Goal: Task Accomplishment & Management: Manage account settings

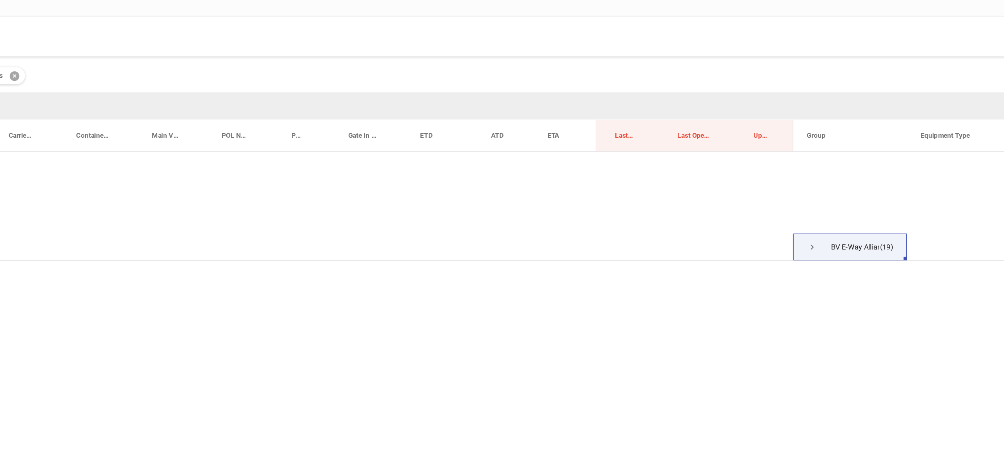
scroll to position [2861, 0]
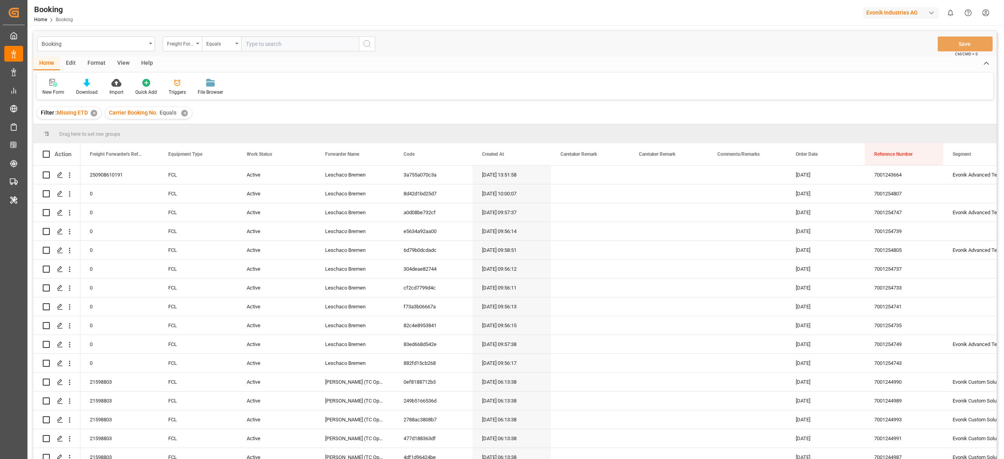
click at [96, 59] on div "Format" at bounding box center [97, 63] width 30 height 13
click at [50, 89] on div "Filter Rows" at bounding box center [53, 92] width 23 height 7
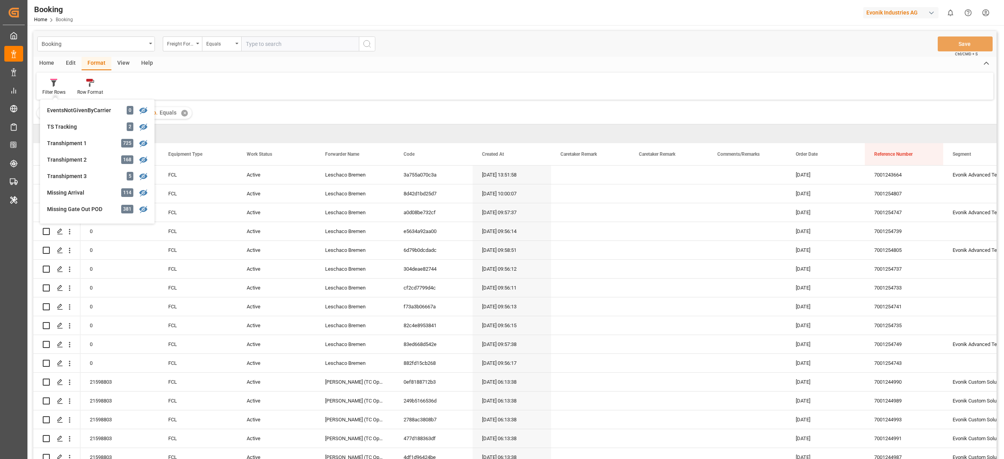
scroll to position [235, 0]
click at [101, 207] on div "Missing Gate Out POD" at bounding box center [81, 205] width 69 height 8
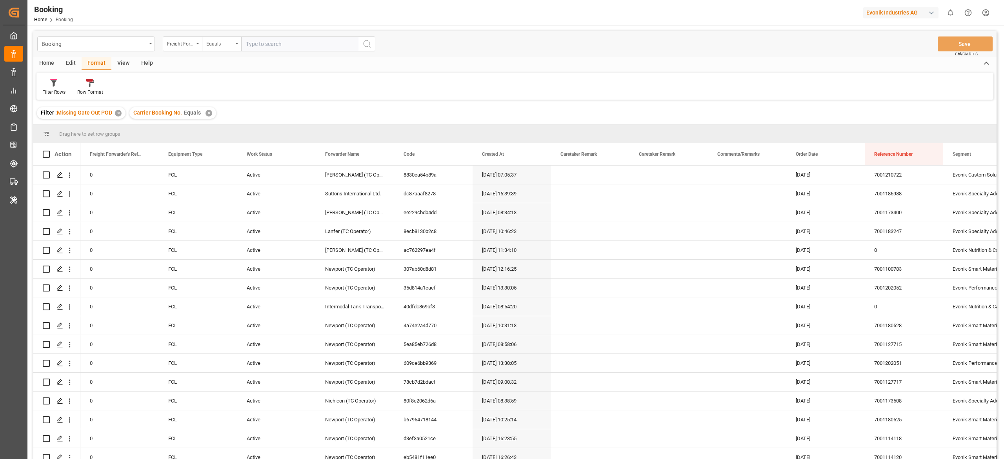
click at [205, 113] on div "✕" at bounding box center [208, 113] width 7 height 7
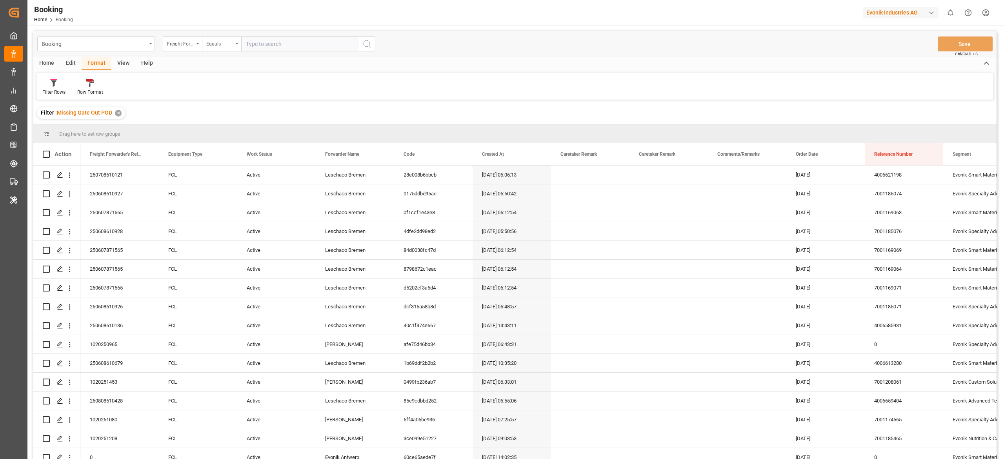
click at [118, 62] on div "View" at bounding box center [123, 63] width 24 height 13
click at [53, 98] on div "Default Standard Templates Save Template Reset Template" at bounding box center [514, 86] width 957 height 27
click at [52, 93] on div "Default" at bounding box center [49, 92] width 15 height 7
click at [76, 206] on div "empty" at bounding box center [85, 213] width 86 height 16
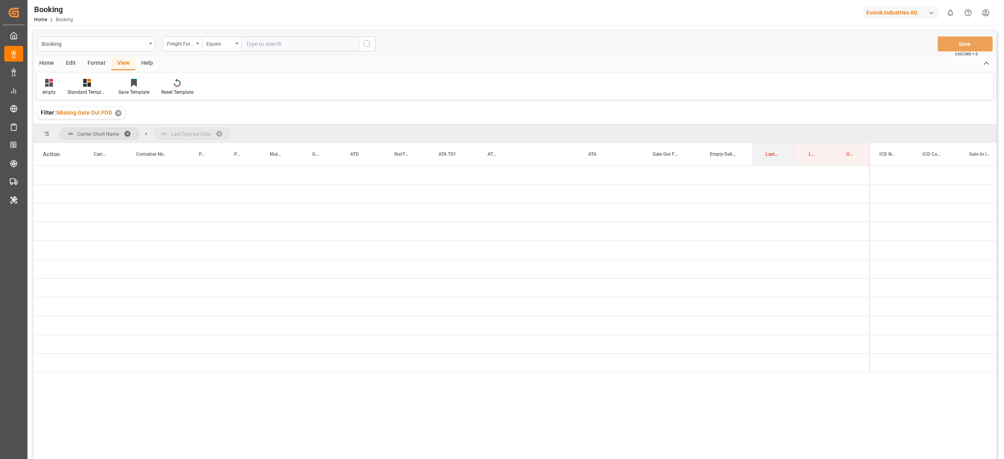
drag, startPoint x: 766, startPoint y: 152, endPoint x: 758, endPoint y: 139, distance: 15.1
click at [758, 139] on div at bounding box center [514, 258] width 963 height 454
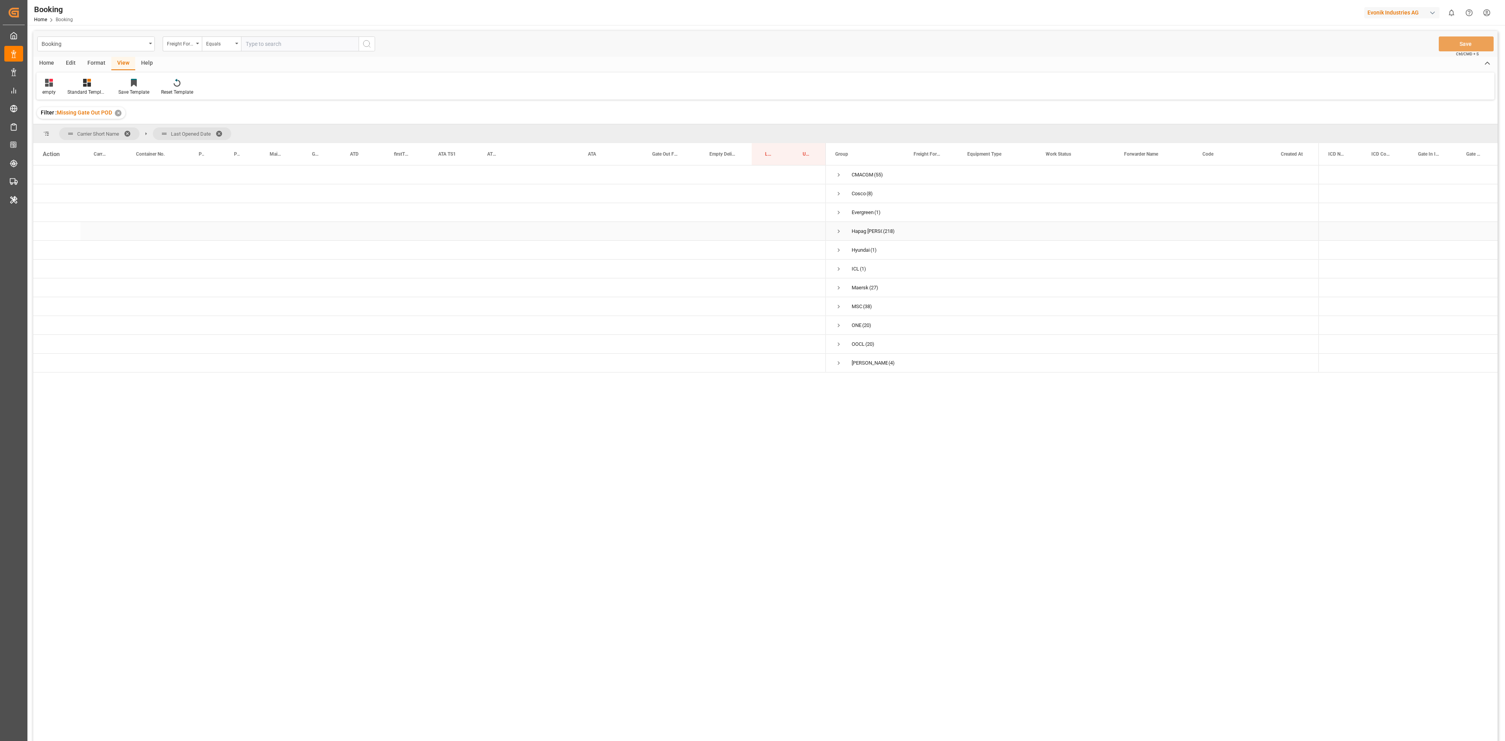
click at [835, 229] on div "Hapag Lloyd (218)" at bounding box center [865, 231] width 78 height 18
click at [837, 230] on span "Press SPACE to select this row." at bounding box center [838, 231] width 7 height 7
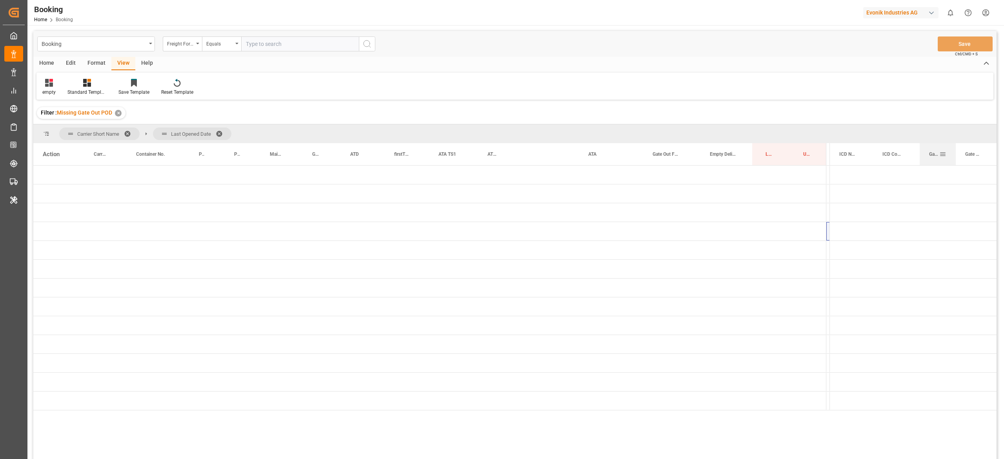
drag, startPoint x: 916, startPoint y: 152, endPoint x: 928, endPoint y: 152, distance: 12.2
click at [928, 152] on div "Gate In ICD" at bounding box center [937, 154] width 36 height 22
drag, startPoint x: 874, startPoint y: 153, endPoint x: 907, endPoint y: 154, distance: 33.3
click at [907, 154] on div "ICD Country Code" at bounding box center [909, 154] width 20 height 22
drag, startPoint x: 955, startPoint y: 155, endPoint x: 997, endPoint y: 157, distance: 42.0
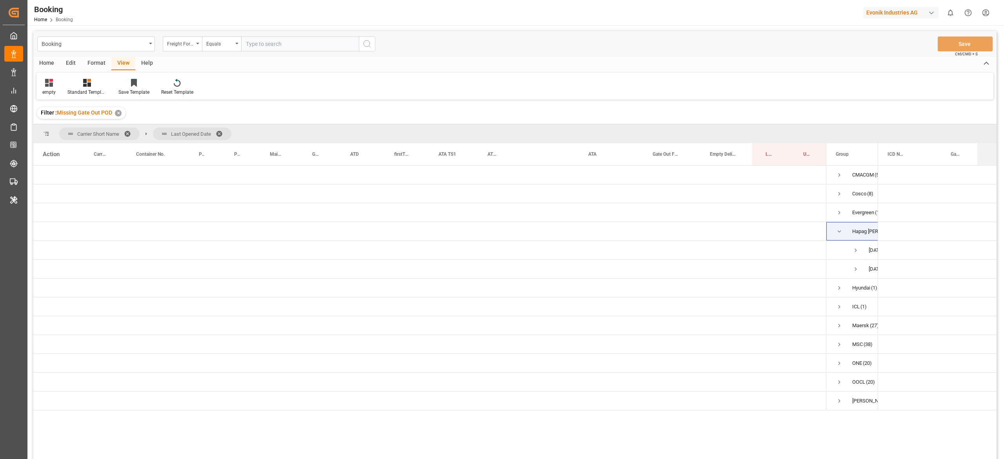
click at [997, 157] on main "Booking Freight Forwarder's Reference No. Equals Save Ctrl/CMD + S Home Edit Fo…" at bounding box center [514, 255] width 975 height 448
click at [857, 247] on span "Press SPACE to select this row." at bounding box center [855, 250] width 7 height 7
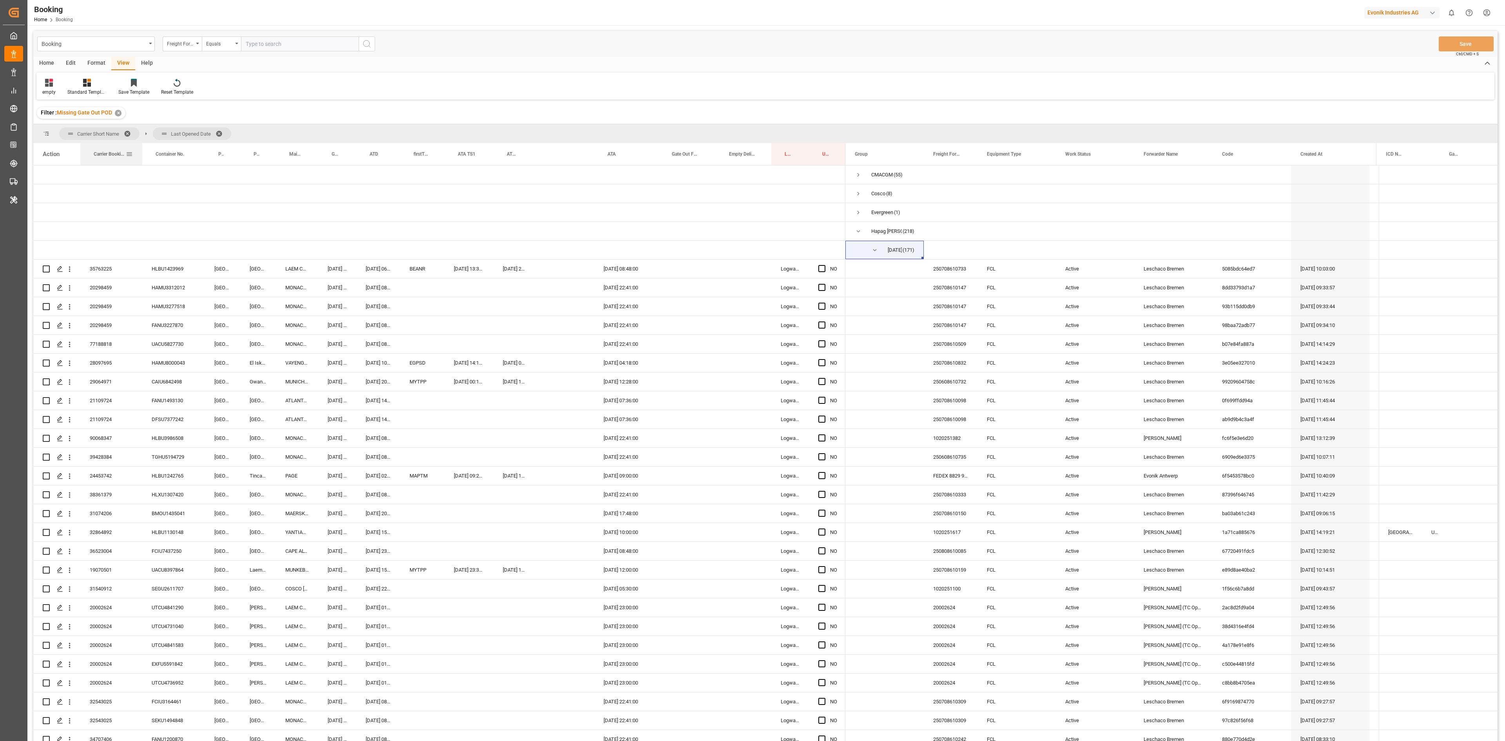
drag, startPoint x: 122, startPoint y: 152, endPoint x: 142, endPoint y: 156, distance: 20.0
click at [142, 156] on div at bounding box center [142, 154] width 3 height 22
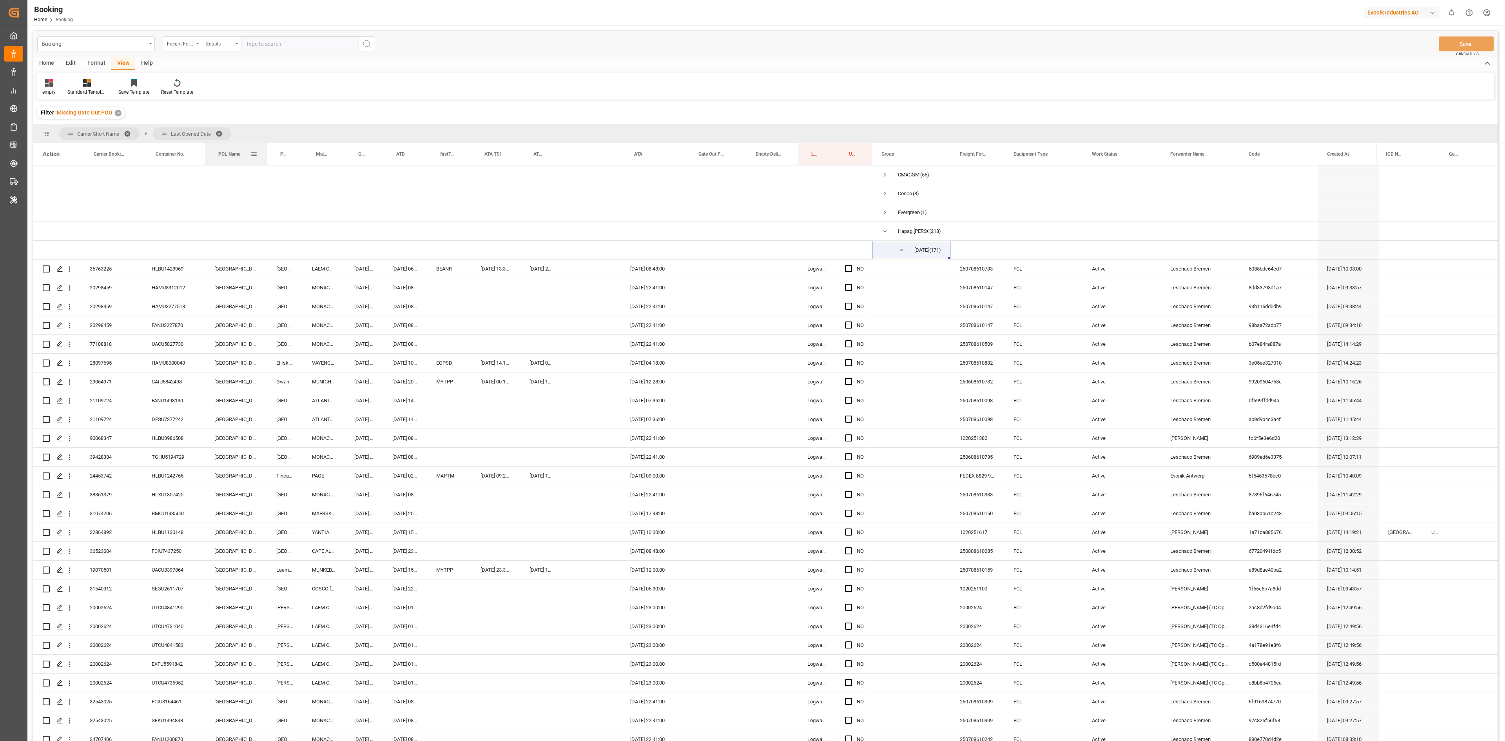
drag, startPoint x: 238, startPoint y: 159, endPoint x: 265, endPoint y: 154, distance: 27.1
click at [265, 154] on div at bounding box center [266, 154] width 3 height 22
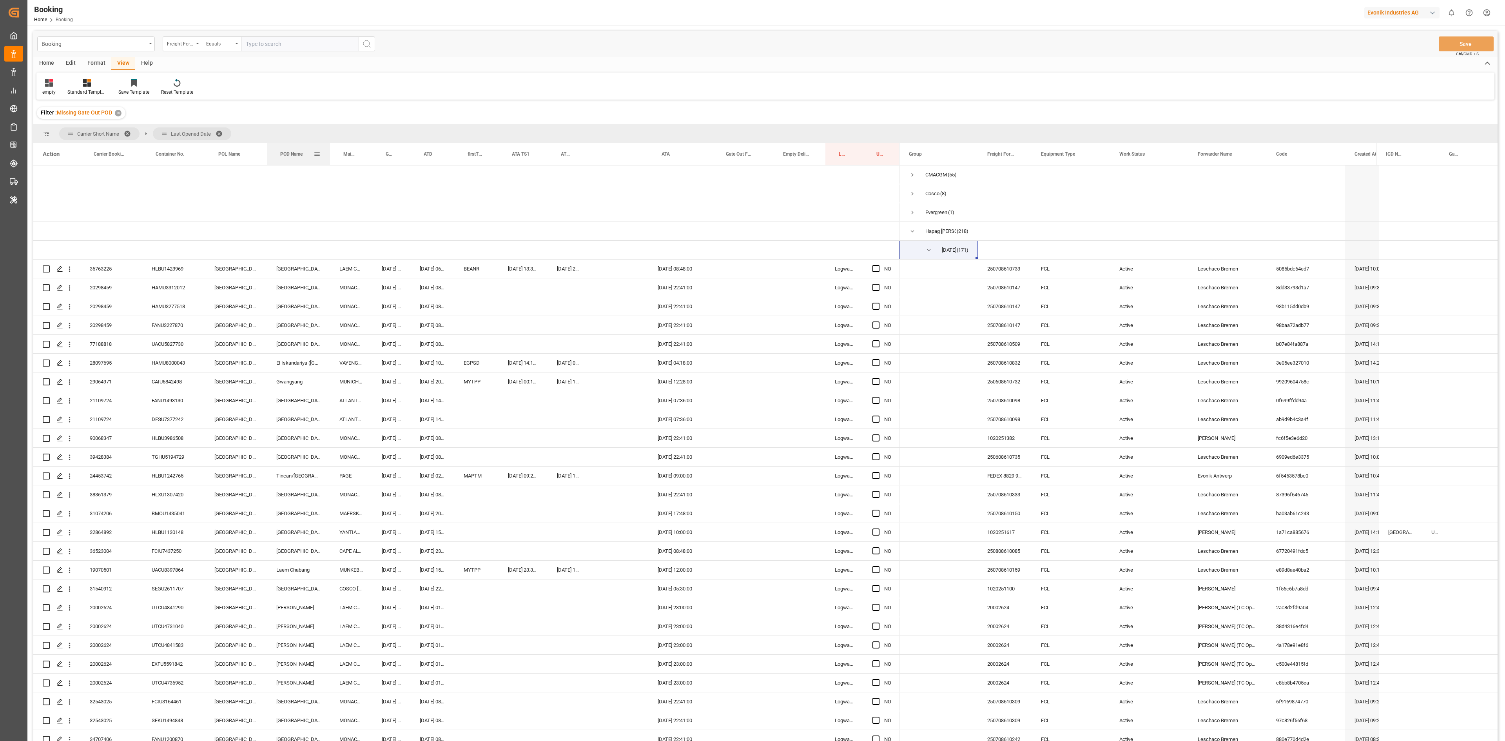
drag, startPoint x: 301, startPoint y: 157, endPoint x: 329, endPoint y: 152, distance: 27.8
click at [329, 152] on div at bounding box center [330, 154] width 3 height 22
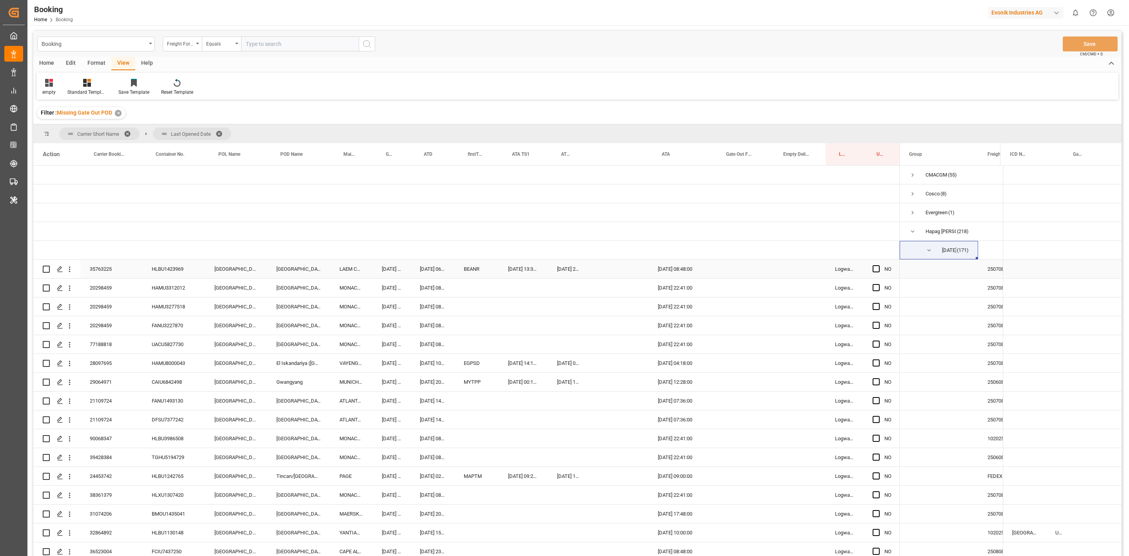
click at [176, 265] on div "HLBU1423969" at bounding box center [173, 269] width 63 height 18
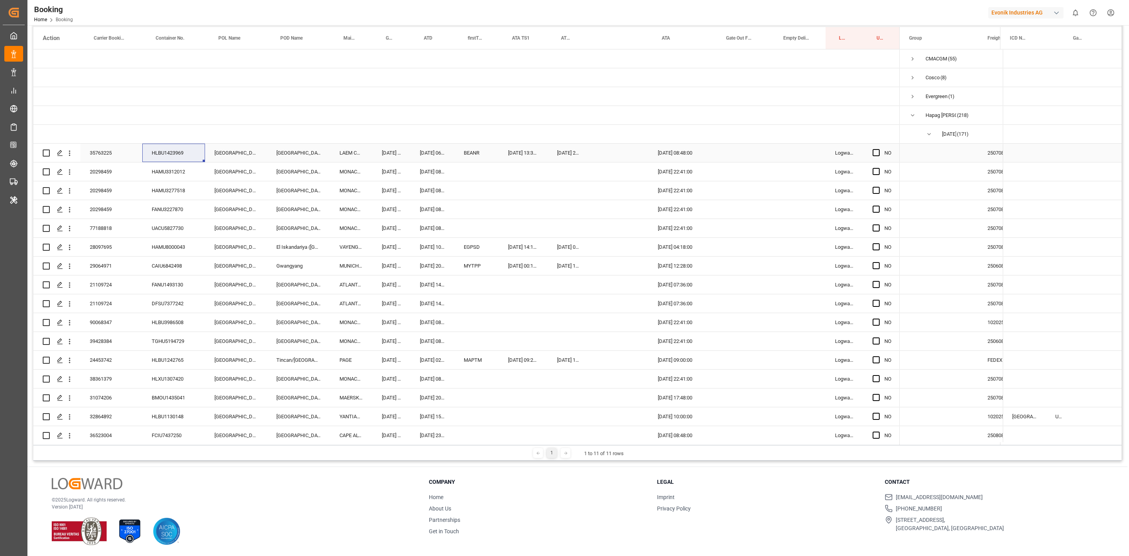
drag, startPoint x: 874, startPoint y: 152, endPoint x: 514, endPoint y: 467, distance: 478.1
click at [874, 152] on span "Press SPACE to select this row." at bounding box center [876, 152] width 7 height 7
click at [879, 149] on input "Press SPACE to select this row." at bounding box center [879, 149] width 0 height 0
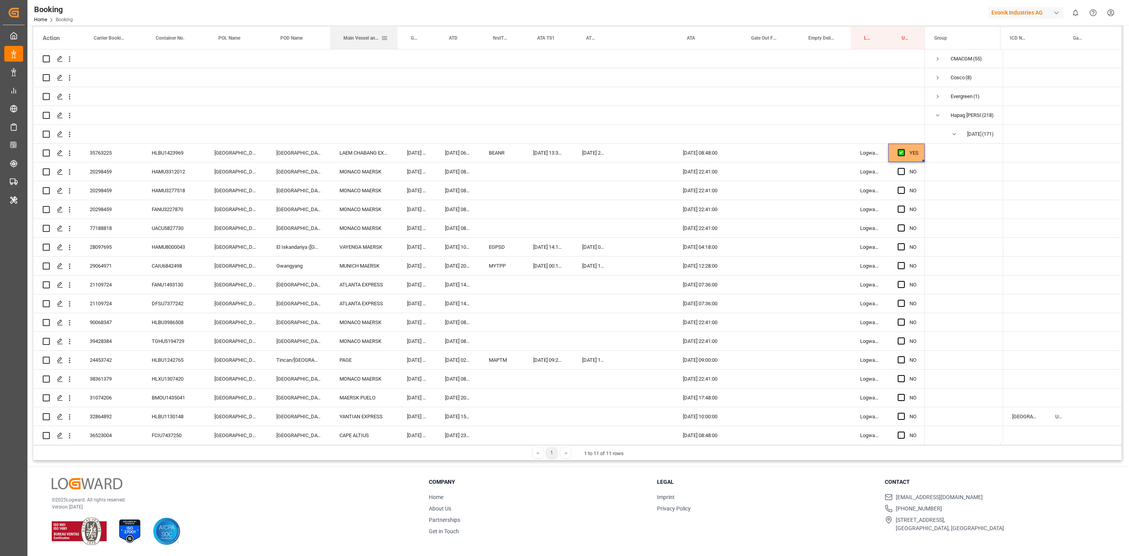
drag, startPoint x: 370, startPoint y: 38, endPoint x: 388, endPoint y: 24, distance: 22.6
click at [396, 38] on div at bounding box center [397, 38] width 3 height 22
click at [156, 165] on div "HAMU3312012" at bounding box center [173, 171] width 63 height 18
click at [899, 169] on span "Press SPACE to select this row." at bounding box center [900, 171] width 7 height 7
click at [903, 168] on input "Press SPACE to select this row." at bounding box center [903, 168] width 0 height 0
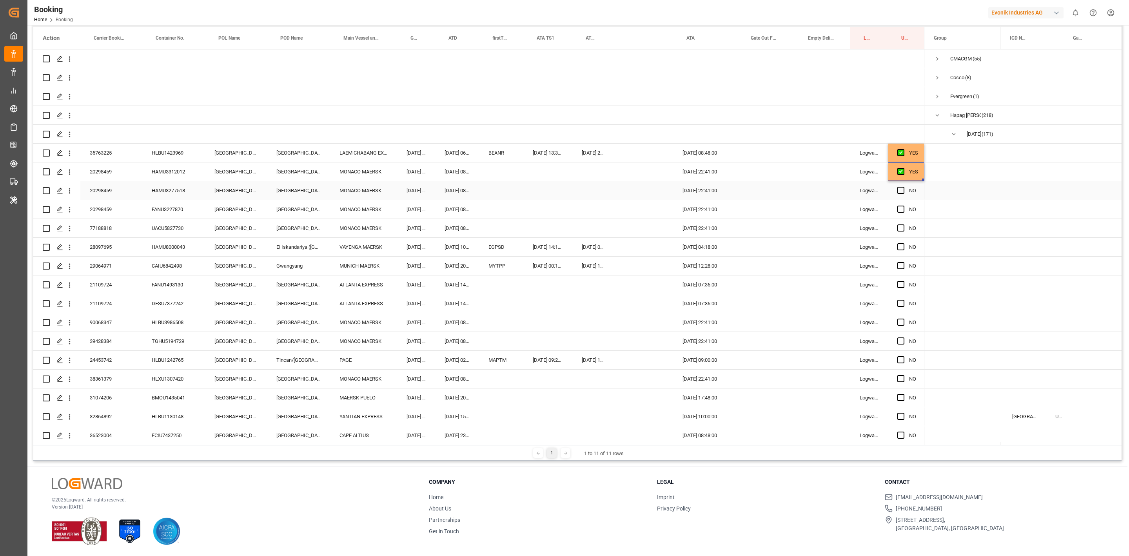
click at [113, 192] on div "20298459" at bounding box center [111, 190] width 62 height 18
click at [904, 193] on span "Press SPACE to select this row." at bounding box center [900, 190] width 7 height 7
click at [903, 187] on input "Press SPACE to select this row." at bounding box center [903, 187] width 0 height 0
click at [902, 207] on span "Press SPACE to select this row." at bounding box center [900, 208] width 7 height 7
click at [903, 205] on input "Press SPACE to select this row." at bounding box center [903, 205] width 0 height 0
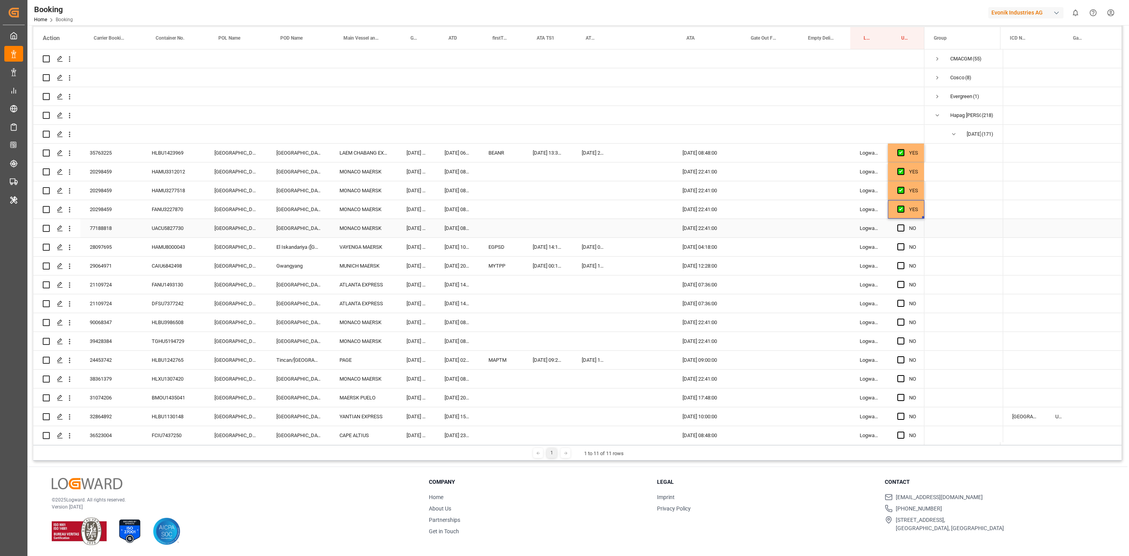
click at [102, 231] on div "77188818" at bounding box center [111, 228] width 62 height 18
drag, startPoint x: 903, startPoint y: 227, endPoint x: 117, endPoint y: 250, distance: 786.7
click at [903, 227] on span "Press SPACE to select this row." at bounding box center [900, 227] width 7 height 7
click at [903, 224] on input "Press SPACE to select this row." at bounding box center [903, 224] width 0 height 0
click at [170, 252] on div "HAMU8000043" at bounding box center [173, 247] width 63 height 18
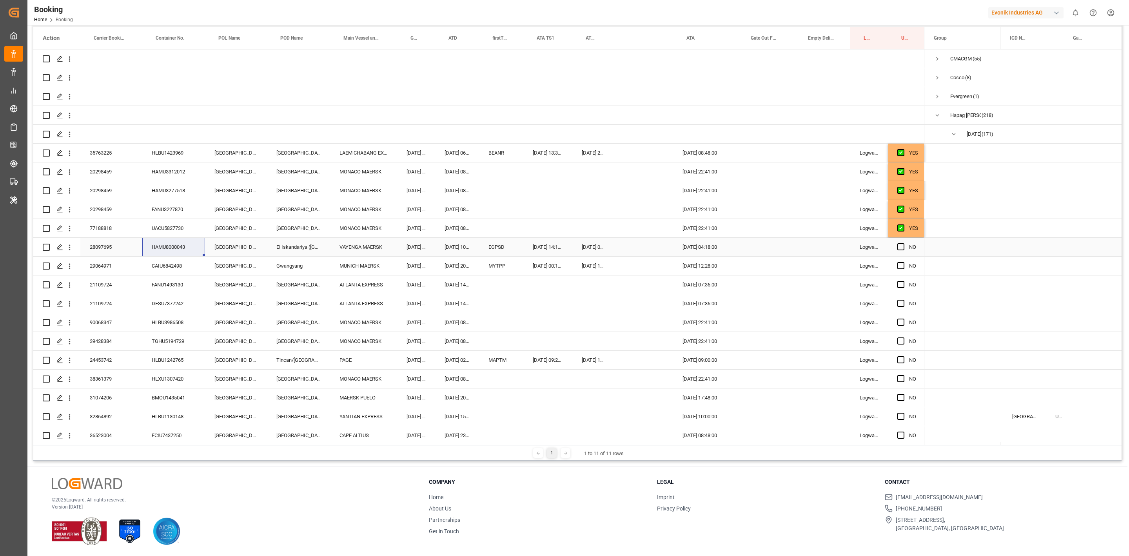
click at [760, 247] on div "Press SPACE to select this row." at bounding box center [765, 247] width 57 height 18
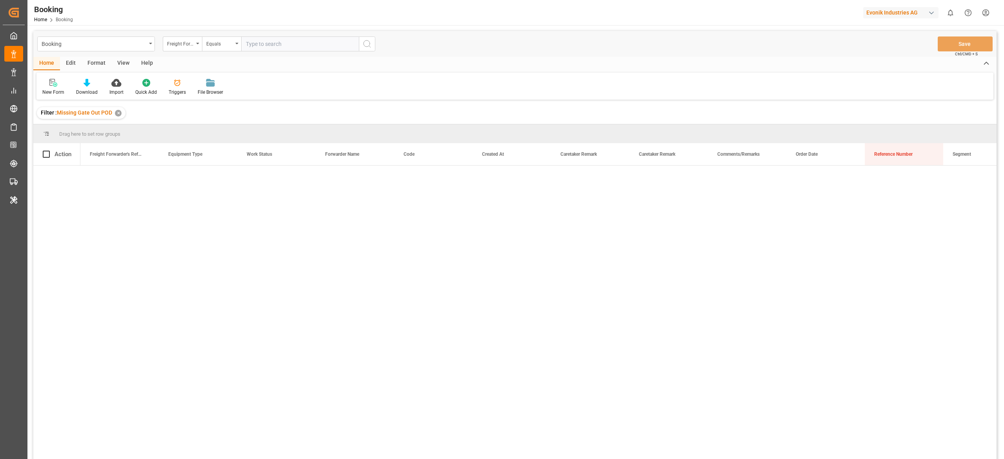
click at [643, 40] on div "Booking Freight Forwarder's Reference No. Equals Save Ctrl/CMD + S" at bounding box center [514, 44] width 963 height 26
click at [543, 47] on div "Booking Freight Forwarder's Reference No. Equals Save Ctrl/CMD + S" at bounding box center [514, 44] width 963 height 26
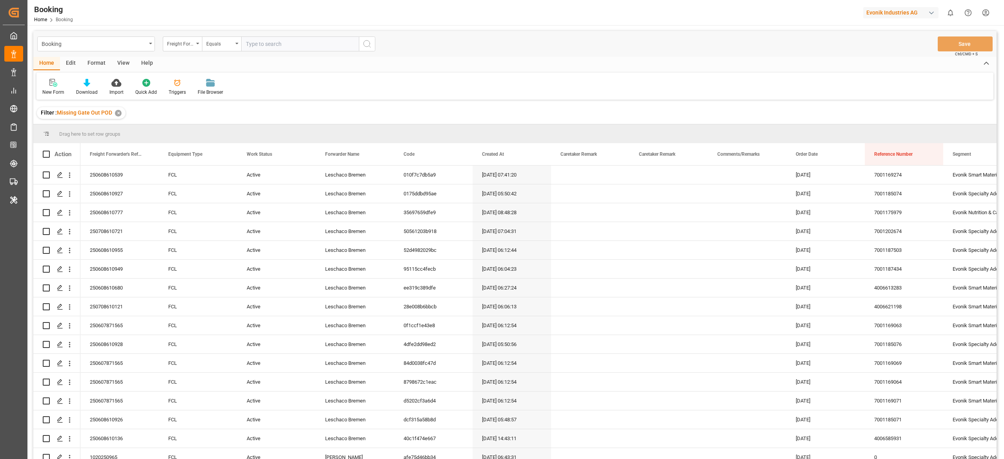
click at [120, 66] on div "View" at bounding box center [123, 63] width 24 height 13
click at [51, 89] on div "Default" at bounding box center [49, 92] width 15 height 7
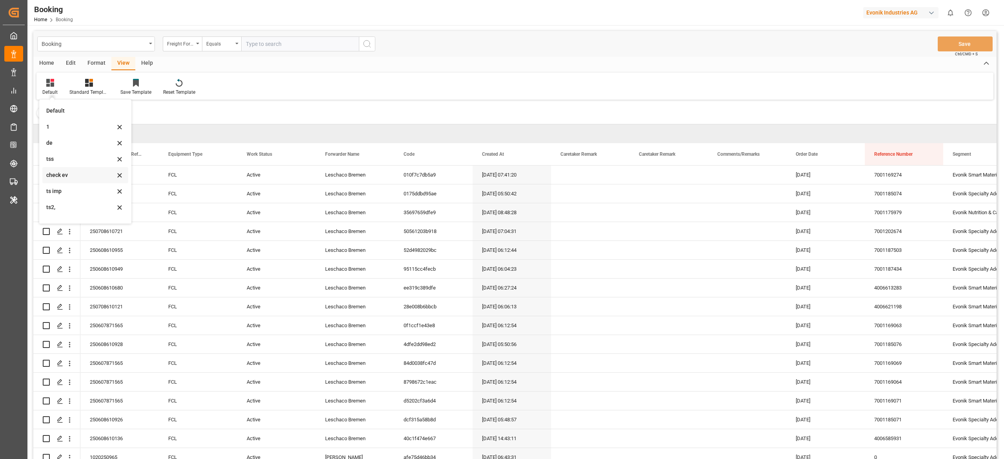
click at [74, 174] on div "check ev" at bounding box center [80, 175] width 69 height 8
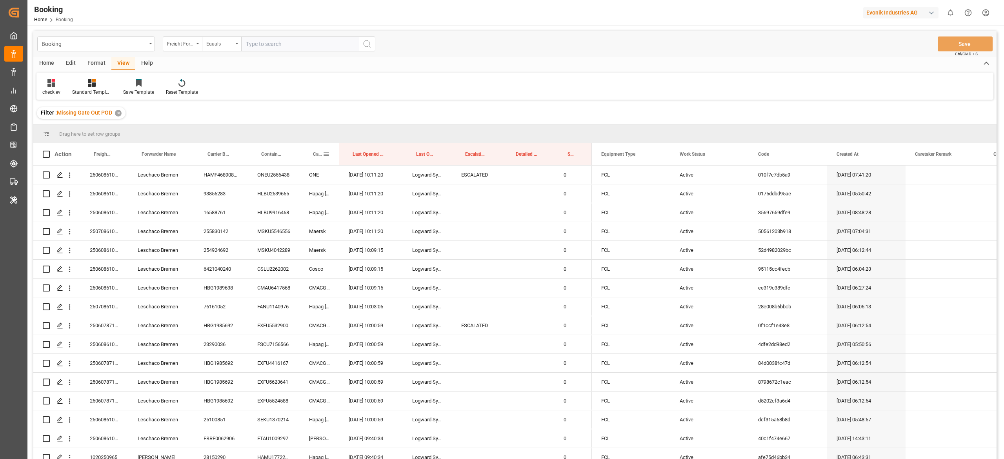
drag, startPoint x: 310, startPoint y: 136, endPoint x: 700, endPoint y: 453, distance: 501.9
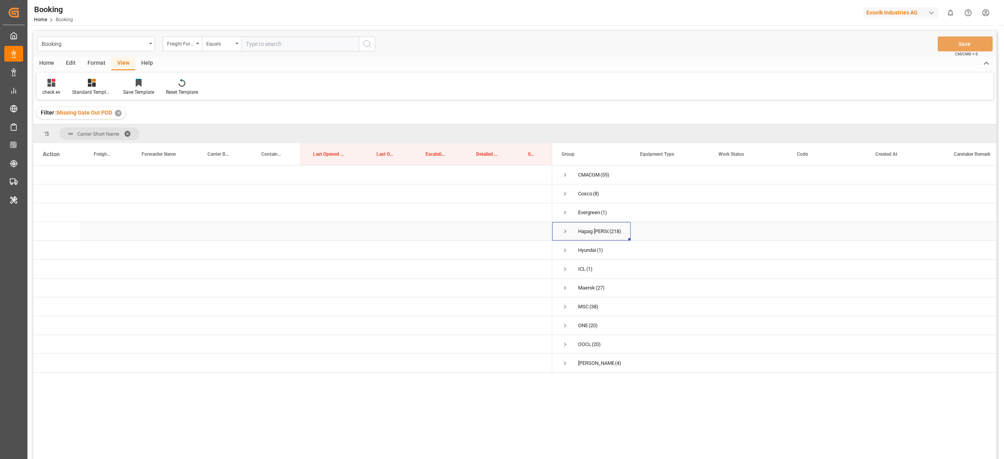
click at [563, 233] on span "Press SPACE to select this row." at bounding box center [564, 231] width 7 height 7
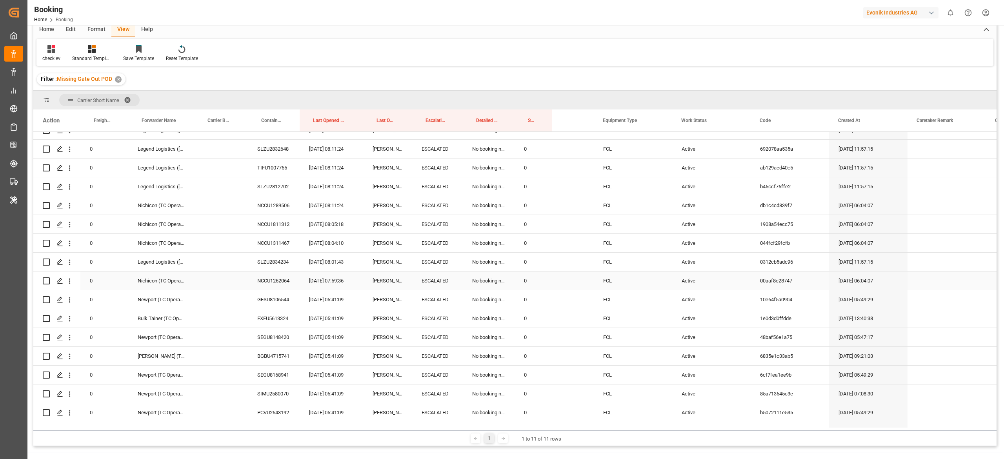
scroll to position [4035, 0]
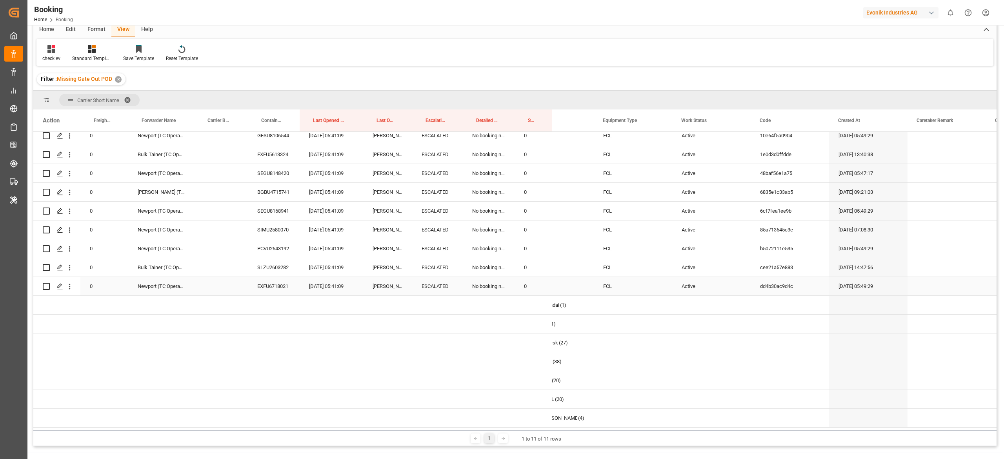
click at [674, 279] on div "Active" at bounding box center [711, 286] width 78 height 18
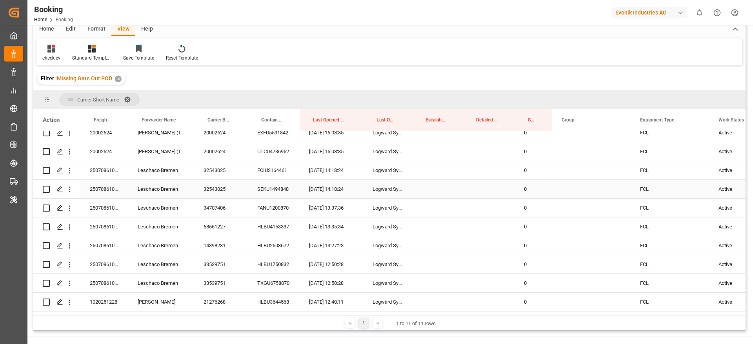
scroll to position [1131, 0]
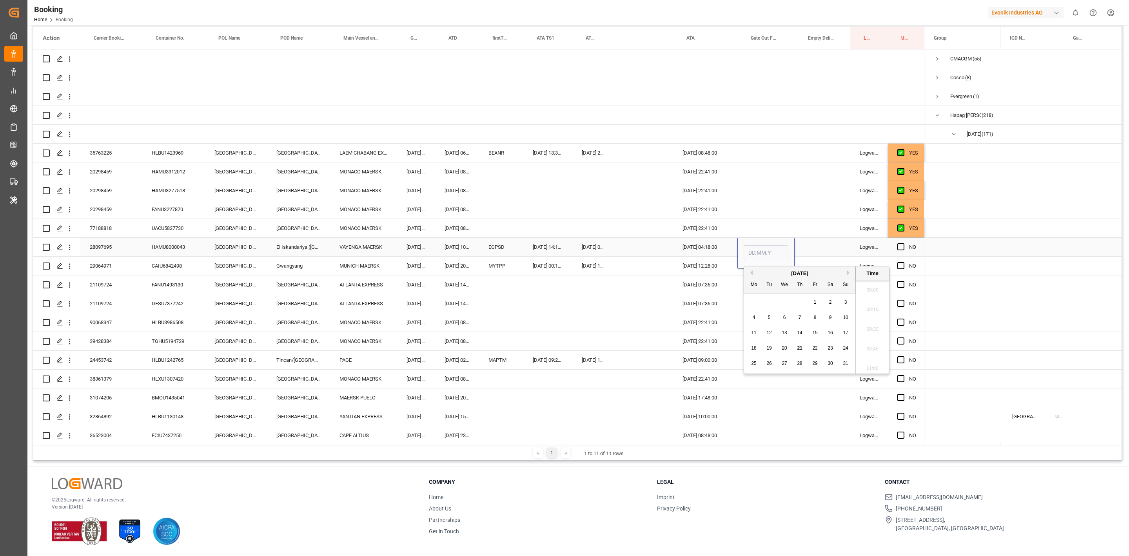
scroll to position [1198, 0]
click at [788, 351] on div "20" at bounding box center [785, 347] width 10 height 9
type input "20.08.2025 00:00"
click at [597, 323] on div "Press SPACE to select this row." at bounding box center [592, 322] width 41 height 18
click at [188, 268] on div "CAIU6842498" at bounding box center [173, 265] width 63 height 18
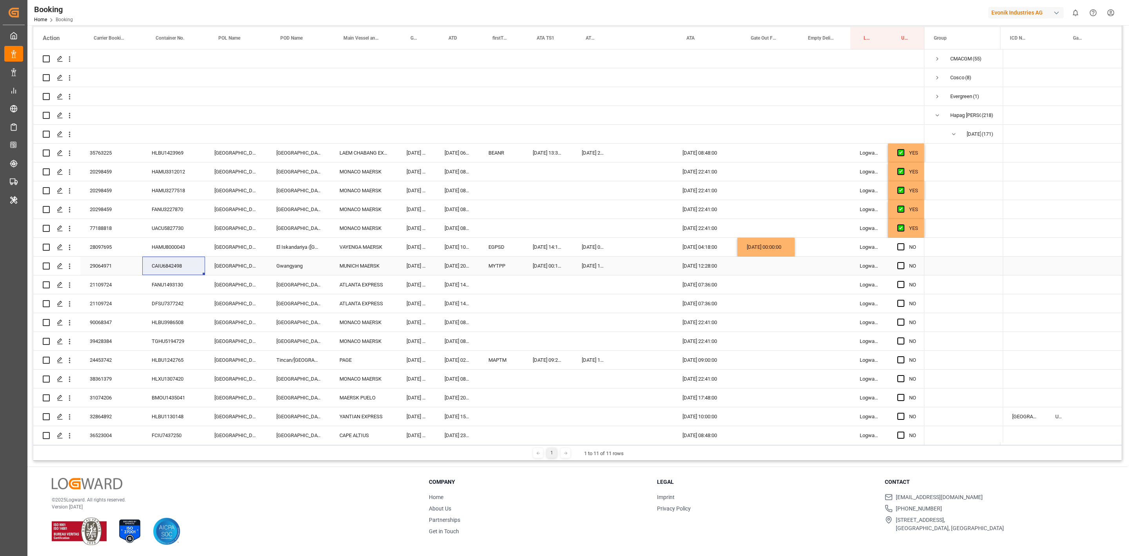
click at [758, 265] on div "Press SPACE to select this row." at bounding box center [765, 265] width 57 height 18
click at [800, 363] on div "21" at bounding box center [800, 366] width 10 height 9
type input "[DATE] 00:00"
click at [593, 319] on div "Press SPACE to select this row." at bounding box center [592, 322] width 41 height 18
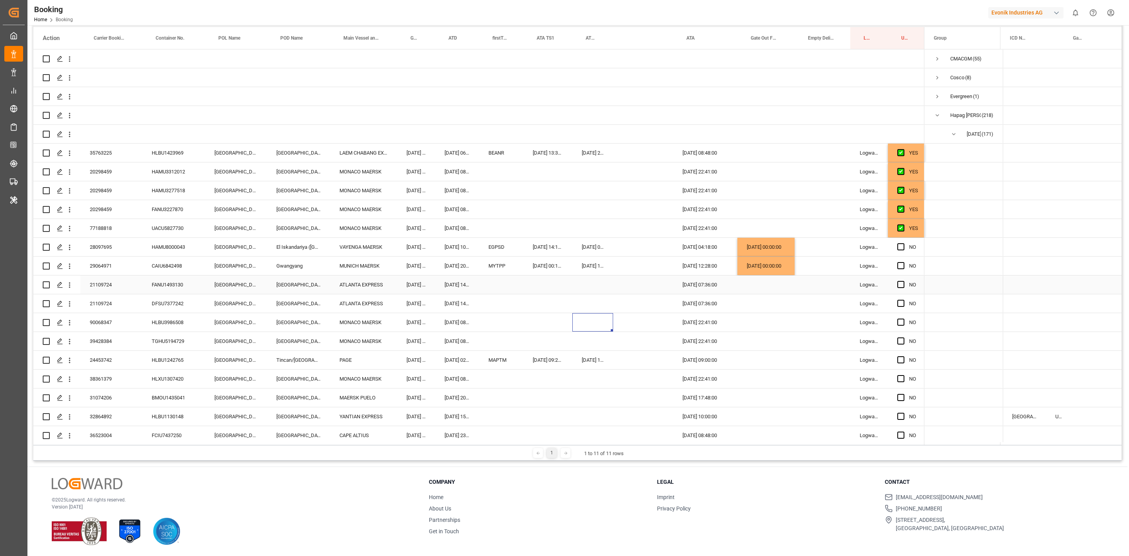
click at [106, 283] on div "21109724" at bounding box center [111, 284] width 62 height 18
click at [901, 281] on span "Press SPACE to select this row." at bounding box center [900, 284] width 7 height 7
click at [903, 281] on input "Press SPACE to select this row." at bounding box center [903, 281] width 0 height 0
click at [900, 300] on span "Press SPACE to select this row." at bounding box center [900, 303] width 7 height 7
click at [903, 300] on input "Press SPACE to select this row." at bounding box center [903, 300] width 0 height 0
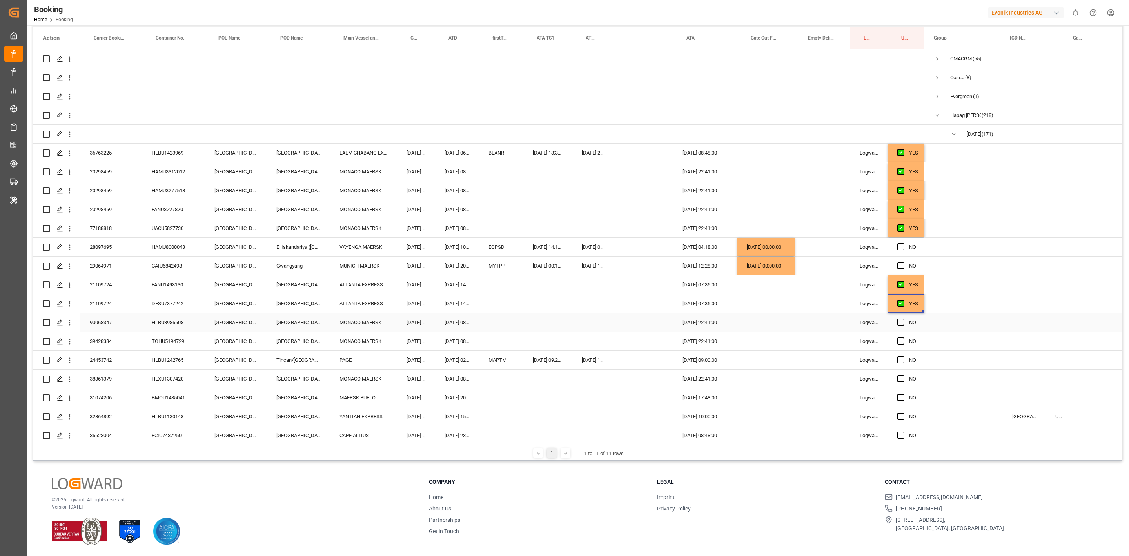
click at [172, 323] on div "HLBU3986508" at bounding box center [173, 322] width 63 height 18
click at [901, 320] on span "Press SPACE to select this row." at bounding box center [900, 321] width 7 height 7
click at [903, 318] on input "Press SPACE to select this row." at bounding box center [903, 318] width 0 height 0
click at [176, 338] on div "TGHU5194729" at bounding box center [173, 341] width 63 height 18
drag, startPoint x: 751, startPoint y: 339, endPoint x: 58, endPoint y: 327, distance: 692.8
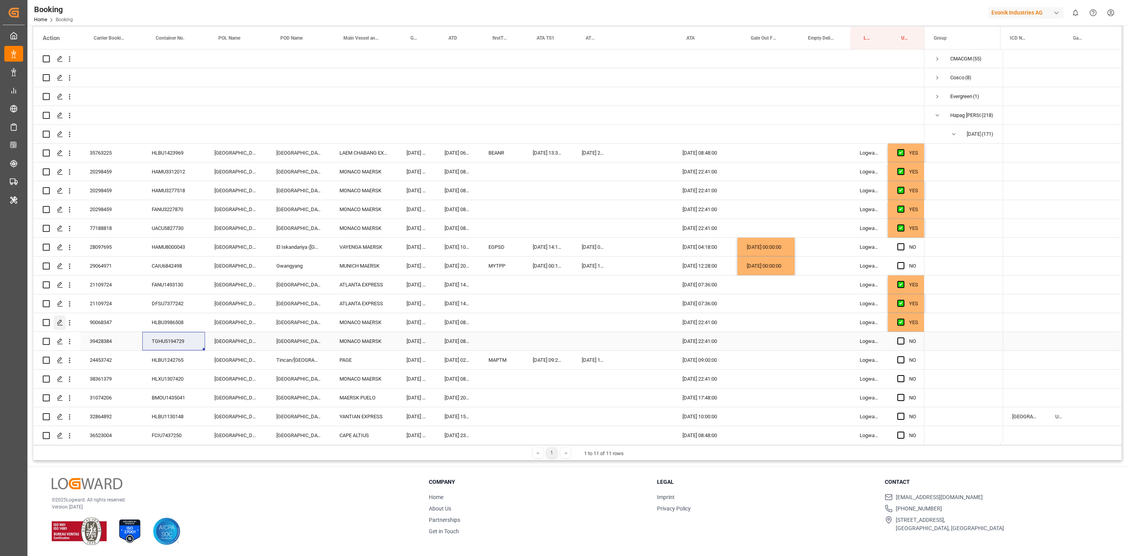
click at [751, 339] on div "Press SPACE to select this row." at bounding box center [765, 341] width 57 height 18
click at [802, 443] on div "21" at bounding box center [800, 442] width 10 height 9
type input "21.08.2025 00:00"
click at [581, 336] on div "Press SPACE to select this row." at bounding box center [592, 341] width 41 height 18
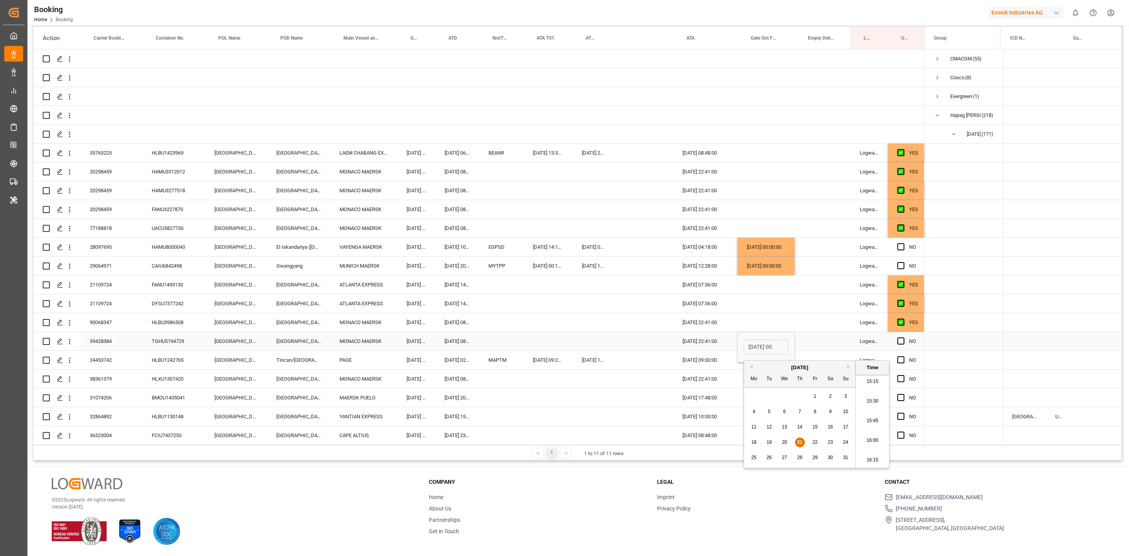
click at [186, 320] on div "HLBU3986508" at bounding box center [173, 322] width 63 height 18
drag, startPoint x: 173, startPoint y: 333, endPoint x: 16, endPoint y: 234, distance: 185.2
click at [173, 333] on div "TGHU5194729" at bounding box center [173, 341] width 63 height 18
click at [179, 364] on div "HLBU1242765" at bounding box center [173, 359] width 63 height 18
drag, startPoint x: 900, startPoint y: 359, endPoint x: 167, endPoint y: 382, distance: 733.1
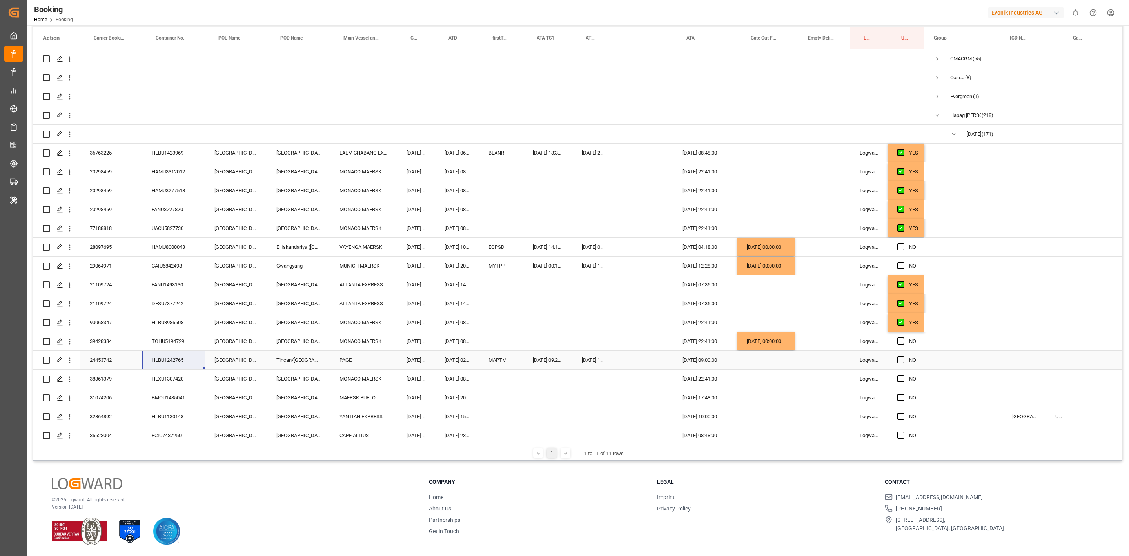
click at [900, 359] on span "Press SPACE to select this row." at bounding box center [900, 359] width 7 height 7
click at [903, 356] on input "Press SPACE to select this row." at bounding box center [903, 356] width 0 height 0
click at [169, 381] on div "HLXU1307420" at bounding box center [173, 378] width 63 height 18
drag, startPoint x: 903, startPoint y: 376, endPoint x: 16, endPoint y: 232, distance: 898.3
click at [903, 376] on span "Press SPACE to select this row." at bounding box center [900, 378] width 7 height 7
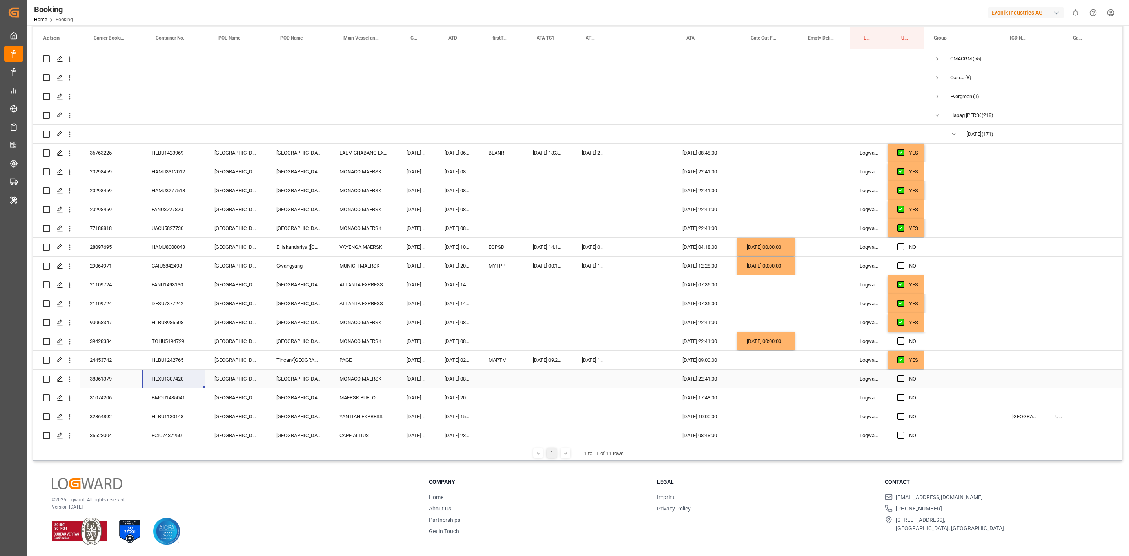
click at [903, 375] on input "Press SPACE to select this row." at bounding box center [903, 375] width 0 height 0
click at [158, 393] on div "BMOU1435041" at bounding box center [173, 397] width 63 height 18
click at [900, 395] on span "Press SPACE to select this row." at bounding box center [900, 397] width 7 height 7
click at [903, 394] on input "Press SPACE to select this row." at bounding box center [903, 394] width 0 height 0
click at [167, 413] on div "HLBU1130148" at bounding box center [173, 416] width 63 height 18
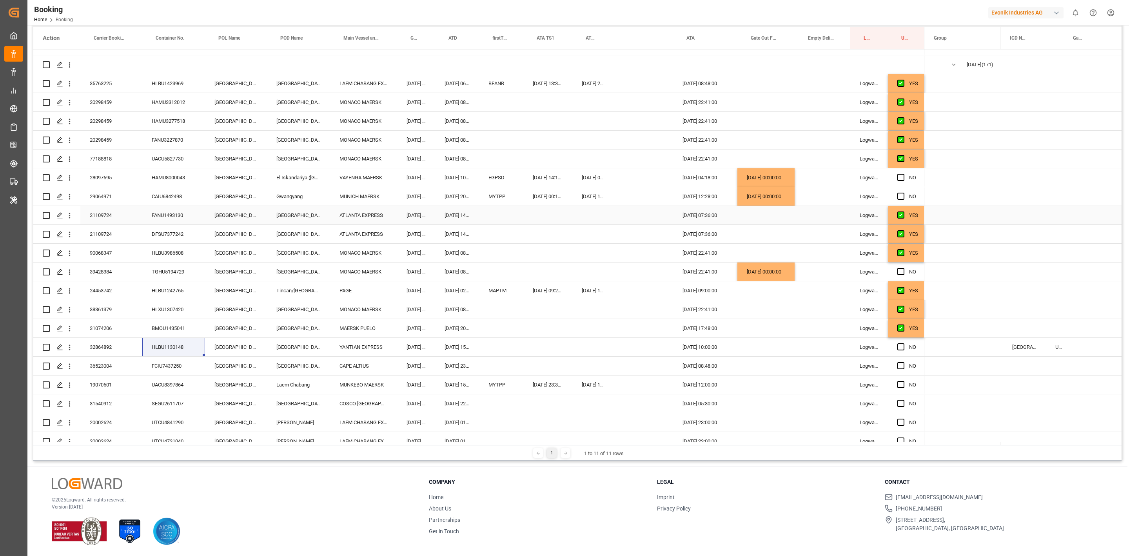
scroll to position [70, 0]
click at [900, 346] on span "Press SPACE to select this row." at bounding box center [900, 346] width 7 height 7
click at [903, 343] on input "Press SPACE to select this row." at bounding box center [903, 343] width 0 height 0
click at [183, 366] on div "FCIU7437250" at bounding box center [173, 365] width 63 height 18
click at [180, 363] on div "FCIU7437250" at bounding box center [173, 365] width 63 height 18
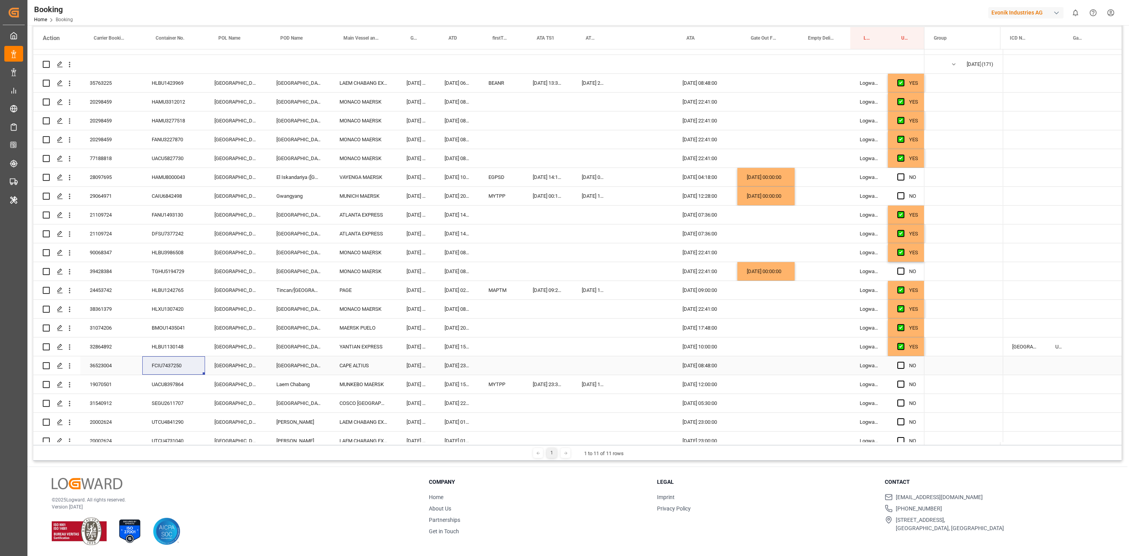
drag, startPoint x: 899, startPoint y: 363, endPoint x: 37, endPoint y: 189, distance: 878.9
click at [899, 363] on span "Press SPACE to select this row." at bounding box center [900, 364] width 7 height 7
click at [903, 361] on input "Press SPACE to select this row." at bounding box center [903, 361] width 0 height 0
click at [170, 387] on div "UACU8397864" at bounding box center [173, 384] width 63 height 18
drag, startPoint x: 900, startPoint y: 385, endPoint x: 37, endPoint y: 314, distance: 866.1
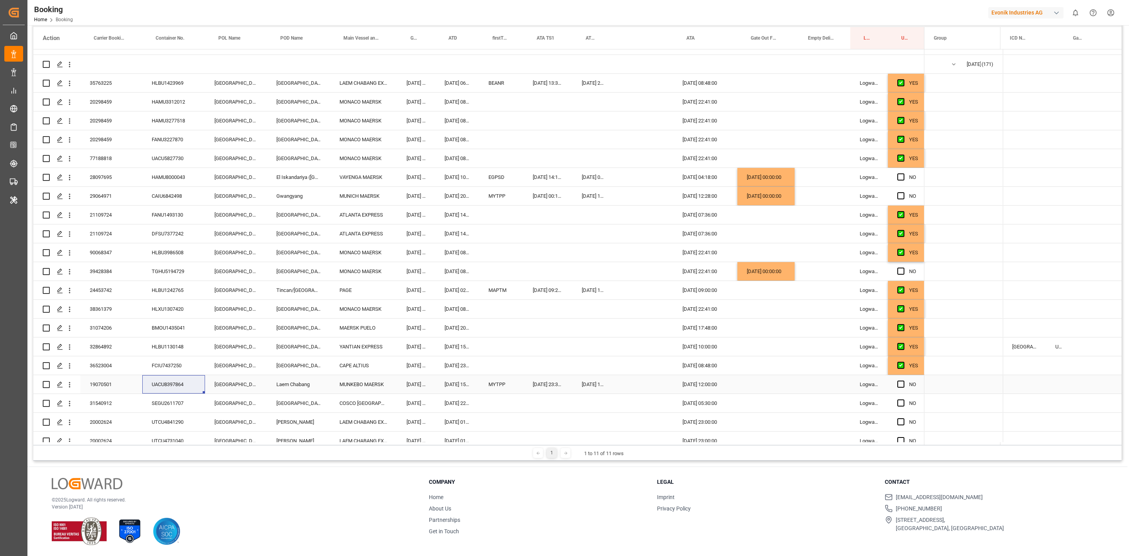
click at [900, 385] on span "Press SPACE to select this row." at bounding box center [900, 383] width 7 height 7
click at [903, 380] on input "Press SPACE to select this row." at bounding box center [903, 380] width 0 height 0
click at [176, 401] on div "SEGU2611707" at bounding box center [173, 403] width 63 height 18
click at [905, 400] on div "Press SPACE to select this row." at bounding box center [903, 403] width 12 height 18
click at [904, 402] on span "Press SPACE to select this row." at bounding box center [900, 402] width 7 height 7
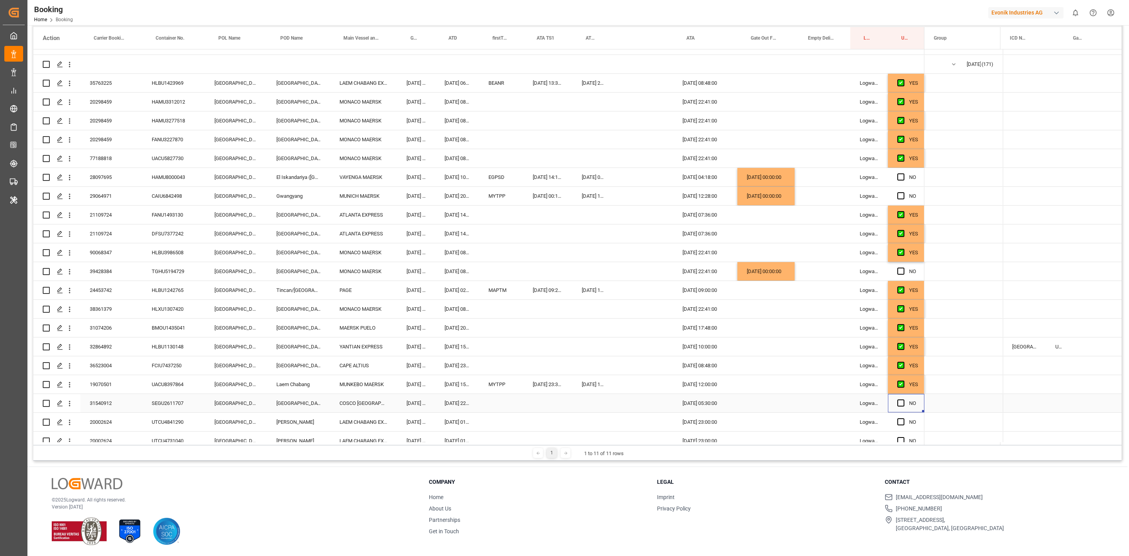
click at [903, 399] on input "Press SPACE to select this row." at bounding box center [903, 399] width 0 height 0
click at [142, 424] on div "UTCU4841290" at bounding box center [173, 421] width 63 height 18
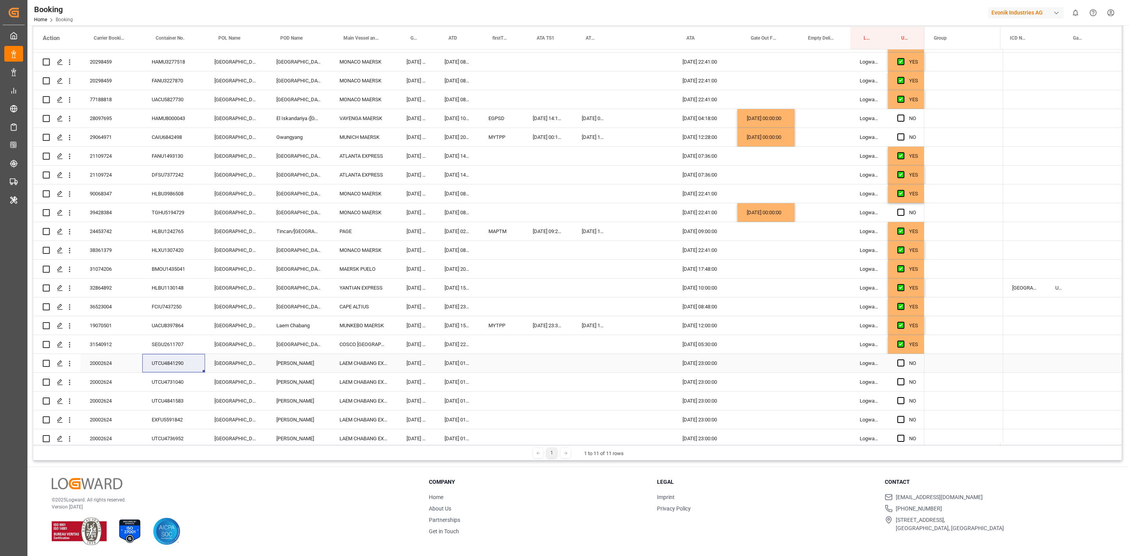
drag, startPoint x: 900, startPoint y: 363, endPoint x: 172, endPoint y: 383, distance: 728.7
click at [900, 363] on span "Press SPACE to select this row." at bounding box center [900, 362] width 7 height 7
click at [903, 359] on input "Press SPACE to select this row." at bounding box center [903, 359] width 0 height 0
click at [118, 379] on div "20002624" at bounding box center [111, 381] width 62 height 18
click at [675, 16] on div "Booking Home Booking Evonik Industries AG 0 Notifications Only show unread All …" at bounding box center [575, 12] width 1107 height 25
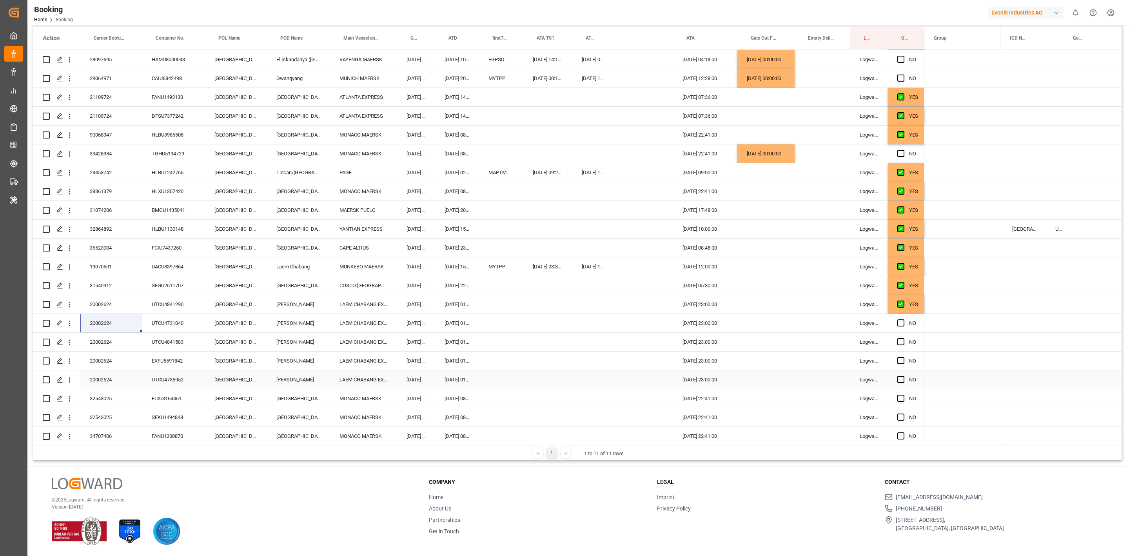
scroll to position [246, 0]
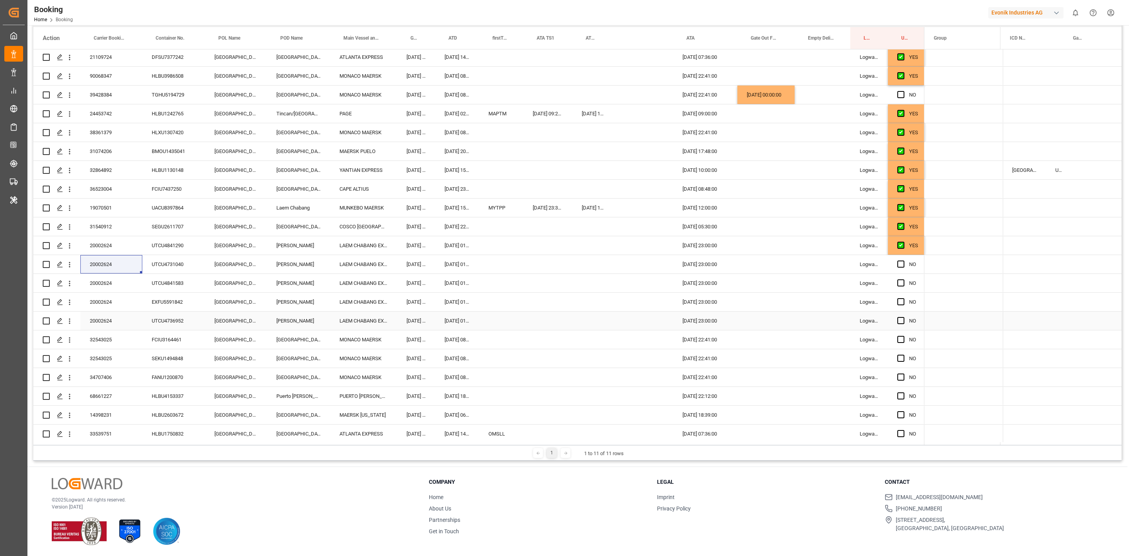
click at [901, 321] on span "Press SPACE to select this row." at bounding box center [900, 320] width 7 height 7
click at [903, 317] on input "Press SPACE to select this row." at bounding box center [903, 317] width 0 height 0
click at [900, 299] on span "Press SPACE to select this row." at bounding box center [900, 301] width 7 height 7
click at [903, 298] on input "Press SPACE to select this row." at bounding box center [903, 298] width 0 height 0
click at [901, 283] on span "Press SPACE to select this row." at bounding box center [900, 282] width 7 height 7
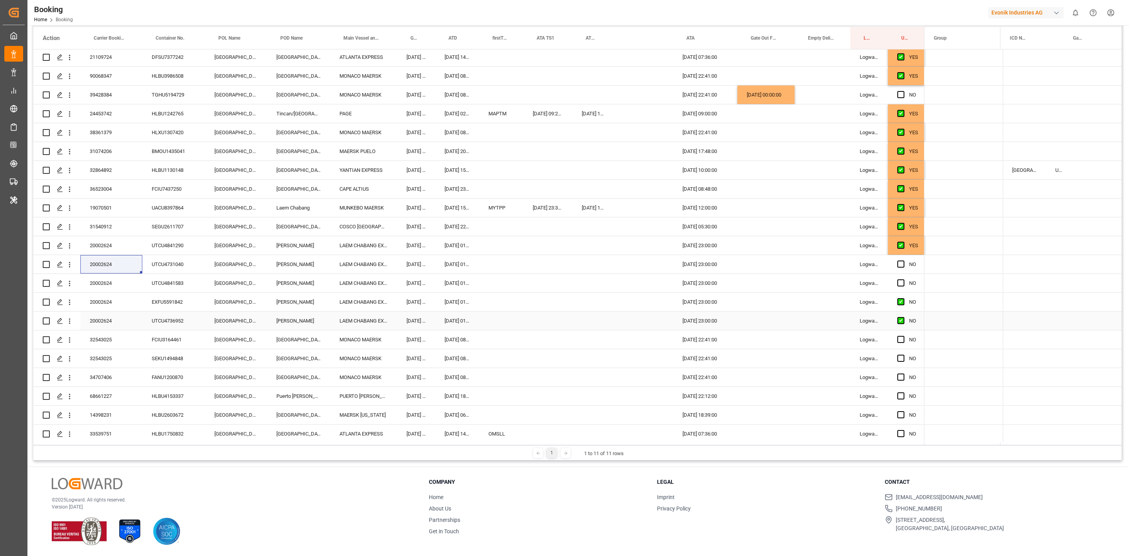
click at [903, 279] on input "Press SPACE to select this row." at bounding box center [903, 279] width 0 height 0
click at [901, 266] on span "Press SPACE to select this row." at bounding box center [900, 263] width 7 height 7
click at [903, 260] on input "Press SPACE to select this row." at bounding box center [903, 260] width 0 height 0
click at [107, 337] on div "32543025" at bounding box center [111, 339] width 62 height 18
drag, startPoint x: 901, startPoint y: 358, endPoint x: 901, endPoint y: 340, distance: 17.6
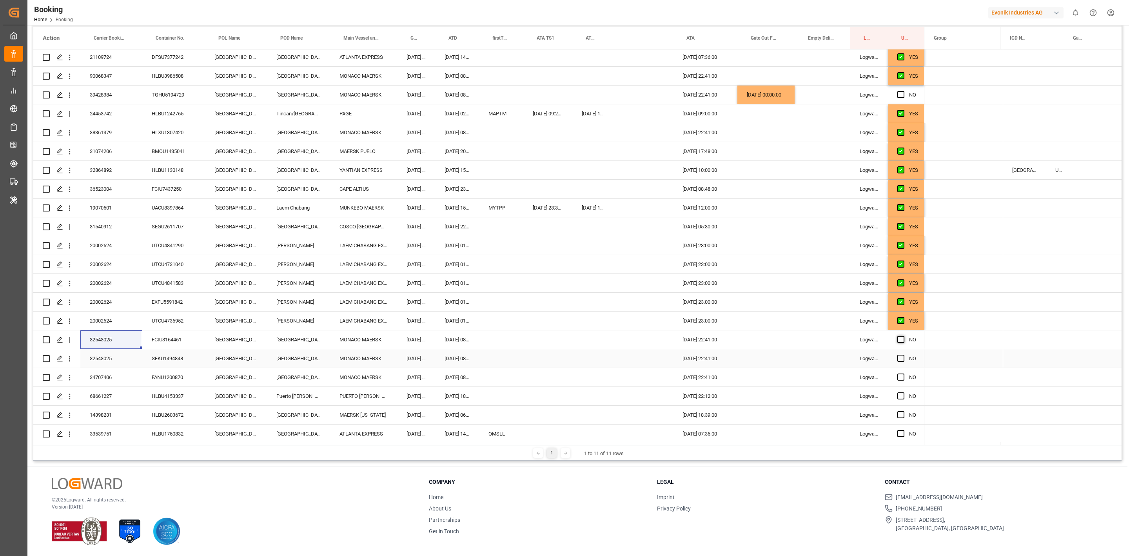
click at [901, 358] on span "Press SPACE to select this row." at bounding box center [900, 357] width 7 height 7
click at [903, 354] on input "Press SPACE to select this row." at bounding box center [903, 354] width 0 height 0
click at [901, 340] on span "Press SPACE to select this row." at bounding box center [900, 339] width 7 height 7
click at [903, 336] on input "Press SPACE to select this row." at bounding box center [903, 336] width 0 height 0
click at [178, 378] on div "FANU1200870" at bounding box center [173, 377] width 63 height 18
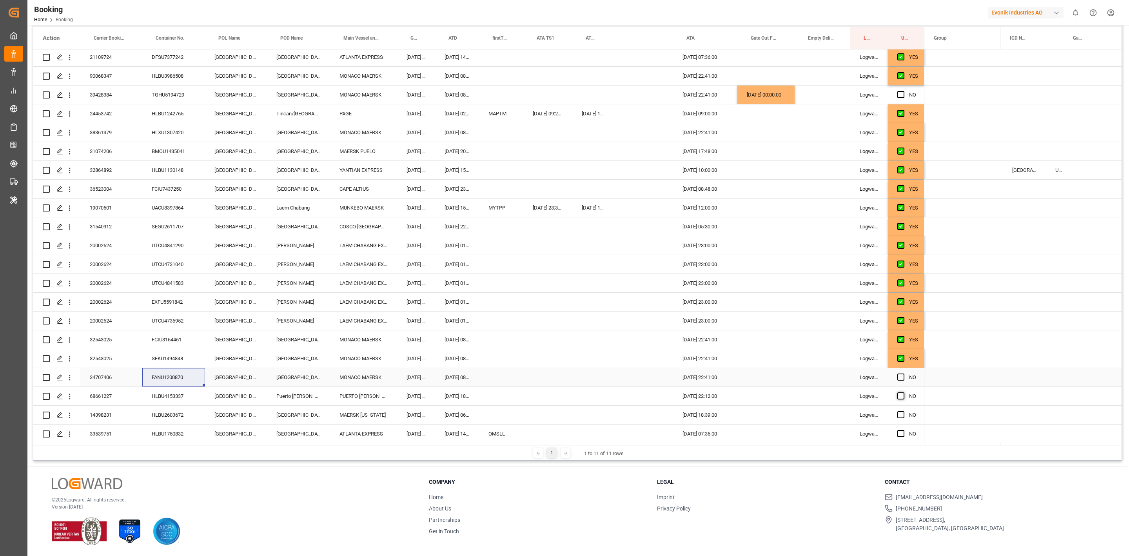
drag, startPoint x: 904, startPoint y: 375, endPoint x: 900, endPoint y: 395, distance: 20.4
click at [904, 375] on span "Press SPACE to select this row." at bounding box center [900, 376] width 7 height 7
click at [903, 373] on input "Press SPACE to select this row." at bounding box center [903, 373] width 0 height 0
click at [900, 396] on span "Press SPACE to select this row." at bounding box center [900, 395] width 7 height 7
click at [903, 392] on input "Press SPACE to select this row." at bounding box center [903, 392] width 0 height 0
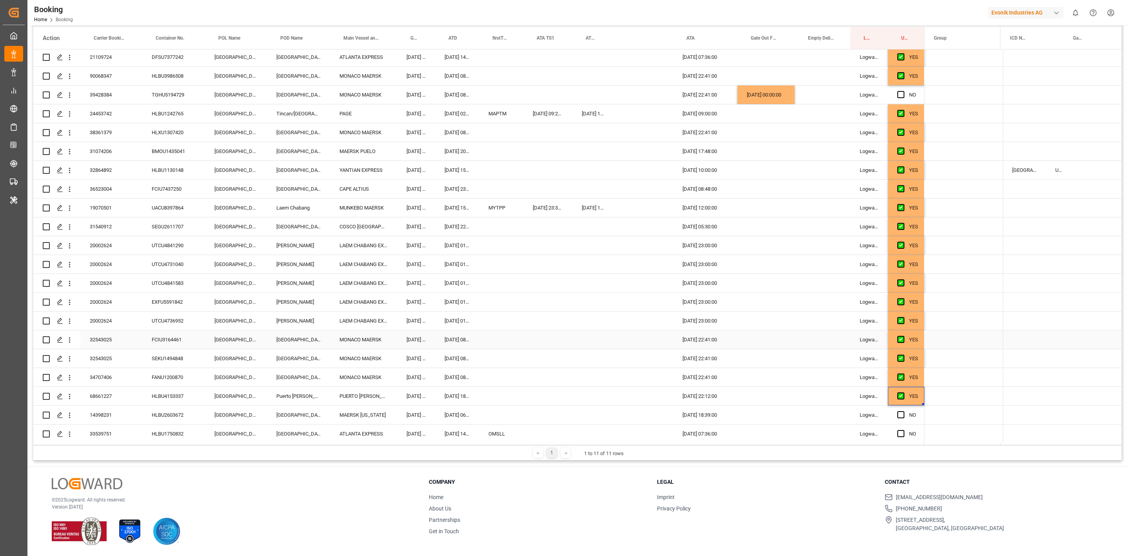
scroll to position [305, 0]
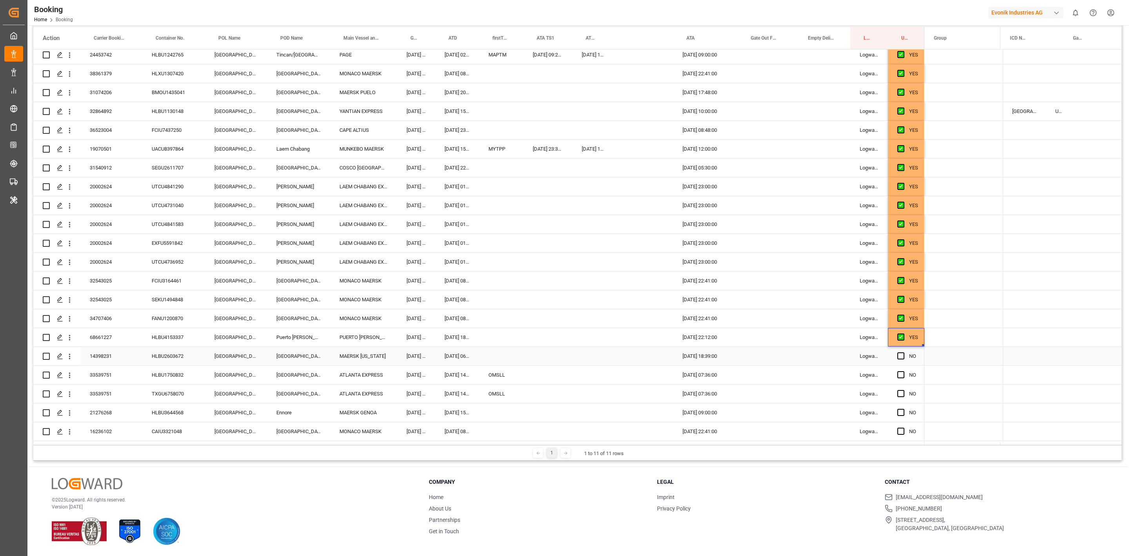
click at [167, 356] on div "HLBU2603672" at bounding box center [173, 356] width 63 height 18
click at [901, 356] on span "Press SPACE to select this row." at bounding box center [900, 355] width 7 height 7
click at [903, 352] on input "Press SPACE to select this row." at bounding box center [903, 352] width 0 height 0
click at [149, 372] on div "HLBU1750832" at bounding box center [173, 374] width 63 height 18
drag, startPoint x: 498, startPoint y: 413, endPoint x: 497, endPoint y: 406, distance: 7.1
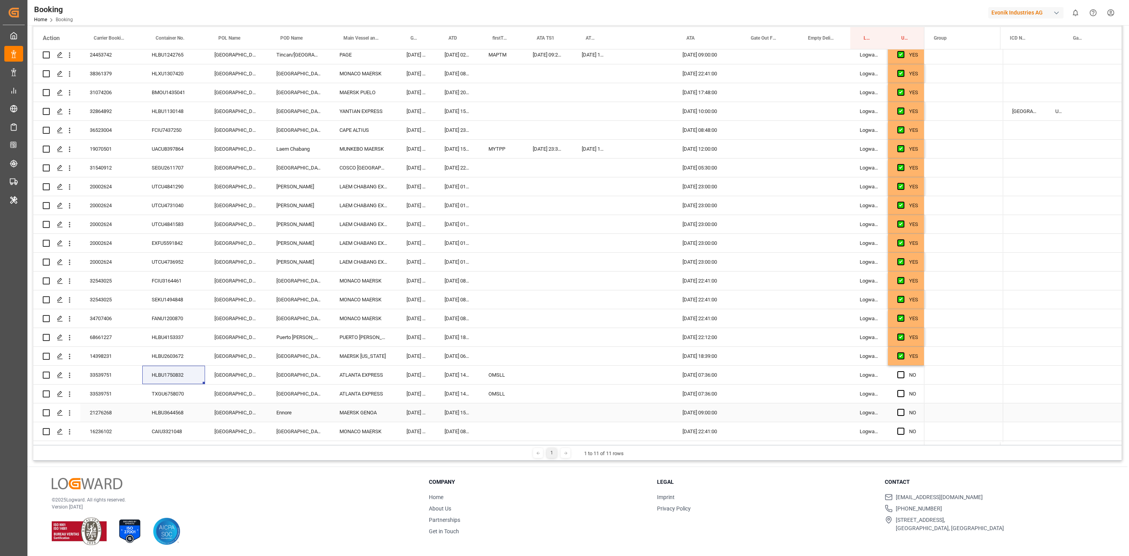
click at [498, 413] on div "Press SPACE to select this row." at bounding box center [501, 412] width 44 height 18
click at [506, 407] on div "Press SPACE to select this row." at bounding box center [501, 412] width 44 height 18
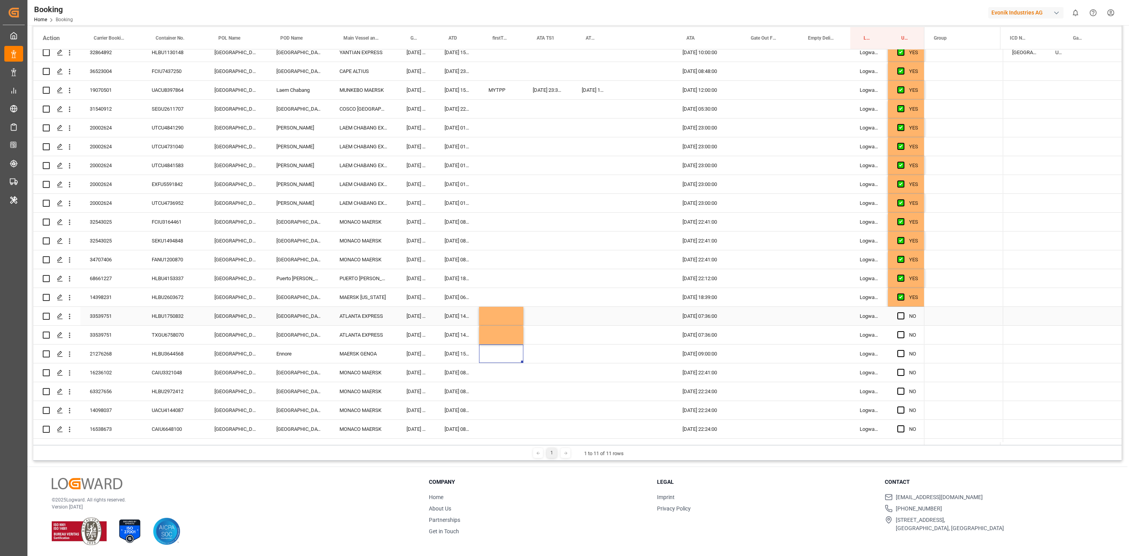
click at [902, 313] on span "Press SPACE to select this row." at bounding box center [900, 315] width 7 height 7
click at [903, 312] on input "Press SPACE to select this row." at bounding box center [903, 312] width 0 height 0
click at [900, 333] on span "Press SPACE to select this row." at bounding box center [900, 334] width 7 height 7
click at [903, 331] on input "Press SPACE to select this row." at bounding box center [903, 331] width 0 height 0
click at [171, 351] on div "HLBU3644568" at bounding box center [173, 353] width 63 height 18
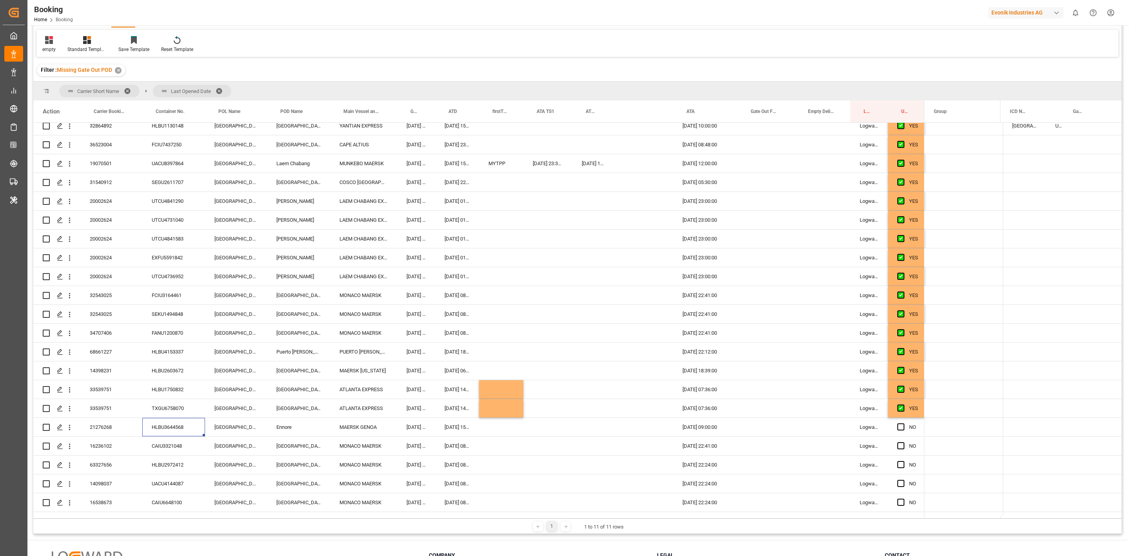
scroll to position [0, 0]
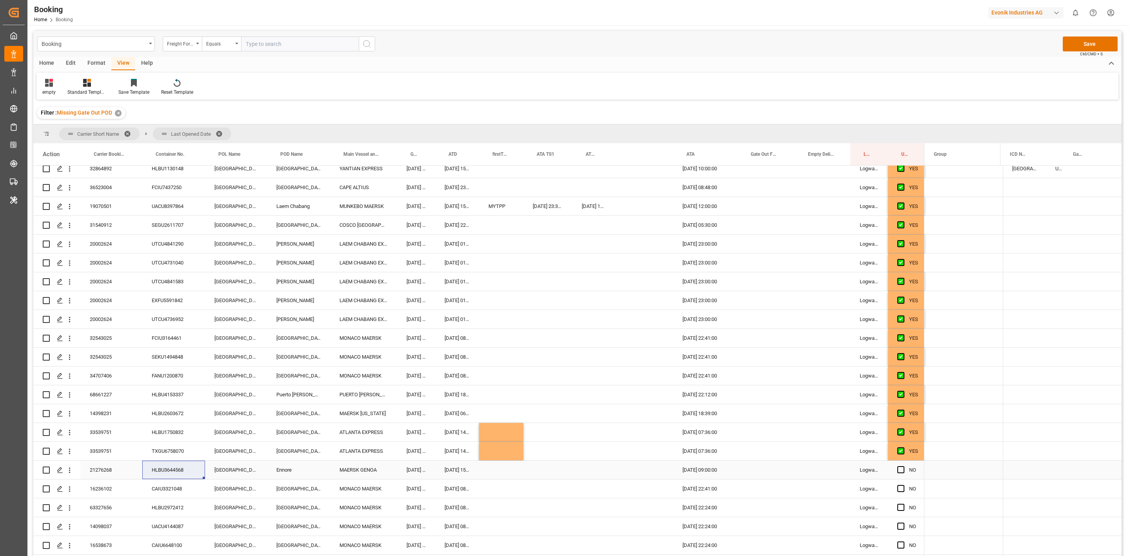
drag, startPoint x: 899, startPoint y: 470, endPoint x: 918, endPoint y: 497, distance: 33.8
click at [899, 470] on span "Press SPACE to select this row." at bounding box center [900, 469] width 7 height 7
click at [903, 466] on input "Press SPACE to select this row." at bounding box center [903, 466] width 0 height 0
click at [627, 38] on div "Booking Freight Forwarder's Reference No. Equals Save Ctrl/CMD + S" at bounding box center [577, 44] width 1088 height 26
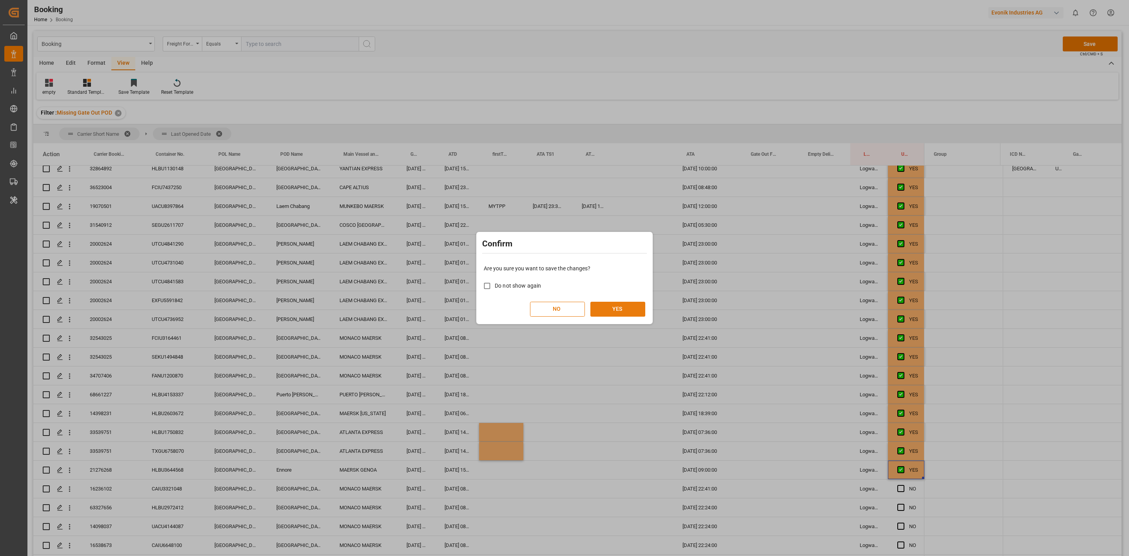
click at [617, 307] on button "YES" at bounding box center [617, 308] width 55 height 15
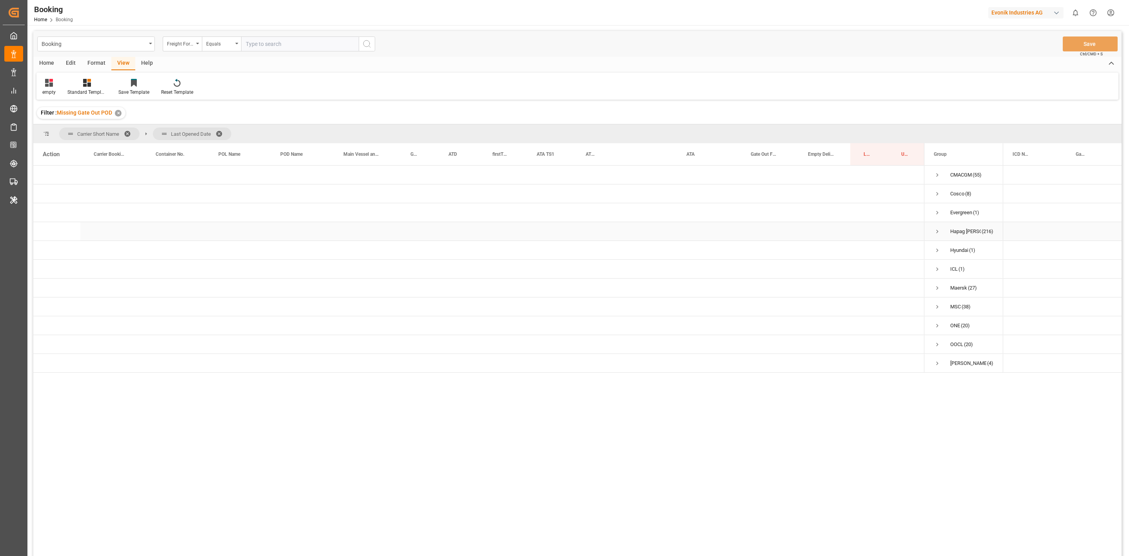
click at [935, 232] on span "Press SPACE to select this row." at bounding box center [937, 231] width 7 height 7
click at [952, 248] on span "Press SPACE to select this row." at bounding box center [953, 250] width 7 height 7
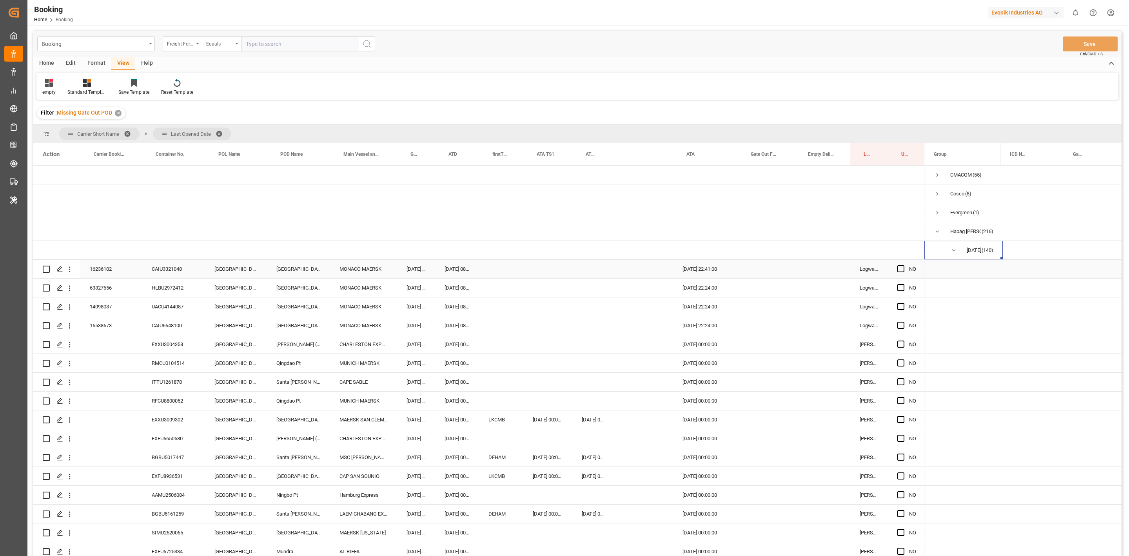
click at [171, 270] on div "CAIU3321048" at bounding box center [173, 269] width 63 height 18
click at [753, 272] on div "Press SPACE to select this row." at bounding box center [765, 269] width 57 height 18
click at [795, 369] on div "21" at bounding box center [800, 370] width 10 height 9
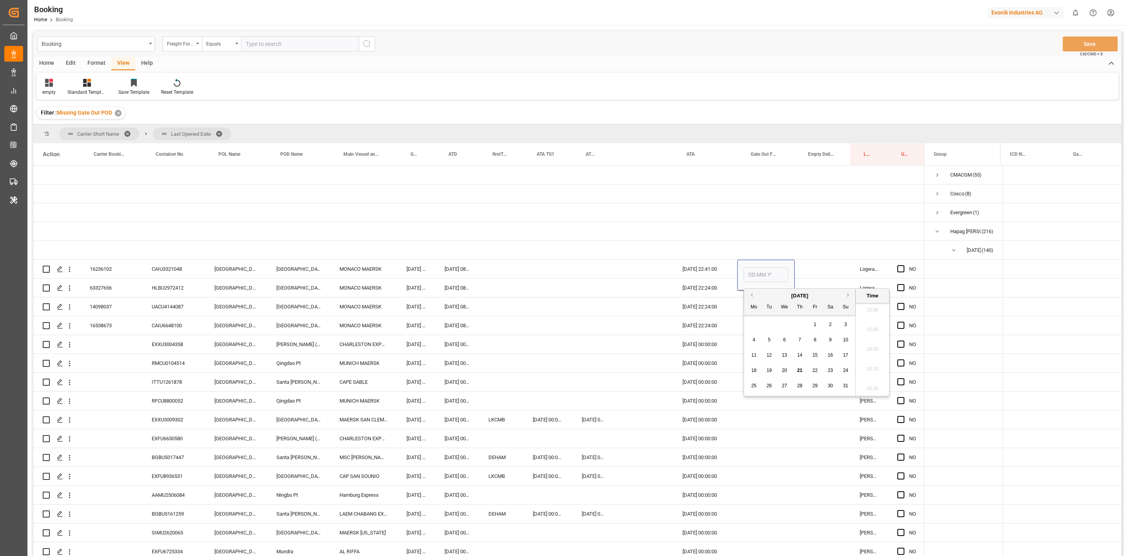
type input "21.08.2025 00:00"
click at [162, 287] on div "HLBU2972412" at bounding box center [173, 287] width 63 height 18
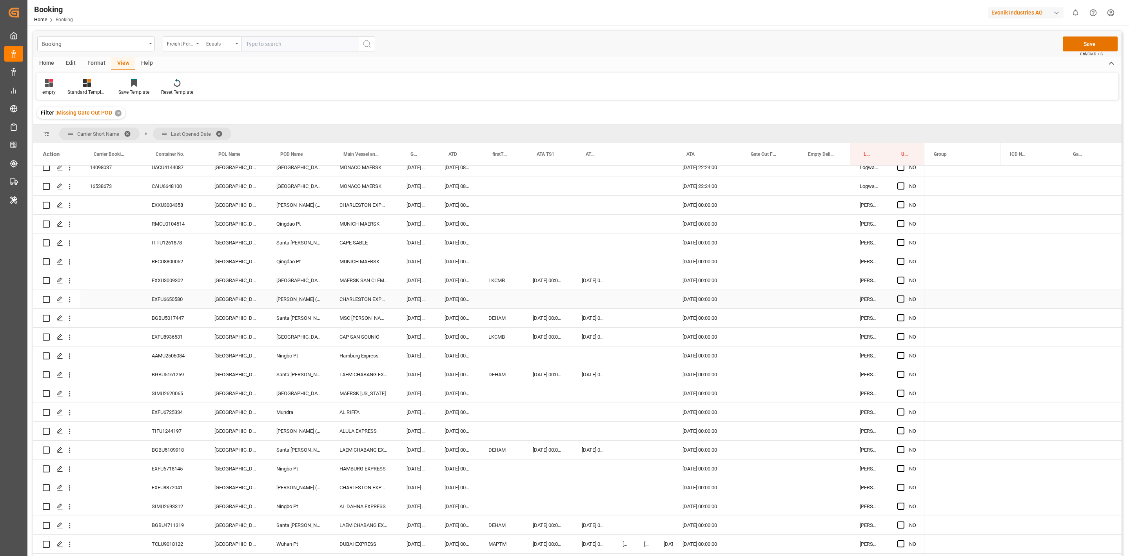
scroll to position [0, 0]
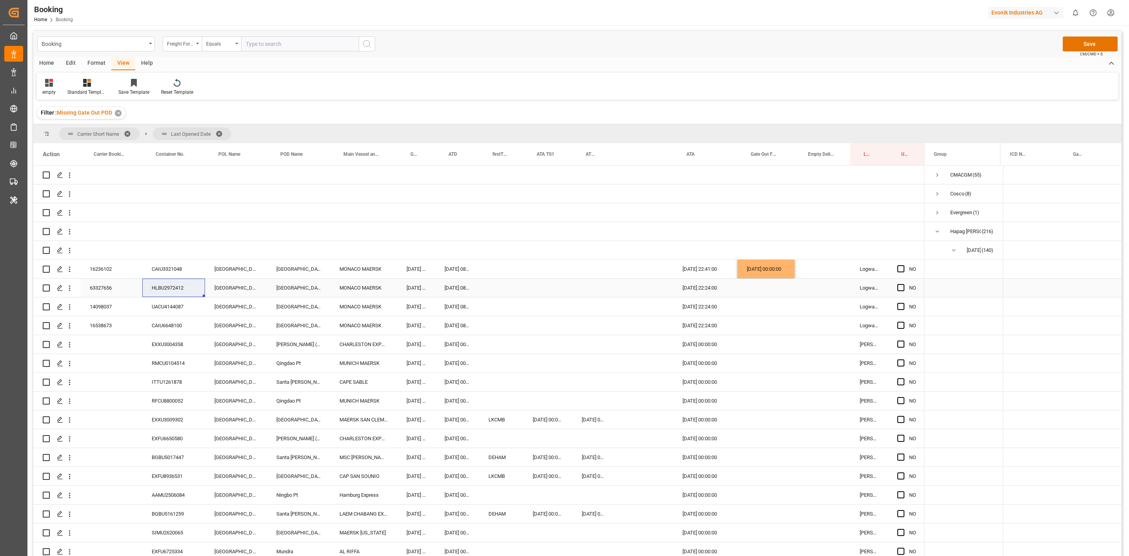
click at [752, 293] on div "Press SPACE to select this row." at bounding box center [765, 287] width 57 height 18
click at [798, 392] on div "21" at bounding box center [800, 389] width 10 height 9
type input "21.08.2025 00:00"
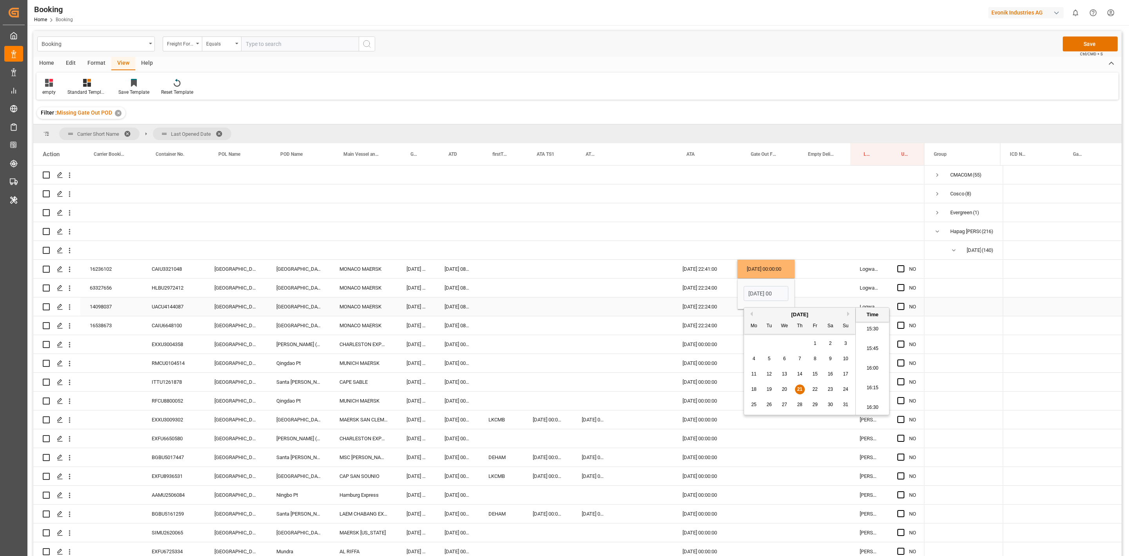
click at [179, 313] on div "UACU4144087" at bounding box center [173, 306] width 63 height 18
click at [750, 306] on div "Press SPACE to select this row." at bounding box center [765, 306] width 57 height 18
click at [801, 410] on span "21" at bounding box center [799, 407] width 5 height 5
type input "21.08.2025 00:00"
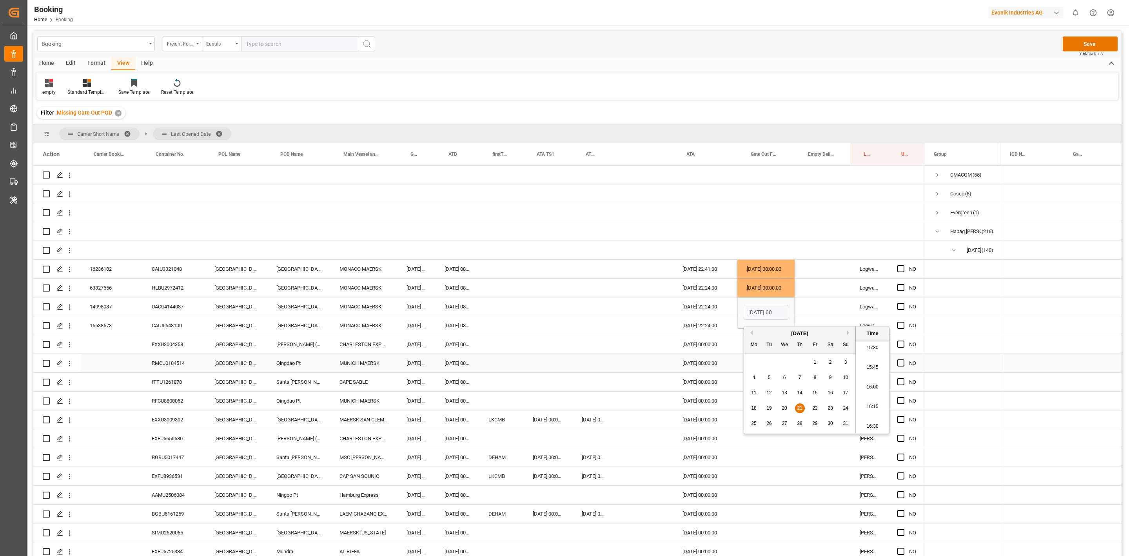
click at [610, 360] on div "Press SPACE to select this row." at bounding box center [592, 363] width 41 height 18
click at [178, 320] on div "CAIU6648100" at bounding box center [173, 325] width 63 height 18
click at [749, 324] on div "Press SPACE to select this row." at bounding box center [765, 325] width 57 height 18
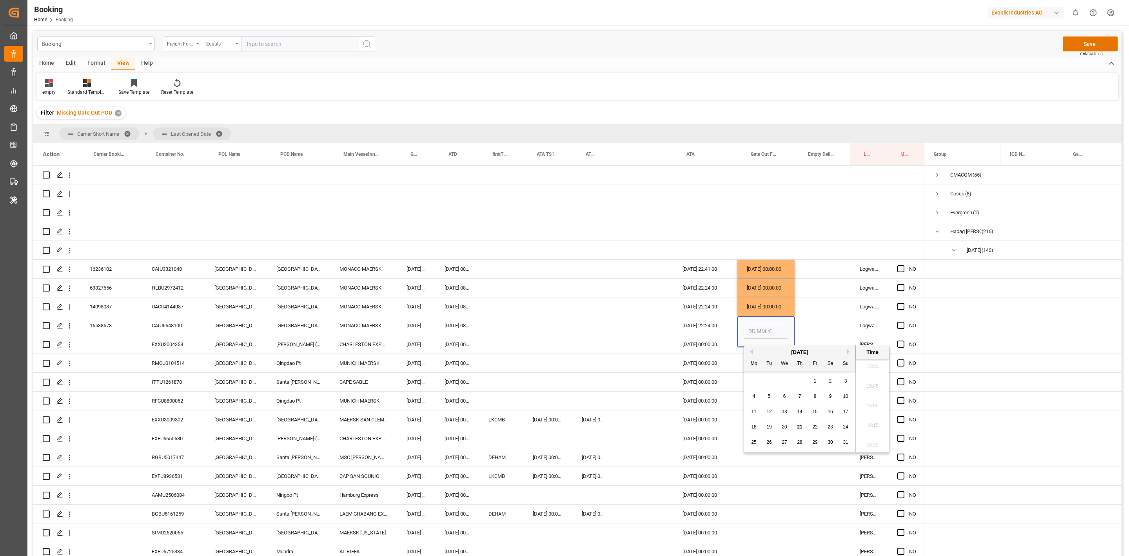
click at [799, 420] on div "18 19 20 21 22 23 24" at bounding box center [799, 426] width 107 height 15
click at [799, 423] on div "21" at bounding box center [800, 426] width 10 height 9
type input "[DATE] 00:00"
click at [595, 332] on div "Press SPACE to select this row." at bounding box center [592, 325] width 41 height 18
click at [177, 350] on div "EXXU3004358" at bounding box center [173, 344] width 63 height 18
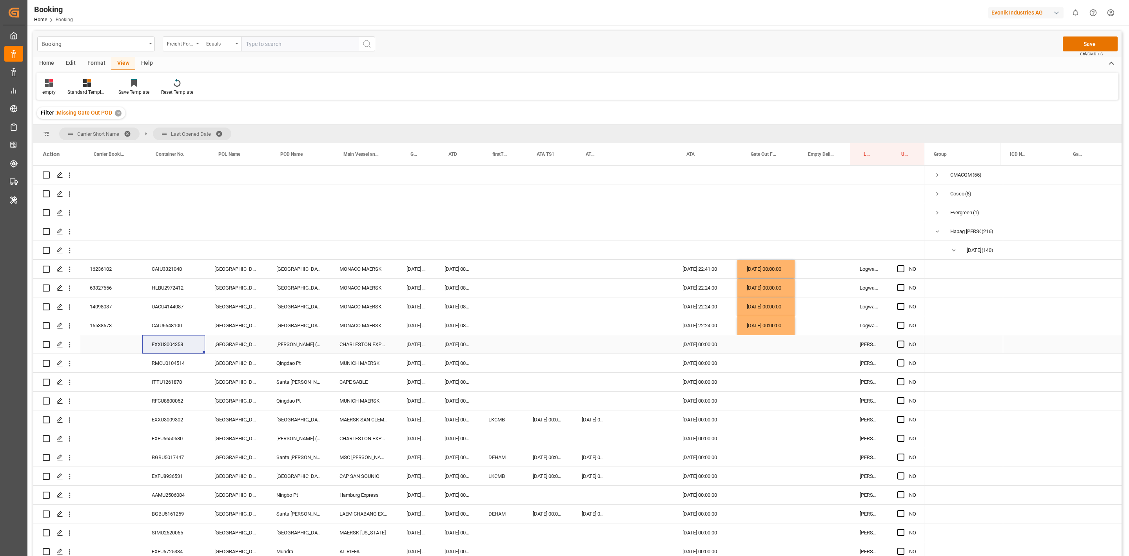
drag, startPoint x: 902, startPoint y: 342, endPoint x: 608, endPoint y: 343, distance: 294.0
click at [902, 342] on span "Press SPACE to select this row." at bounding box center [900, 343] width 7 height 7
click at [903, 340] on input "Press SPACE to select this row." at bounding box center [903, 340] width 0 height 0
click at [165, 359] on div "RMCU0104514" at bounding box center [173, 363] width 63 height 18
click at [898, 366] on span "Press SPACE to select this row." at bounding box center [900, 362] width 7 height 7
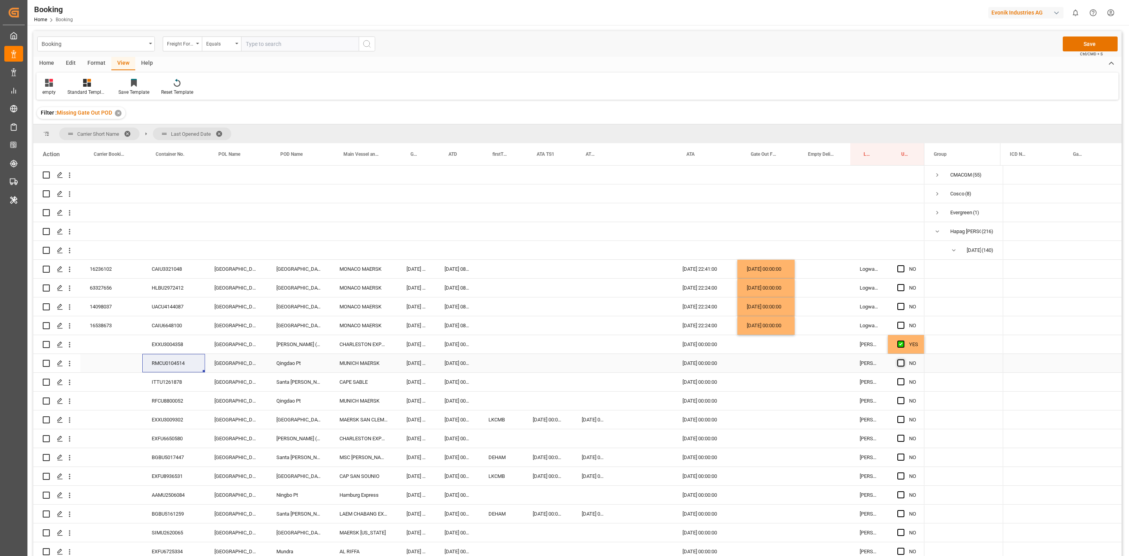
click at [903, 359] on input "Press SPACE to select this row." at bounding box center [903, 359] width 0 height 0
click at [900, 377] on div "Press SPACE to select this row." at bounding box center [903, 382] width 12 height 18
click at [171, 387] on div "ITTU1261878" at bounding box center [173, 381] width 63 height 18
click at [747, 379] on div "Press SPACE to select this row." at bounding box center [765, 381] width 57 height 18
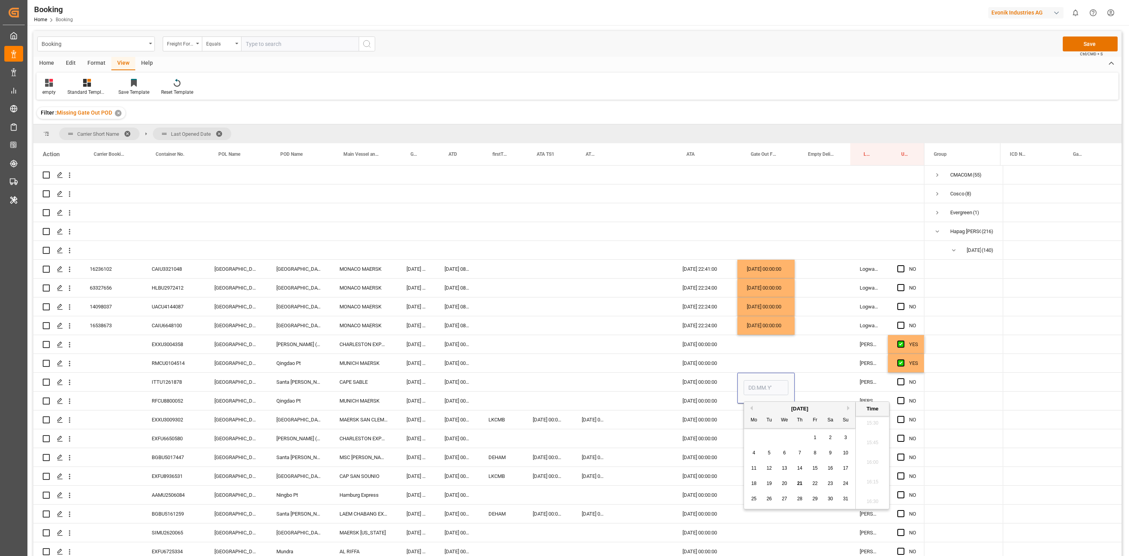
click at [769, 482] on span "19" at bounding box center [768, 482] width 5 height 5
type input "19.08.2025 00:00"
click at [614, 370] on div "Press SPACE to select this row." at bounding box center [624, 363] width 22 height 18
click at [578, 387] on div "Press SPACE to select this row." at bounding box center [592, 381] width 41 height 18
click at [173, 396] on div "RFCU8800052" at bounding box center [173, 400] width 63 height 18
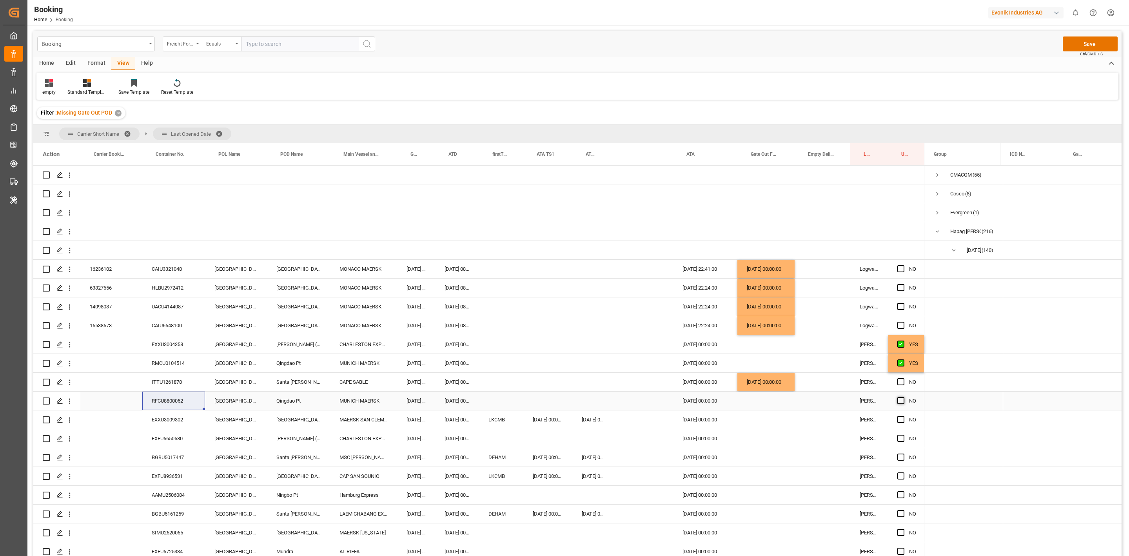
click at [898, 401] on span "Press SPACE to select this row." at bounding box center [900, 400] width 7 height 7
click at [903, 397] on input "Press SPACE to select this row." at bounding box center [903, 397] width 0 height 0
click at [150, 416] on div "EXXU3009302" at bounding box center [173, 419] width 63 height 18
click at [171, 436] on div "EXFU6650580" at bounding box center [173, 438] width 63 height 18
drag, startPoint x: 898, startPoint y: 440, endPoint x: 902, endPoint y: 438, distance: 4.7
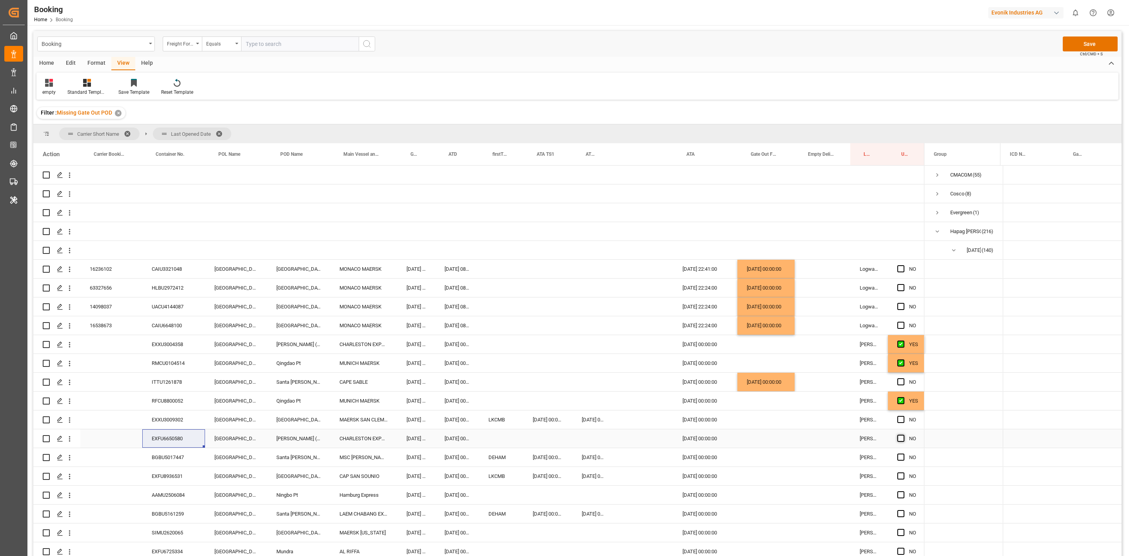
click at [898, 440] on span "Press SPACE to select this row." at bounding box center [900, 437] width 7 height 7
click at [903, 434] on input "Press SPACE to select this row." at bounding box center [903, 434] width 0 height 0
click at [902, 438] on span "Press SPACE to select this row." at bounding box center [900, 437] width 7 height 7
click at [903, 434] on input "Press SPACE to select this row." at bounding box center [903, 434] width 0 height 0
click at [901, 419] on span "Press SPACE to select this row." at bounding box center [900, 419] width 7 height 7
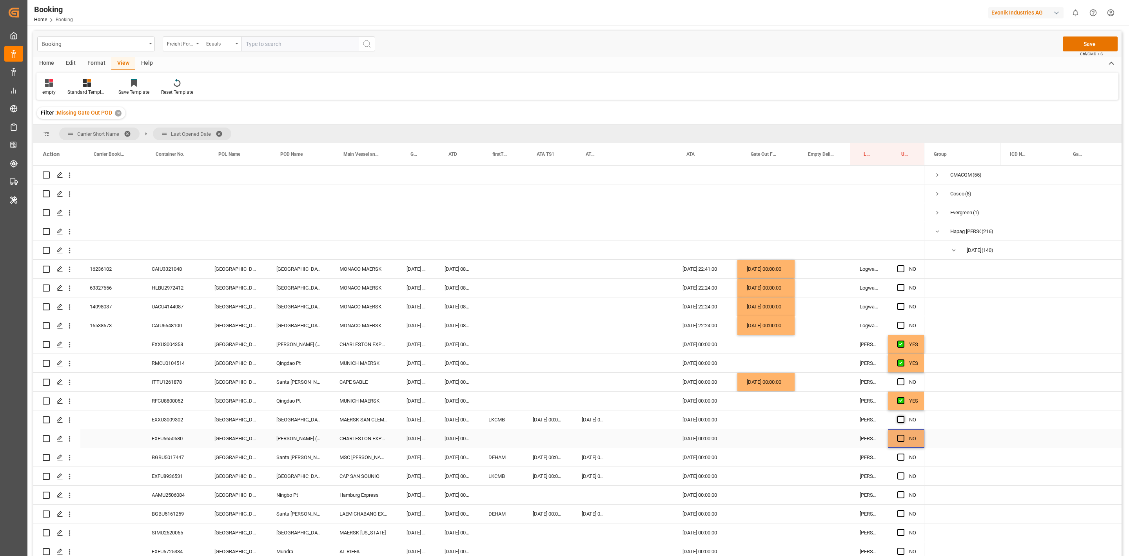
click at [903, 416] on input "Press SPACE to select this row." at bounding box center [903, 416] width 0 height 0
click at [899, 438] on span "Press SPACE to select this row." at bounding box center [900, 437] width 7 height 7
click at [903, 434] on input "Press SPACE to select this row." at bounding box center [903, 434] width 0 height 0
click at [169, 458] on div "BGBU5017447" at bounding box center [173, 457] width 63 height 18
click at [174, 474] on div "EXFU8936531" at bounding box center [173, 476] width 63 height 18
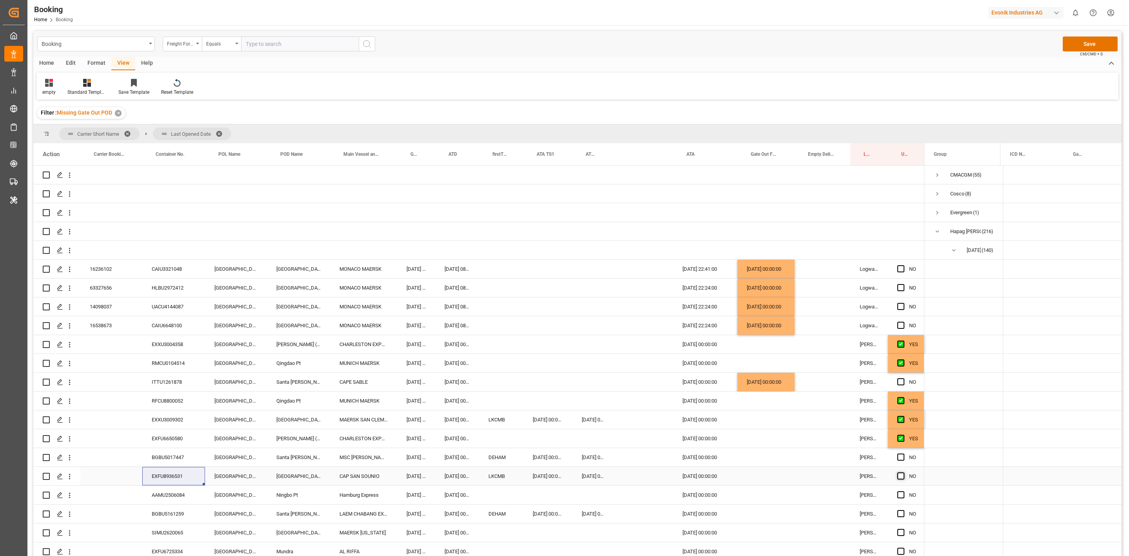
click at [903, 476] on span "Press SPACE to select this row." at bounding box center [900, 475] width 7 height 7
click at [903, 472] on input "Press SPACE to select this row." at bounding box center [903, 472] width 0 height 0
click at [902, 459] on span "Press SPACE to select this row." at bounding box center [900, 456] width 7 height 7
click at [903, 453] on input "Press SPACE to select this row." at bounding box center [903, 453] width 0 height 0
click at [170, 498] on div "AAMU2506084" at bounding box center [173, 494] width 63 height 18
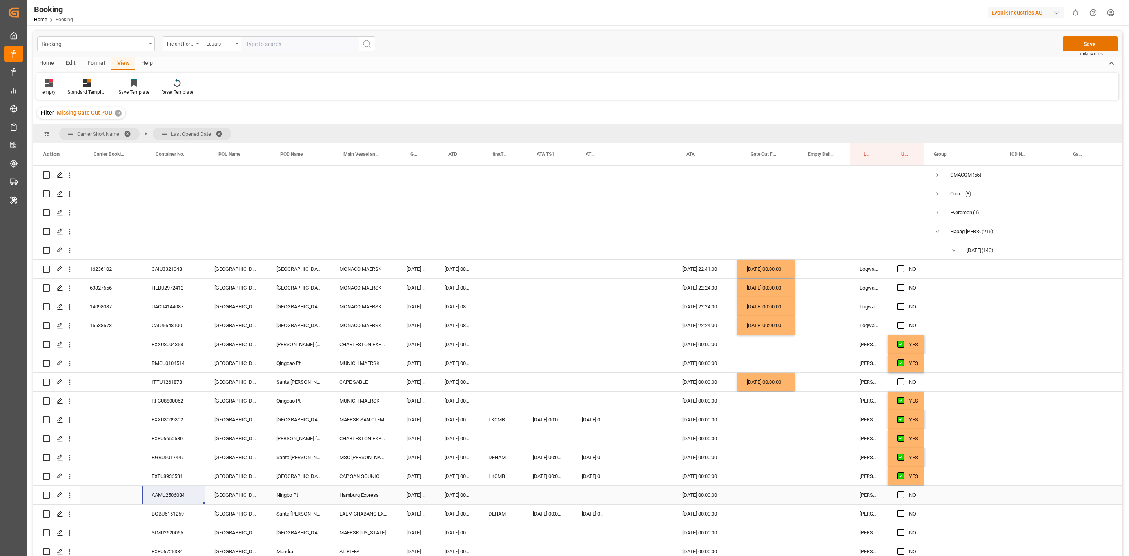
drag, startPoint x: 902, startPoint y: 496, endPoint x: 882, endPoint y: 494, distance: 20.1
click at [902, 496] on span "Press SPACE to select this row." at bounding box center [900, 494] width 7 height 7
click at [903, 491] on input "Press SPACE to select this row." at bounding box center [903, 491] width 0 height 0
click at [160, 519] on div "BGBU5161259" at bounding box center [173, 513] width 63 height 18
drag, startPoint x: 899, startPoint y: 515, endPoint x: 887, endPoint y: 515, distance: 11.4
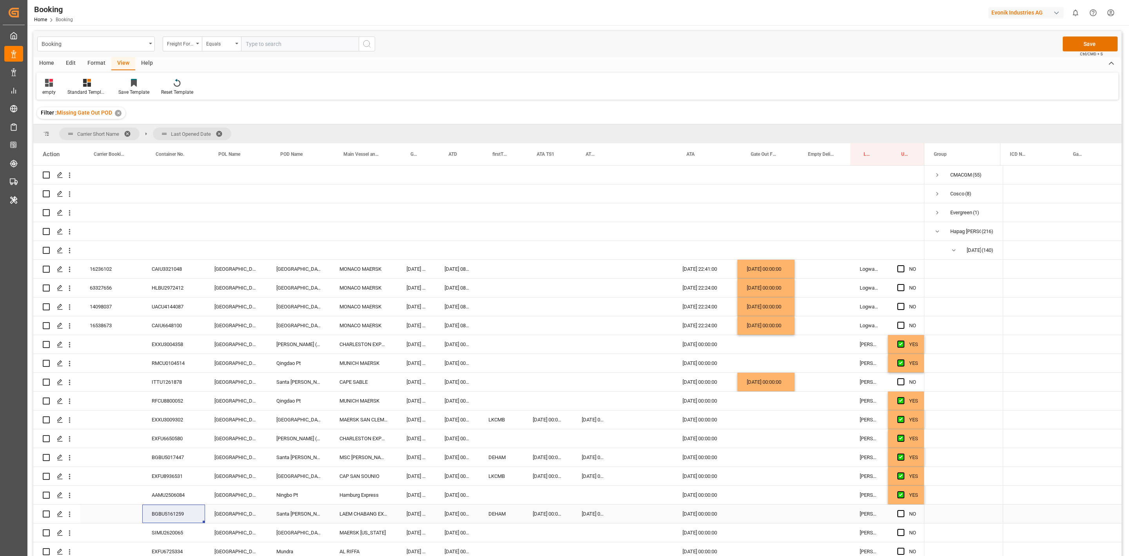
click at [899, 515] on span "Press SPACE to select this row." at bounding box center [900, 513] width 7 height 7
click at [903, 510] on input "Press SPACE to select this row." at bounding box center [903, 510] width 0 height 0
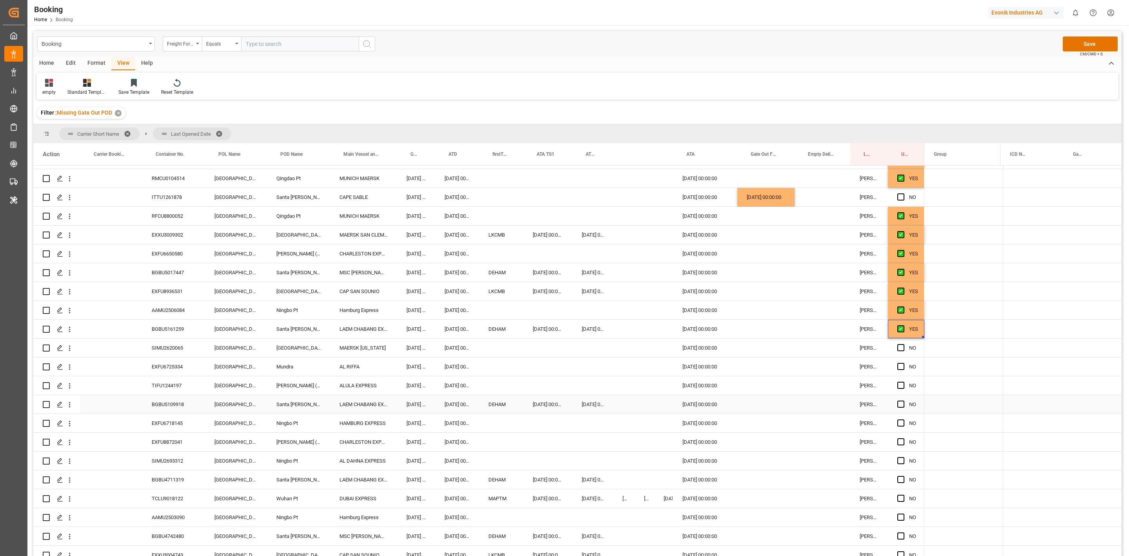
scroll to position [185, 0]
click at [169, 345] on div "SIMU2620065" at bounding box center [173, 347] width 63 height 18
click at [755, 347] on div "Press SPACE to select this row." at bounding box center [765, 347] width 57 height 18
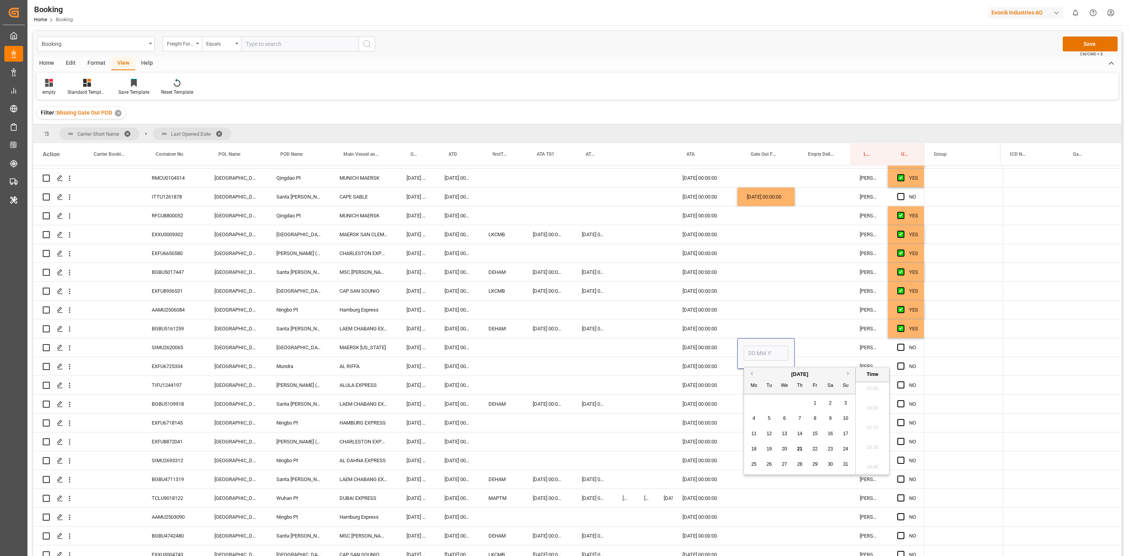
click at [773, 448] on div "19" at bounding box center [769, 448] width 10 height 9
type input "[DATE] 00:00"
click at [577, 364] on div "Press SPACE to select this row." at bounding box center [592, 366] width 41 height 18
click at [167, 369] on div "EXFU6725334" at bounding box center [173, 366] width 63 height 18
click at [900, 366] on span "Press SPACE to select this row." at bounding box center [900, 365] width 7 height 7
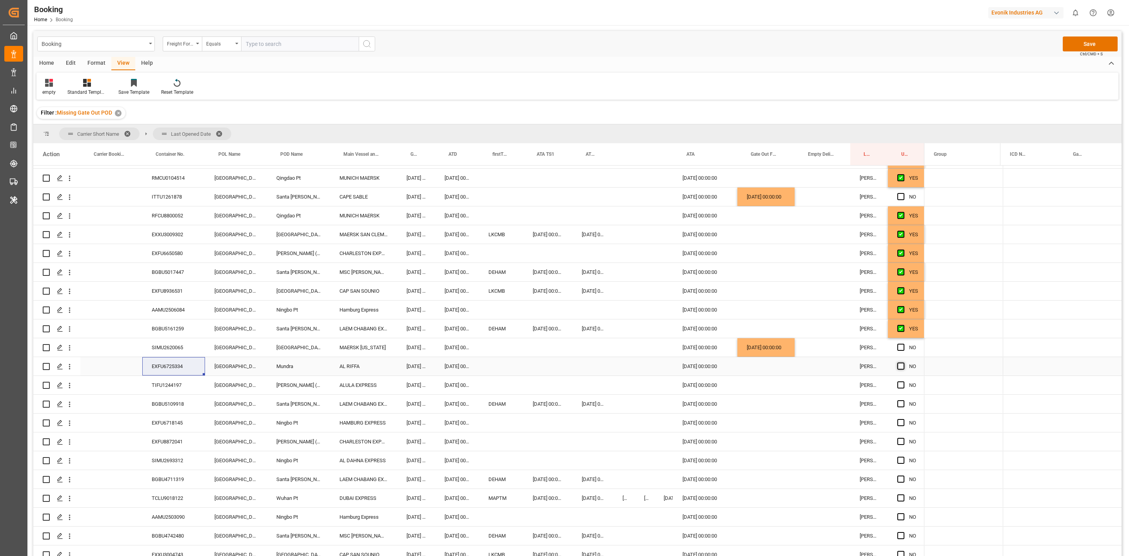
click at [903, 362] on input "Press SPACE to select this row." at bounding box center [903, 362] width 0 height 0
click at [155, 385] on div "TIFU1244197" at bounding box center [173, 385] width 63 height 18
click at [898, 385] on span "Press SPACE to select this row." at bounding box center [900, 384] width 7 height 7
click at [903, 381] on input "Press SPACE to select this row." at bounding box center [903, 381] width 0 height 0
click at [639, 59] on div "Home Edit Format View Help" at bounding box center [577, 63] width 1088 height 13
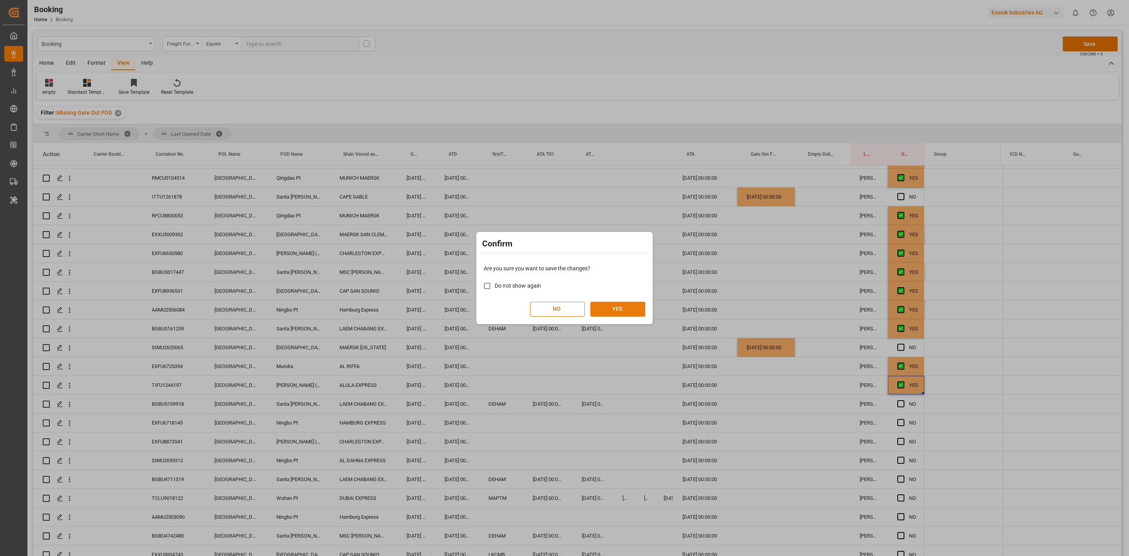
click at [628, 306] on button "YES" at bounding box center [617, 308] width 55 height 15
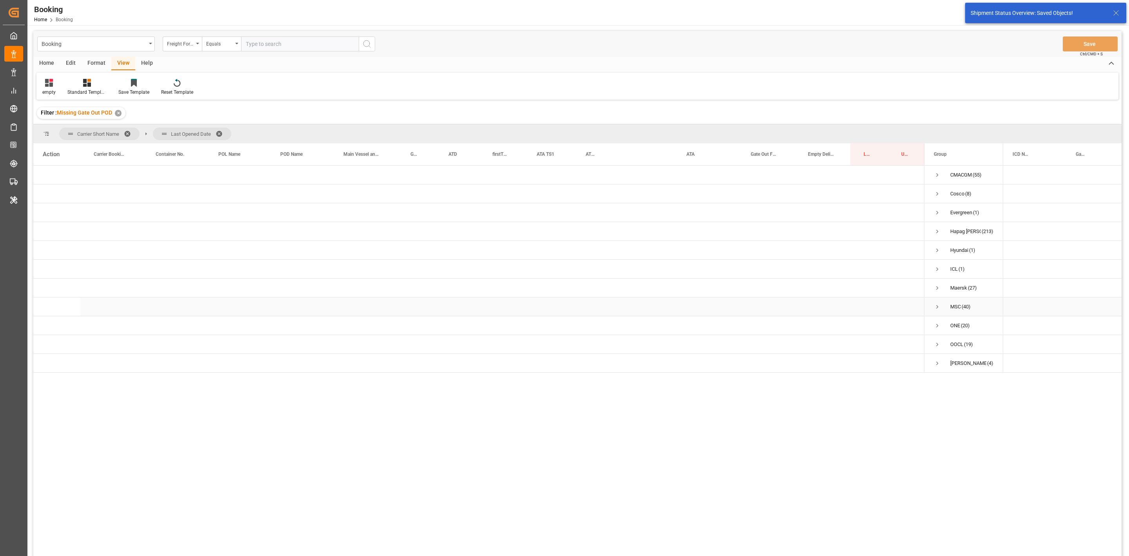
scroll to position [0, 0]
click at [936, 233] on span "Press SPACE to select this row." at bounding box center [937, 231] width 7 height 7
click at [939, 305] on span "Press SPACE to select this row." at bounding box center [937, 306] width 7 height 7
click at [947, 329] on span "20.08.2025 00:00:00 (1)" at bounding box center [964, 325] width 60 height 18
click at [954, 324] on span "Press SPACE to select this row." at bounding box center [953, 325] width 7 height 7
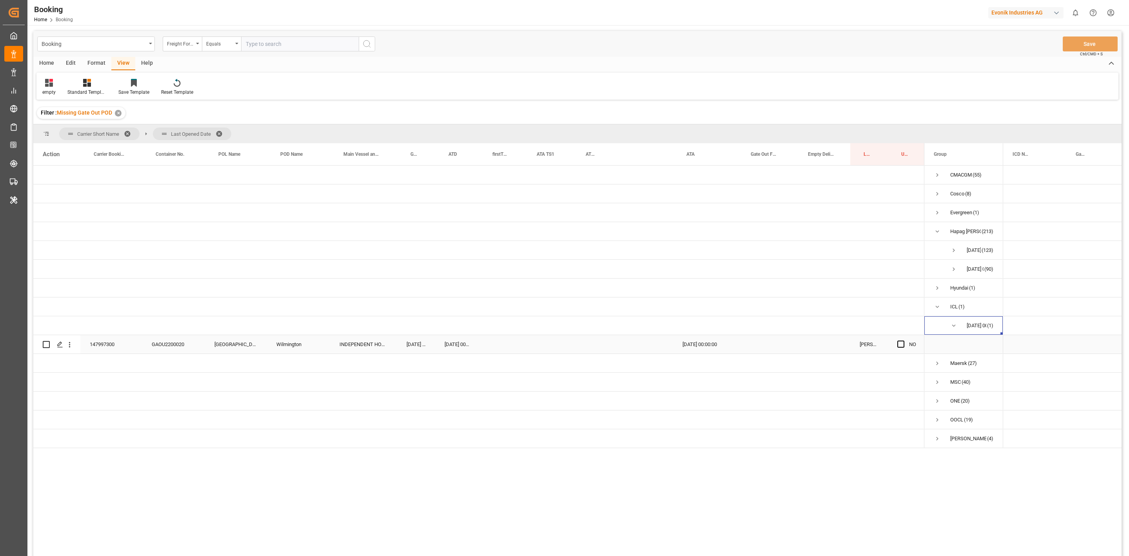
click at [175, 347] on div "GAOU2200020" at bounding box center [173, 344] width 63 height 18
drag, startPoint x: 319, startPoint y: 177, endPoint x: 379, endPoint y: 207, distance: 67.1
click at [319, 177] on div "Press SPACE to select this row." at bounding box center [298, 174] width 63 height 18
click at [753, 343] on div "Press SPACE to select this row." at bounding box center [765, 344] width 57 height 18
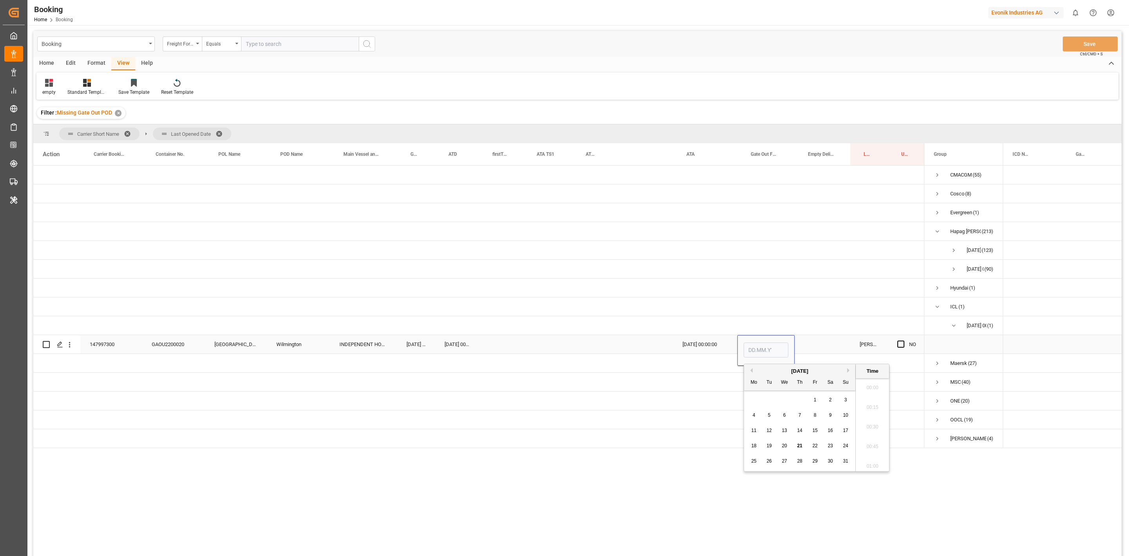
scroll to position [1237, 0]
click at [786, 447] on span "20" at bounding box center [784, 445] width 5 height 5
type input "20.08.2025 00:00"
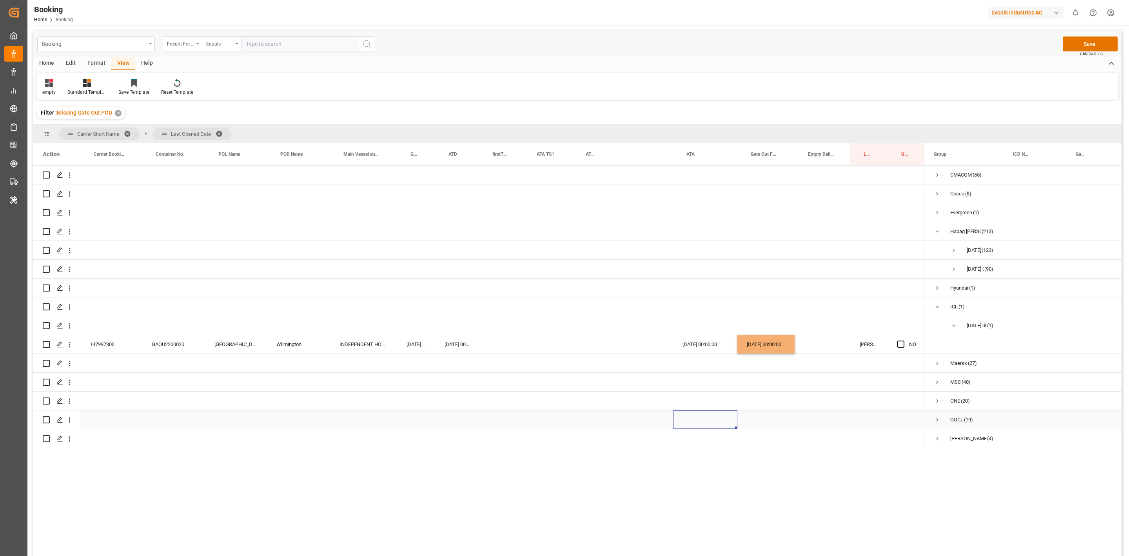
click at [702, 410] on div "Press SPACE to select this row." at bounding box center [705, 419] width 64 height 18
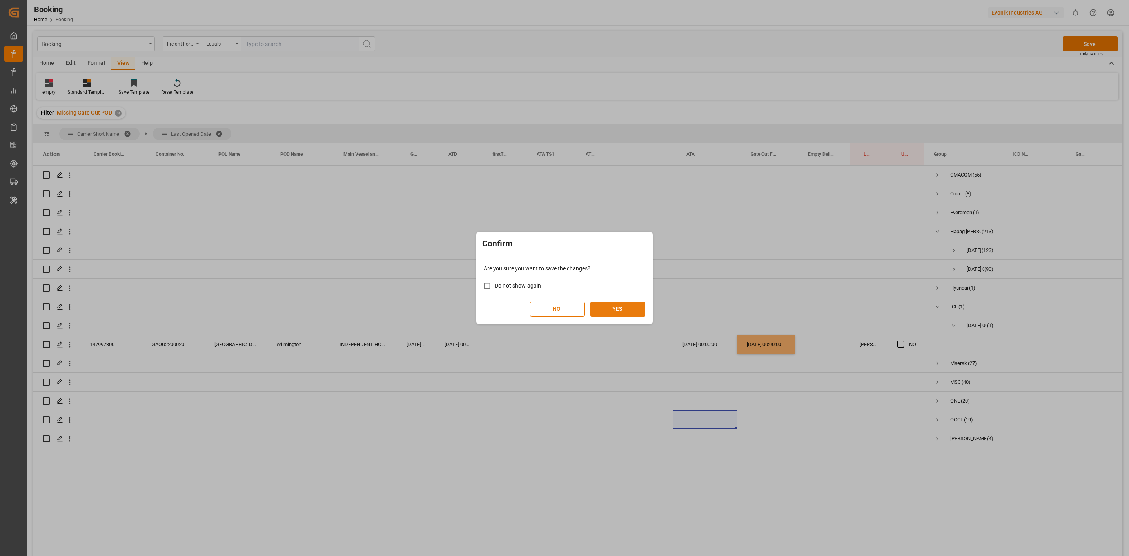
click at [627, 313] on button "YES" at bounding box center [617, 308] width 55 height 15
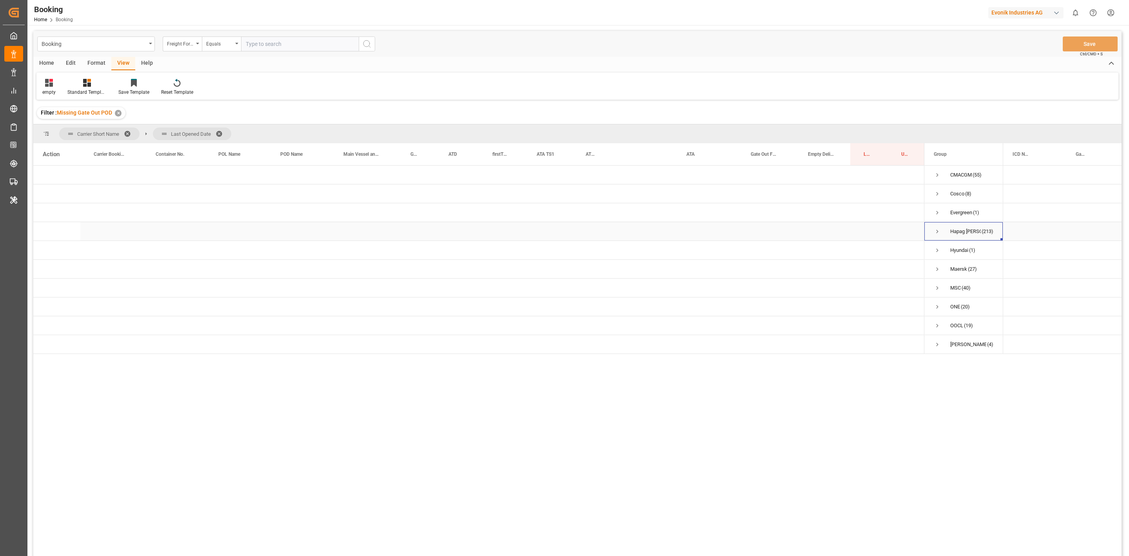
click at [938, 230] on span "Press SPACE to select this row." at bounding box center [937, 231] width 7 height 7
click at [954, 247] on span "Press SPACE to select this row." at bounding box center [953, 250] width 7 height 7
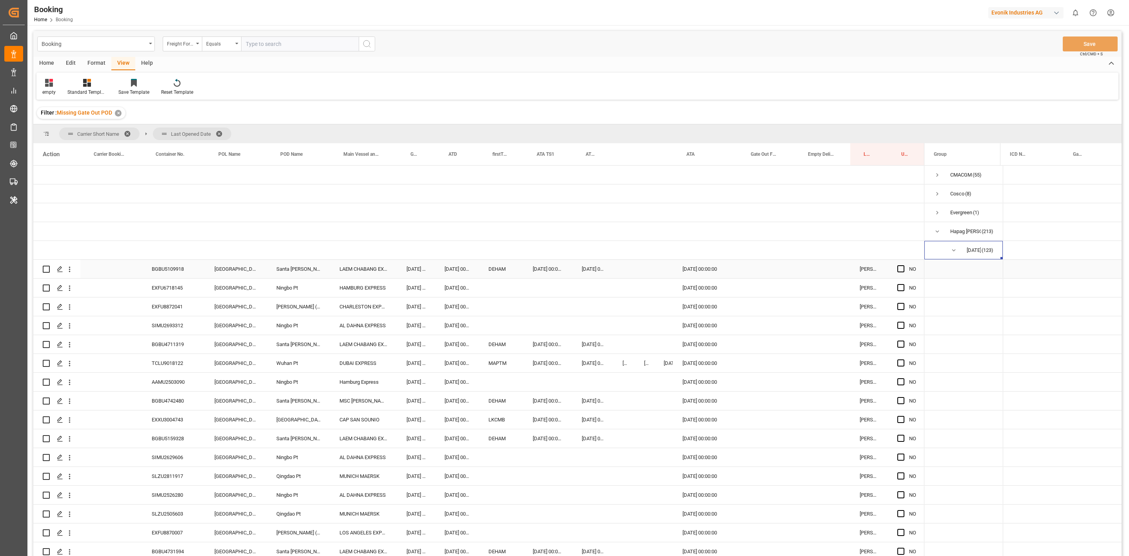
click at [173, 272] on div "BGBU5109918" at bounding box center [173, 269] width 63 height 18
click at [183, 292] on div "EXFU6718145" at bounding box center [173, 287] width 63 height 18
click at [176, 269] on div "BGBU5109918" at bounding box center [173, 269] width 63 height 18
drag, startPoint x: 901, startPoint y: 269, endPoint x: 216, endPoint y: 301, distance: 685.3
click at [901, 269] on span "Press SPACE to select this row." at bounding box center [900, 268] width 7 height 7
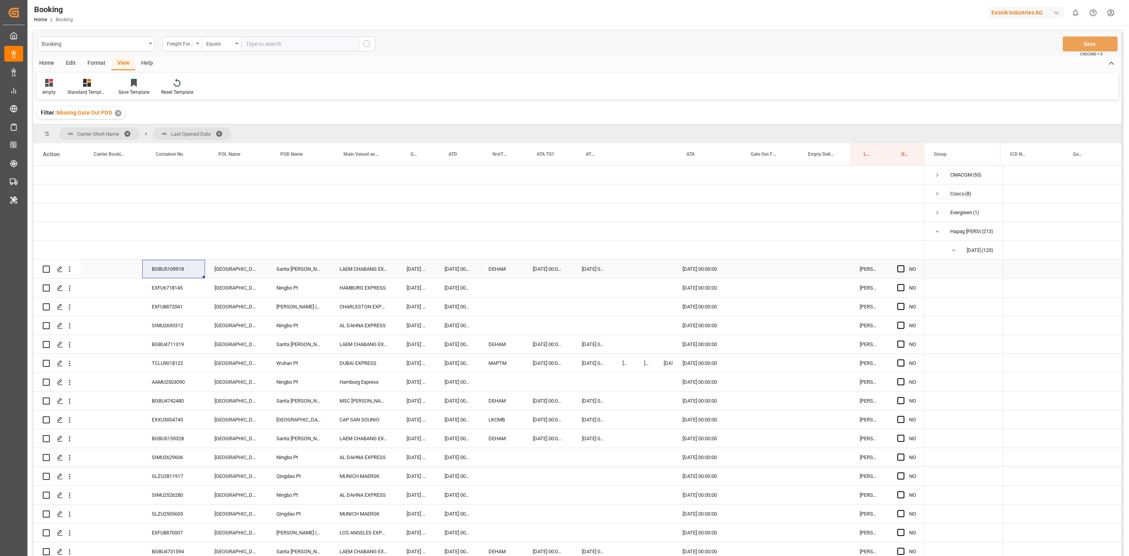
click at [903, 265] on input "Press SPACE to select this row." at bounding box center [903, 265] width 0 height 0
click at [167, 286] on div "EXFU6718145" at bounding box center [173, 287] width 63 height 18
click at [903, 289] on span "Press SPACE to select this row." at bounding box center [900, 287] width 7 height 7
click at [903, 284] on input "Press SPACE to select this row." at bounding box center [903, 284] width 0 height 0
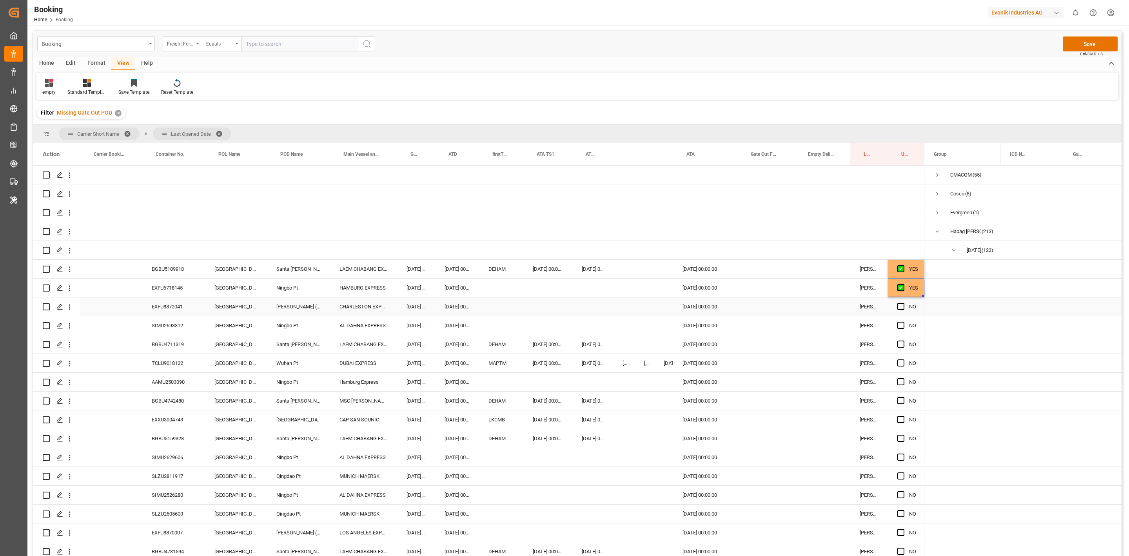
click at [168, 309] on div "EXFU8872041" at bounding box center [173, 306] width 63 height 18
click at [899, 309] on span "Press SPACE to select this row." at bounding box center [900, 306] width 7 height 7
click at [903, 303] on input "Press SPACE to select this row." at bounding box center [903, 303] width 0 height 0
click at [168, 333] on div "SIMU2693312" at bounding box center [173, 325] width 63 height 18
click at [739, 324] on div "Press SPACE to select this row." at bounding box center [765, 325] width 57 height 18
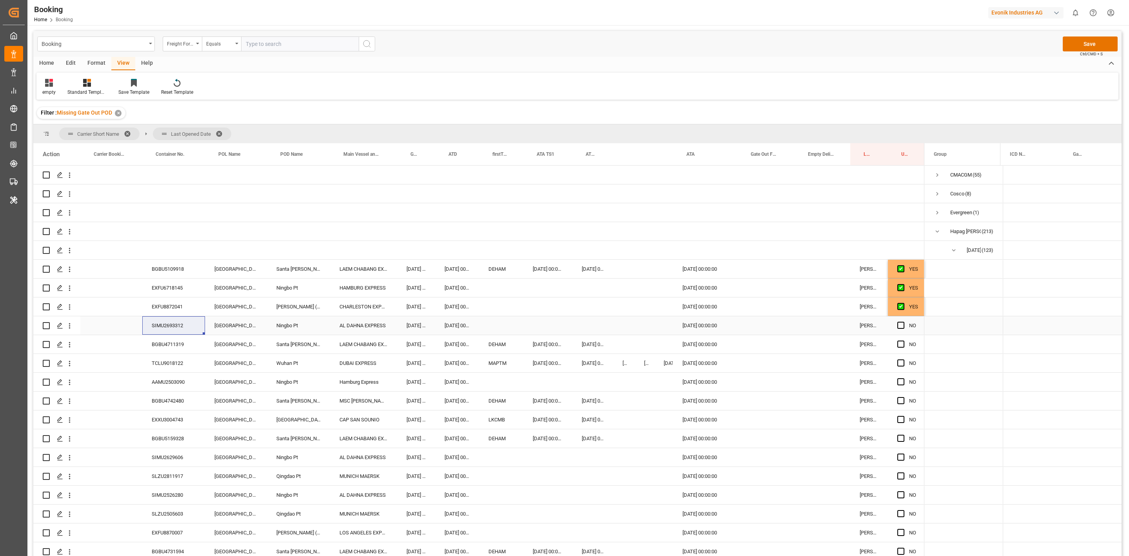
click at [739, 324] on div "Press SPACE to select this row." at bounding box center [765, 325] width 57 height 18
click at [788, 426] on div "20" at bounding box center [785, 426] width 10 height 9
type input "20.08.2025 00:00"
click at [792, 471] on div "Press SPACE to select this row." at bounding box center [765, 476] width 57 height 18
click at [171, 346] on div "BGBU4711319" at bounding box center [173, 344] width 63 height 18
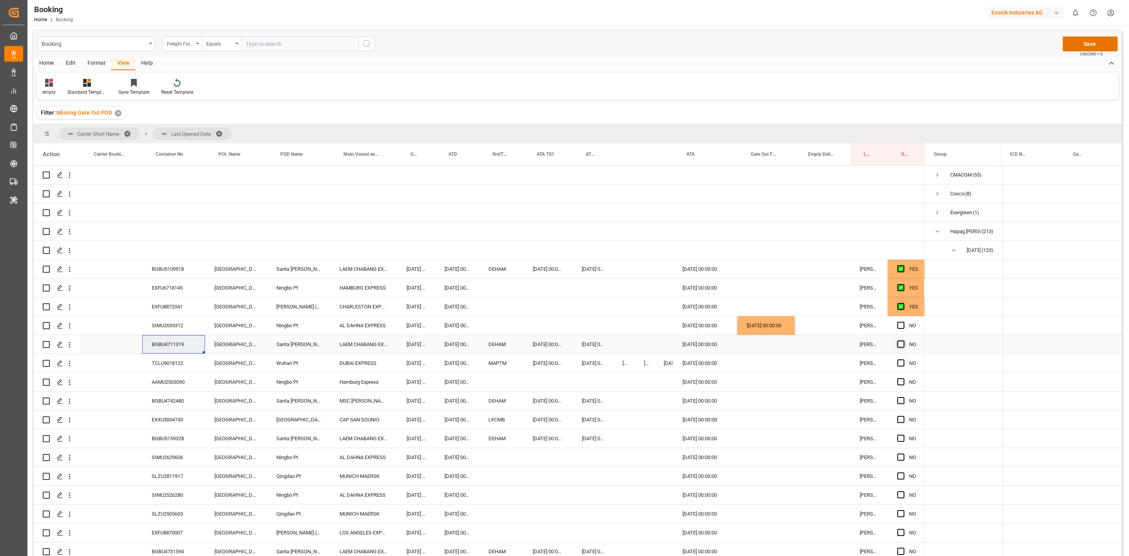
click at [898, 346] on span "Press SPACE to select this row." at bounding box center [900, 343] width 7 height 7
click at [903, 340] on input "Press SPACE to select this row." at bounding box center [903, 340] width 0 height 0
click at [181, 365] on div "TCLU9018122" at bounding box center [173, 363] width 63 height 18
click at [747, 361] on div "Press SPACE to select this row." at bounding box center [765, 363] width 57 height 18
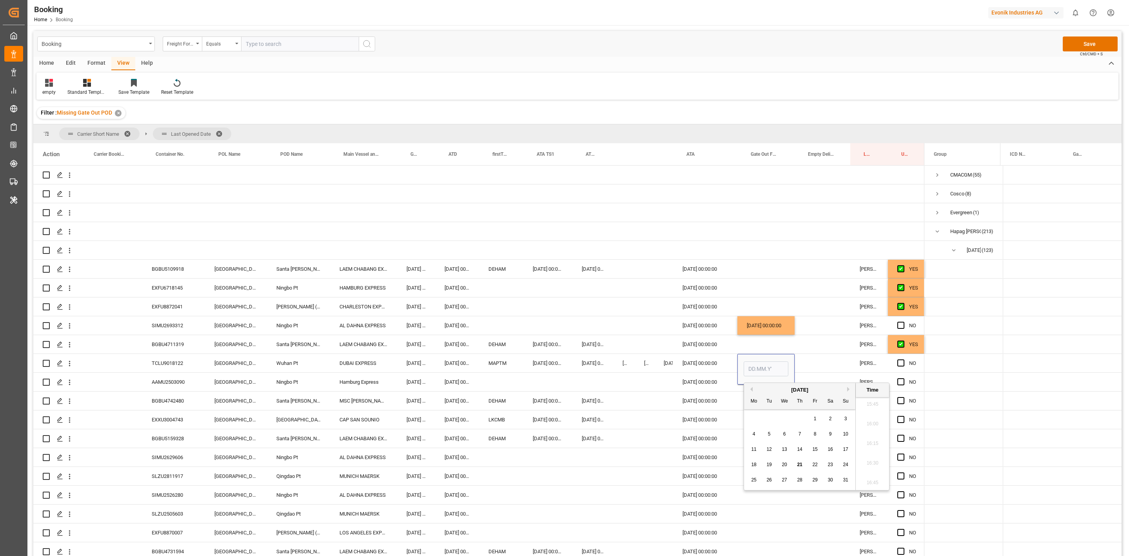
click at [801, 452] on span "14" at bounding box center [799, 448] width 5 height 5
type input "14.08.2025 00:00"
click at [799, 365] on div "Press SPACE to select this row." at bounding box center [823, 363] width 56 height 18
click at [177, 374] on div "AAMU2503090" at bounding box center [173, 381] width 63 height 18
click at [170, 396] on div "BGBU4742480" at bounding box center [173, 400] width 63 height 18
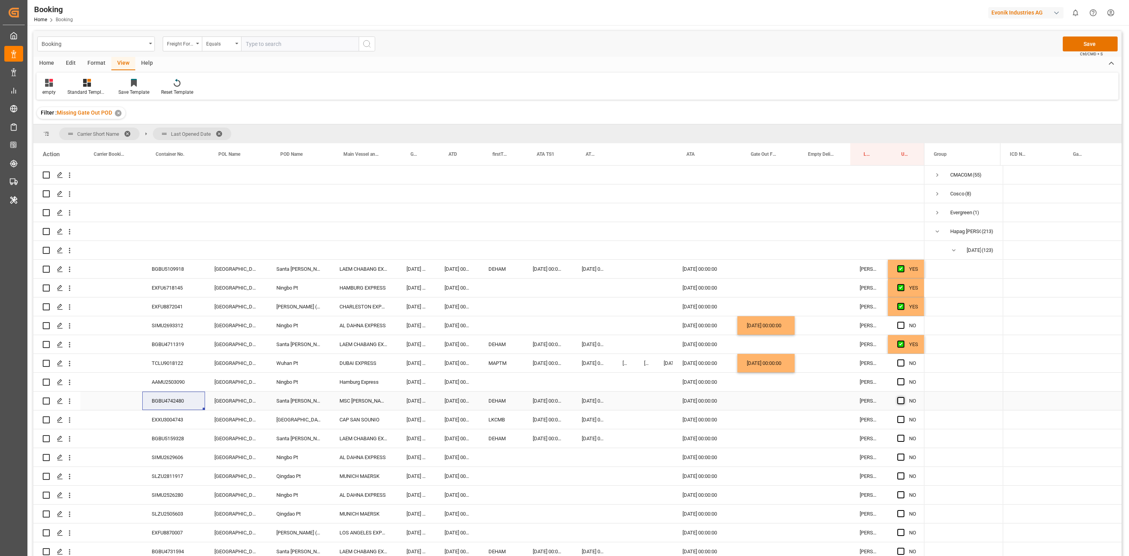
click at [900, 401] on span "Press SPACE to select this row." at bounding box center [900, 400] width 7 height 7
click at [903, 397] on input "Press SPACE to select this row." at bounding box center [903, 397] width 0 height 0
click at [901, 385] on span "Press SPACE to select this row." at bounding box center [900, 381] width 7 height 7
click at [903, 378] on input "Press SPACE to select this row." at bounding box center [903, 378] width 0 height 0
click at [173, 412] on div "EXXU3004743" at bounding box center [173, 419] width 63 height 18
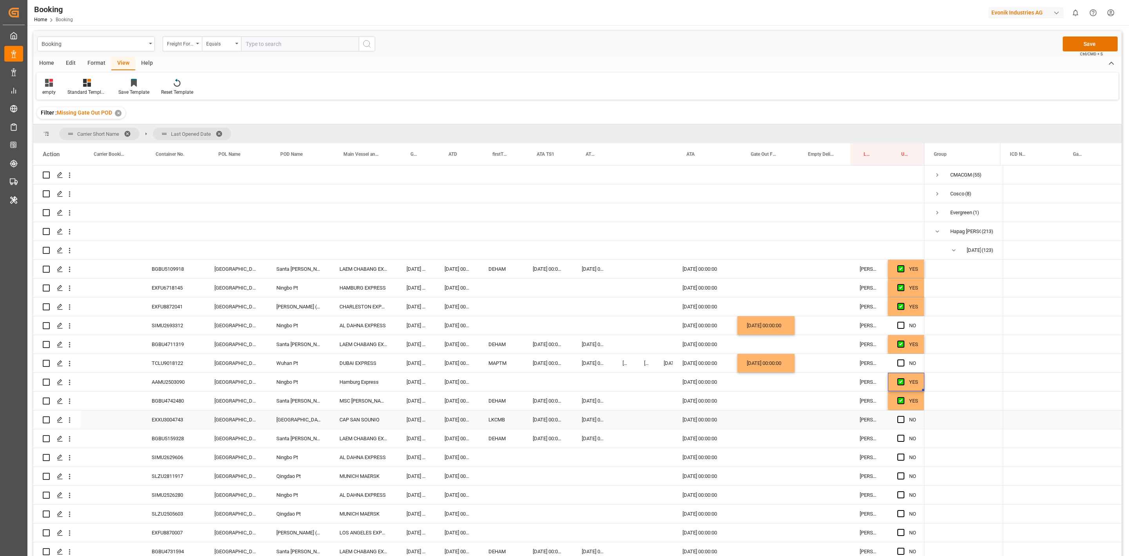
click at [173, 412] on div "EXXU3004743" at bounding box center [173, 419] width 63 height 18
click at [213, 470] on div "[GEOGRAPHIC_DATA]" at bounding box center [236, 476] width 62 height 18
click at [178, 418] on div "EXXU3004743" at bounding box center [173, 419] width 63 height 18
drag, startPoint x: 902, startPoint y: 420, endPoint x: 729, endPoint y: 427, distance: 173.4
click at [902, 420] on span "Press SPACE to select this row." at bounding box center [900, 419] width 7 height 7
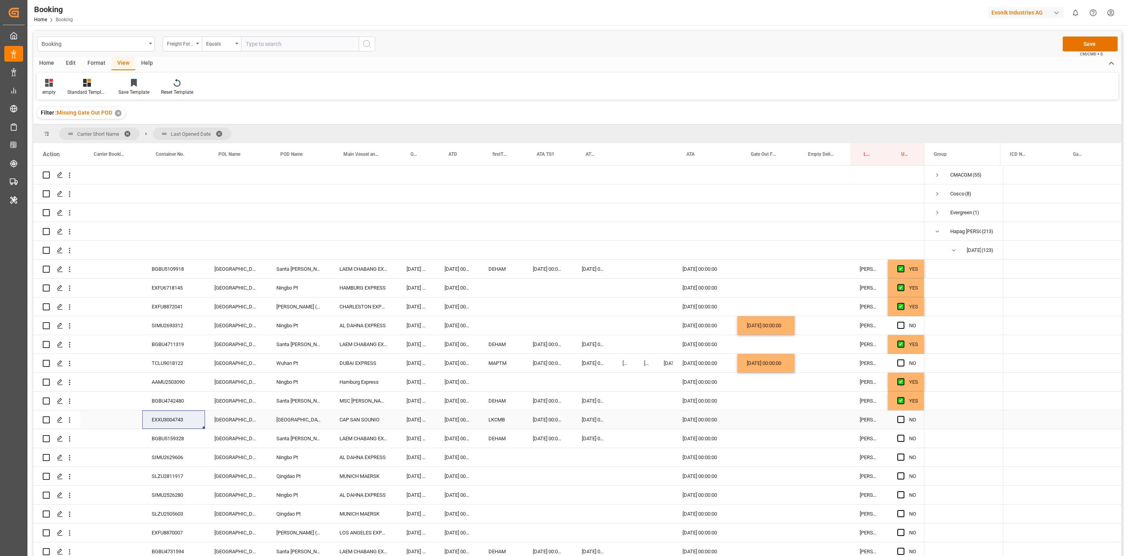
click at [903, 416] on input "Press SPACE to select this row." at bounding box center [903, 416] width 0 height 0
click at [902, 420] on span "Press SPACE to select this row." at bounding box center [900, 419] width 7 height 7
click at [903, 416] on input "Press SPACE to select this row." at bounding box center [903, 416] width 0 height 0
click at [168, 428] on div "EXXU3004743" at bounding box center [173, 419] width 63 height 18
click at [169, 436] on div "BGBU5159328" at bounding box center [173, 438] width 63 height 18
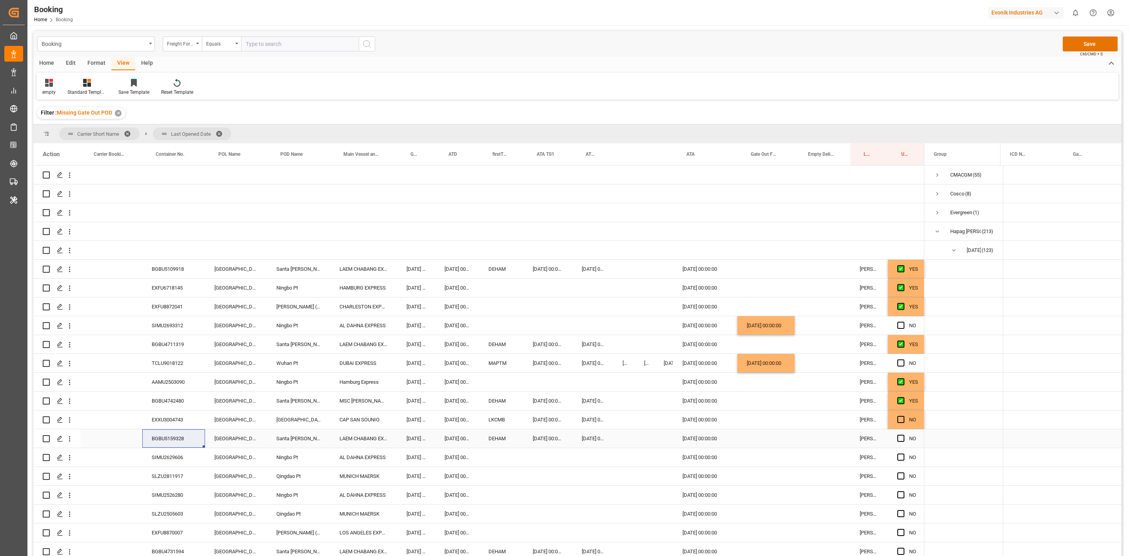
click at [896, 438] on div "NO" at bounding box center [906, 438] width 36 height 18
click at [902, 418] on span "Press SPACE to select this row." at bounding box center [900, 419] width 7 height 7
click at [903, 416] on input "Press SPACE to select this row." at bounding box center [903, 416] width 0 height 0
click at [186, 436] on div "BGBU5159328" at bounding box center [173, 438] width 63 height 18
click at [898, 436] on span "Press SPACE to select this row." at bounding box center [900, 437] width 7 height 7
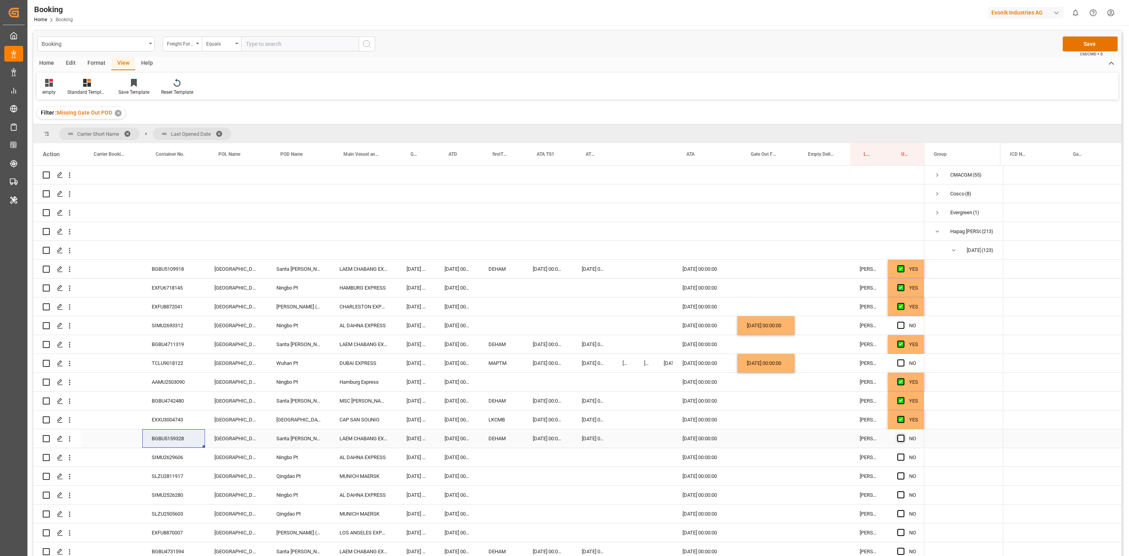
click at [903, 434] on input "Press SPACE to select this row." at bounding box center [903, 434] width 0 height 0
click at [179, 459] on div "SIMU2629606" at bounding box center [173, 457] width 63 height 18
drag, startPoint x: 902, startPoint y: 457, endPoint x: 169, endPoint y: 468, distance: 733.6
click at [902, 457] on span "Press SPACE to select this row." at bounding box center [900, 456] width 7 height 7
click at [903, 453] on input "Press SPACE to select this row." at bounding box center [903, 453] width 0 height 0
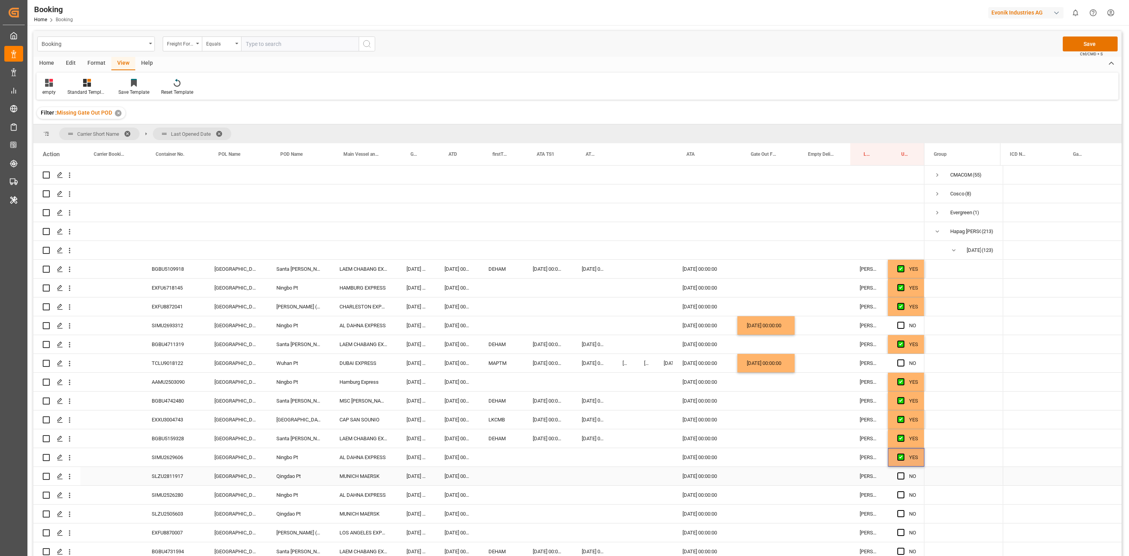
click at [171, 473] on div "SLZU2811917" at bounding box center [173, 476] width 63 height 18
drag, startPoint x: 899, startPoint y: 478, endPoint x: 149, endPoint y: 506, distance: 750.1
click at [899, 478] on span "Press SPACE to select this row." at bounding box center [900, 475] width 7 height 7
click at [903, 472] on input "Press SPACE to select this row." at bounding box center [903, 472] width 0 height 0
click at [158, 495] on div "SIMU2526280" at bounding box center [173, 494] width 63 height 18
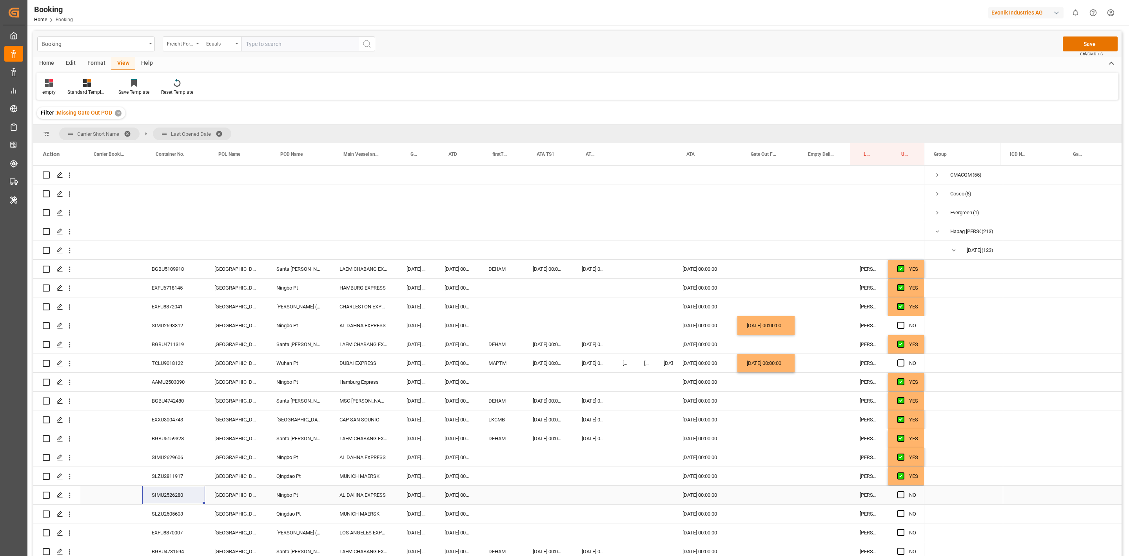
click at [746, 494] on div "Press SPACE to select this row." at bounding box center [765, 494] width 57 height 18
click at [770, 458] on span "19" at bounding box center [768, 459] width 5 height 5
type input "19.08.2025 00:00"
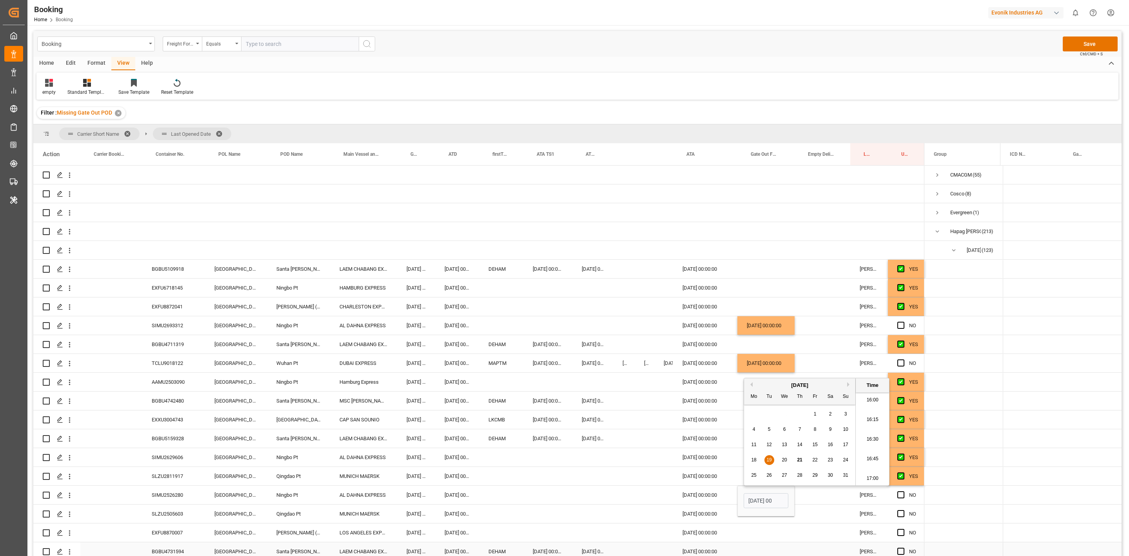
click at [766, 546] on div "Press SPACE to select this row." at bounding box center [765, 551] width 57 height 18
click at [188, 456] on div "SIMU2629606" at bounding box center [173, 457] width 63 height 18
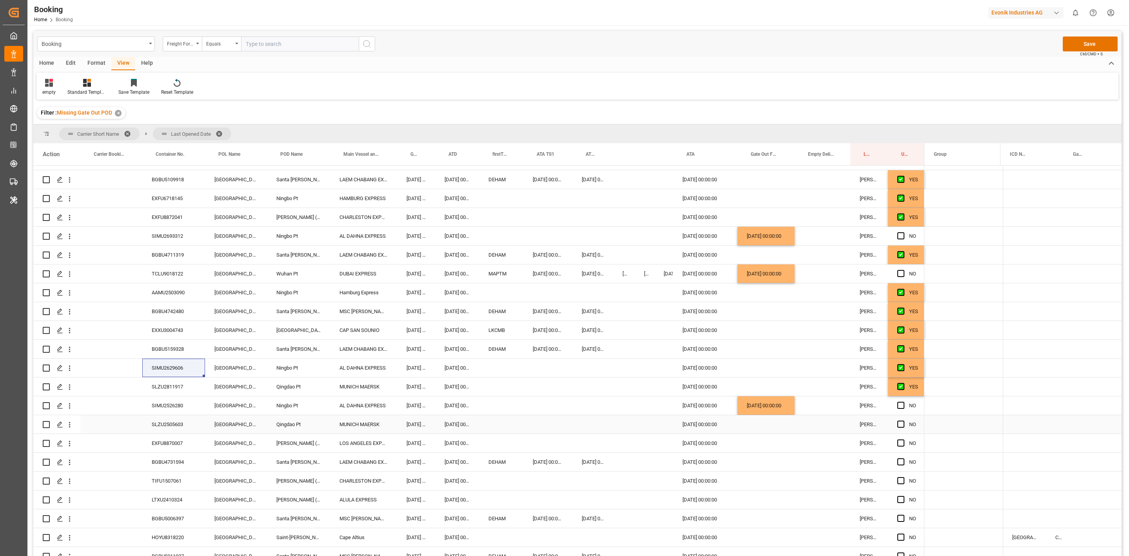
click at [167, 427] on div "SLZU2505603" at bounding box center [173, 424] width 63 height 18
click at [900, 422] on span "Press SPACE to select this row." at bounding box center [900, 423] width 7 height 7
click at [903, 420] on input "Press SPACE to select this row." at bounding box center [903, 420] width 0 height 0
click at [177, 406] on div "SIMU2526280" at bounding box center [173, 405] width 63 height 18
click at [174, 373] on div "SIMU2629606" at bounding box center [173, 367] width 63 height 18
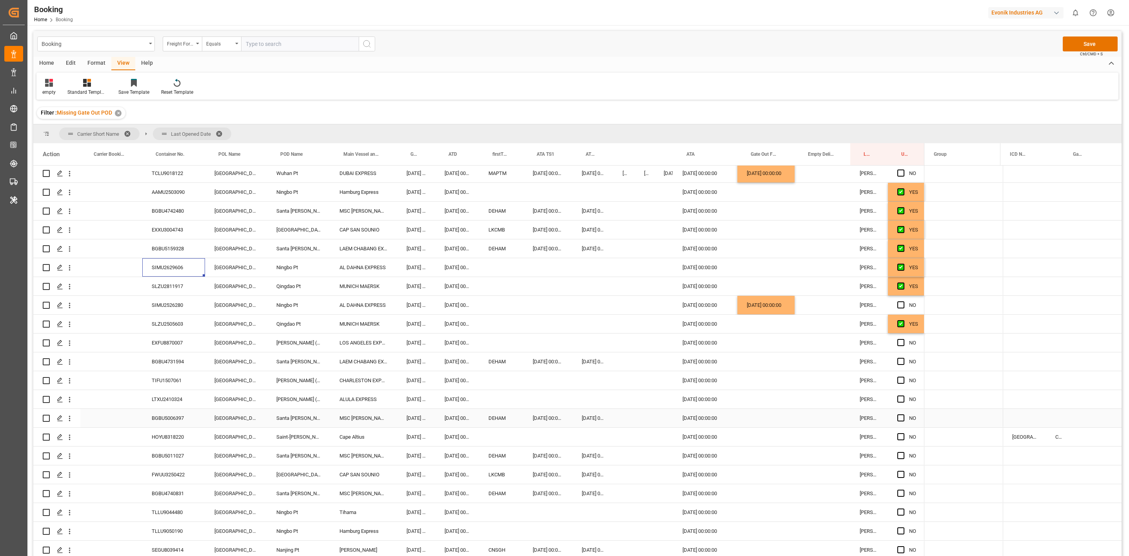
scroll to position [191, 0]
click at [168, 347] on div "EXFU8870007" at bounding box center [173, 341] width 63 height 18
drag, startPoint x: 903, startPoint y: 340, endPoint x: 637, endPoint y: 365, distance: 266.9
click at [903, 340] on span "Press SPACE to select this row." at bounding box center [900, 341] width 7 height 7
click at [903, 338] on input "Press SPACE to select this row." at bounding box center [903, 338] width 0 height 0
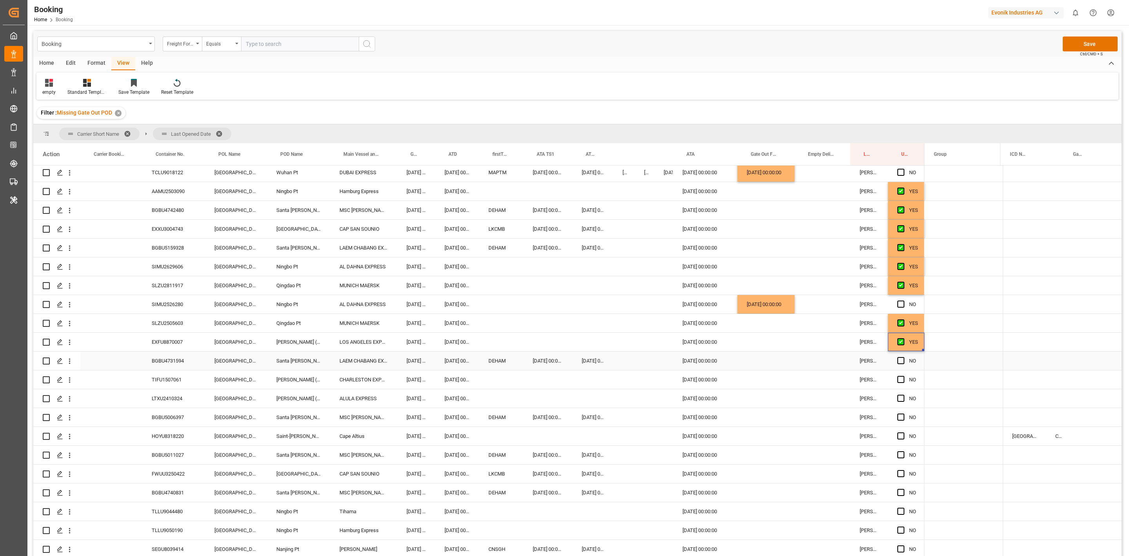
click at [167, 366] on div "BGBU4731594" at bounding box center [173, 360] width 63 height 18
drag, startPoint x: 902, startPoint y: 361, endPoint x: 153, endPoint y: 383, distance: 749.5
click at [902, 361] on span "Press SPACE to select this row." at bounding box center [900, 360] width 7 height 7
click at [903, 357] on input "Press SPACE to select this row." at bounding box center [903, 357] width 0 height 0
click at [153, 383] on div "TIFU1507061" at bounding box center [173, 379] width 63 height 18
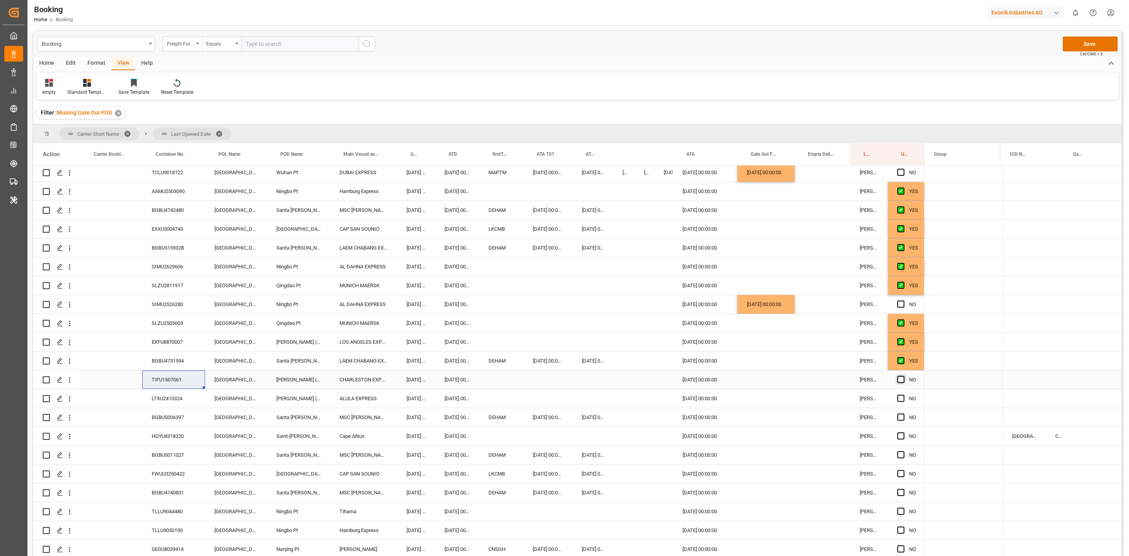
click at [901, 380] on span "Press SPACE to select this row." at bounding box center [900, 379] width 7 height 7
click at [903, 376] on input "Press SPACE to select this row." at bounding box center [903, 376] width 0 height 0
click at [178, 396] on div "LTXU2410324" at bounding box center [173, 398] width 63 height 18
click at [900, 399] on span "Press SPACE to select this row." at bounding box center [900, 397] width 7 height 7
click at [903, 394] on input "Press SPACE to select this row." at bounding box center [903, 394] width 0 height 0
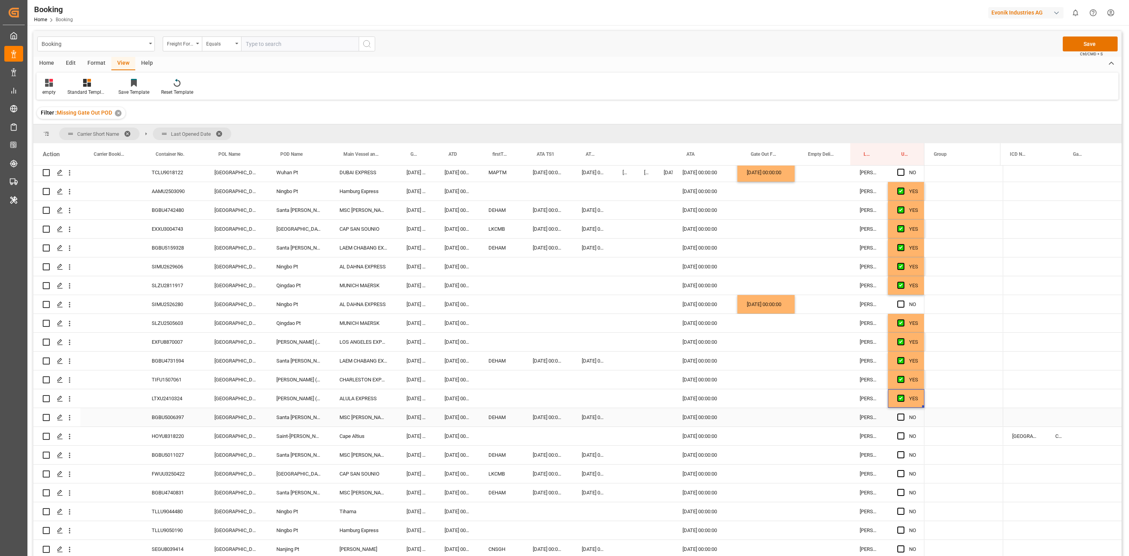
click at [167, 418] on div "BGBU5006397" at bounding box center [173, 417] width 63 height 18
click at [899, 418] on span "Press SPACE to select this row." at bounding box center [900, 416] width 7 height 7
click at [903, 413] on input "Press SPACE to select this row." at bounding box center [903, 413] width 0 height 0
click at [185, 435] on div "HOYU8318220" at bounding box center [173, 436] width 63 height 18
click at [1056, 434] on div "CATOR" at bounding box center [1056, 436] width 20 height 18
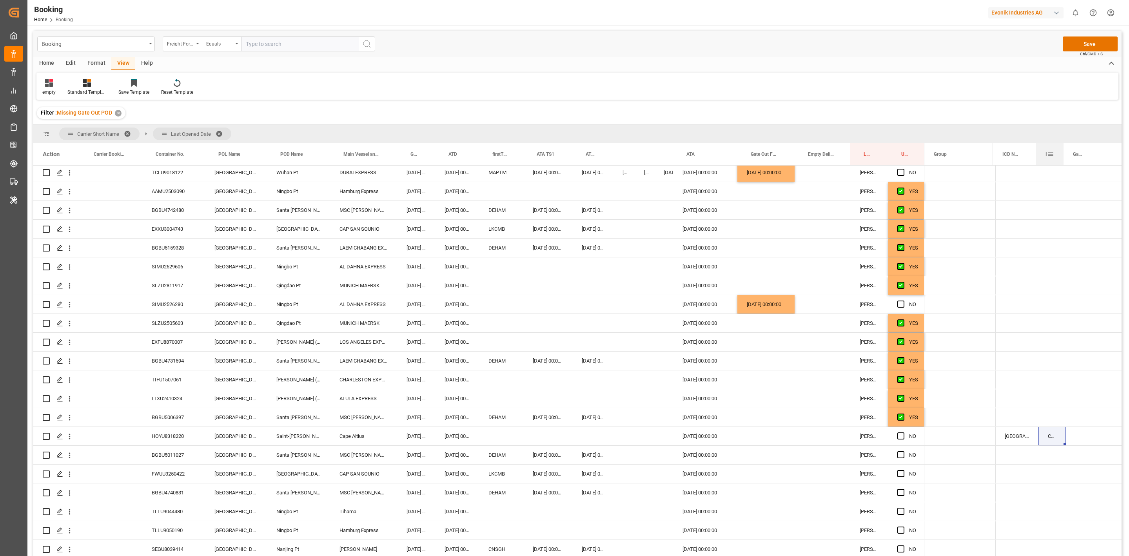
drag, startPoint x: 1044, startPoint y: 160, endPoint x: 1036, endPoint y: 163, distance: 7.9
click at [1036, 163] on div at bounding box center [1036, 154] width 3 height 22
drag, startPoint x: 1064, startPoint y: 153, endPoint x: 1089, endPoint y: 157, distance: 26.1
click at [1089, 157] on div "Gate In ICD" at bounding box center [1082, 154] width 36 height 22
drag, startPoint x: 1063, startPoint y: 158, endPoint x: 1089, endPoint y: 152, distance: 26.5
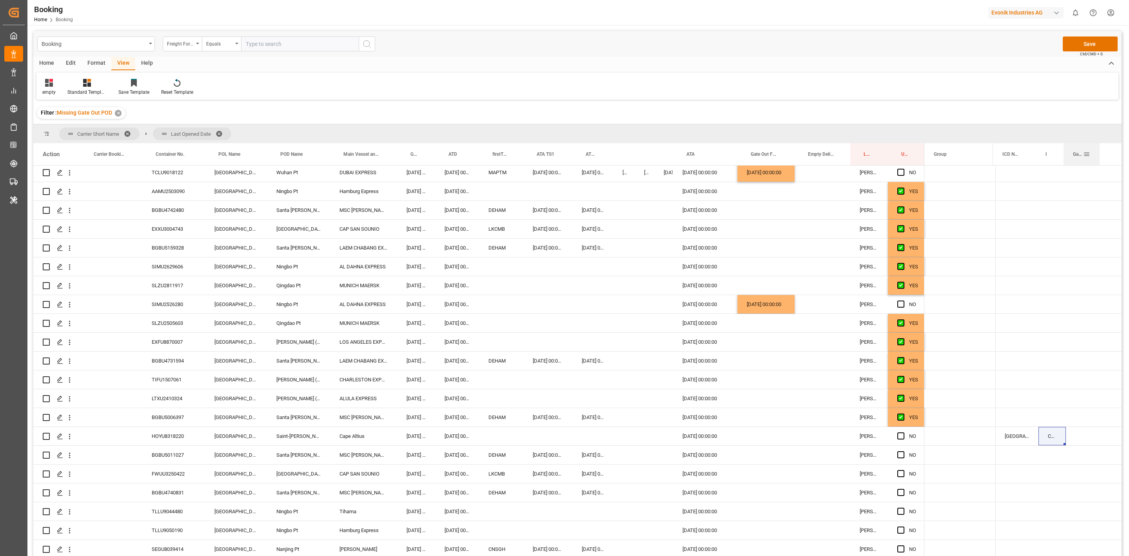
click at [1089, 152] on div "Gate In ICD" at bounding box center [1082, 154] width 36 height 22
drag, startPoint x: 1063, startPoint y: 158, endPoint x: 1071, endPoint y: 162, distance: 9.1
click at [1081, 163] on div at bounding box center [1079, 154] width 3 height 22
drag, startPoint x: 1053, startPoint y: 162, endPoint x: 1081, endPoint y: 158, distance: 28.6
click at [1081, 158] on div "ICD Name ICD Country Code Gate In ICD" at bounding box center [1064, 154] width 109 height 22
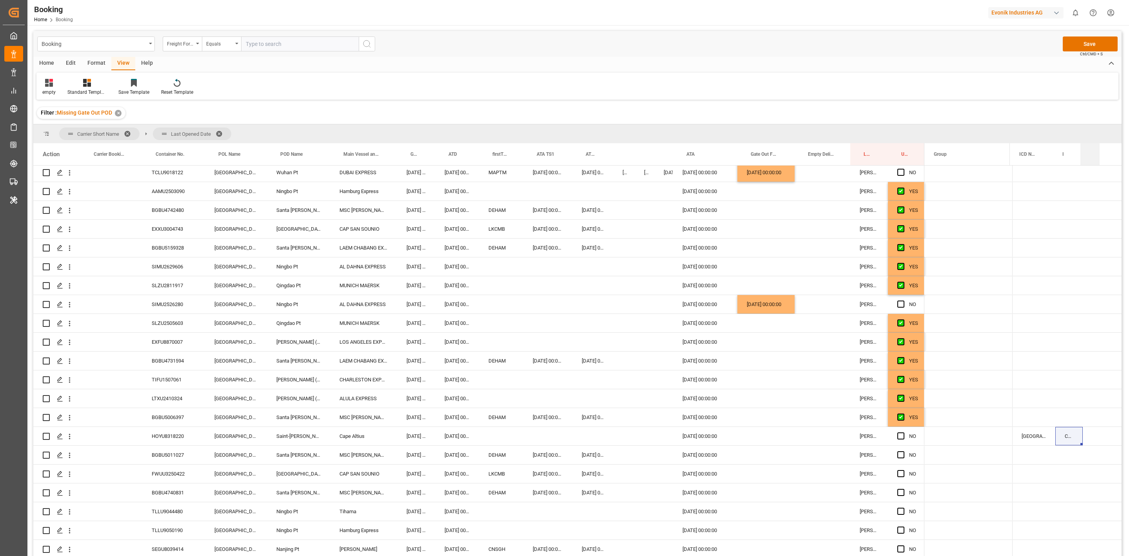
drag, startPoint x: 1081, startPoint y: 154, endPoint x: 1090, endPoint y: 154, distance: 9.0
click at [1090, 154] on div "Gate In ICD" at bounding box center [1089, 154] width 19 height 22
drag, startPoint x: 1081, startPoint y: 154, endPoint x: 1089, endPoint y: 153, distance: 7.9
click at [1089, 153] on div "Gate In ICD" at bounding box center [1089, 154] width 19 height 22
click at [508, 270] on div "Press SPACE to select this row." at bounding box center [501, 266] width 44 height 18
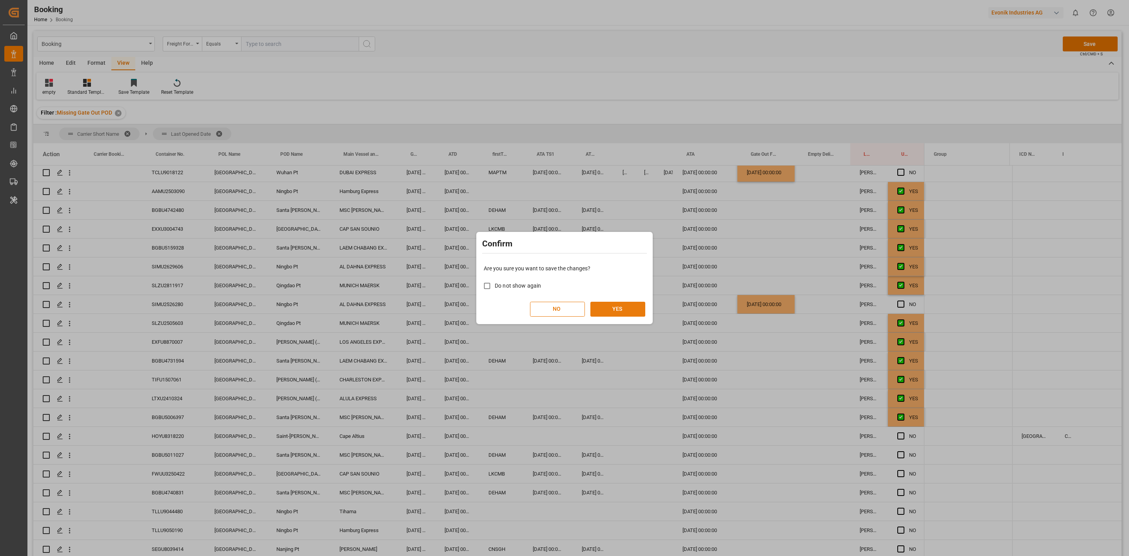
click at [628, 308] on button "YES" at bounding box center [617, 308] width 55 height 15
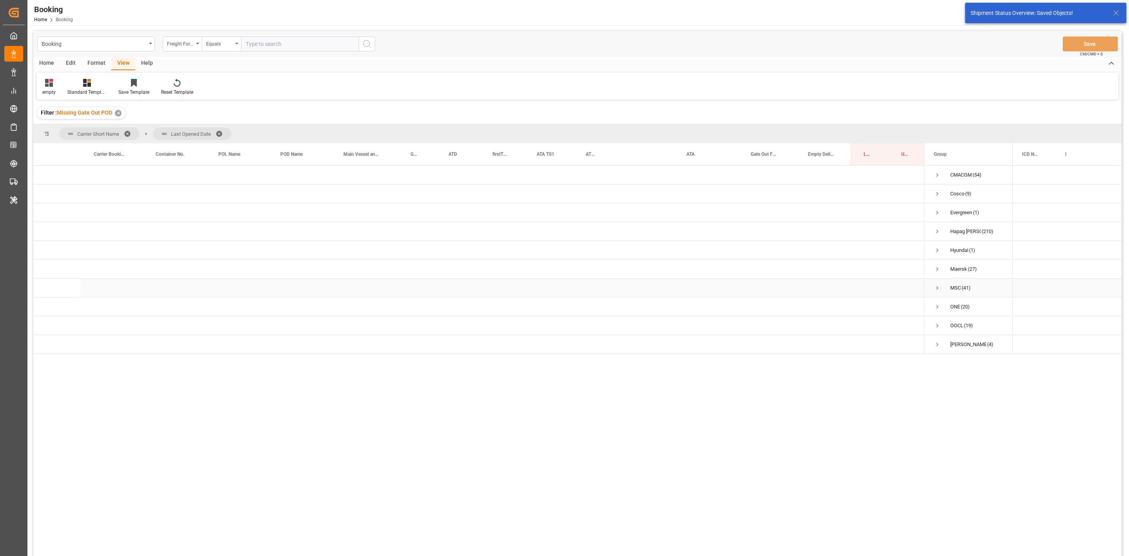
scroll to position [0, 0]
click at [935, 226] on span "Press SPACE to select this row." at bounding box center [937, 231] width 7 height 18
click at [946, 252] on span "20.08.2025 00:00:00 (104)" at bounding box center [964, 250] width 60 height 18
click at [957, 244] on span "Press SPACE to select this row." at bounding box center [953, 250] width 7 height 18
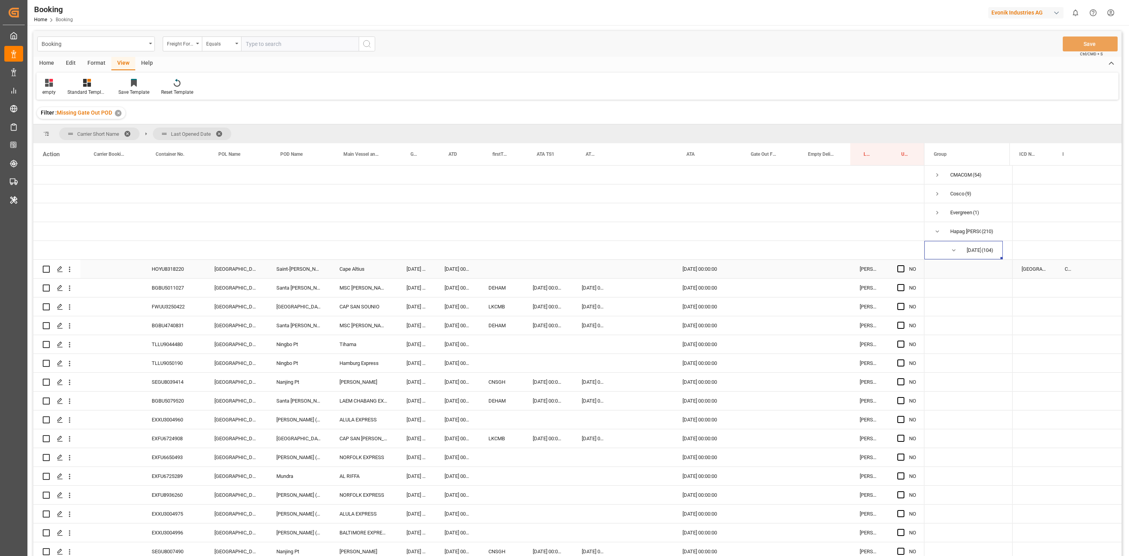
click at [185, 273] on div "HOYU8318220" at bounding box center [173, 269] width 63 height 18
drag, startPoint x: 900, startPoint y: 270, endPoint x: 181, endPoint y: 286, distance: 718.8
click at [900, 270] on span "Press SPACE to select this row." at bounding box center [900, 268] width 7 height 7
click at [903, 265] on input "Press SPACE to select this row." at bounding box center [903, 265] width 0 height 0
click at [181, 286] on div "BGBU5011027" at bounding box center [173, 287] width 63 height 18
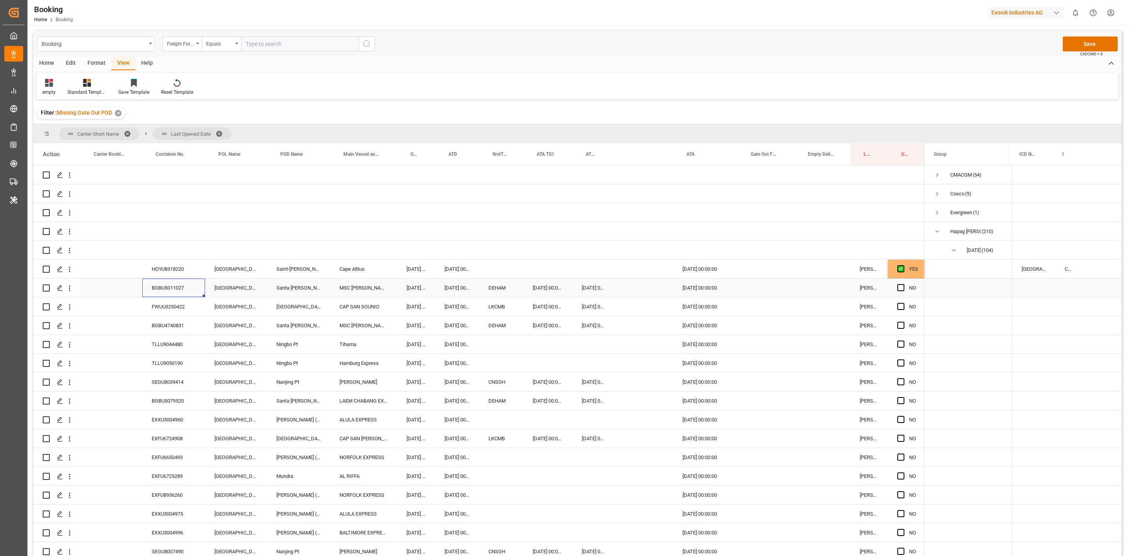
drag, startPoint x: 181, startPoint y: 286, endPoint x: -127, endPoint y: 286, distance: 308.1
click at [0, 286] on html "Created by potrace 1.15, written by Peter Selinger 2001-2017 Created by potrace…" at bounding box center [564, 278] width 1129 height 556
drag, startPoint x: 900, startPoint y: 287, endPoint x: 149, endPoint y: 291, distance: 751.5
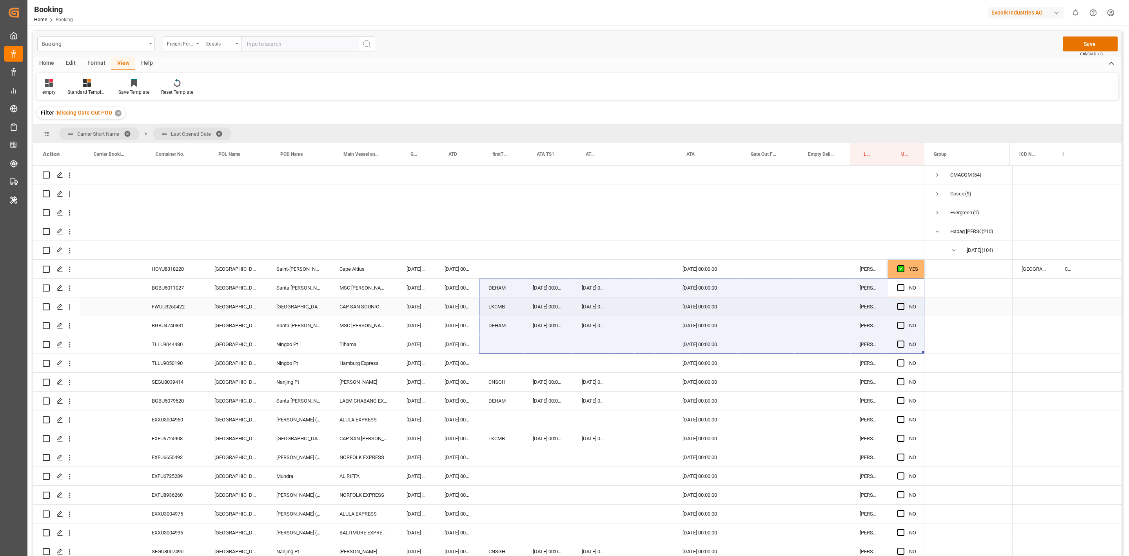
click at [153, 303] on div "FWUU3250422" at bounding box center [173, 306] width 63 height 18
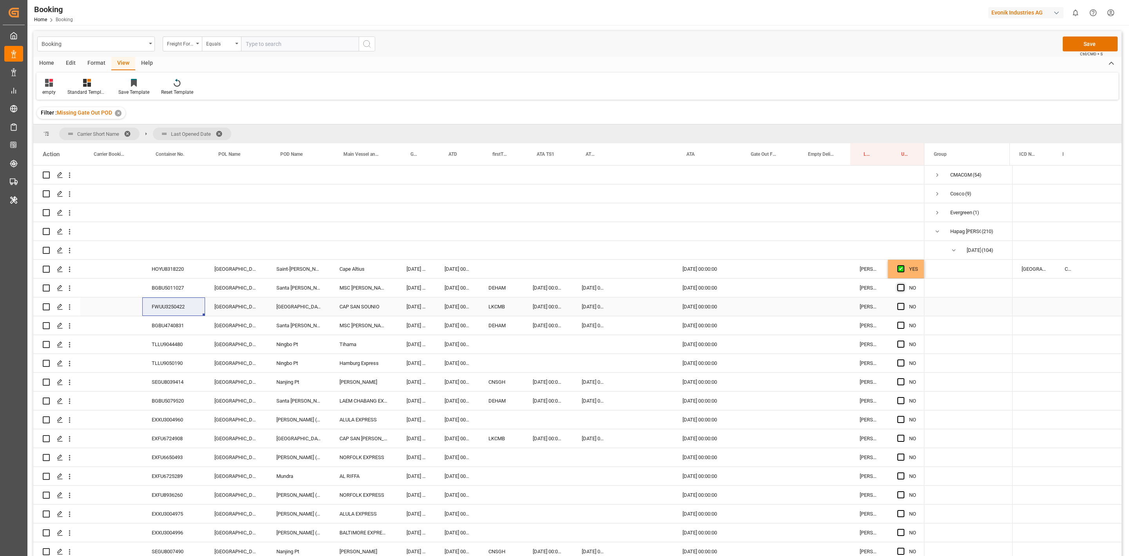
drag, startPoint x: 899, startPoint y: 305, endPoint x: 897, endPoint y: 287, distance: 17.7
click at [899, 305] on span "Press SPACE to select this row." at bounding box center [900, 306] width 7 height 7
click at [903, 303] on input "Press SPACE to select this row." at bounding box center [903, 303] width 0 height 0
click at [899, 285] on span "Press SPACE to select this row." at bounding box center [900, 287] width 7 height 7
click at [903, 284] on input "Press SPACE to select this row." at bounding box center [903, 284] width 0 height 0
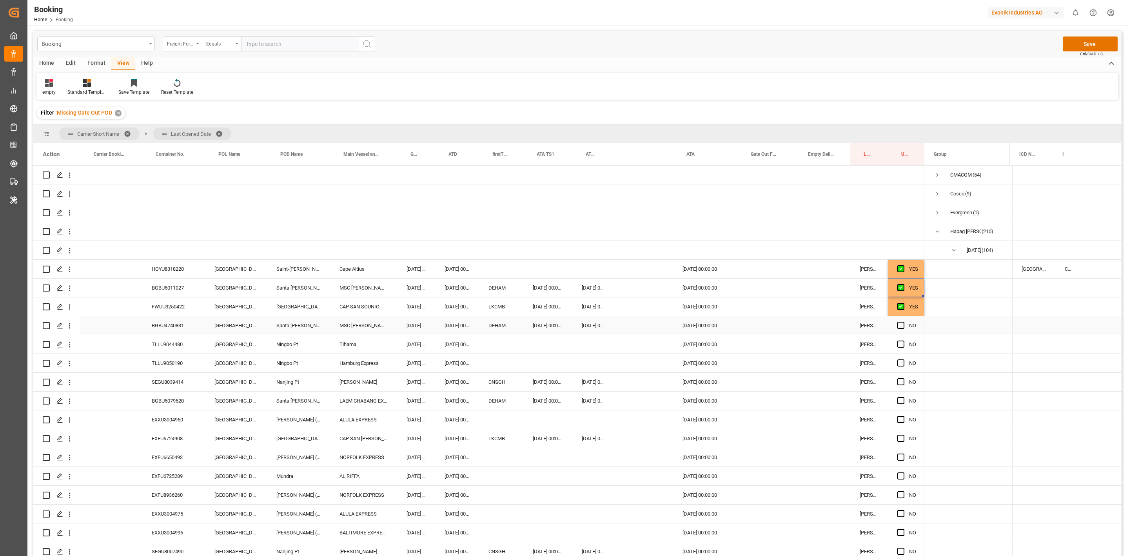
click at [177, 326] on div "BGBU4740831" at bounding box center [173, 325] width 63 height 18
click at [897, 322] on span "Press SPACE to select this row." at bounding box center [900, 324] width 7 height 7
click at [903, 321] on input "Press SPACE to select this row." at bounding box center [903, 321] width 0 height 0
click at [167, 346] on div "TLLU9044480" at bounding box center [173, 344] width 63 height 18
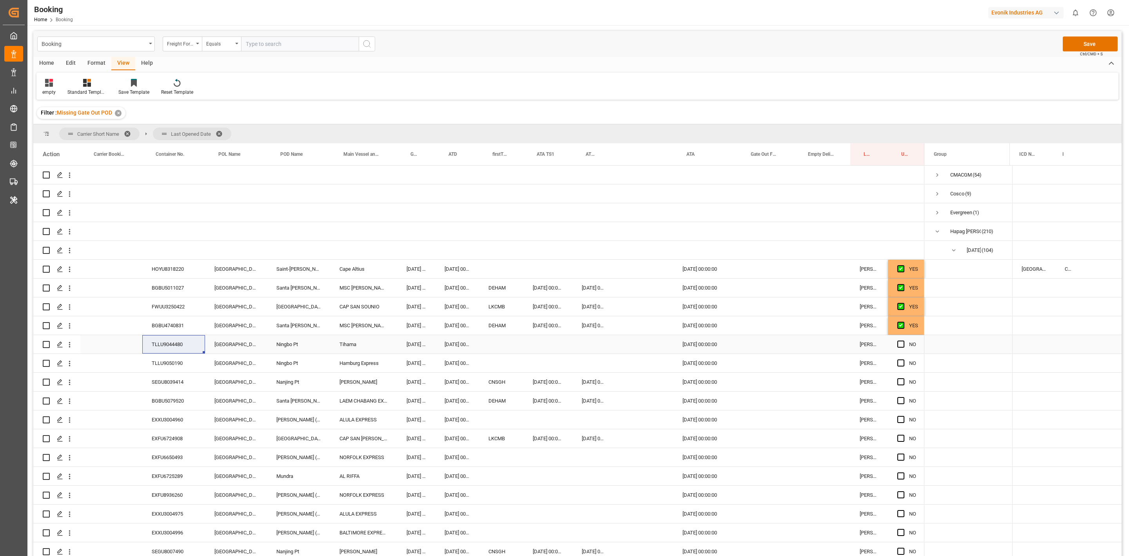
drag, startPoint x: 153, startPoint y: 349, endPoint x: 11, endPoint y: 386, distance: 147.0
click at [153, 349] on div "TLLU9044480" at bounding box center [173, 344] width 63 height 18
click at [901, 349] on div "Press SPACE to select this row." at bounding box center [903, 344] width 12 height 18
click at [901, 345] on span "Press SPACE to select this row." at bounding box center [900, 343] width 7 height 7
click at [903, 340] on input "Press SPACE to select this row." at bounding box center [903, 340] width 0 height 0
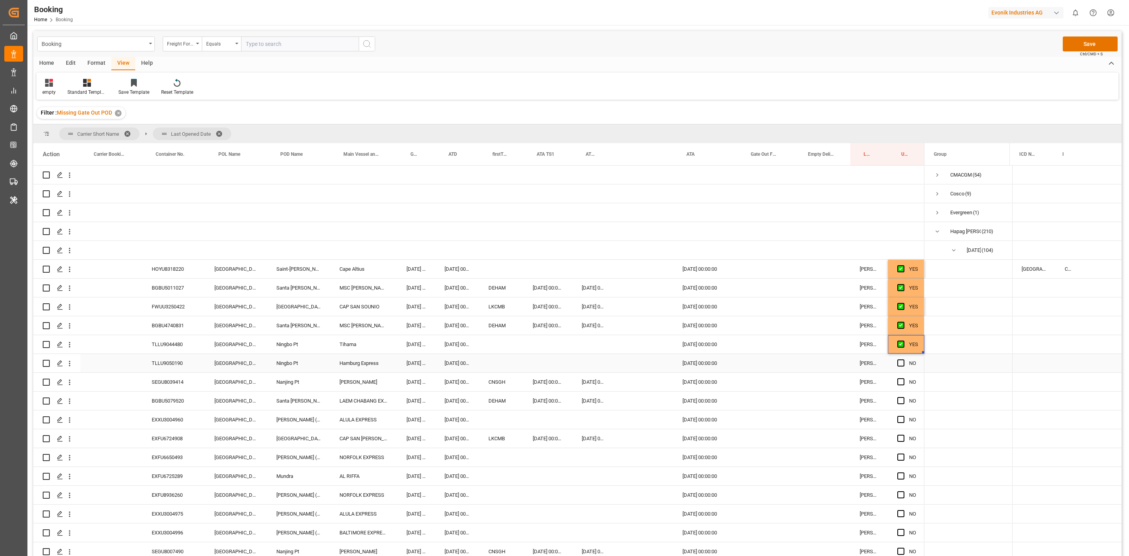
click at [157, 358] on div "TLLU9050190" at bounding box center [173, 363] width 63 height 18
click at [899, 363] on span "Press SPACE to select this row." at bounding box center [900, 362] width 7 height 7
click at [903, 359] on input "Press SPACE to select this row." at bounding box center [903, 359] width 0 height 0
click at [173, 379] on div "SEGU8039414" at bounding box center [173, 381] width 63 height 18
click at [904, 383] on span "Press SPACE to select this row." at bounding box center [900, 381] width 7 height 7
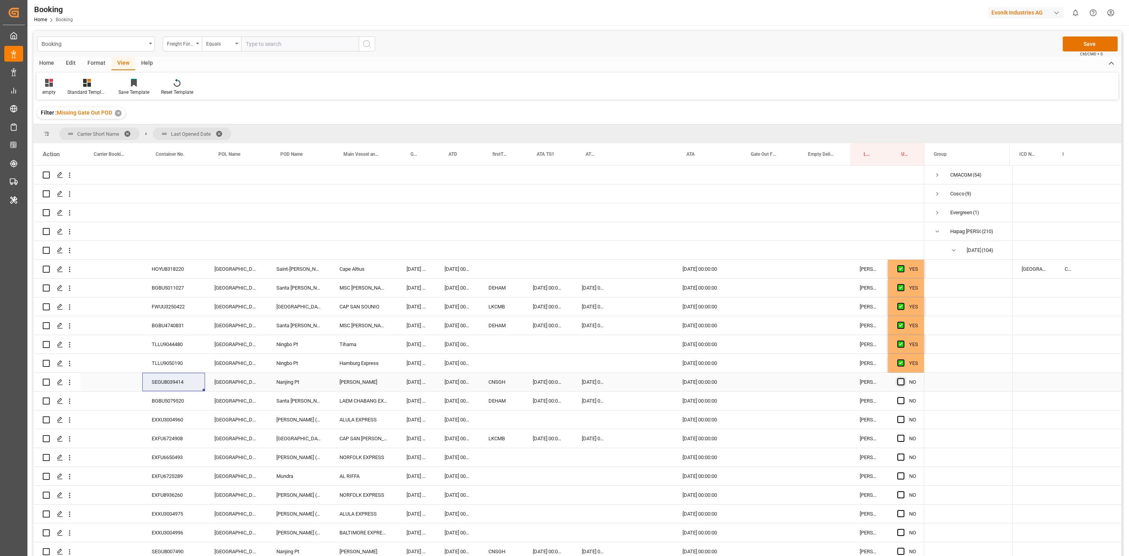
click at [903, 378] on input "Press SPACE to select this row." at bounding box center [903, 378] width 0 height 0
click at [904, 383] on span "Press SPACE to select this row." at bounding box center [900, 381] width 7 height 7
click at [903, 378] on input "Press SPACE to select this row." at bounding box center [903, 378] width 0 height 0
click at [180, 400] on div "BGBU5079520" at bounding box center [173, 400] width 63 height 18
click at [899, 401] on span "Press SPACE to select this row." at bounding box center [900, 400] width 7 height 7
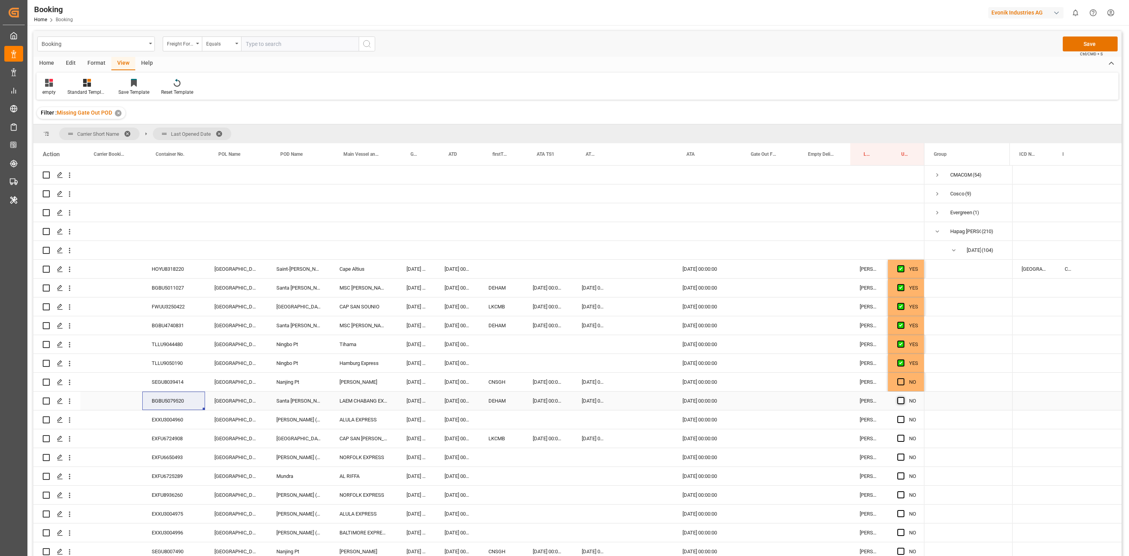
click at [903, 397] on input "Press SPACE to select this row." at bounding box center [903, 397] width 0 height 0
click at [901, 377] on div "Press SPACE to select this row." at bounding box center [903, 382] width 12 height 18
click at [900, 382] on span "Press SPACE to select this row." at bounding box center [900, 381] width 7 height 7
click at [903, 378] on input "Press SPACE to select this row." at bounding box center [903, 378] width 0 height 0
click at [172, 416] on div "EXXU3004960" at bounding box center [173, 419] width 63 height 18
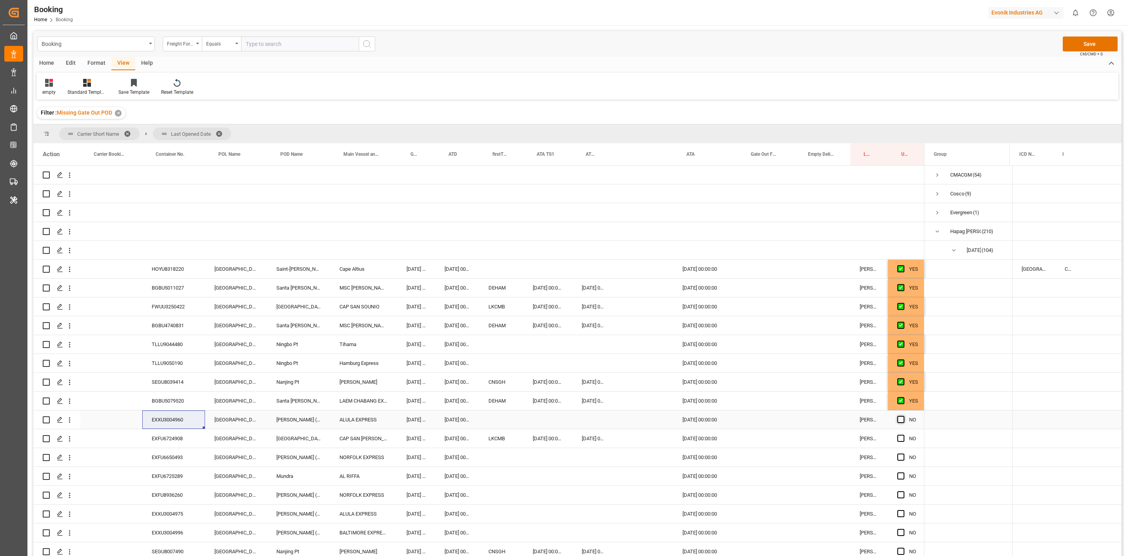
click at [900, 418] on span "Press SPACE to select this row." at bounding box center [900, 419] width 7 height 7
click at [903, 416] on input "Press SPACE to select this row." at bounding box center [903, 416] width 0 height 0
click at [174, 434] on div "EXFU6724908" at bounding box center [173, 438] width 63 height 18
click at [899, 437] on span "Press SPACE to select this row." at bounding box center [900, 437] width 7 height 7
click at [903, 434] on input "Press SPACE to select this row." at bounding box center [903, 434] width 0 height 0
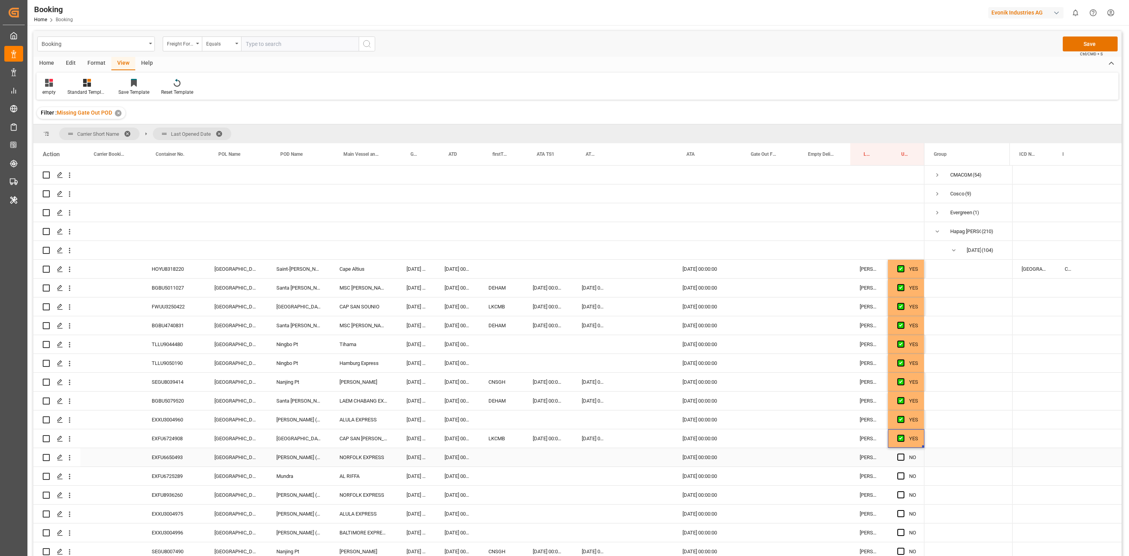
click at [176, 453] on div "EXFU6650493" at bounding box center [173, 457] width 63 height 18
click at [92, 62] on div "Format" at bounding box center [97, 63] width 30 height 13
click at [51, 89] on div "Filter Rows" at bounding box center [53, 92] width 23 height 7
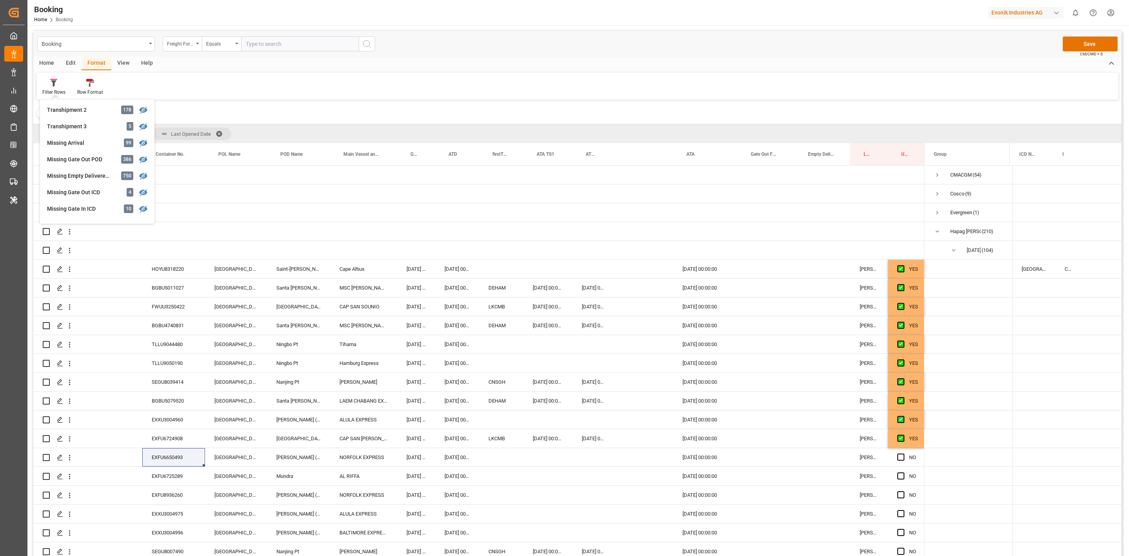
scroll to position [281, 0]
drag, startPoint x: 902, startPoint y: 456, endPoint x: 969, endPoint y: 453, distance: 67.1
click at [902, 456] on span "Press SPACE to select this row." at bounding box center [900, 456] width 7 height 7
click at [903, 453] on input "Press SPACE to select this row." at bounding box center [903, 453] width 0 height 0
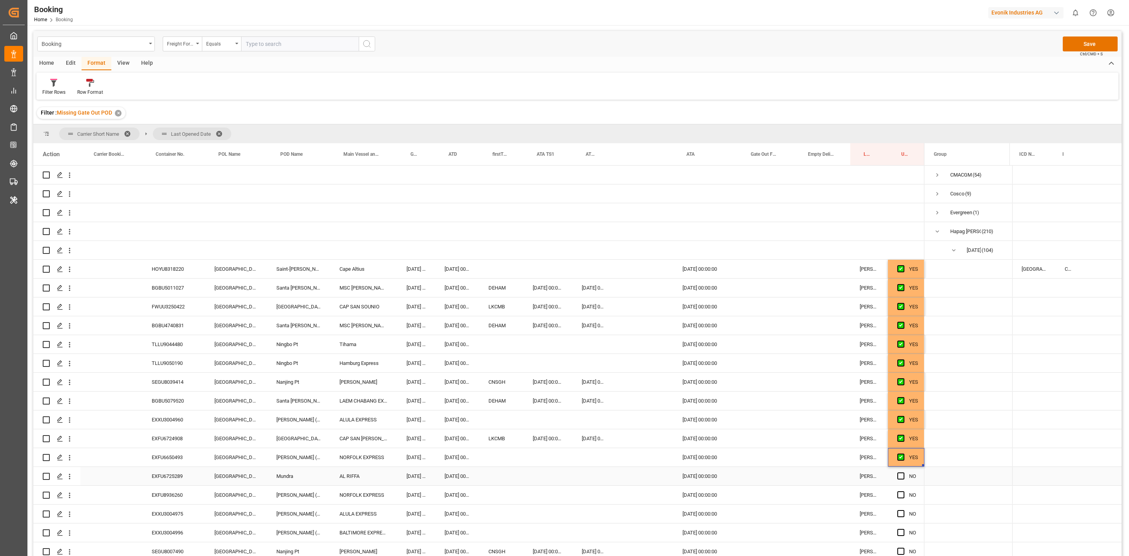
click at [165, 474] on div "EXFU6725289" at bounding box center [173, 476] width 63 height 18
drag, startPoint x: 901, startPoint y: 478, endPoint x: 531, endPoint y: 448, distance: 371.6
click at [901, 478] on span "Press SPACE to select this row." at bounding box center [900, 475] width 7 height 7
click at [903, 472] on input "Press SPACE to select this row." at bounding box center [903, 472] width 0 height 0
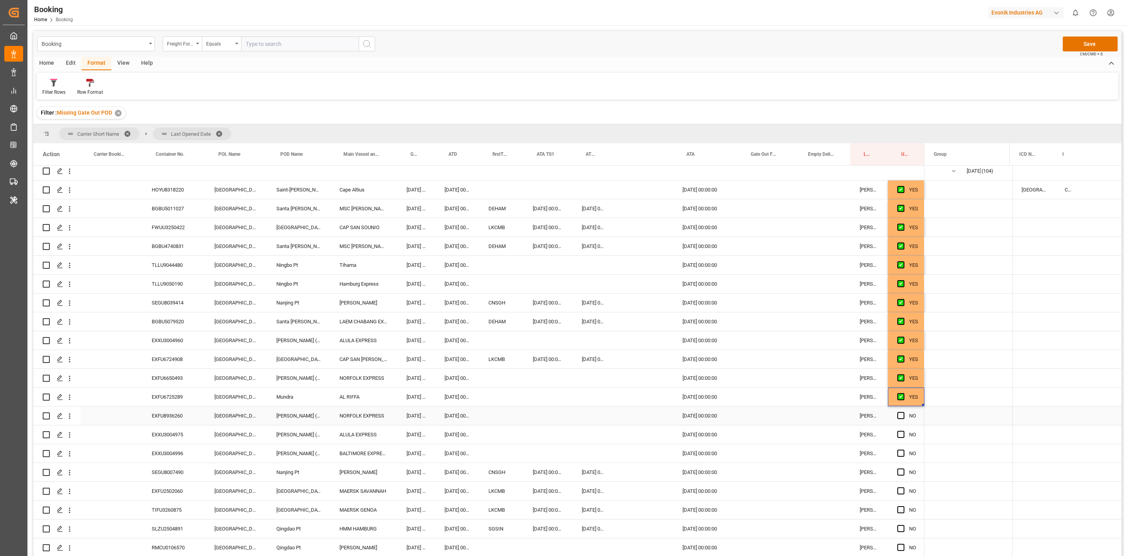
click at [178, 412] on div "EXFU8936260" at bounding box center [173, 415] width 63 height 18
click at [901, 416] on span "Press SPACE to select this row." at bounding box center [900, 415] width 7 height 7
click at [903, 412] on input "Press SPACE to select this row." at bounding box center [903, 412] width 0 height 0
click at [173, 428] on div "EXXU3004975" at bounding box center [173, 434] width 63 height 18
click at [901, 433] on span "Press SPACE to select this row." at bounding box center [900, 433] width 7 height 7
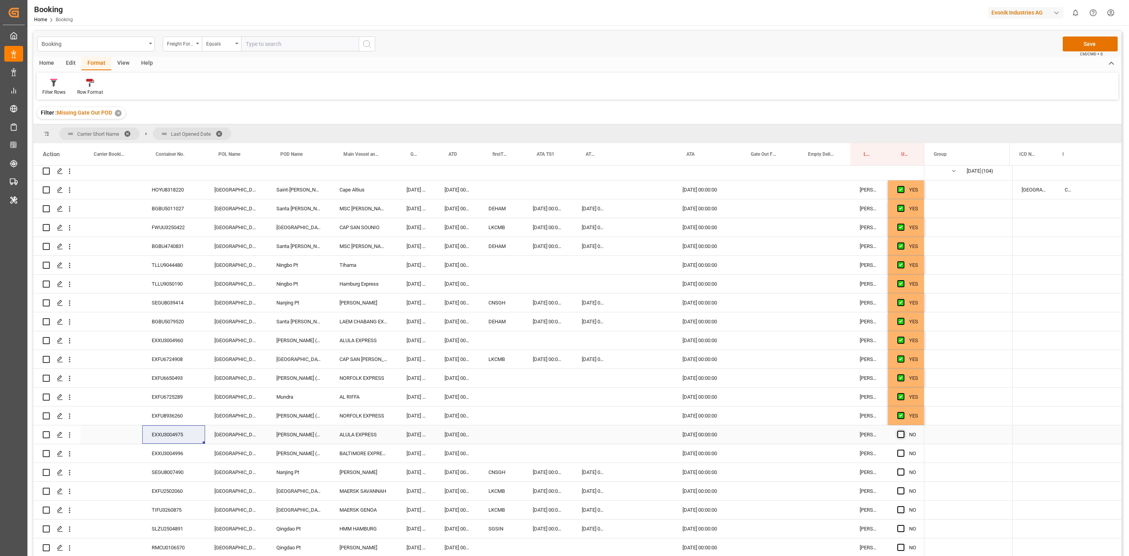
click at [903, 430] on input "Press SPACE to select this row." at bounding box center [903, 430] width 0 height 0
click at [178, 453] on div "EXXU3004996" at bounding box center [173, 453] width 63 height 18
click at [901, 454] on span "Press SPACE to select this row." at bounding box center [900, 452] width 7 height 7
click at [903, 449] on input "Press SPACE to select this row." at bounding box center [903, 449] width 0 height 0
click at [182, 472] on div "SEGU8007490" at bounding box center [173, 472] width 63 height 18
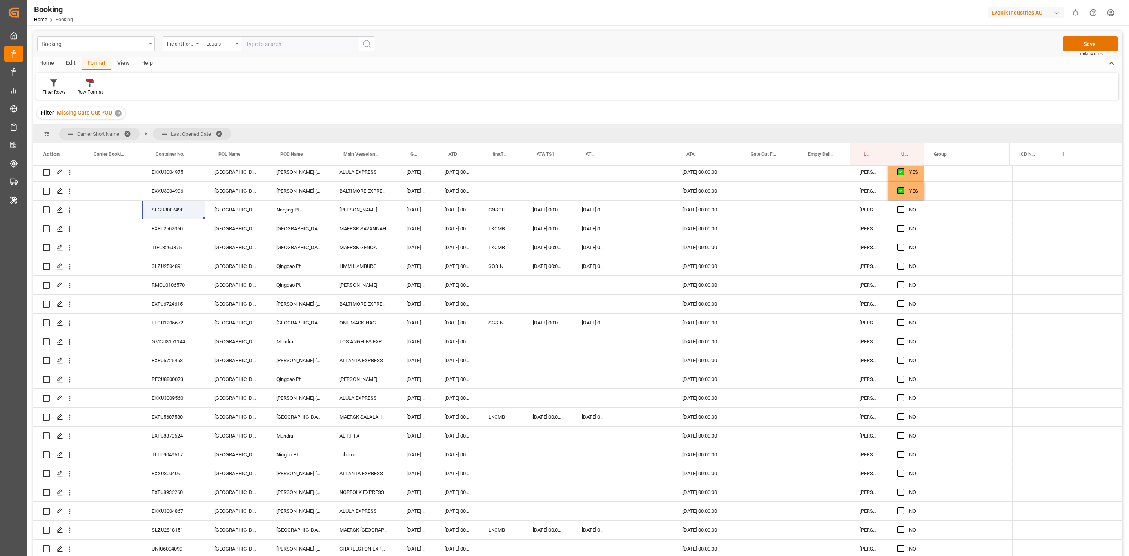
scroll to position [271, 0]
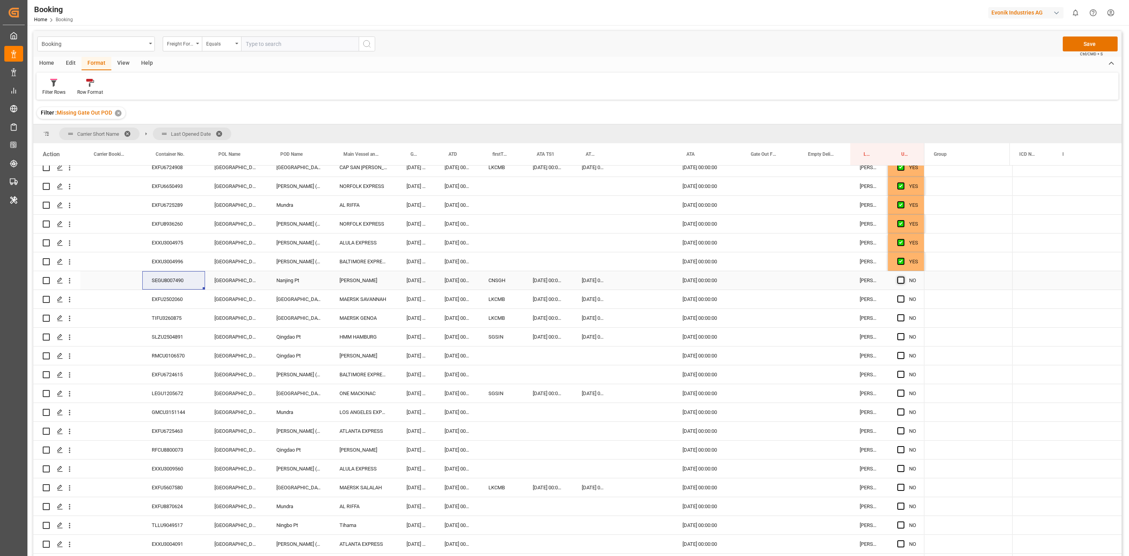
click at [901, 280] on span "Press SPACE to select this row." at bounding box center [900, 279] width 7 height 7
click at [903, 276] on input "Press SPACE to select this row." at bounding box center [903, 276] width 0 height 0
click at [441, 39] on div "Booking Freight Forwarder's Reference No. Equals Save Ctrl/CMD + S" at bounding box center [577, 44] width 1088 height 26
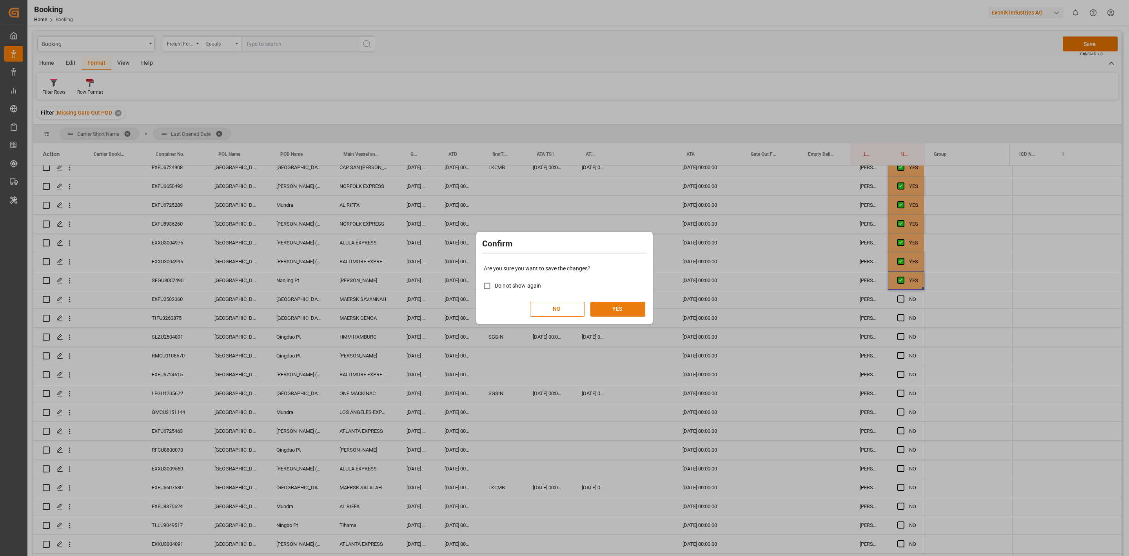
click at [603, 307] on button "YES" at bounding box center [617, 308] width 55 height 15
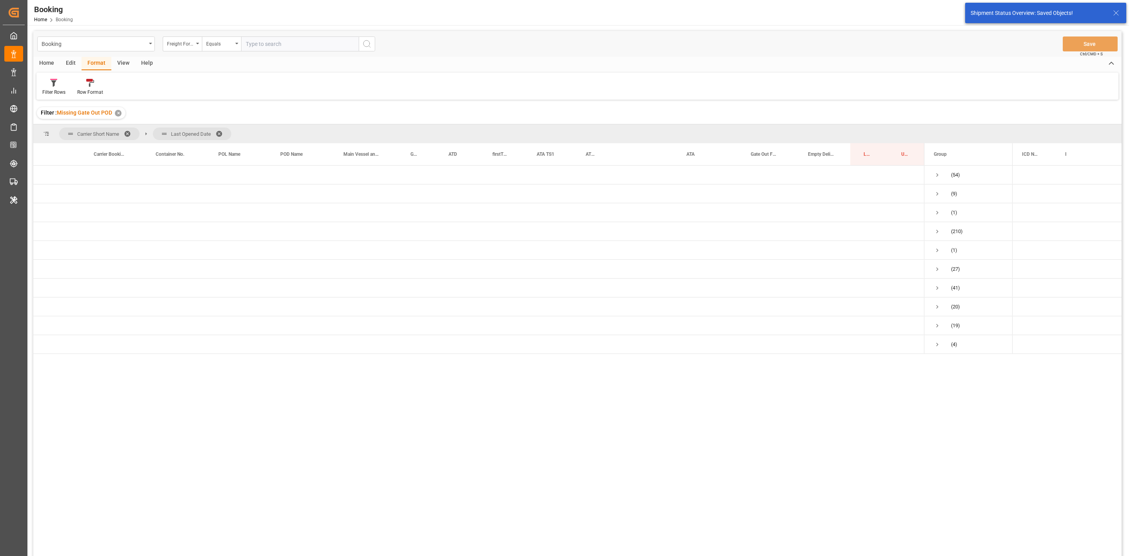
scroll to position [0, 0]
click at [939, 227] on span "Press SPACE to select this row." at bounding box center [937, 231] width 7 height 18
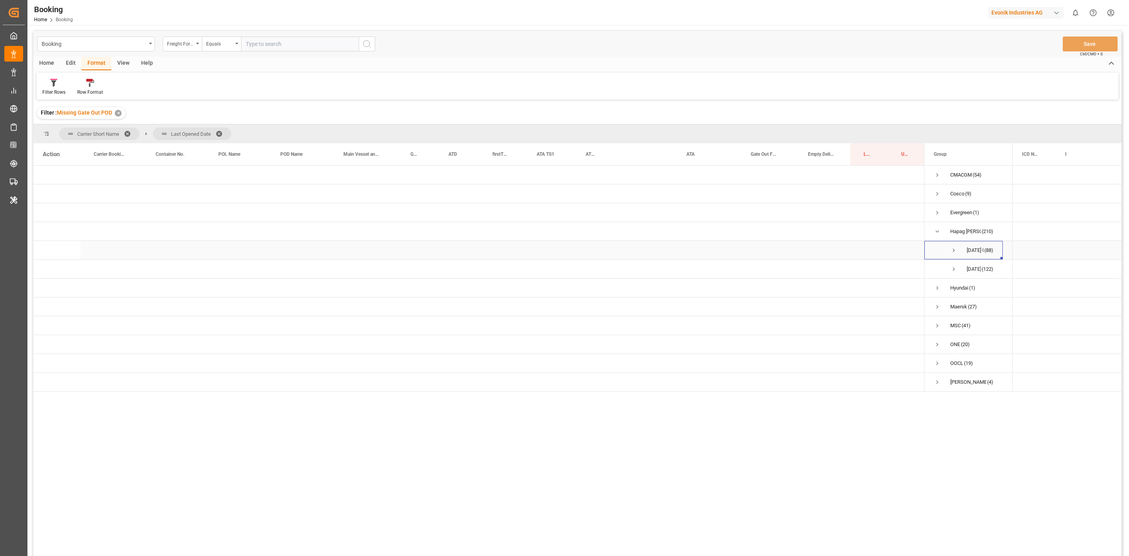
click at [951, 252] on span "Press SPACE to select this row." at bounding box center [953, 250] width 7 height 7
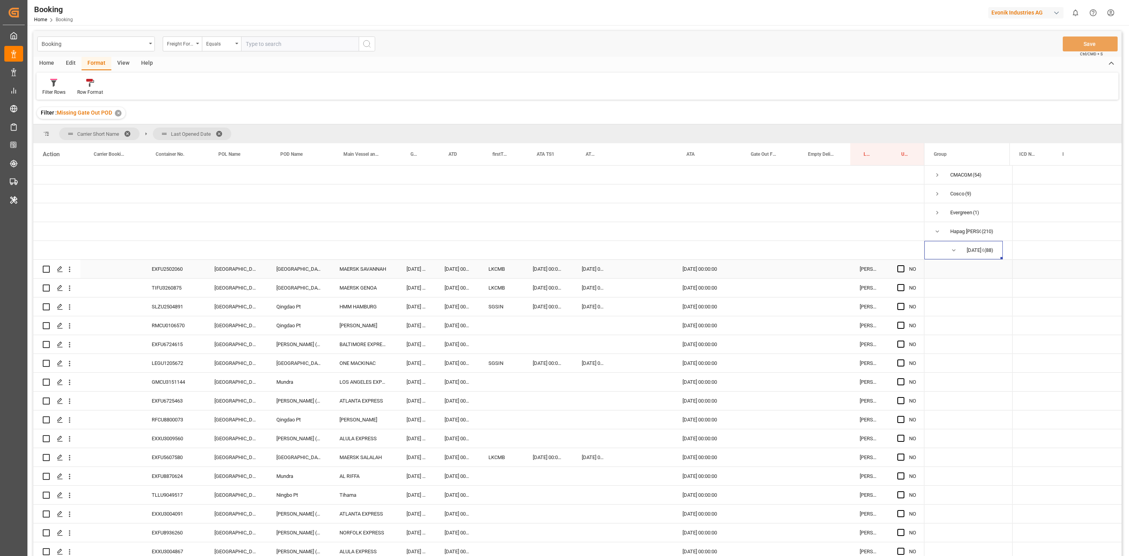
click at [176, 268] on div "EXFU2502060" at bounding box center [173, 269] width 63 height 18
click at [902, 270] on span "Press SPACE to select this row." at bounding box center [900, 268] width 7 height 7
click at [903, 265] on input "Press SPACE to select this row." at bounding box center [903, 265] width 0 height 0
click at [158, 290] on div "TIFU3260875" at bounding box center [173, 287] width 63 height 18
click at [900, 289] on span "Press SPACE to select this row." at bounding box center [900, 287] width 7 height 7
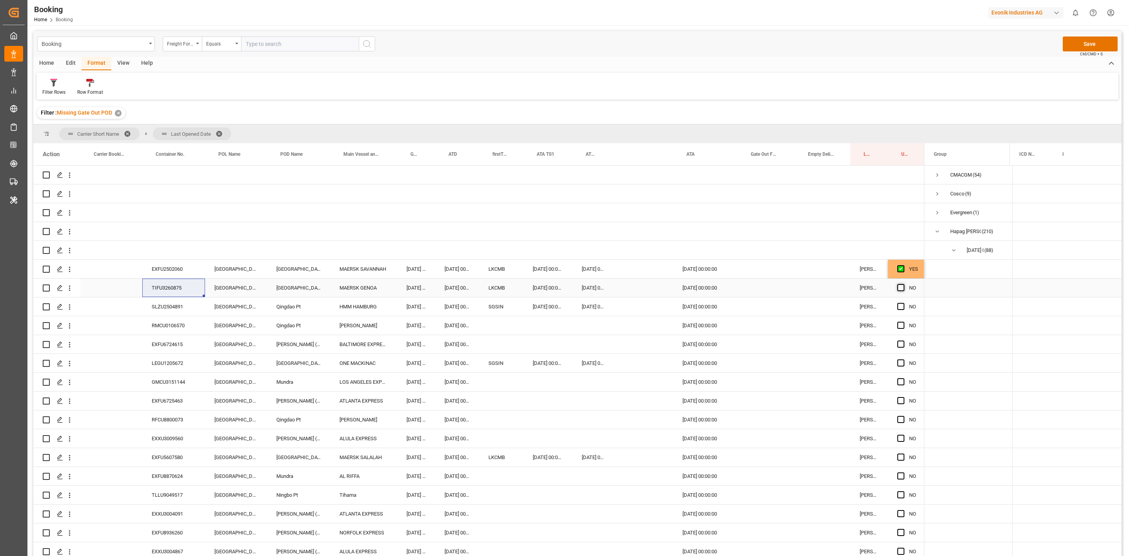
click at [903, 284] on input "Press SPACE to select this row." at bounding box center [903, 284] width 0 height 0
click at [173, 305] on div "SLZU2504891" at bounding box center [173, 306] width 63 height 18
drag, startPoint x: 902, startPoint y: 306, endPoint x: 120, endPoint y: 201, distance: 789.1
click at [902, 306] on span "Press SPACE to select this row." at bounding box center [900, 306] width 7 height 7
click at [903, 303] on input "Press SPACE to select this row." at bounding box center [903, 303] width 0 height 0
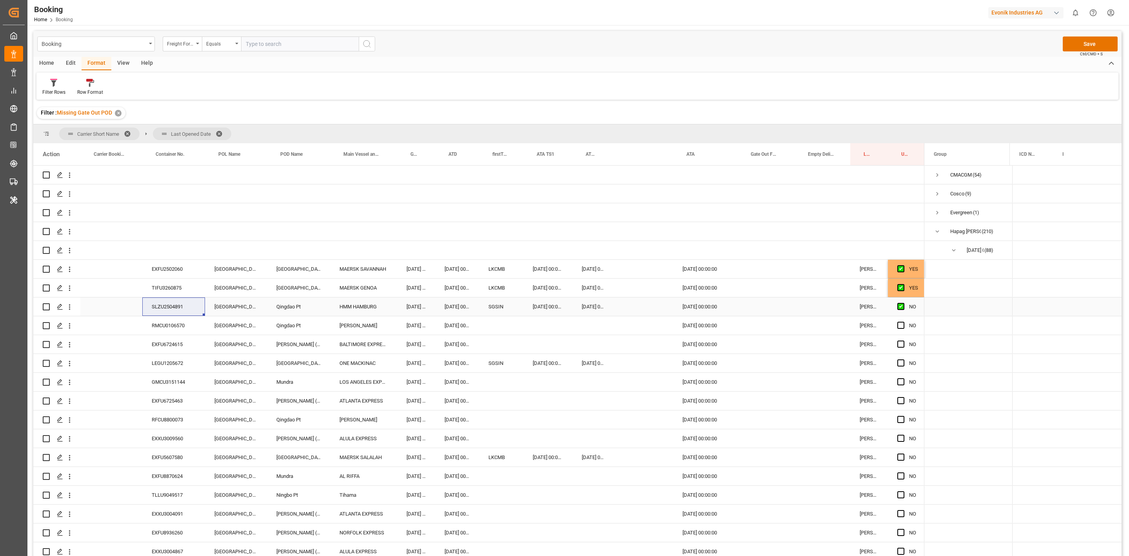
click at [167, 320] on div "RMCU0106570" at bounding box center [173, 325] width 63 height 18
click at [566, 80] on div "Filter Rows Row Format" at bounding box center [577, 86] width 1082 height 27
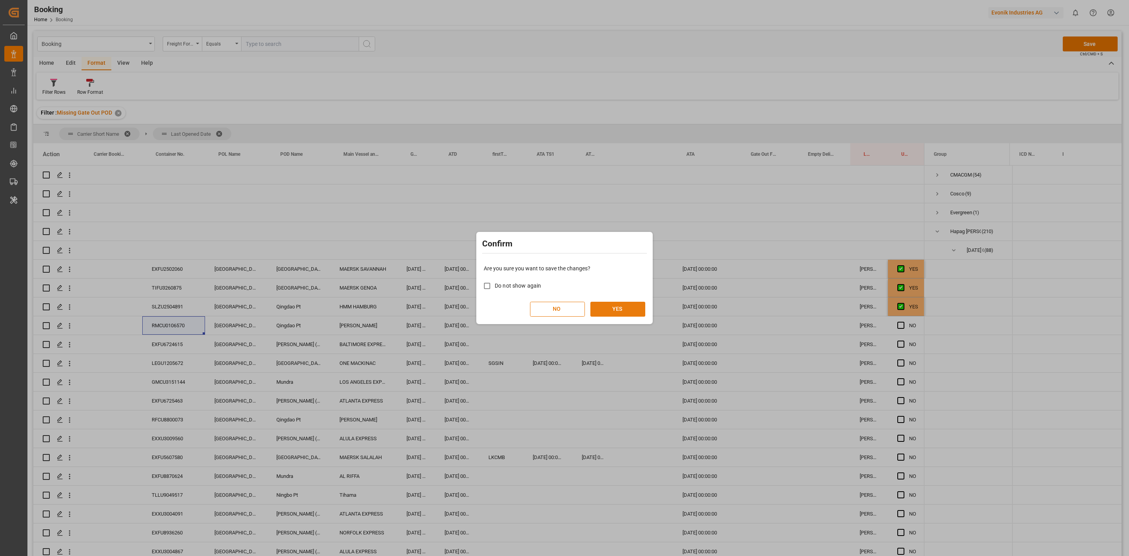
click at [623, 308] on button "YES" at bounding box center [617, 308] width 55 height 15
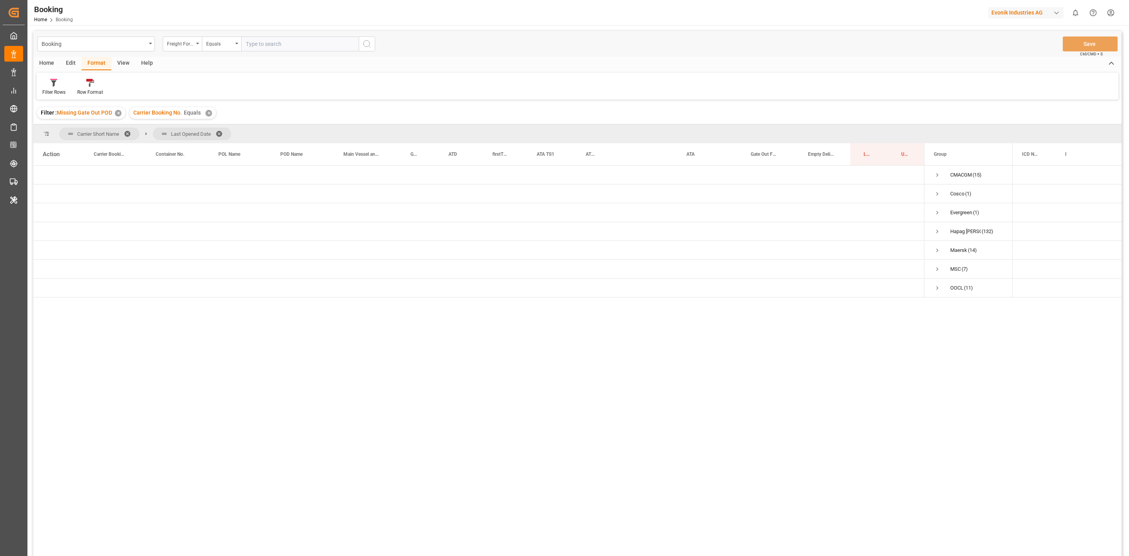
click at [205, 112] on div "✕" at bounding box center [208, 113] width 7 height 7
click at [935, 229] on span "Press SPACE to select this row." at bounding box center [937, 231] width 7 height 7
click at [953, 250] on span "Press SPACE to select this row." at bounding box center [953, 250] width 7 height 7
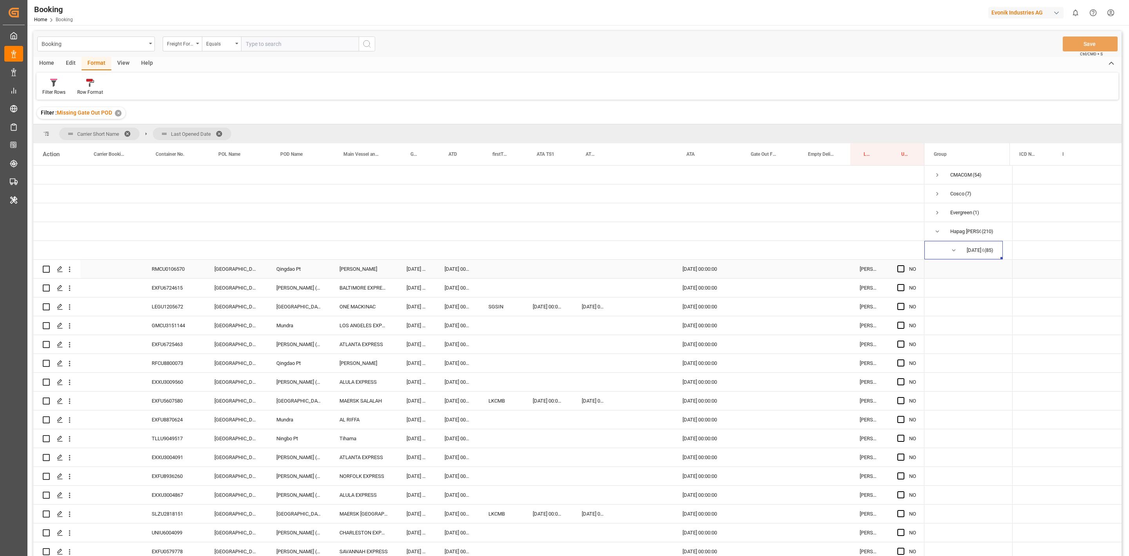
click at [173, 273] on div "RMCU0106570" at bounding box center [173, 269] width 63 height 18
drag, startPoint x: 902, startPoint y: 271, endPoint x: 9, endPoint y: 100, distance: 908.9
click at [901, 271] on span "Press SPACE to select this row." at bounding box center [900, 268] width 7 height 7
click at [903, 265] on input "Press SPACE to select this row." at bounding box center [903, 265] width 0 height 0
click at [164, 287] on div "EXFU6724615" at bounding box center [173, 287] width 63 height 18
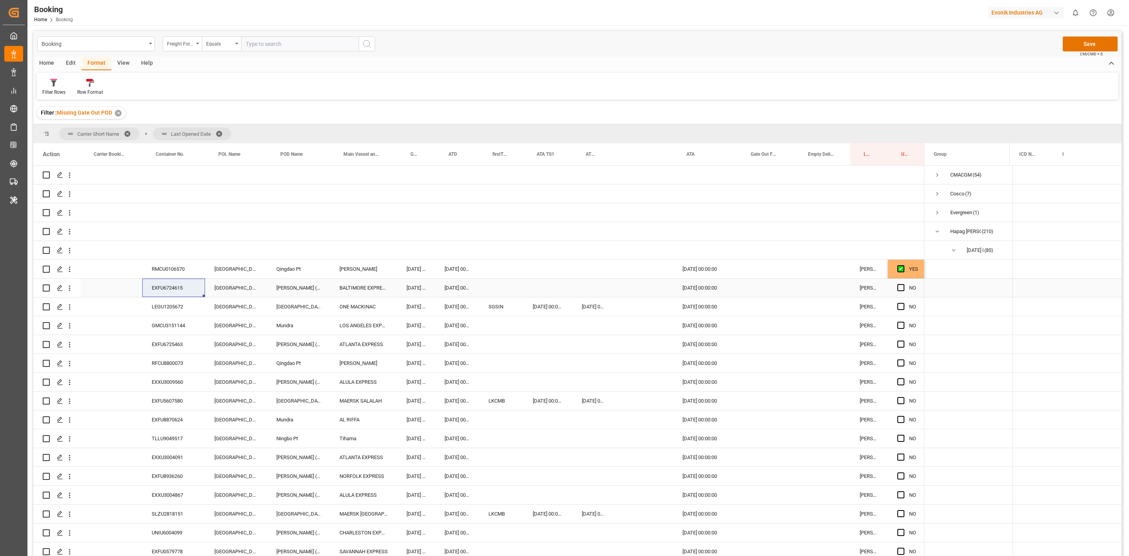
drag, startPoint x: 897, startPoint y: 287, endPoint x: 909, endPoint y: 292, distance: 13.4
click at [897, 287] on div "NO" at bounding box center [906, 287] width 36 height 18
click at [899, 287] on span "Press SPACE to select this row." at bounding box center [900, 287] width 7 height 7
click at [903, 284] on input "Press SPACE to select this row." at bounding box center [903, 284] width 0 height 0
click at [904, 290] on span "Press SPACE to select this row." at bounding box center [900, 287] width 7 height 7
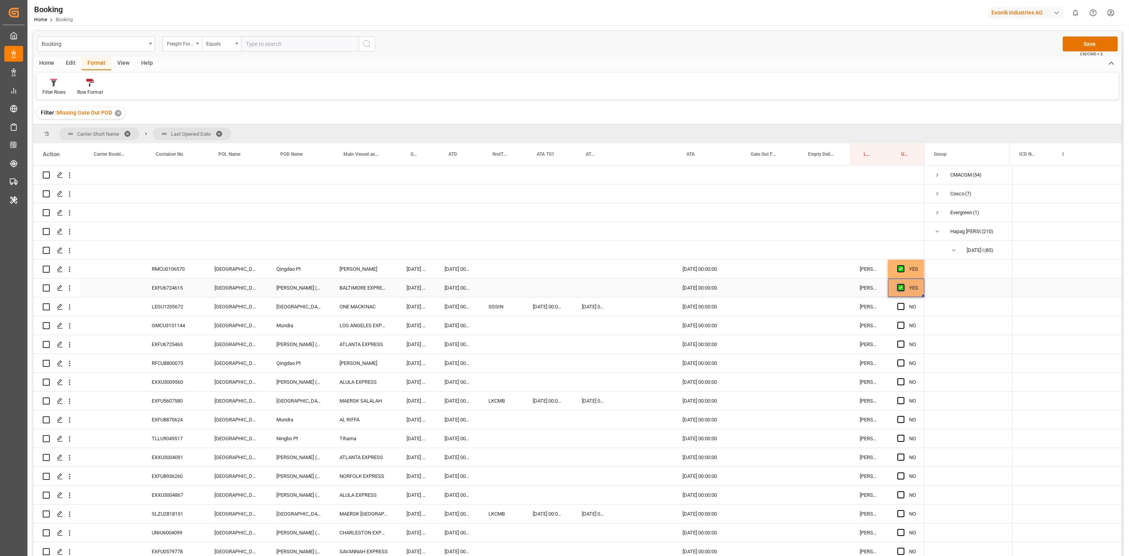
click at [903, 284] on input "Press SPACE to select this row." at bounding box center [903, 284] width 0 height 0
click at [167, 305] on div "LEGU1205672" at bounding box center [173, 306] width 63 height 18
drag, startPoint x: 900, startPoint y: 289, endPoint x: 560, endPoint y: 339, distance: 343.5
click at [900, 289] on span "Press SPACE to select this row." at bounding box center [900, 287] width 7 height 7
click at [903, 284] on input "Press SPACE to select this row." at bounding box center [903, 284] width 0 height 0
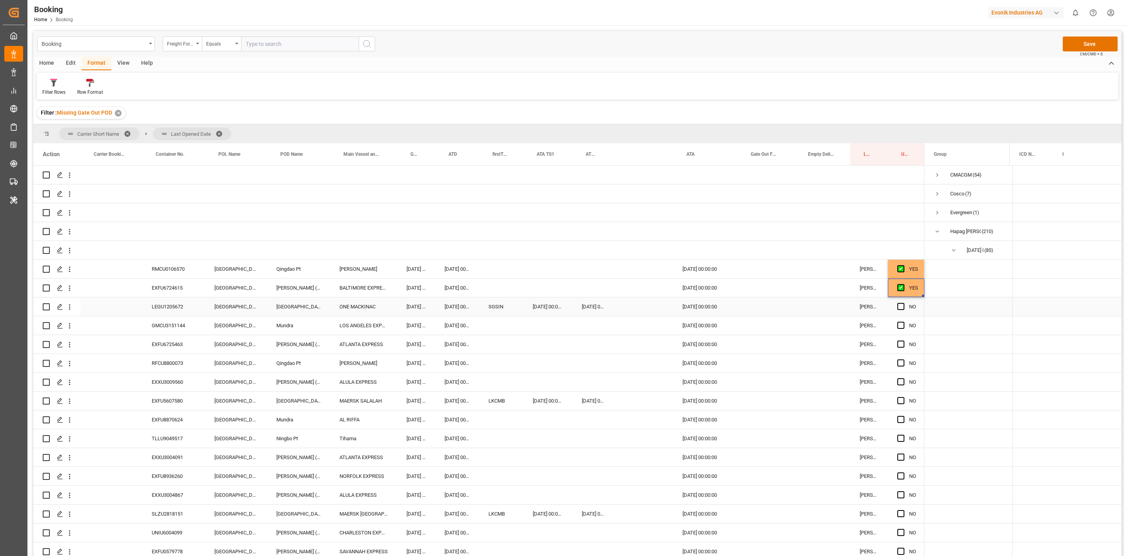
click at [901, 309] on span "Press SPACE to select this row." at bounding box center [900, 306] width 7 height 7
click at [903, 303] on input "Press SPACE to select this row." at bounding box center [903, 303] width 0 height 0
click at [171, 327] on div "GMCU3151144" at bounding box center [173, 325] width 63 height 18
click at [896, 325] on div "NO" at bounding box center [906, 325] width 36 height 18
click at [897, 326] on span "Press SPACE to select this row." at bounding box center [900, 324] width 7 height 7
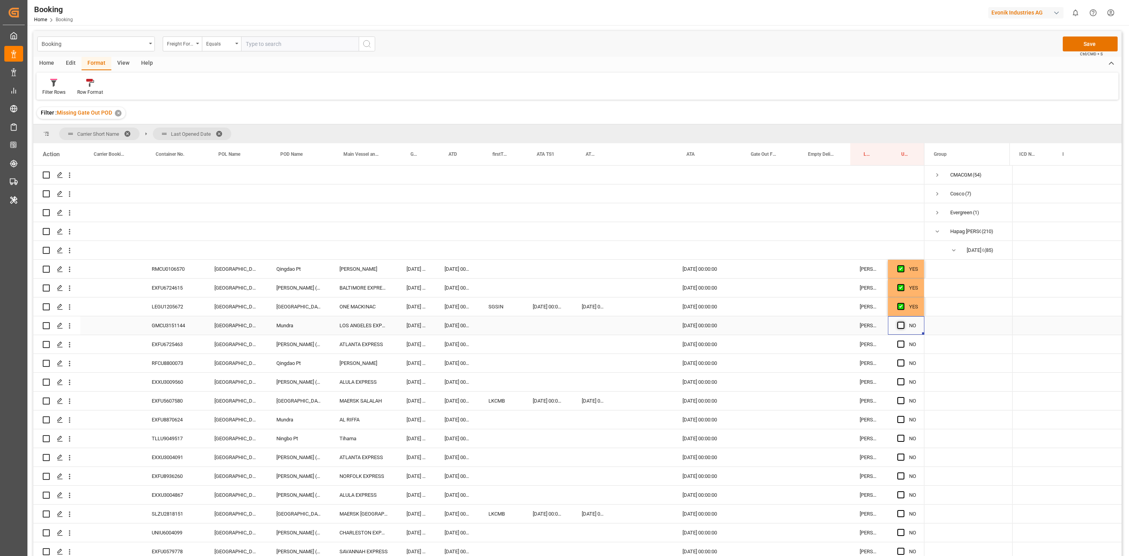
click at [903, 321] on input "Press SPACE to select this row." at bounding box center [903, 321] width 0 height 0
click at [173, 352] on div "EXFU6725463" at bounding box center [173, 344] width 63 height 18
click at [902, 341] on span "Press SPACE to select this row." at bounding box center [900, 343] width 7 height 7
click at [903, 340] on input "Press SPACE to select this row." at bounding box center [903, 340] width 0 height 0
click at [180, 369] on div "RFCU8800073" at bounding box center [173, 363] width 63 height 18
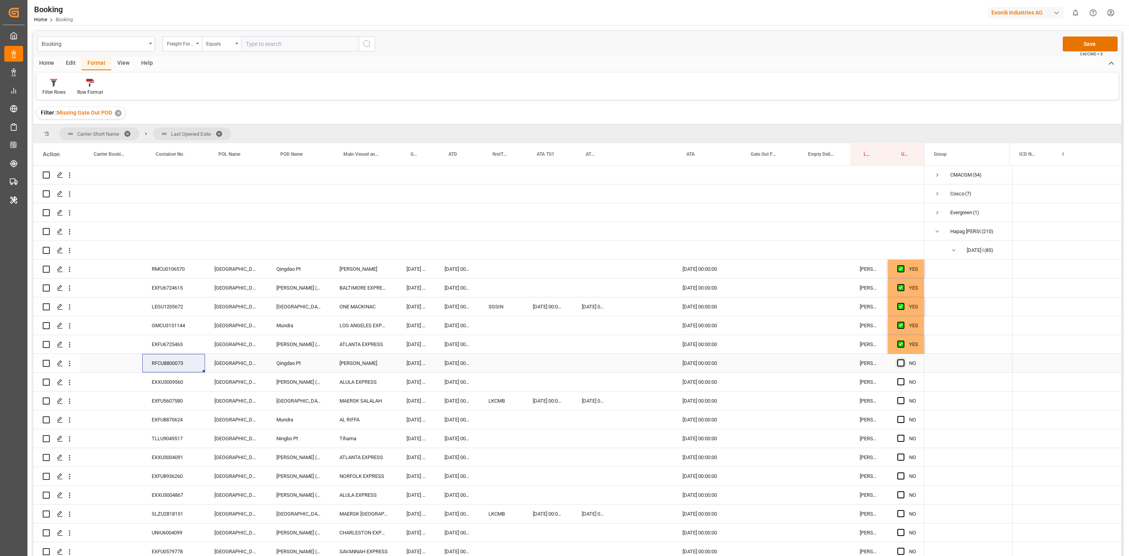
click at [901, 363] on span "Press SPACE to select this row." at bounding box center [900, 362] width 7 height 7
click at [903, 359] on input "Press SPACE to select this row." at bounding box center [903, 359] width 0 height 0
click at [174, 378] on div "EXXU3009560" at bounding box center [173, 381] width 63 height 18
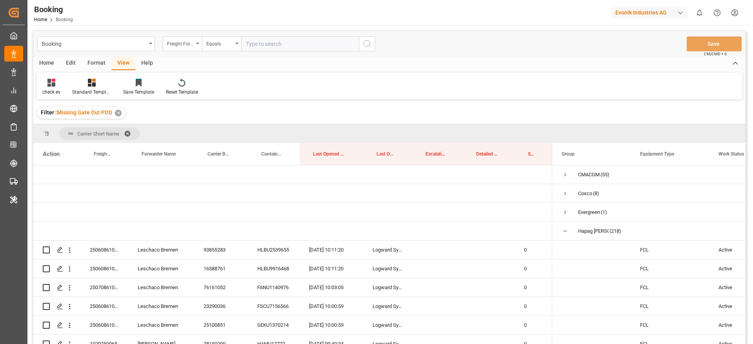
scroll to position [1131, 0]
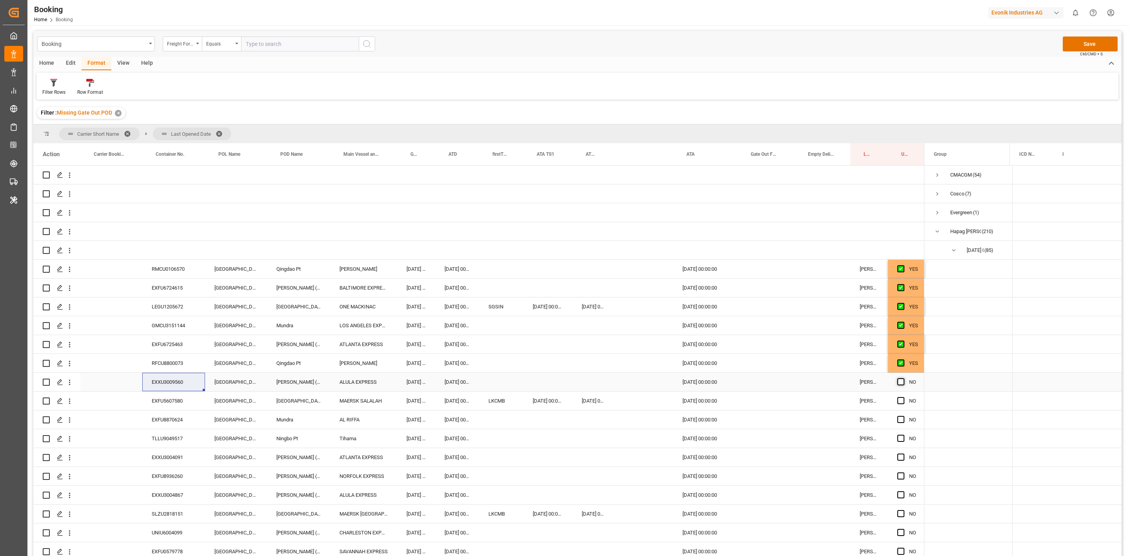
click at [900, 382] on span "Press SPACE to select this row." at bounding box center [900, 381] width 7 height 7
click at [903, 378] on input "Press SPACE to select this row." at bounding box center [903, 378] width 0 height 0
click at [172, 401] on div "EXFU5607580" at bounding box center [173, 400] width 63 height 18
click at [901, 401] on span "Press SPACE to select this row." at bounding box center [900, 400] width 7 height 7
click at [903, 397] on input "Press SPACE to select this row." at bounding box center [903, 397] width 0 height 0
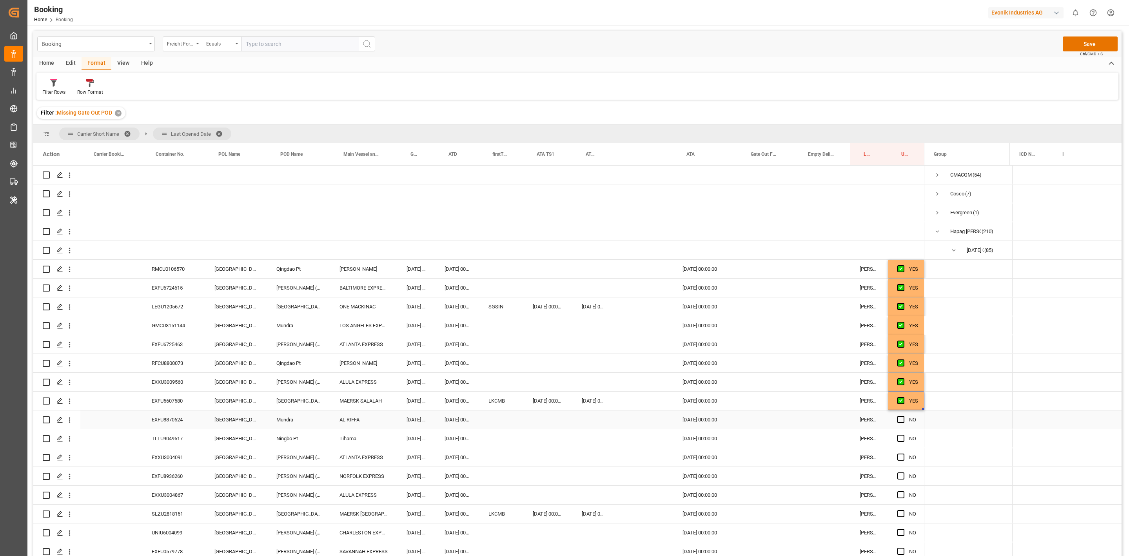
click at [175, 420] on div "EXFU8870624" at bounding box center [173, 419] width 63 height 18
click at [904, 420] on span "Press SPACE to select this row." at bounding box center [900, 419] width 7 height 7
click at [903, 416] on input "Press SPACE to select this row." at bounding box center [903, 416] width 0 height 0
click at [182, 433] on div "TLLU9049517" at bounding box center [173, 438] width 63 height 18
click at [902, 439] on span "Press SPACE to select this row." at bounding box center [900, 437] width 7 height 7
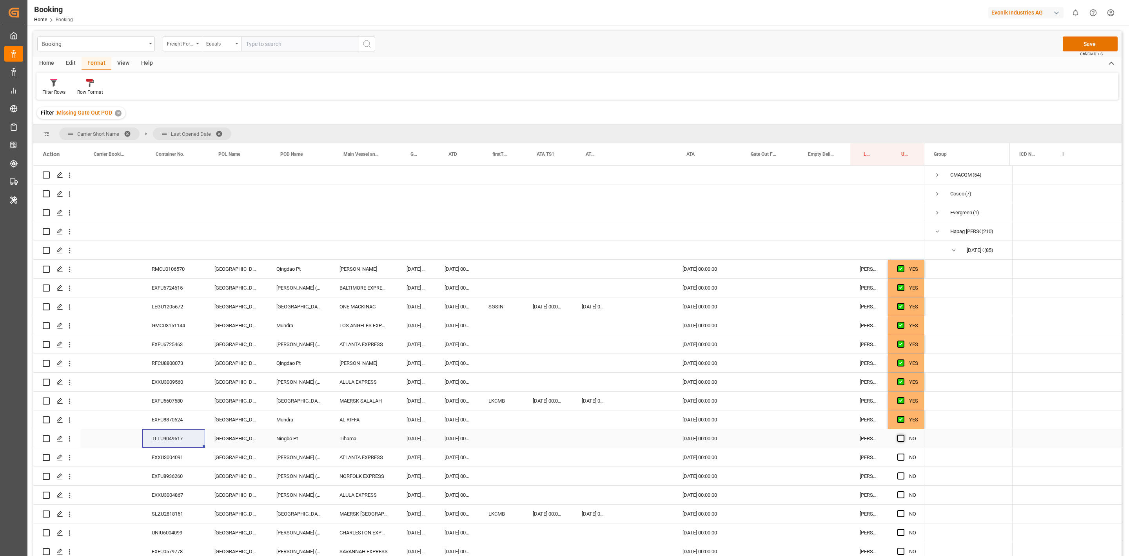
click at [903, 434] on input "Press SPACE to select this row." at bounding box center [903, 434] width 0 height 0
click at [169, 465] on div "EXXU3004091" at bounding box center [173, 457] width 63 height 18
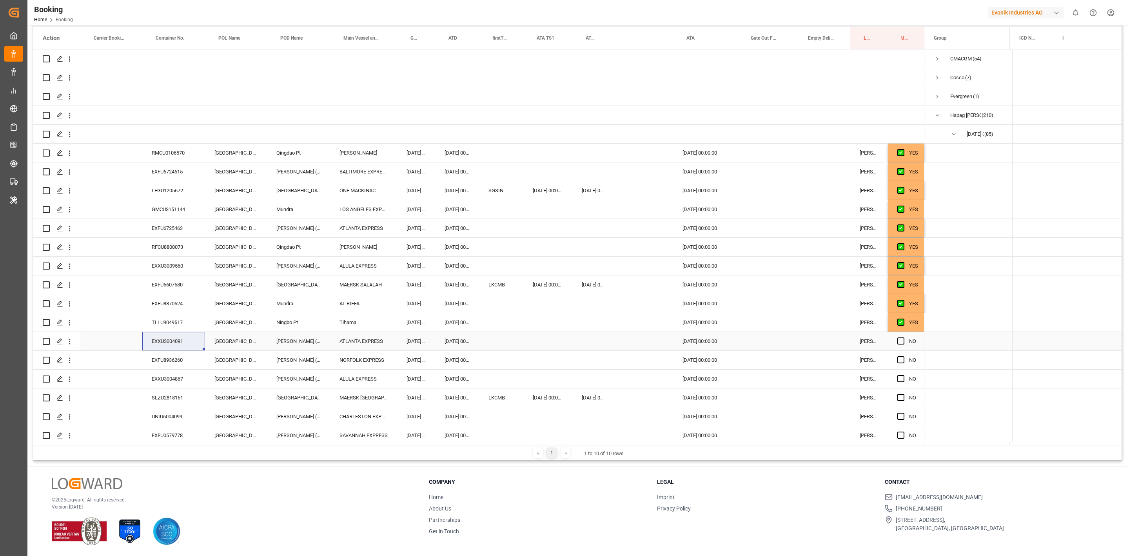
drag, startPoint x: 899, startPoint y: 341, endPoint x: 452, endPoint y: 336, distance: 446.9
click at [899, 341] on span "Press SPACE to select this row." at bounding box center [900, 340] width 7 height 7
click at [903, 337] on input "Press SPACE to select this row." at bounding box center [903, 337] width 0 height 0
click at [166, 353] on div "EXFU8936260" at bounding box center [173, 359] width 63 height 18
click at [903, 367] on div "Press SPACE to select this row." at bounding box center [903, 360] width 12 height 18
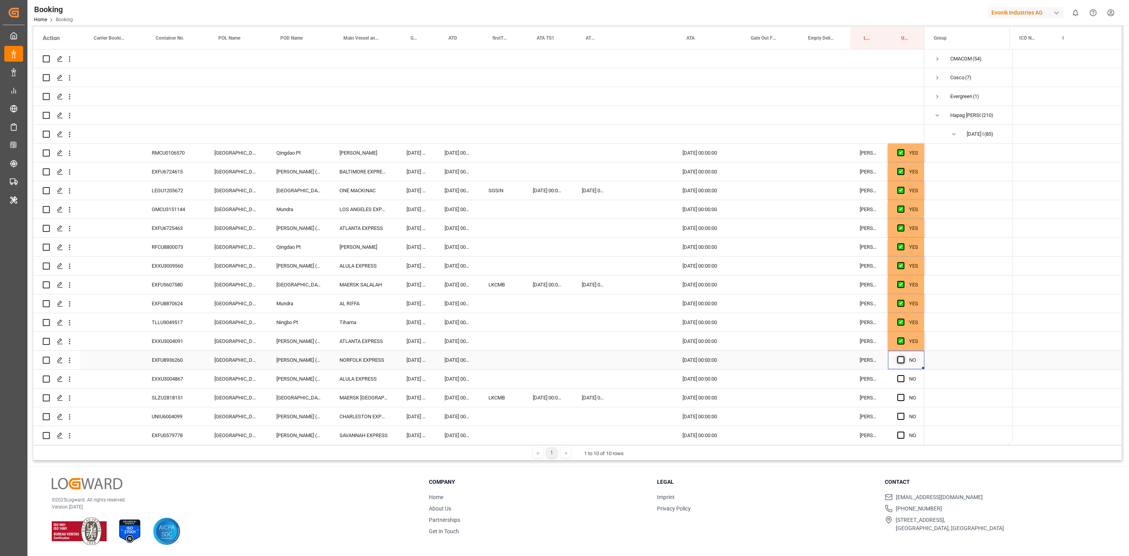
click at [903, 356] on span "Press SPACE to select this row." at bounding box center [900, 359] width 7 height 7
click at [903, 356] on input "Press SPACE to select this row." at bounding box center [903, 356] width 0 height 0
click at [901, 374] on div "Press SPACE to select this row." at bounding box center [903, 379] width 12 height 18
click at [173, 384] on div "EXXU3004867" at bounding box center [173, 378] width 63 height 18
click at [900, 377] on span "Press SPACE to select this row." at bounding box center [900, 378] width 7 height 7
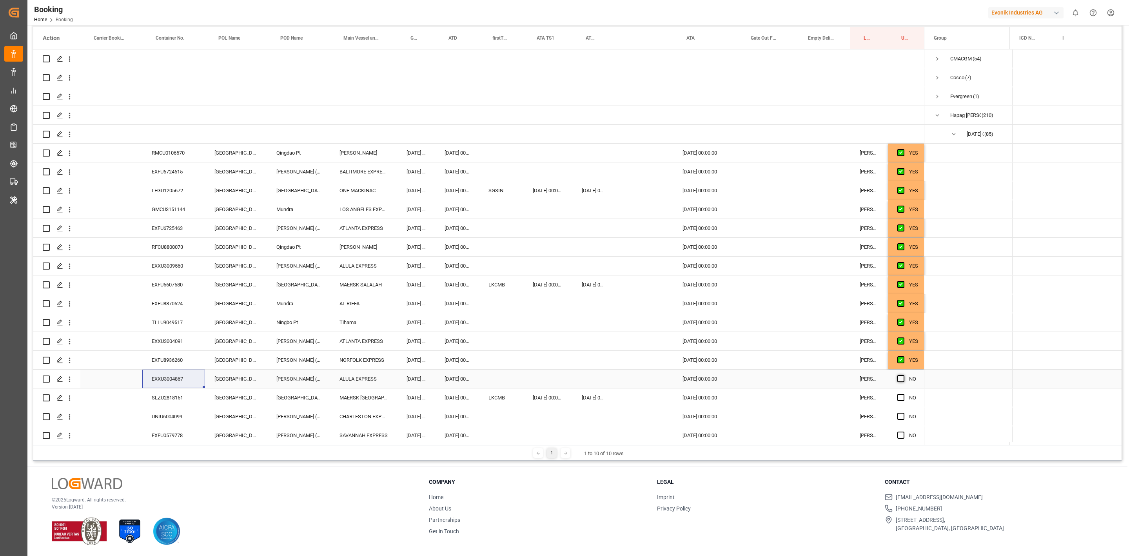
click at [903, 375] on input "Press SPACE to select this row." at bounding box center [903, 375] width 0 height 0
click at [180, 397] on div "SLZU2818151" at bounding box center [173, 397] width 63 height 18
click at [898, 400] on span "Press SPACE to select this row." at bounding box center [900, 397] width 7 height 7
click at [903, 394] on input "Press SPACE to select this row." at bounding box center [903, 394] width 0 height 0
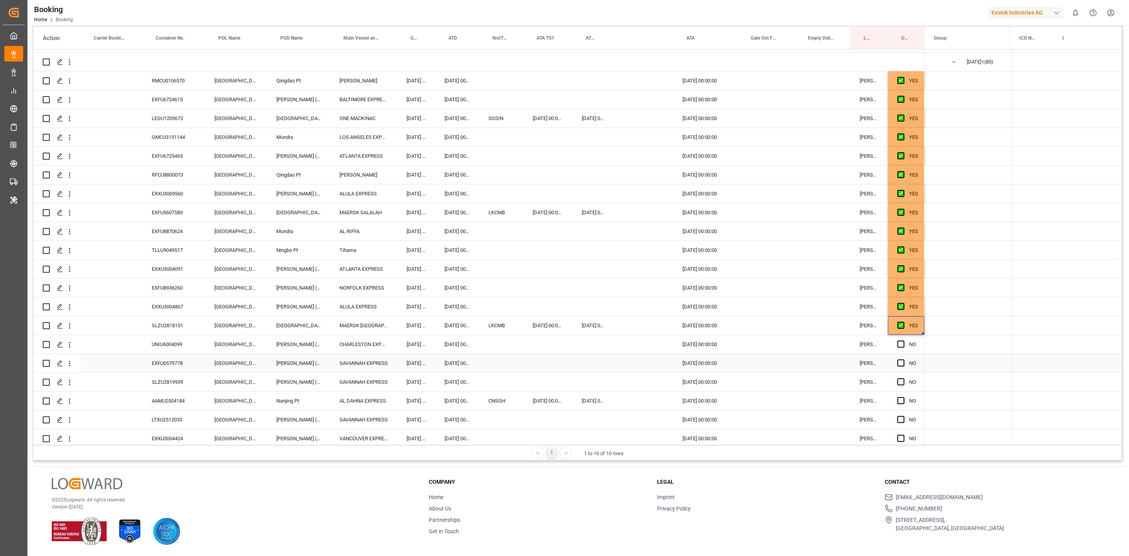
scroll to position [126, 0]
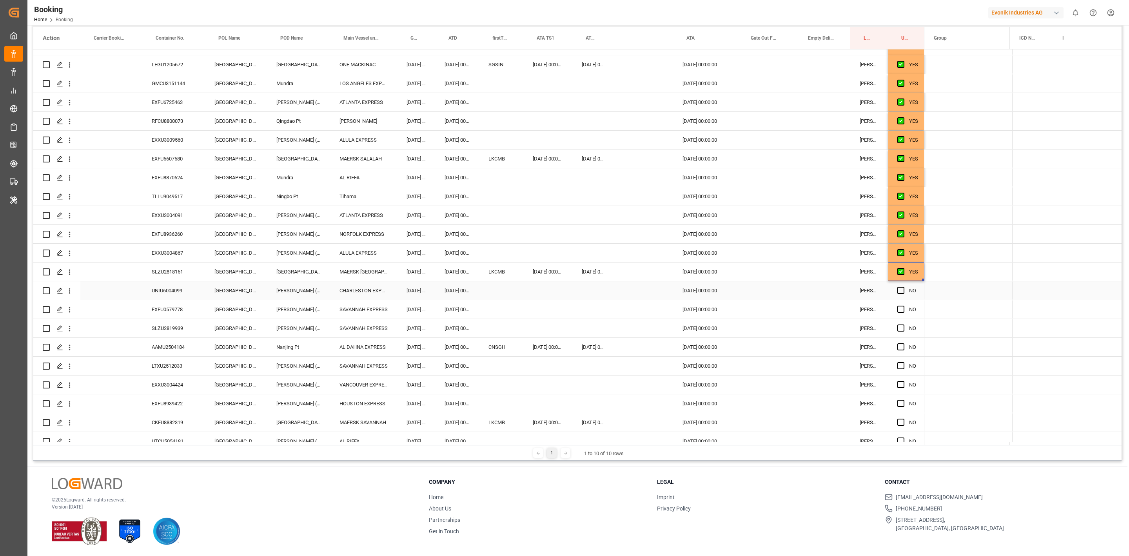
click at [172, 284] on div "UNIU6004099" at bounding box center [173, 290] width 63 height 18
click at [901, 290] on span "Press SPACE to select this row." at bounding box center [900, 290] width 7 height 7
click at [903, 287] on input "Press SPACE to select this row." at bounding box center [903, 287] width 0 height 0
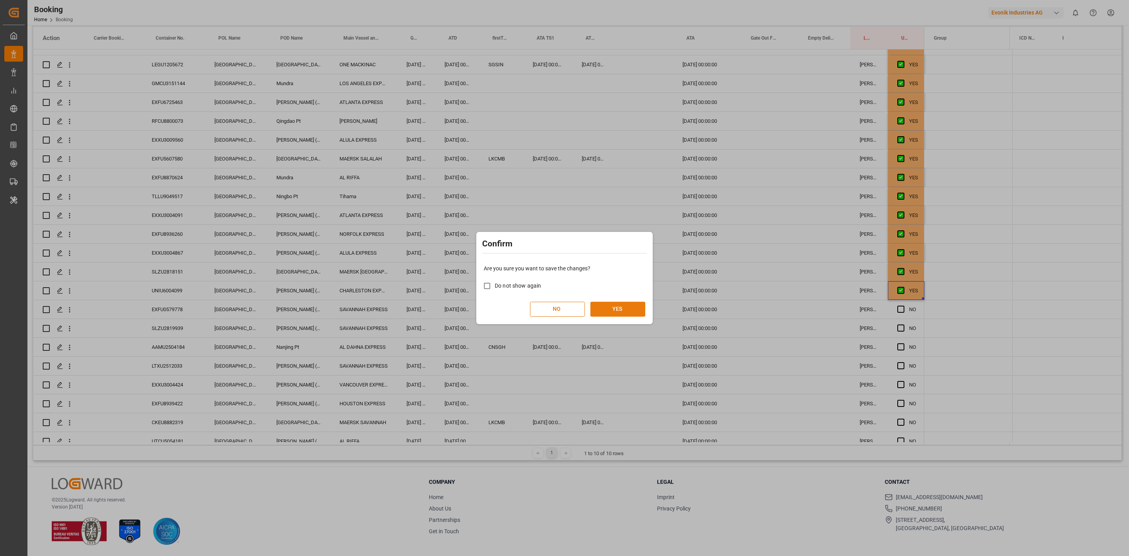
click at [599, 307] on button "YES" at bounding box center [617, 308] width 55 height 15
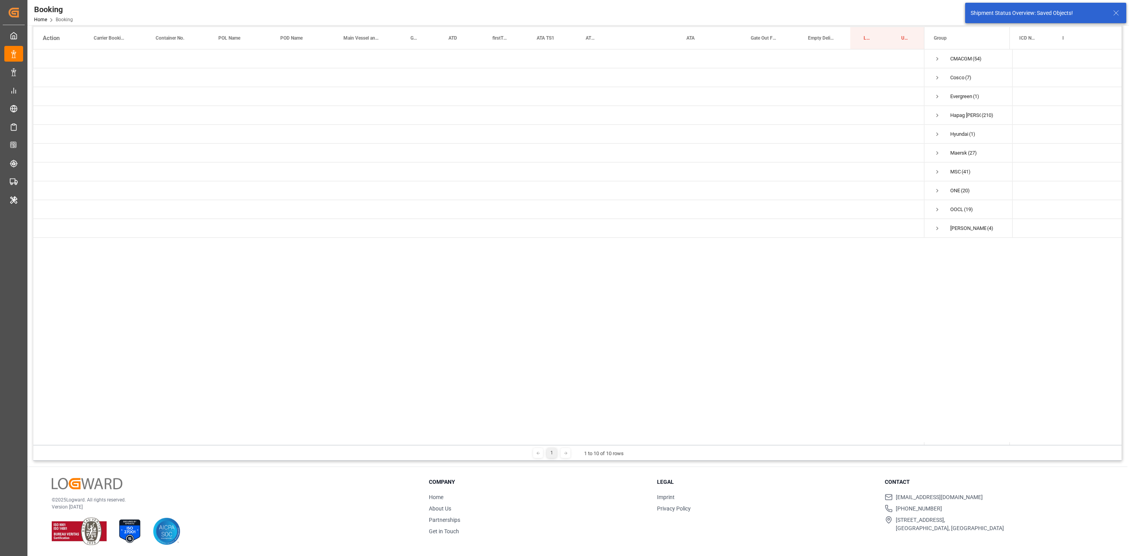
scroll to position [0, 0]
click at [356, 45] on div "Main Vessel and Vessel Imo" at bounding box center [361, 38] width 37 height 22
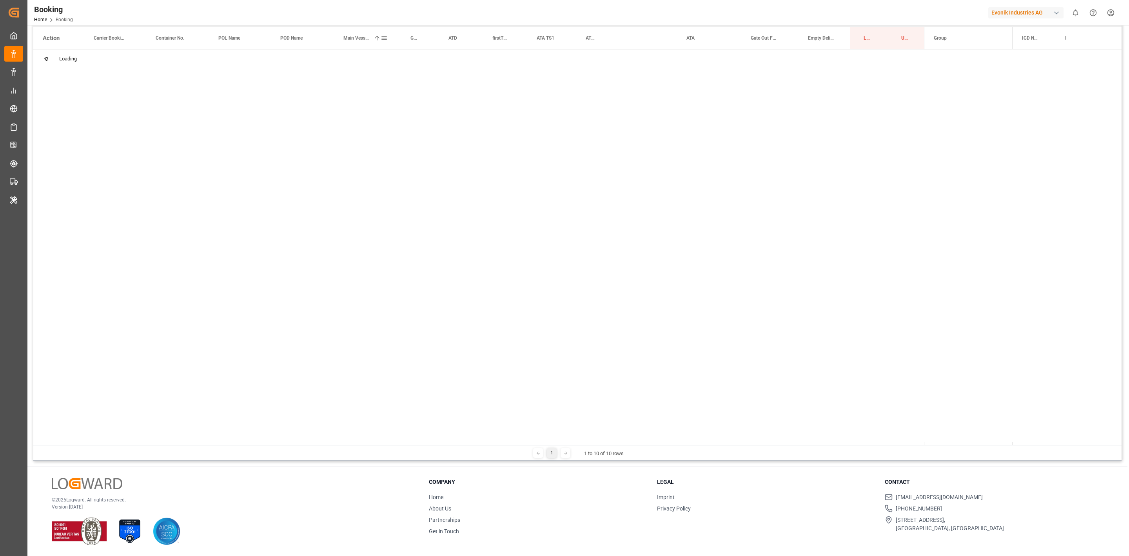
click at [356, 45] on div "Booking Freight Forwarder's Reference No. Equals Save Ctrl/CMD + S Home Edit Fo…" at bounding box center [577, 187] width 1088 height 545
click at [937, 113] on span "Press SPACE to select this row." at bounding box center [937, 115] width 7 height 7
click at [0, 0] on span "Press SPACE to select this row." at bounding box center [0, 0] width 0 height 0
click at [937, 114] on span "Press SPACE to select this row." at bounding box center [937, 115] width 7 height 7
click at [954, 134] on span "Press SPACE to select this row." at bounding box center [953, 134] width 7 height 7
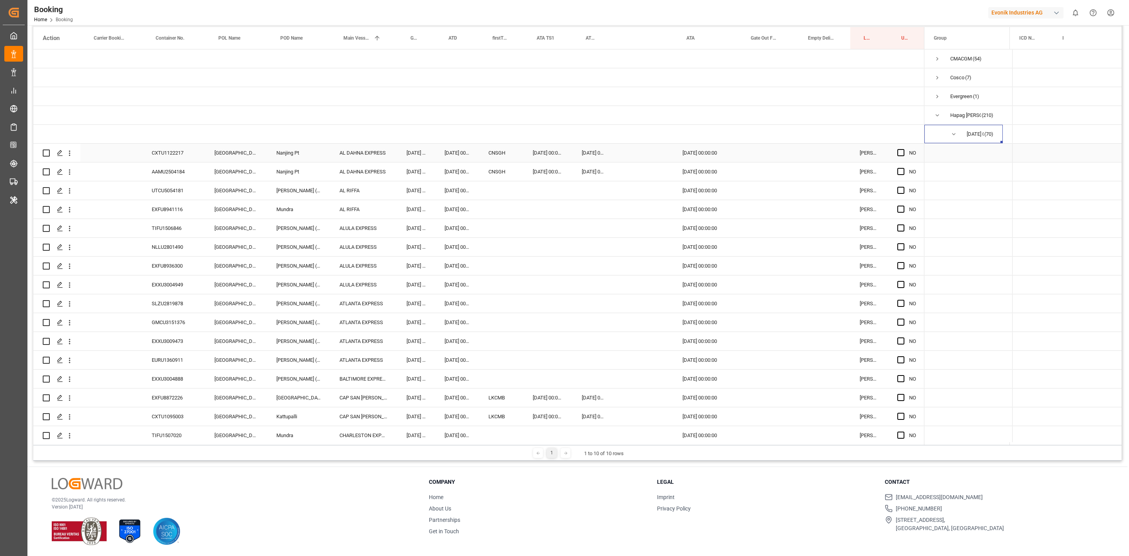
click at [174, 155] on div "CXTU1122217" at bounding box center [173, 152] width 63 height 18
drag, startPoint x: 899, startPoint y: 152, endPoint x: 469, endPoint y: 182, distance: 430.3
click at [899, 152] on span "Press SPACE to select this row." at bounding box center [900, 152] width 7 height 7
click at [903, 149] on input "Press SPACE to select this row." at bounding box center [903, 149] width 0 height 0
click at [899, 152] on span "Press SPACE to select this row." at bounding box center [900, 152] width 7 height 7
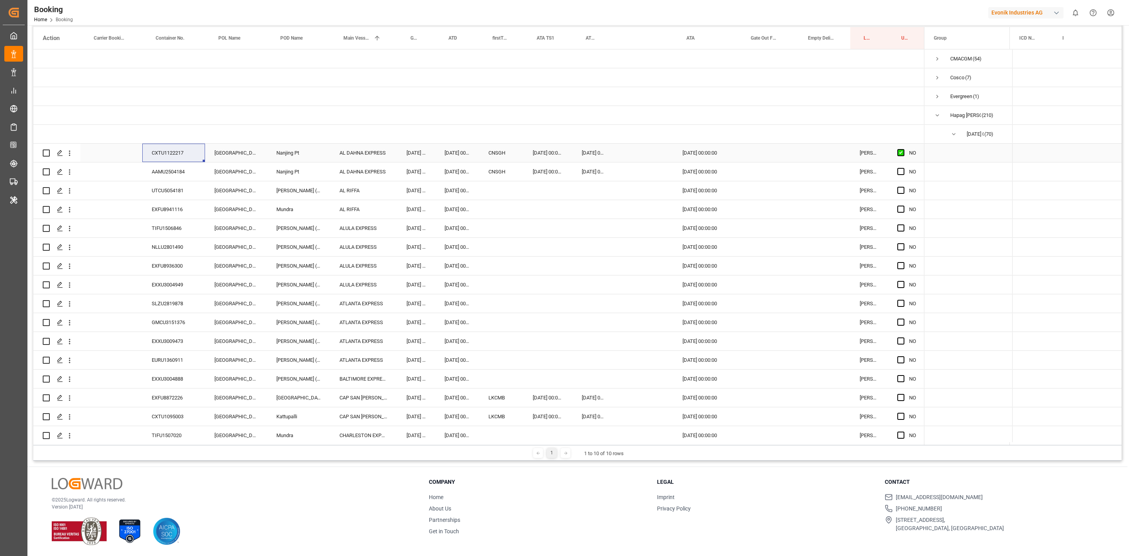
click at [903, 149] on input "Press SPACE to select this row." at bounding box center [903, 149] width 0 height 0
click at [900, 162] on div "NO" at bounding box center [906, 152] width 36 height 18
click at [160, 185] on div "UTCU5054181" at bounding box center [173, 190] width 63 height 18
click at [901, 189] on span "Press SPACE to select this row." at bounding box center [900, 190] width 7 height 7
click at [903, 187] on input "Press SPACE to select this row." at bounding box center [903, 187] width 0 height 0
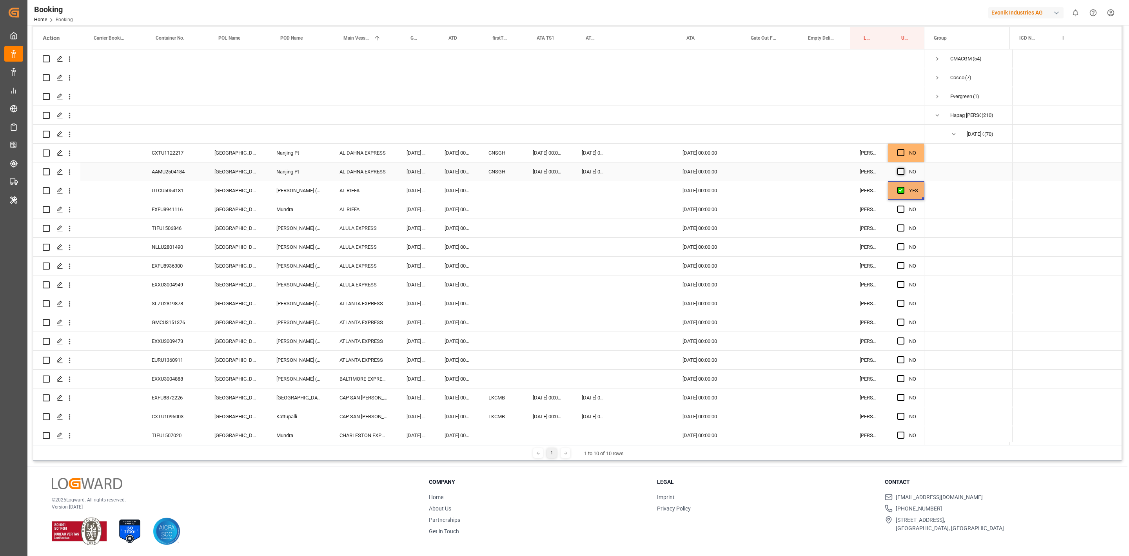
click at [900, 169] on span "Press SPACE to select this row." at bounding box center [900, 171] width 7 height 7
click at [903, 168] on input "Press SPACE to select this row." at bounding box center [903, 168] width 0 height 0
click at [901, 149] on span "Press SPACE to select this row." at bounding box center [900, 152] width 7 height 7
click at [903, 149] on input "Press SPACE to select this row." at bounding box center [903, 149] width 0 height 0
click at [172, 200] on div "EXFU8941116" at bounding box center [173, 209] width 63 height 18
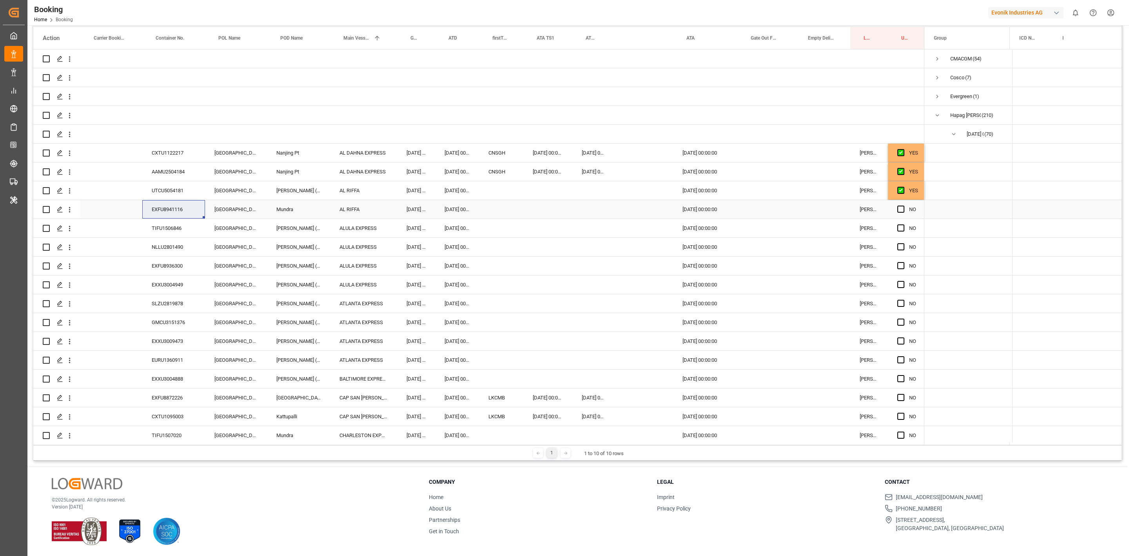
drag, startPoint x: 900, startPoint y: 211, endPoint x: 488, endPoint y: 215, distance: 411.3
click at [900, 211] on span "Press SPACE to select this row." at bounding box center [900, 208] width 7 height 7
click at [903, 205] on input "Press SPACE to select this row." at bounding box center [903, 205] width 0 height 0
click at [169, 232] on div "TIFU1506846" at bounding box center [173, 228] width 63 height 18
click at [899, 229] on span "Press SPACE to select this row." at bounding box center [900, 227] width 7 height 7
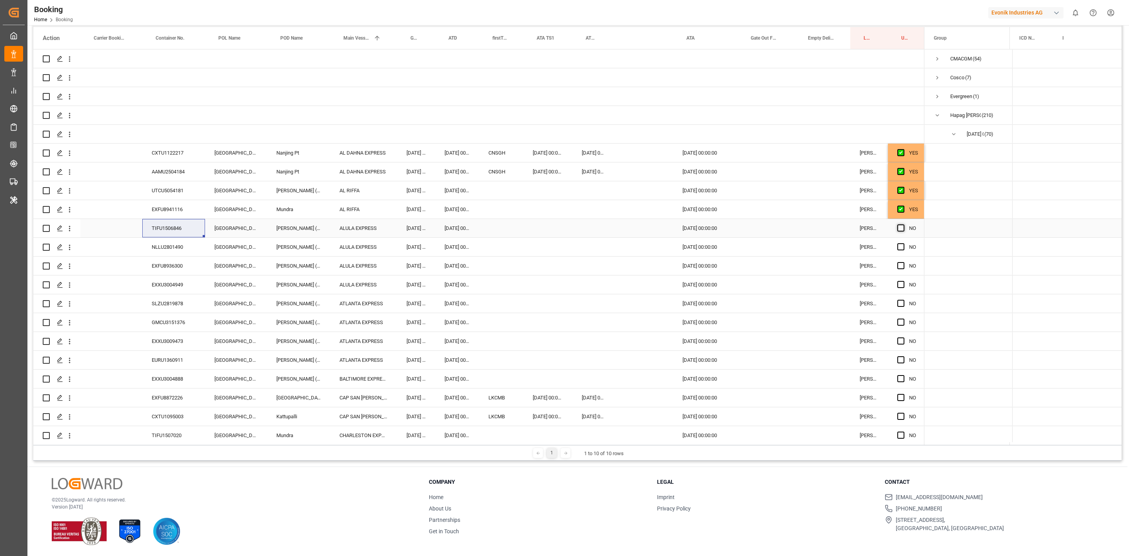
click at [903, 224] on input "Press SPACE to select this row." at bounding box center [903, 224] width 0 height 0
click at [162, 245] on div "NLLU2801490" at bounding box center [173, 247] width 63 height 18
click at [899, 247] on span "Press SPACE to select this row." at bounding box center [900, 246] width 7 height 7
click at [903, 243] on input "Press SPACE to select this row." at bounding box center [903, 243] width 0 height 0
click at [899, 247] on span "Press SPACE to select this row." at bounding box center [900, 246] width 7 height 7
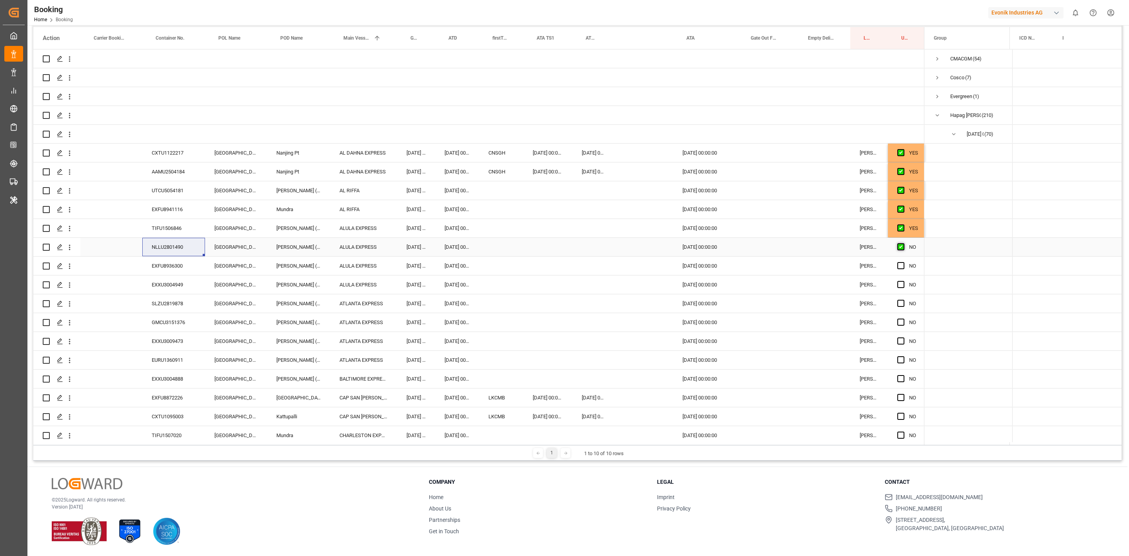
click at [903, 243] on input "Press SPACE to select this row." at bounding box center [903, 243] width 0 height 0
click at [901, 273] on div "Press SPACE to select this row." at bounding box center [903, 266] width 12 height 18
click at [900, 244] on span "Press SPACE to select this row." at bounding box center [900, 246] width 7 height 7
click at [903, 243] on input "Press SPACE to select this row." at bounding box center [903, 243] width 0 height 0
click at [180, 266] on div "EXFU8936300" at bounding box center [173, 265] width 63 height 18
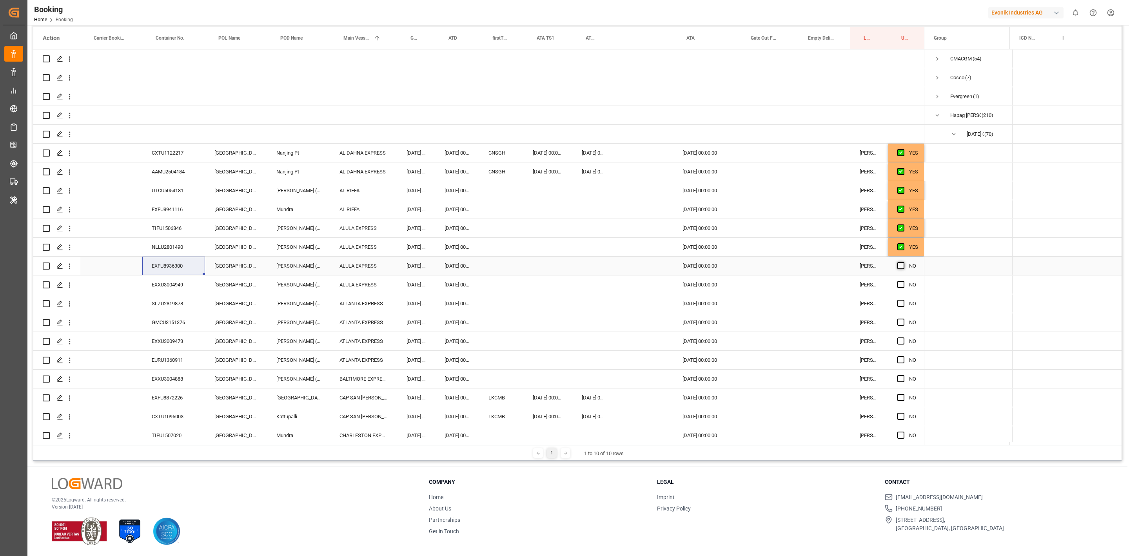
click at [899, 263] on span "Press SPACE to select this row." at bounding box center [900, 265] width 7 height 7
click at [903, 262] on input "Press SPACE to select this row." at bounding box center [903, 262] width 0 height 0
click at [901, 283] on span "Press SPACE to select this row." at bounding box center [900, 284] width 7 height 7
click at [903, 281] on input "Press SPACE to select this row." at bounding box center [903, 281] width 0 height 0
click at [161, 302] on div "SLZU2819878" at bounding box center [173, 303] width 63 height 18
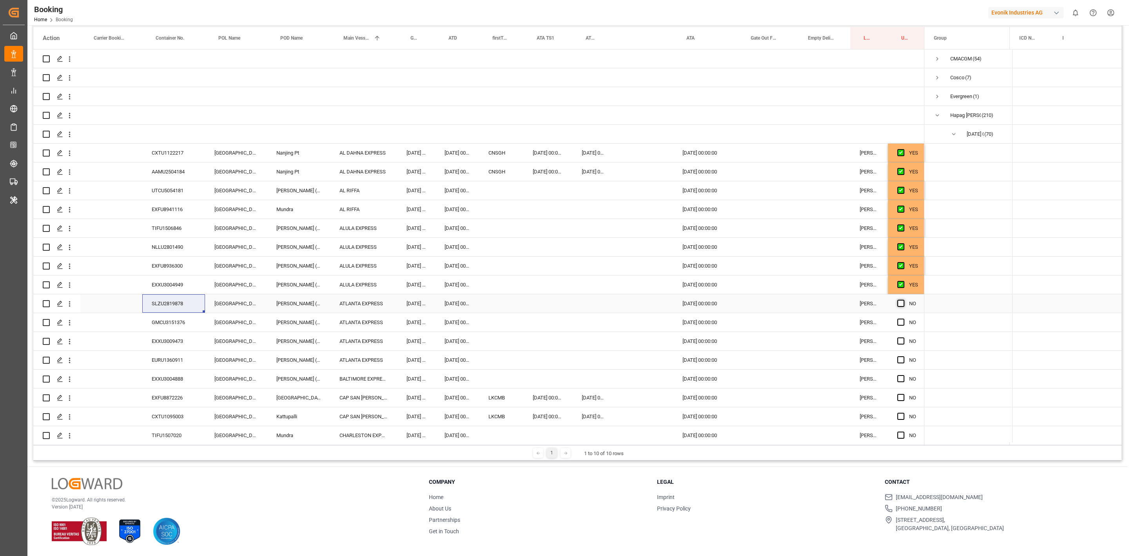
click at [900, 302] on span "Press SPACE to select this row." at bounding box center [900, 303] width 7 height 7
click at [903, 300] on input "Press SPACE to select this row." at bounding box center [903, 300] width 0 height 0
click at [183, 335] on div "EXXU3009473" at bounding box center [173, 341] width 63 height 18
click at [904, 359] on span "Press SPACE to select this row." at bounding box center [900, 359] width 7 height 7
click at [903, 356] on input "Press SPACE to select this row." at bounding box center [903, 356] width 0 height 0
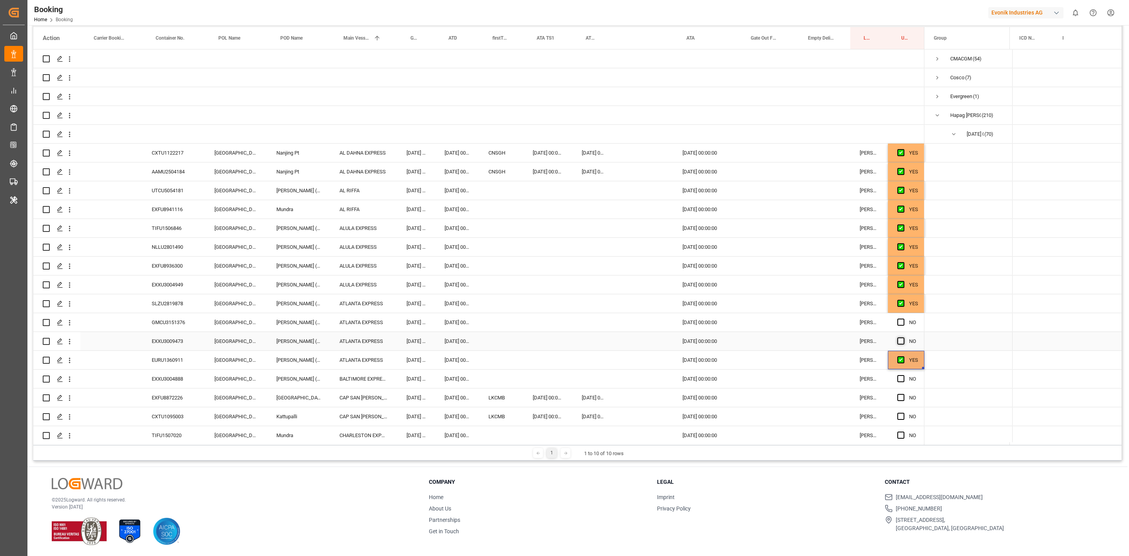
click at [900, 338] on span "Press SPACE to select this row." at bounding box center [900, 340] width 7 height 7
click at [903, 337] on input "Press SPACE to select this row." at bounding box center [903, 337] width 0 height 0
click at [902, 320] on span "Press SPACE to select this row." at bounding box center [900, 321] width 7 height 7
click at [903, 318] on input "Press SPACE to select this row." at bounding box center [903, 318] width 0 height 0
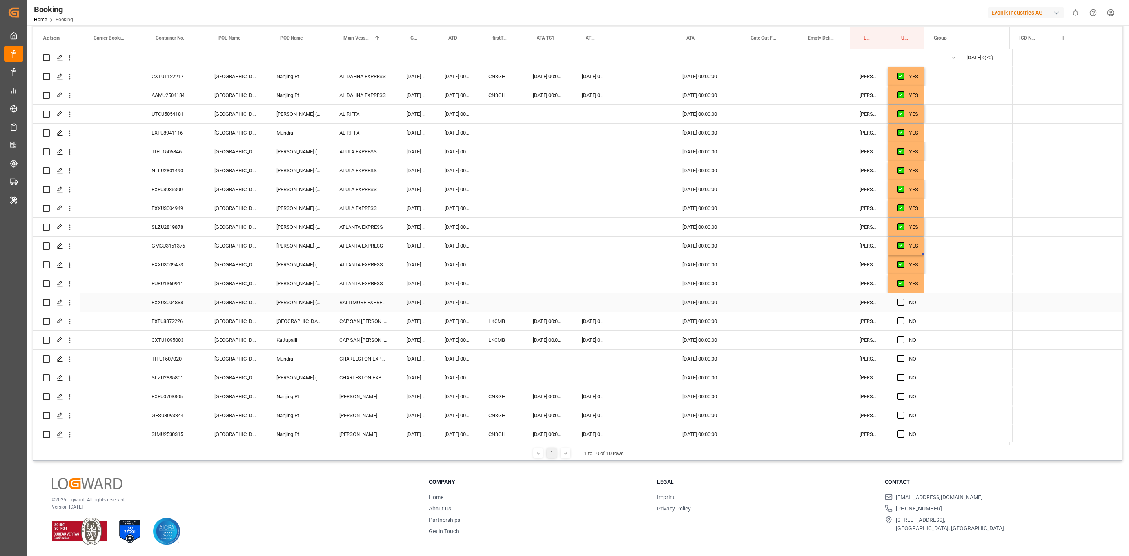
click at [174, 301] on div "EXXU3004888" at bounding box center [173, 302] width 63 height 18
click at [899, 304] on span "Press SPACE to select this row." at bounding box center [900, 301] width 7 height 7
click at [903, 298] on input "Press SPACE to select this row." at bounding box center [903, 298] width 0 height 0
click at [183, 318] on div "EXFU8872226" at bounding box center [173, 321] width 63 height 18
click at [904, 321] on span "Press SPACE to select this row." at bounding box center [900, 320] width 7 height 7
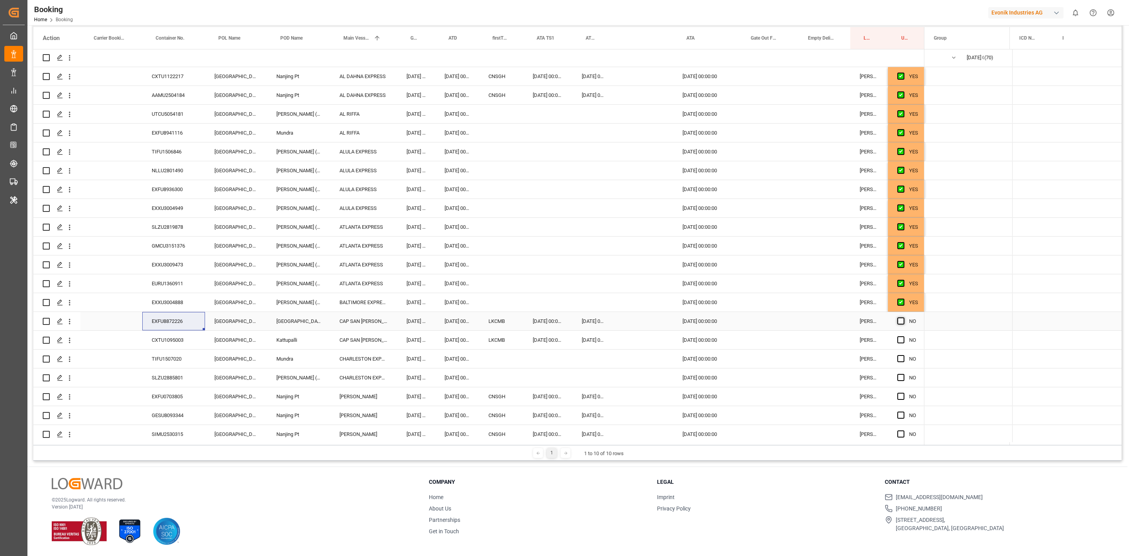
click at [903, 317] on input "Press SPACE to select this row." at bounding box center [903, 317] width 0 height 0
click at [901, 341] on span "Press SPACE to select this row." at bounding box center [900, 339] width 7 height 7
click at [903, 336] on input "Press SPACE to select this row." at bounding box center [903, 336] width 0 height 0
click at [181, 339] on div "CXTU1095003" at bounding box center [173, 339] width 63 height 18
click at [163, 360] on div "TIFU1507020" at bounding box center [173, 358] width 63 height 18
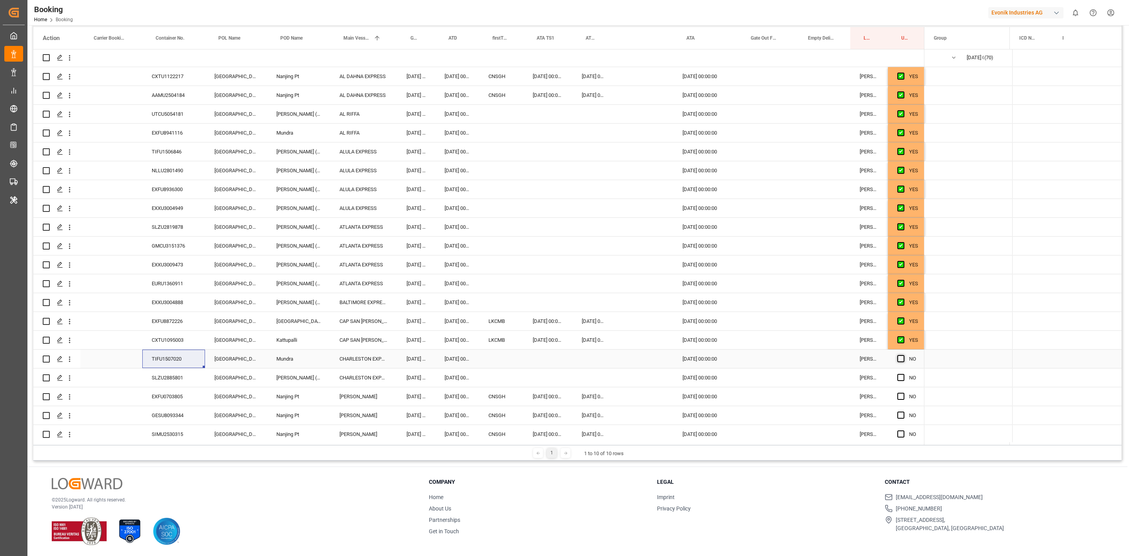
click at [903, 359] on span "Press SPACE to select this row." at bounding box center [900, 358] width 7 height 7
click at [903, 355] on input "Press SPACE to select this row." at bounding box center [903, 355] width 0 height 0
click at [722, 12] on div "Booking Home Booking Evonik Industries AG 0 Notifications Only show unread All …" at bounding box center [575, 12] width 1107 height 25
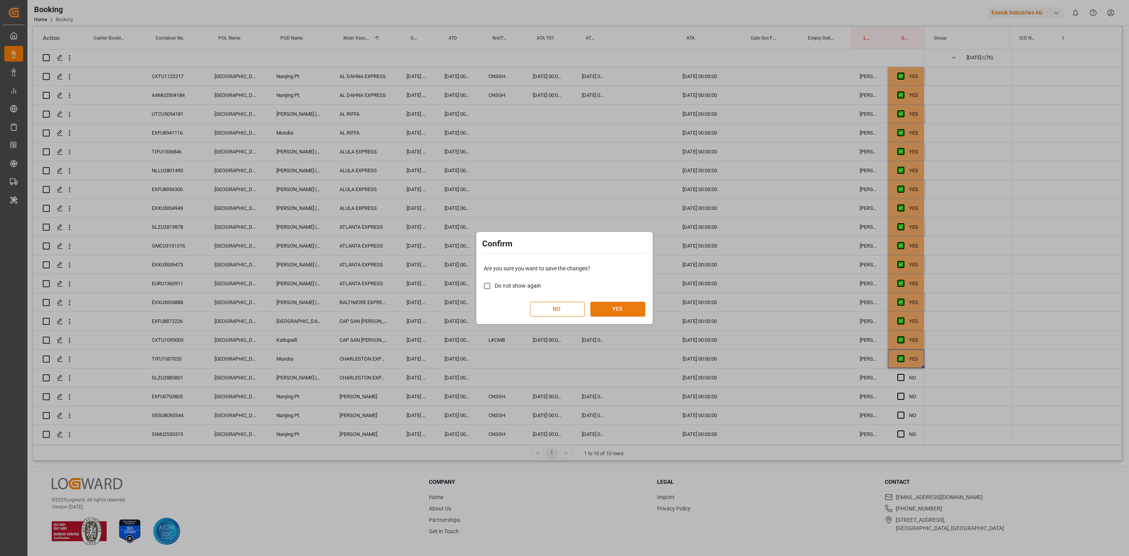
click at [598, 304] on button "YES" at bounding box center [617, 308] width 55 height 15
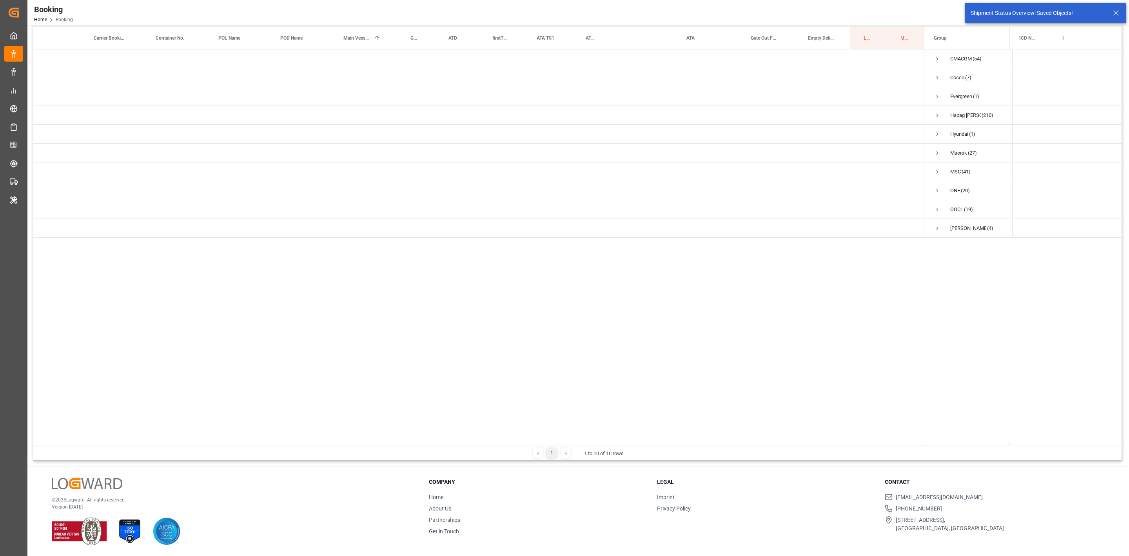
scroll to position [0, 0]
click at [935, 117] on span "Press SPACE to select this row." at bounding box center [937, 115] width 7 height 7
click at [956, 135] on span "Press SPACE to select this row." at bounding box center [953, 134] width 7 height 7
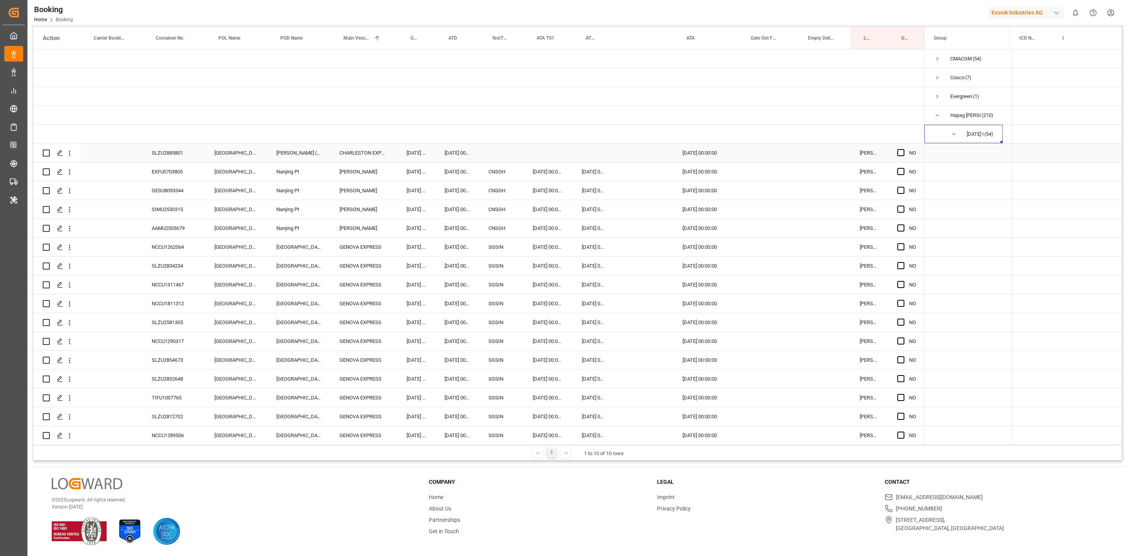
click at [170, 152] on div "SLZU2885801" at bounding box center [173, 152] width 63 height 18
drag, startPoint x: 900, startPoint y: 151, endPoint x: 417, endPoint y: 127, distance: 483.9
click at [900, 151] on span "Press SPACE to select this row." at bounding box center [900, 152] width 7 height 7
click at [903, 149] on input "Press SPACE to select this row." at bounding box center [903, 149] width 0 height 0
click at [179, 174] on div "EXFU0703805" at bounding box center [173, 171] width 63 height 18
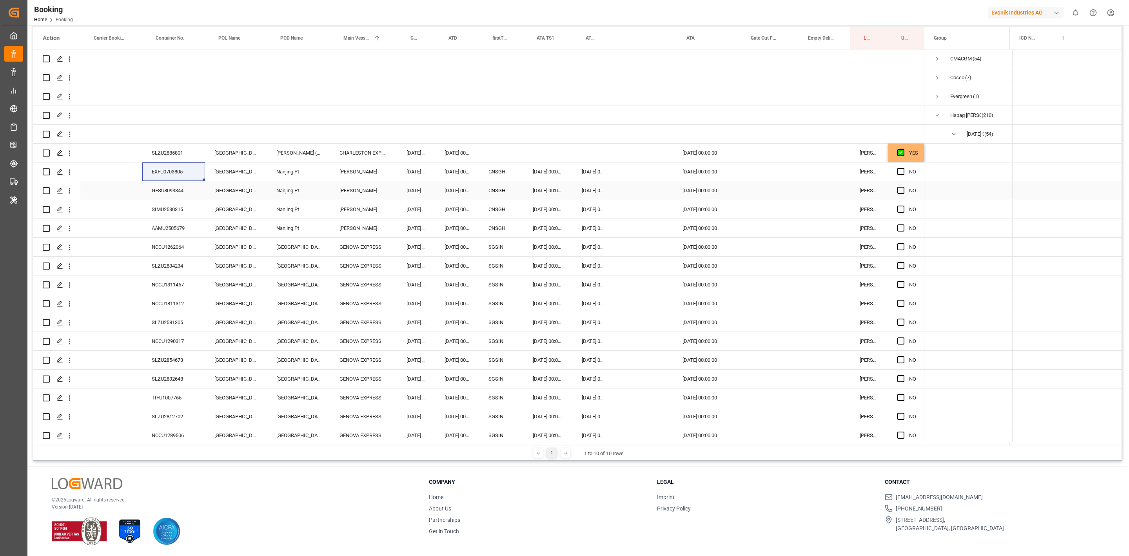
click at [172, 192] on div "GESU8093344" at bounding box center [173, 190] width 63 height 18
drag, startPoint x: 899, startPoint y: 192, endPoint x: 906, endPoint y: 206, distance: 16.0
click at [899, 192] on span "Press SPACE to select this row." at bounding box center [900, 190] width 7 height 7
click at [903, 187] on input "Press SPACE to select this row." at bounding box center [903, 187] width 0 height 0
click at [901, 205] on span "Press SPACE to select this row." at bounding box center [900, 208] width 7 height 7
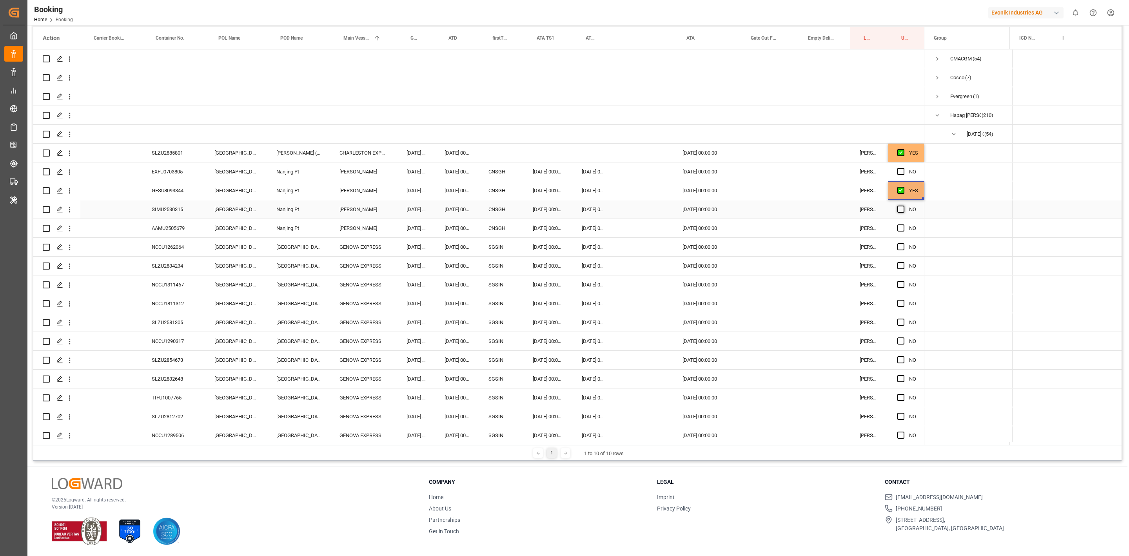
click at [903, 205] on input "Press SPACE to select this row." at bounding box center [903, 205] width 0 height 0
click at [902, 173] on span "Press SPACE to select this row." at bounding box center [900, 171] width 7 height 7
click at [903, 168] on input "Press SPACE to select this row." at bounding box center [903, 168] width 0 height 0
click at [901, 231] on span "Press SPACE to select this row." at bounding box center [900, 227] width 7 height 7
click at [903, 224] on input "Press SPACE to select this row." at bounding box center [903, 224] width 0 height 0
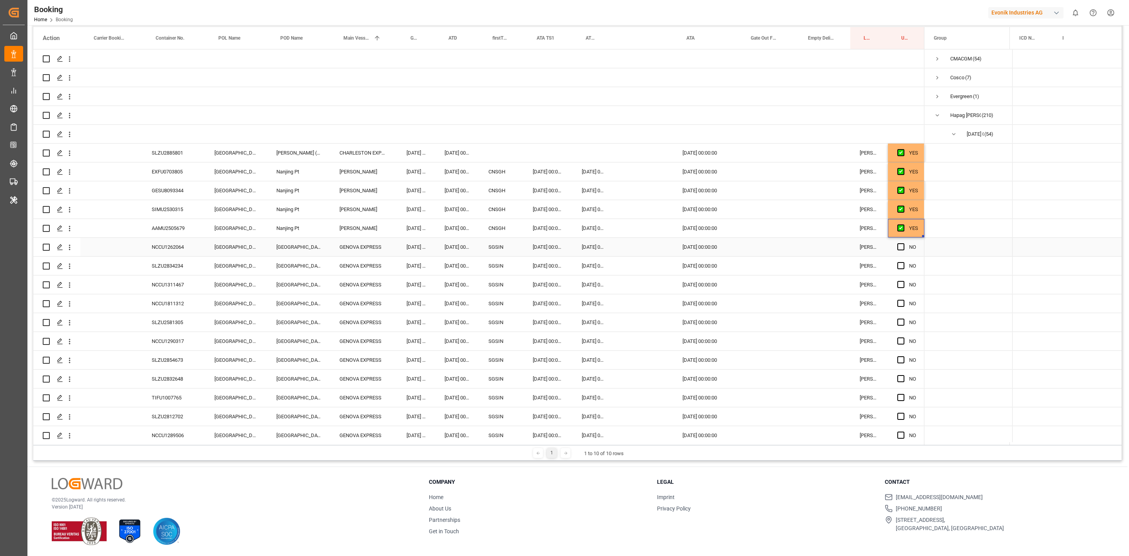
click at [178, 241] on div "NCCU1262064" at bounding box center [173, 247] width 63 height 18
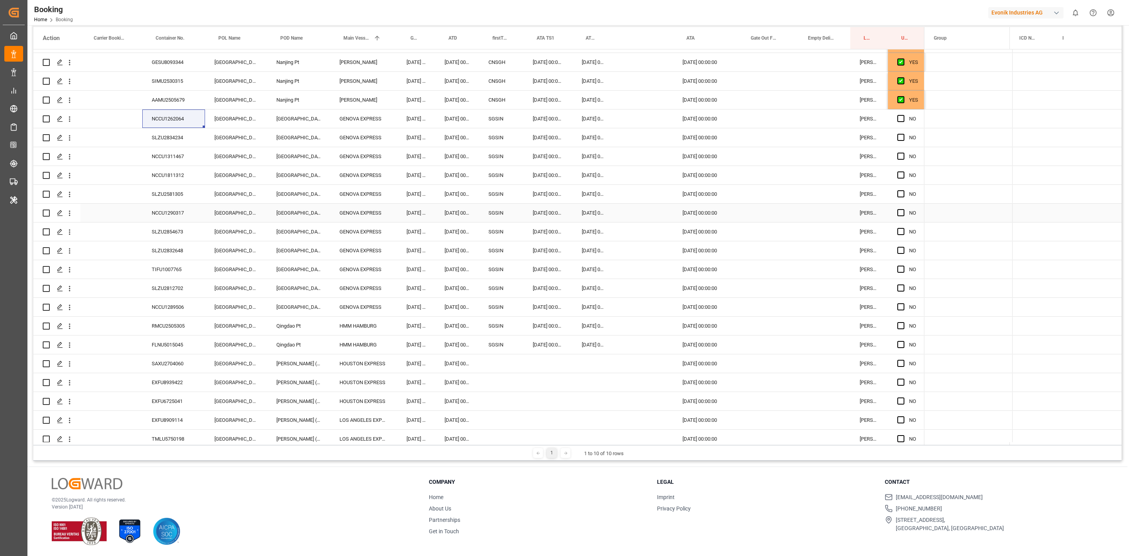
scroll to position [118, 0]
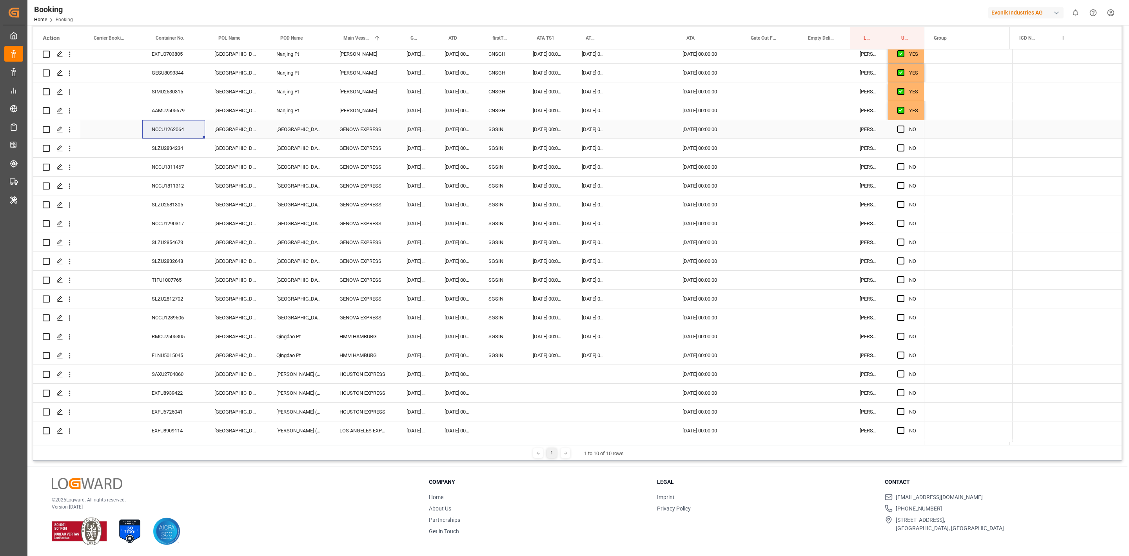
drag, startPoint x: 904, startPoint y: 125, endPoint x: 214, endPoint y: 159, distance: 690.4
click at [904, 125] on span "Press SPACE to select this row." at bounding box center [900, 128] width 7 height 7
click at [903, 125] on input "Press SPACE to select this row." at bounding box center [903, 125] width 0 height 0
click at [182, 149] on div "SLZU2834234" at bounding box center [173, 148] width 63 height 18
drag, startPoint x: 162, startPoint y: 147, endPoint x: 53, endPoint y: 133, distance: 110.2
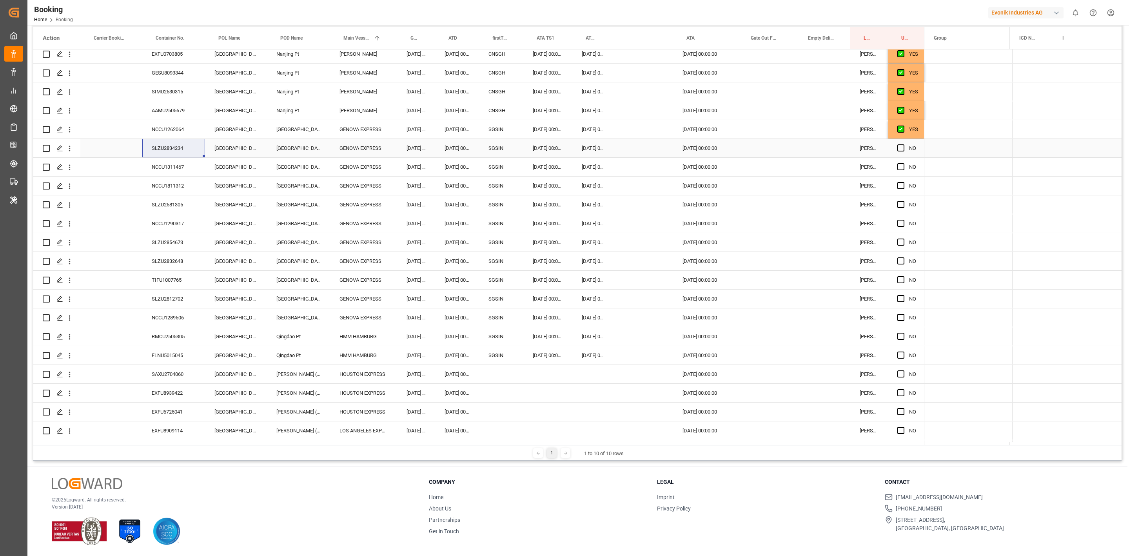
click at [162, 147] on div "SLZU2834234" at bounding box center [173, 148] width 63 height 18
click at [901, 146] on span "Press SPACE to select this row." at bounding box center [900, 147] width 7 height 7
click at [903, 144] on input "Press SPACE to select this row." at bounding box center [903, 144] width 0 height 0
click at [901, 166] on span "Press SPACE to select this row." at bounding box center [900, 166] width 7 height 7
click at [903, 163] on input "Press SPACE to select this row." at bounding box center [903, 163] width 0 height 0
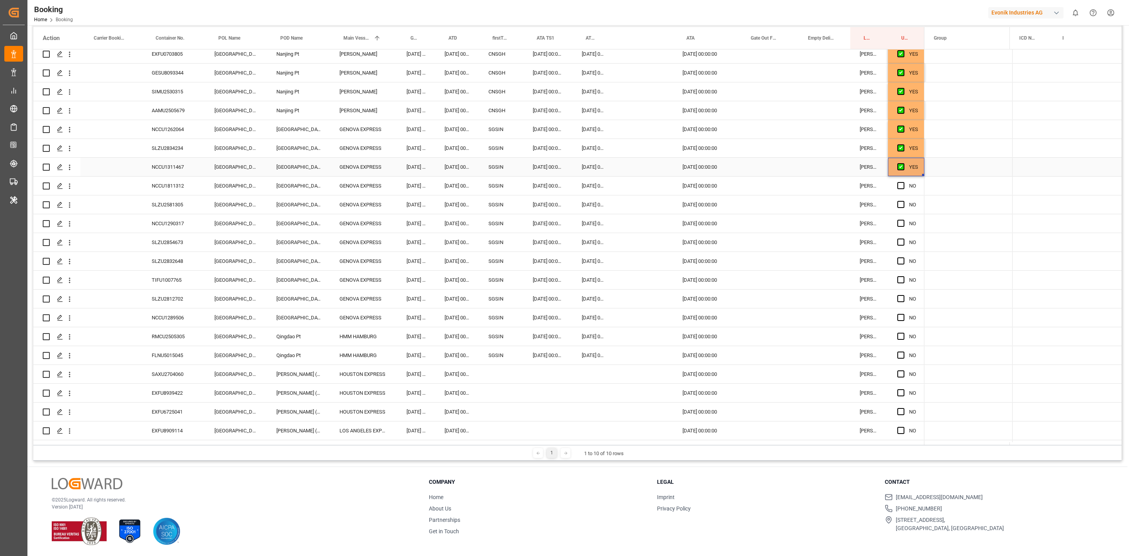
click at [181, 169] on div "NCCU1311467" at bounding box center [173, 167] width 63 height 18
drag, startPoint x: 900, startPoint y: 184, endPoint x: 894, endPoint y: 207, distance: 24.0
click at [900, 184] on span "Press SPACE to select this row." at bounding box center [900, 185] width 7 height 7
click at [903, 182] on input "Press SPACE to select this row." at bounding box center [903, 182] width 0 height 0
click at [902, 202] on span "Press SPACE to select this row." at bounding box center [900, 204] width 7 height 7
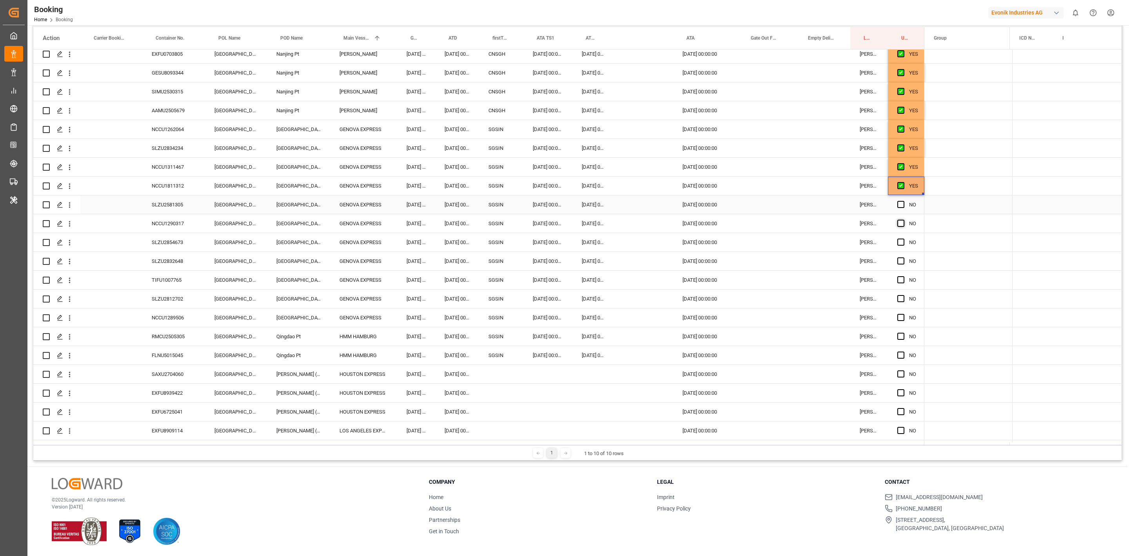
click at [903, 201] on input "Press SPACE to select this row." at bounding box center [903, 201] width 0 height 0
click at [899, 223] on span "Press SPACE to select this row." at bounding box center [900, 223] width 7 height 7
click at [903, 220] on input "Press SPACE to select this row." at bounding box center [903, 220] width 0 height 0
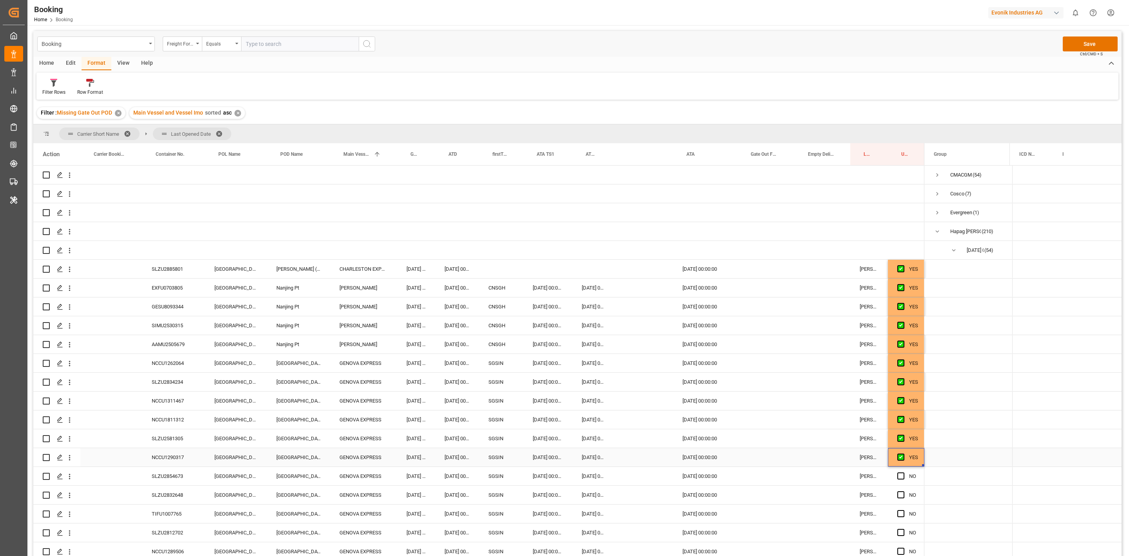
scroll to position [118, 0]
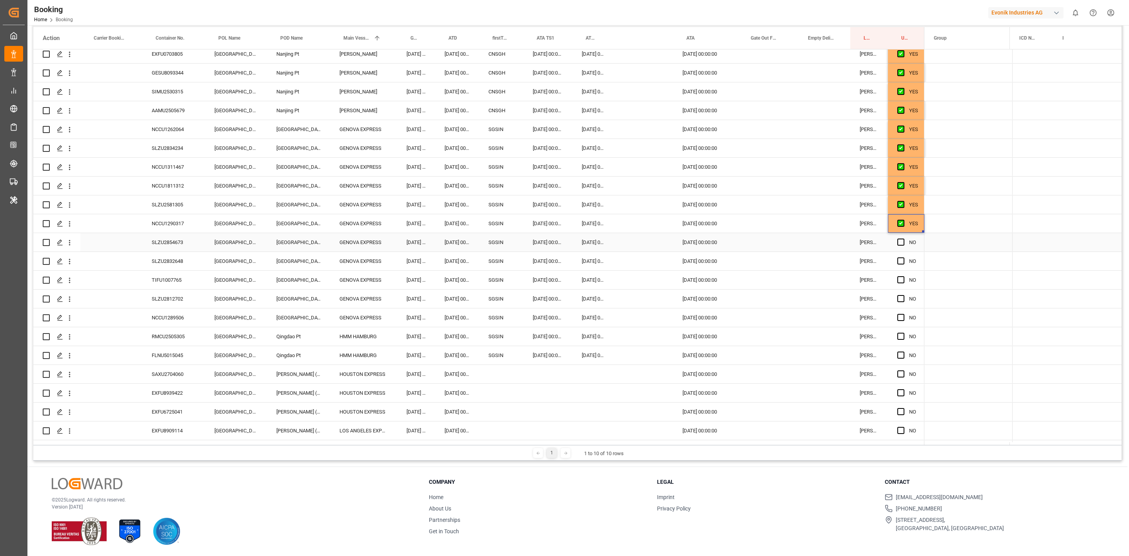
click at [902, 236] on div "Press SPACE to select this row." at bounding box center [903, 242] width 12 height 18
click at [897, 261] on div "NO" at bounding box center [906, 261] width 36 height 18
click at [901, 275] on div "Press SPACE to select this row." at bounding box center [903, 280] width 12 height 18
click at [900, 241] on span "Press SPACE to select this row." at bounding box center [900, 241] width 7 height 7
click at [903, 238] on input "Press SPACE to select this row." at bounding box center [903, 238] width 0 height 0
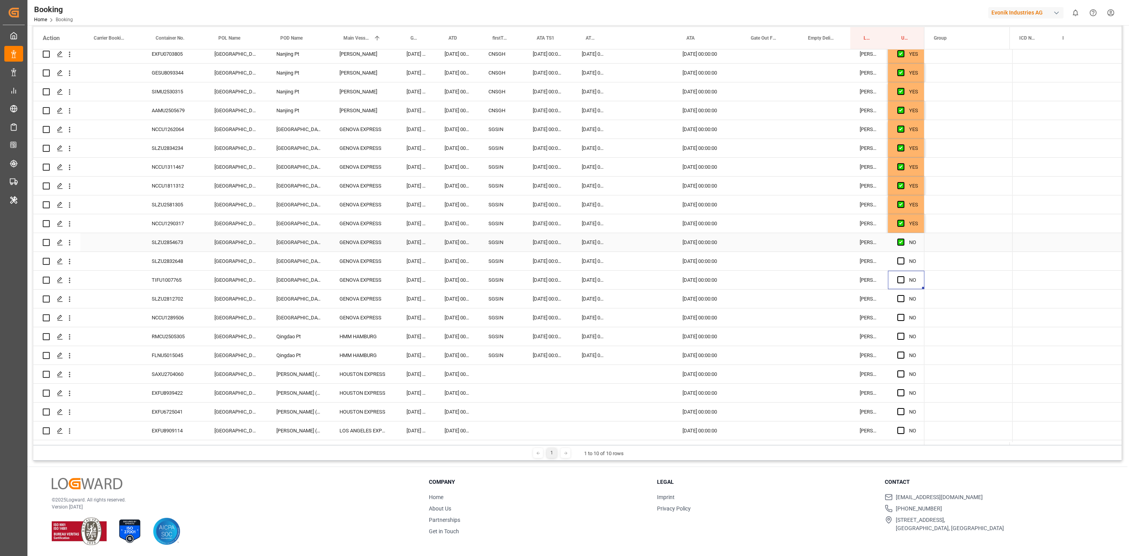
click at [900, 256] on div "Press SPACE to select this row." at bounding box center [903, 261] width 12 height 18
click at [900, 278] on span "Press SPACE to select this row." at bounding box center [900, 279] width 7 height 7
click at [903, 276] on input "Press SPACE to select this row." at bounding box center [903, 276] width 0 height 0
click at [904, 261] on span "Press SPACE to select this row." at bounding box center [900, 260] width 7 height 7
click at [903, 257] on input "Press SPACE to select this row." at bounding box center [903, 257] width 0 height 0
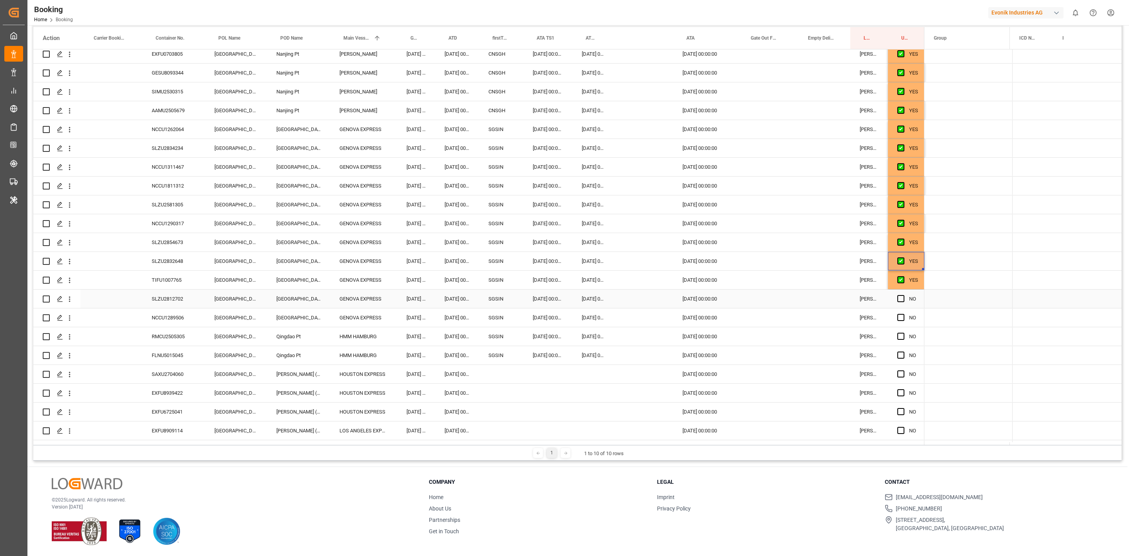
click at [900, 293] on div "Press SPACE to select this row." at bounding box center [903, 299] width 12 height 18
click at [187, 281] on div "TIFU1007765" at bounding box center [173, 279] width 63 height 18
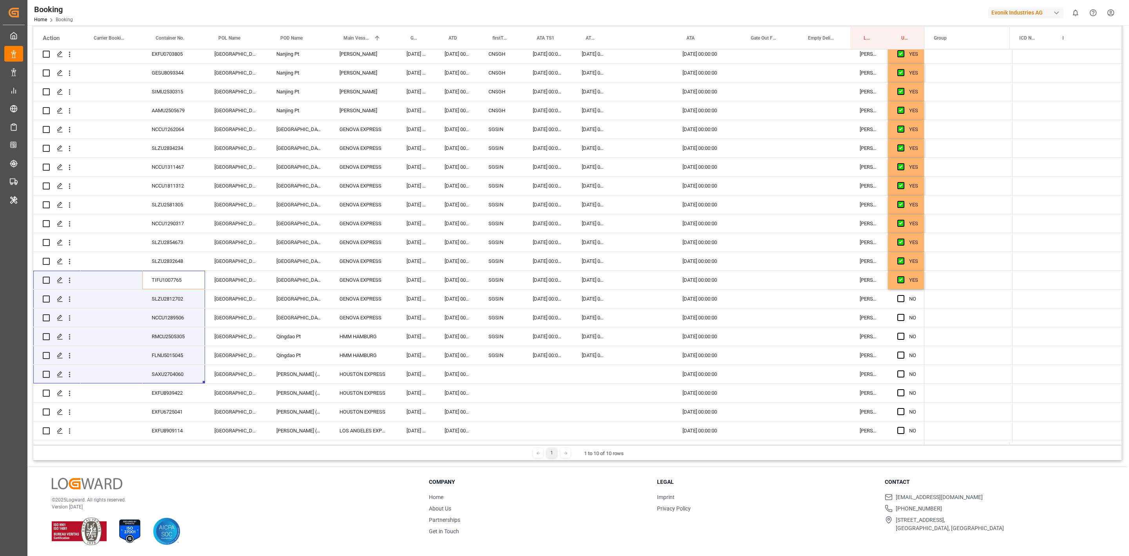
drag, startPoint x: 187, startPoint y: 281, endPoint x: -108, endPoint y: 307, distance: 296.3
click at [0, 307] on html "Created by potrace 1.15, written by [PERSON_NAME] [DATE]-[DATE] Created by potr…" at bounding box center [564, 278] width 1129 height 556
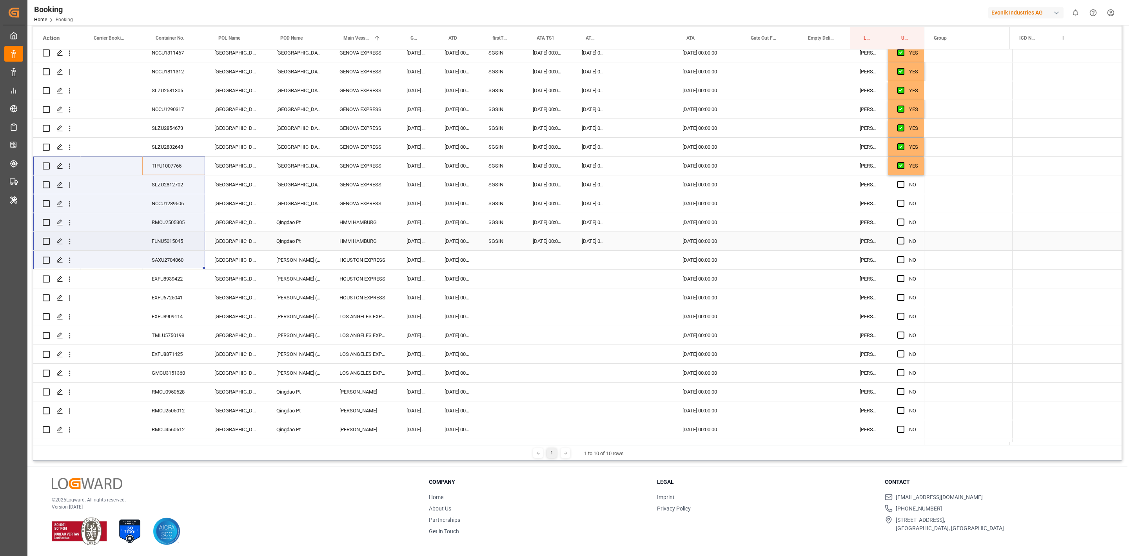
scroll to position [235, 0]
click at [461, 186] on div "[DATE] 00:00:00" at bounding box center [457, 181] width 44 height 18
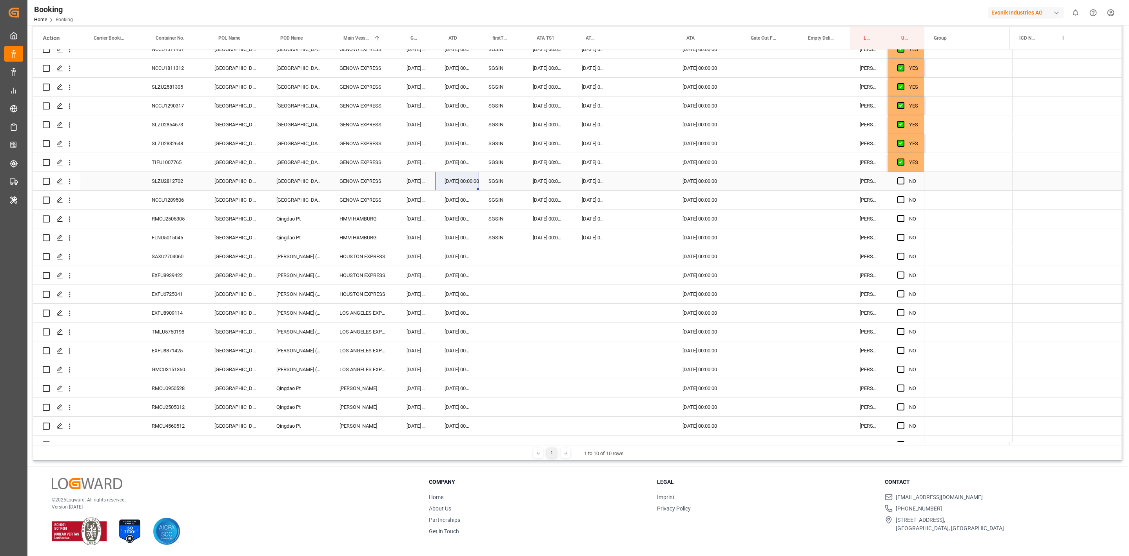
drag, startPoint x: 902, startPoint y: 179, endPoint x: 132, endPoint y: 196, distance: 770.9
click at [902, 179] on span "Press SPACE to select this row." at bounding box center [900, 180] width 7 height 7
click at [903, 177] on input "Press SPACE to select this row." at bounding box center [903, 177] width 0 height 0
click at [164, 234] on div "FLNU5015045" at bounding box center [173, 237] width 63 height 18
drag, startPoint x: 901, startPoint y: 237, endPoint x: 900, endPoint y: 221, distance: 15.4
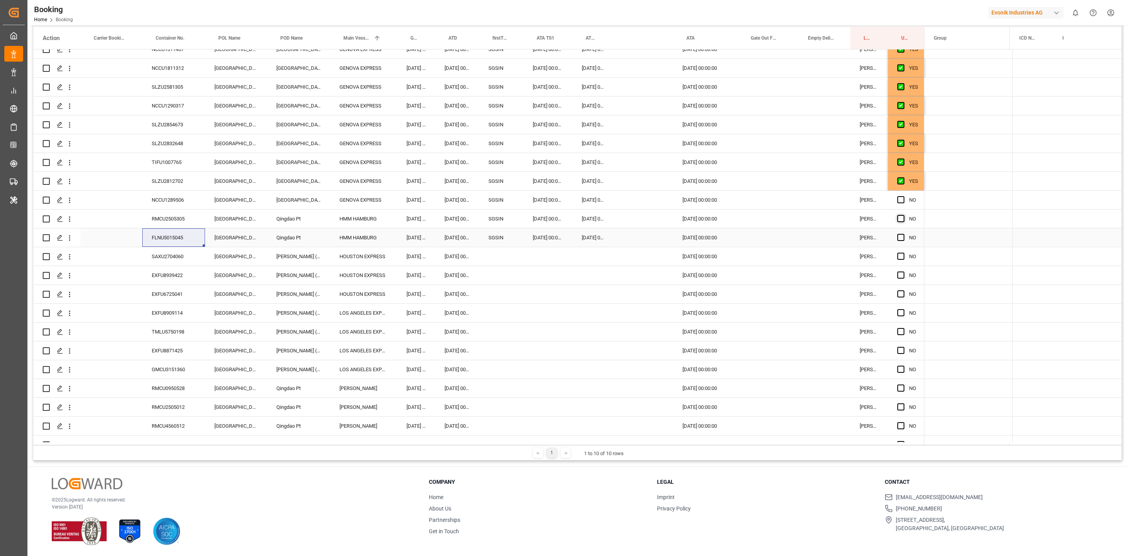
click at [901, 237] on span "Press SPACE to select this row." at bounding box center [900, 237] width 7 height 7
click at [903, 234] on input "Press SPACE to select this row." at bounding box center [903, 234] width 0 height 0
click at [899, 220] on span "Press SPACE to select this row." at bounding box center [900, 218] width 7 height 7
click at [903, 215] on input "Press SPACE to select this row." at bounding box center [903, 215] width 0 height 0
click at [901, 196] on span "Press SPACE to select this row." at bounding box center [900, 199] width 7 height 7
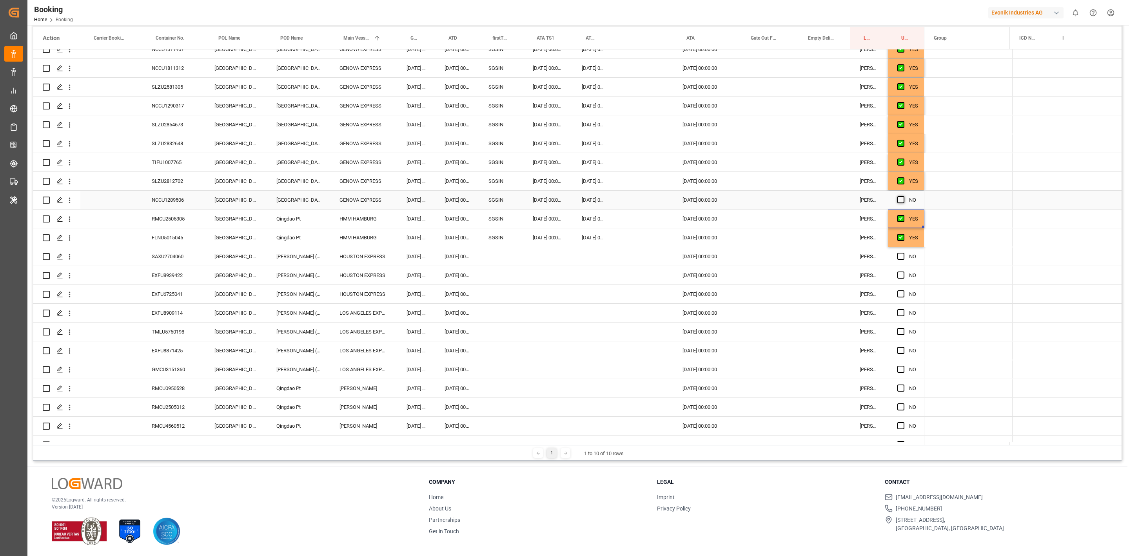
click at [903, 196] on input "Press SPACE to select this row." at bounding box center [903, 196] width 0 height 0
click at [173, 224] on div "RMCU2505305" at bounding box center [173, 218] width 63 height 18
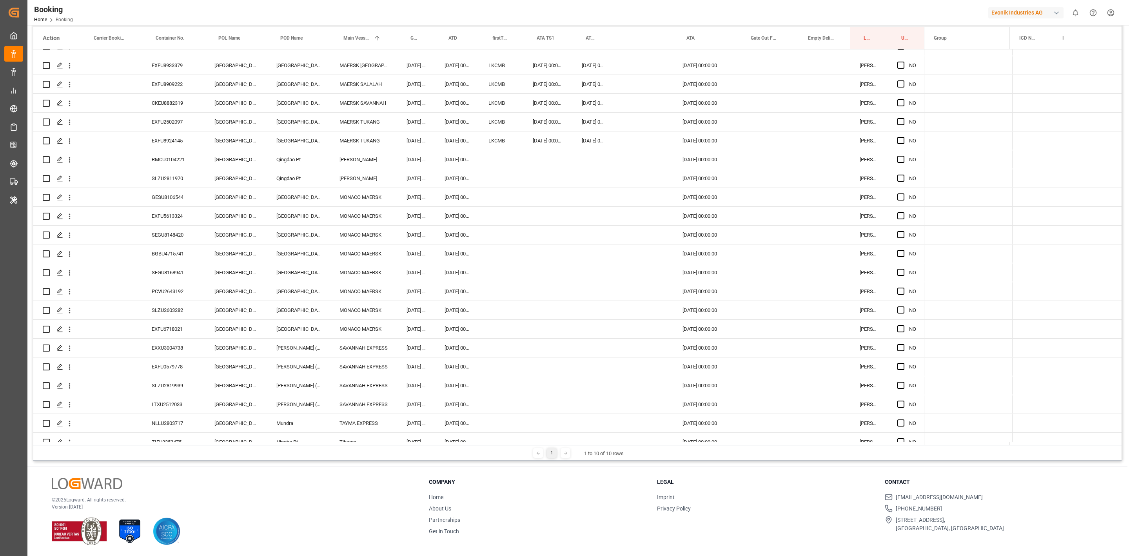
scroll to position [851, 0]
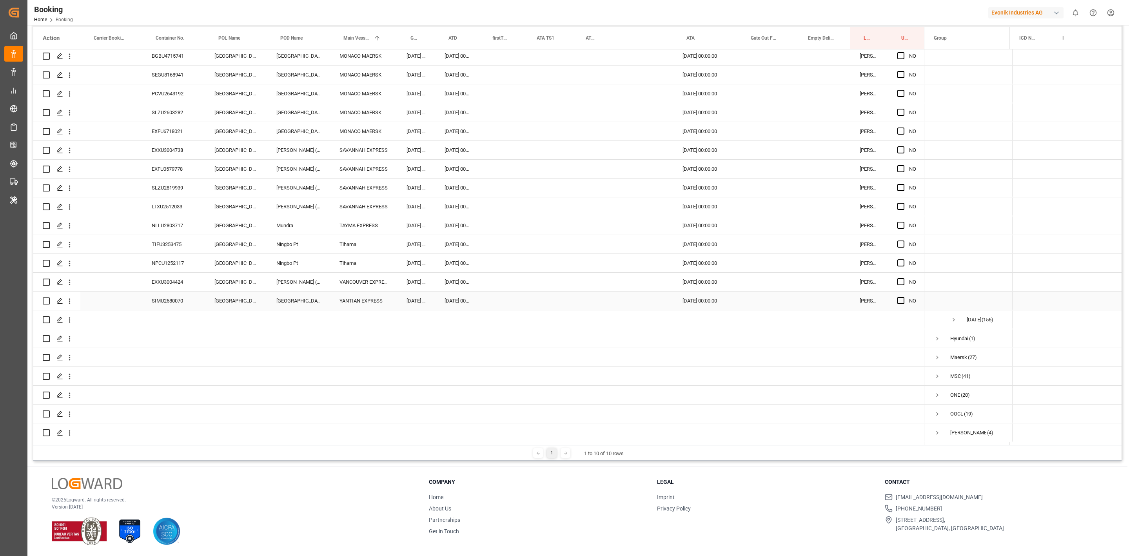
click at [169, 301] on div "SIMU2580070" at bounding box center [173, 300] width 63 height 18
click at [748, 300] on div "Press SPACE to select this row." at bounding box center [765, 300] width 57 height 18
click at [787, 398] on span "20" at bounding box center [784, 399] width 5 height 5
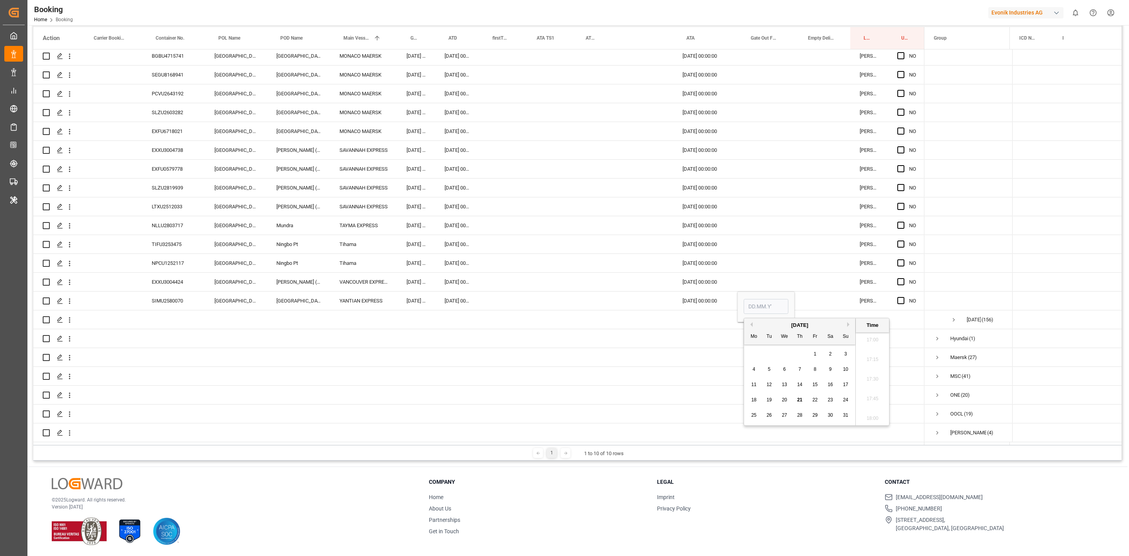
type input "[DATE] 00:00"
click at [174, 277] on div "EXXU3004424" at bounding box center [173, 281] width 63 height 18
drag, startPoint x: 901, startPoint y: 279, endPoint x: 529, endPoint y: 251, distance: 373.1
click at [901, 279] on span "Press SPACE to select this row." at bounding box center [900, 281] width 7 height 7
click at [903, 278] on input "Press SPACE to select this row." at bounding box center [903, 278] width 0 height 0
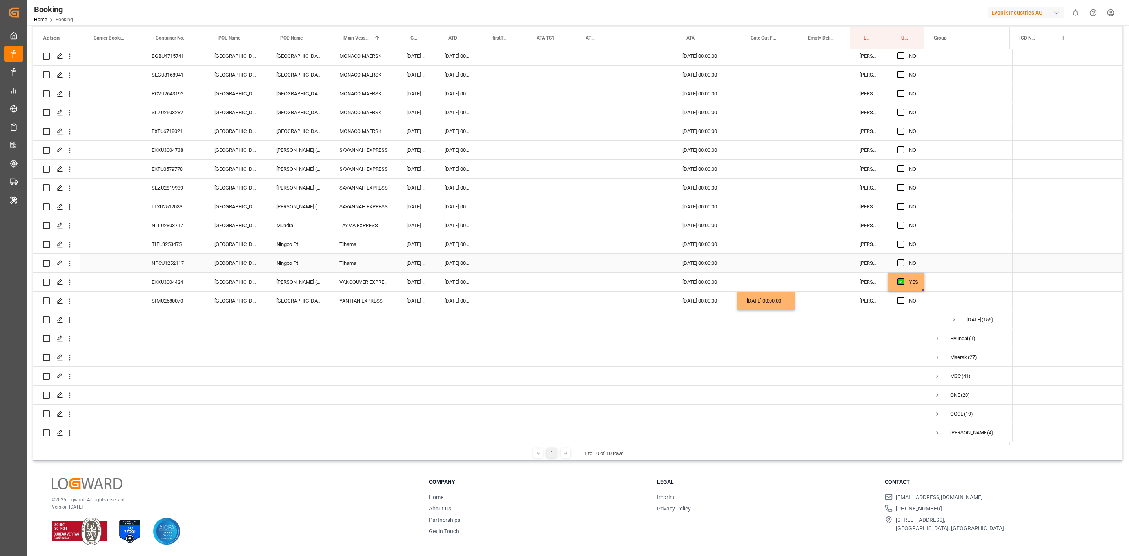
click at [168, 257] on div "NPCU1252117" at bounding box center [173, 263] width 63 height 18
drag, startPoint x: 902, startPoint y: 259, endPoint x: 320, endPoint y: 227, distance: 583.4
click at [902, 259] on span "Press SPACE to select this row." at bounding box center [900, 262] width 7 height 7
click at [903, 259] on input "Press SPACE to select this row." at bounding box center [903, 259] width 0 height 0
click at [163, 246] on div "TIFU3253475" at bounding box center [173, 244] width 63 height 18
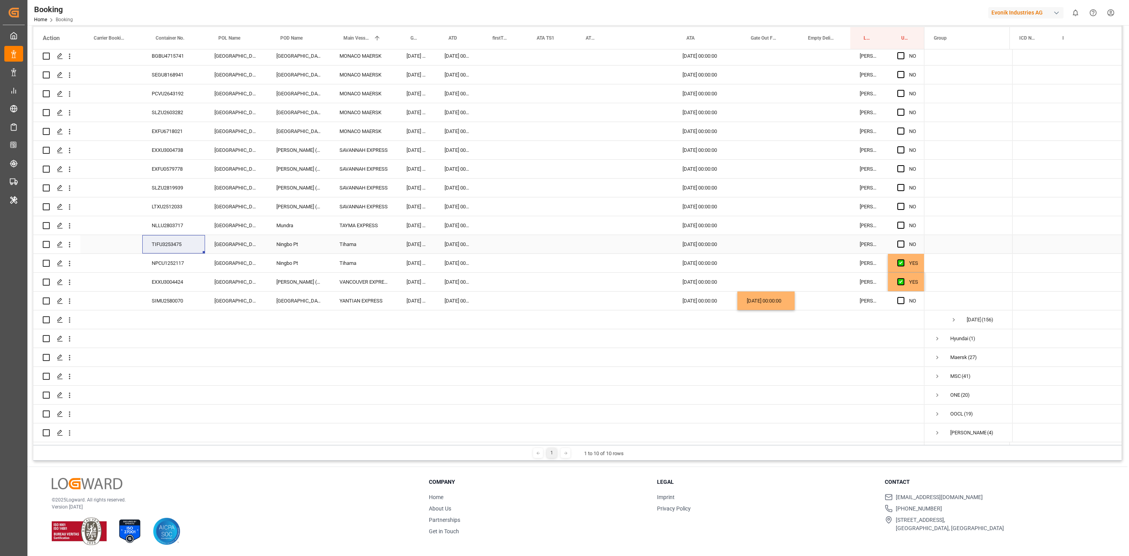
drag, startPoint x: 901, startPoint y: 242, endPoint x: 400, endPoint y: 229, distance: 500.8
click at [901, 242] on span "Press SPACE to select this row." at bounding box center [900, 243] width 7 height 7
click at [903, 240] on input "Press SPACE to select this row." at bounding box center [903, 240] width 0 height 0
click at [175, 219] on div "NLLU2803717" at bounding box center [173, 225] width 63 height 18
click at [905, 222] on div "Press SPACE to select this row." at bounding box center [903, 225] width 12 height 18
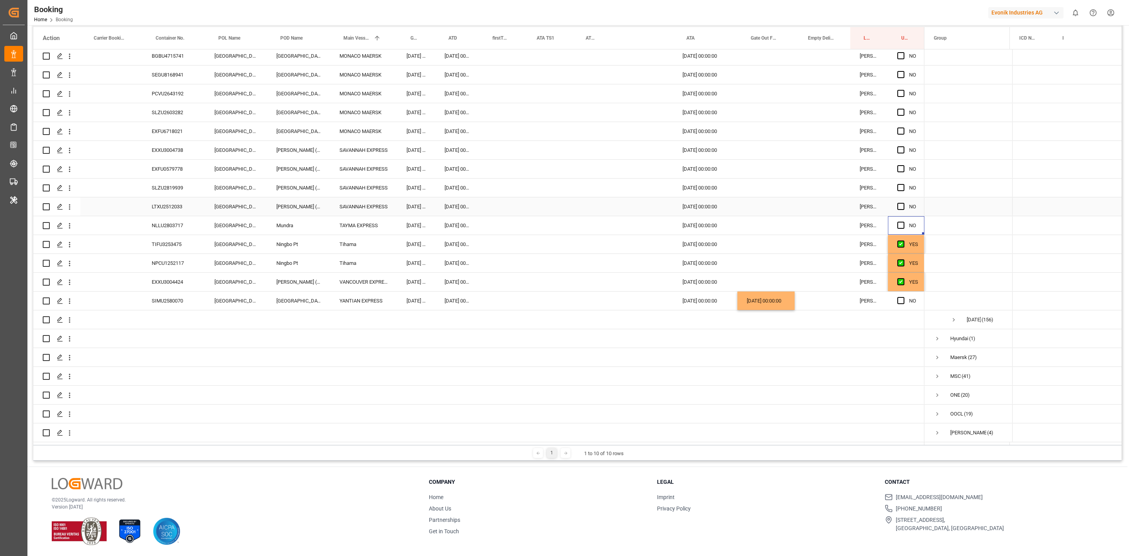
click at [180, 201] on div "LTXU2512033" at bounding box center [173, 206] width 63 height 18
click at [901, 205] on span "Press SPACE to select this row." at bounding box center [900, 206] width 7 height 7
click at [903, 203] on input "Press SPACE to select this row." at bounding box center [903, 203] width 0 height 0
click at [902, 223] on span "Press SPACE to select this row." at bounding box center [900, 224] width 7 height 7
click at [903, 221] on input "Press SPACE to select this row." at bounding box center [903, 221] width 0 height 0
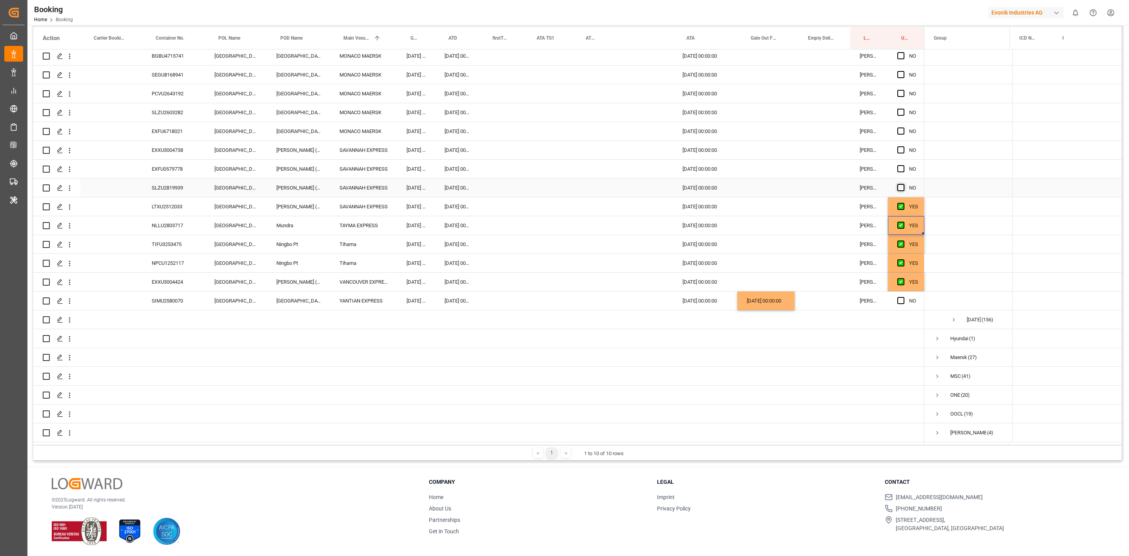
click at [902, 185] on span "Press SPACE to select this row." at bounding box center [900, 187] width 7 height 7
click at [903, 184] on input "Press SPACE to select this row." at bounding box center [903, 184] width 0 height 0
click at [156, 175] on div "EXFU0579778" at bounding box center [173, 169] width 63 height 18
drag, startPoint x: 178, startPoint y: 145, endPoint x: 3, endPoint y: 114, distance: 177.9
click at [178, 145] on div "EXXU3004738" at bounding box center [173, 150] width 63 height 18
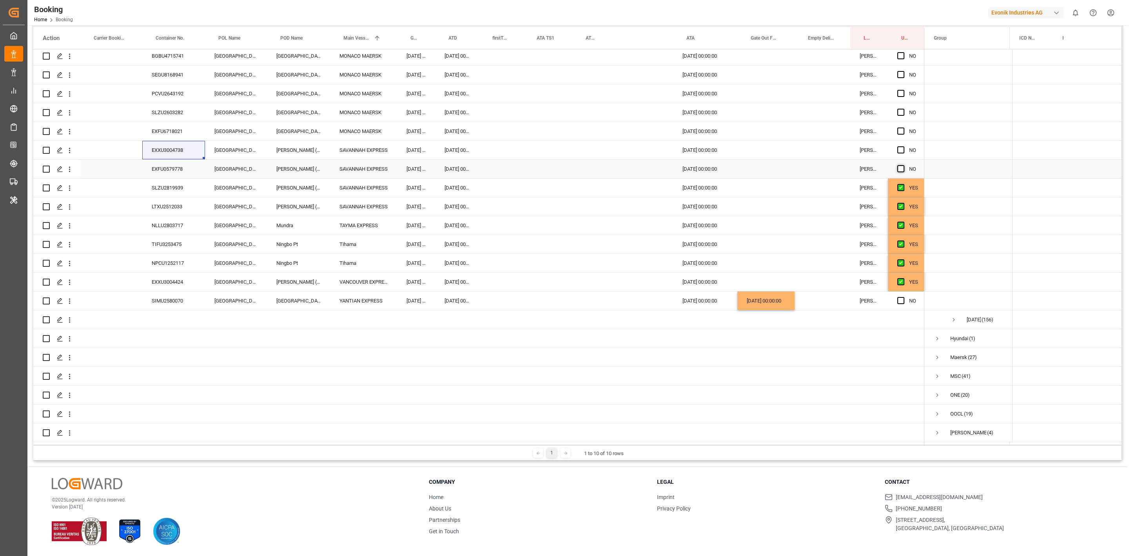
click at [900, 165] on span "Press SPACE to select this row." at bounding box center [900, 168] width 7 height 7
click at [903, 165] on input "Press SPACE to select this row." at bounding box center [903, 165] width 0 height 0
click at [666, 10] on div "Booking Home Booking Evonik Industries AG 0 Notifications Only show unread All …" at bounding box center [575, 12] width 1107 height 25
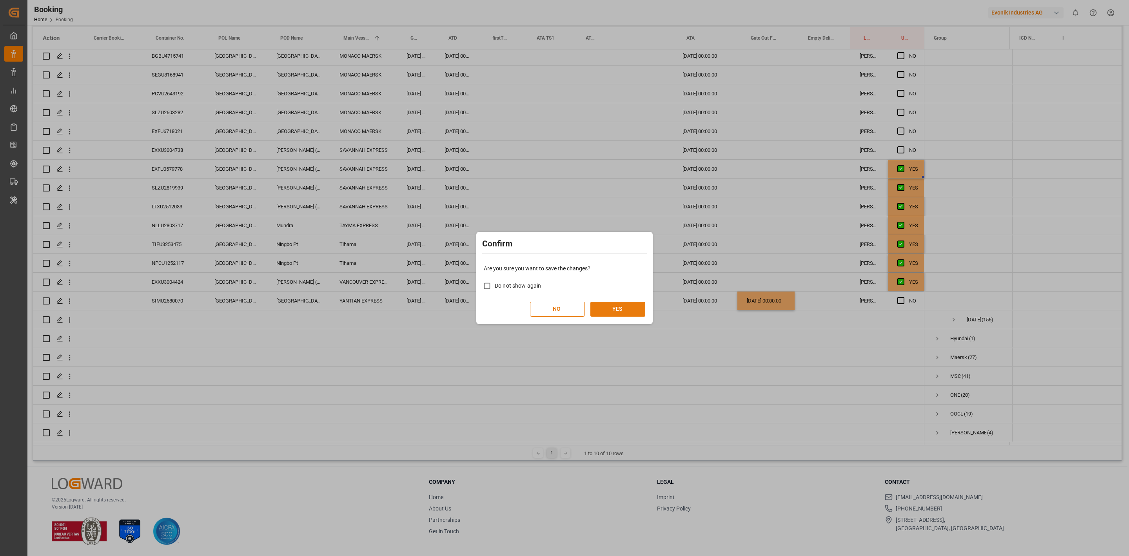
click at [616, 312] on button "YES" at bounding box center [617, 308] width 55 height 15
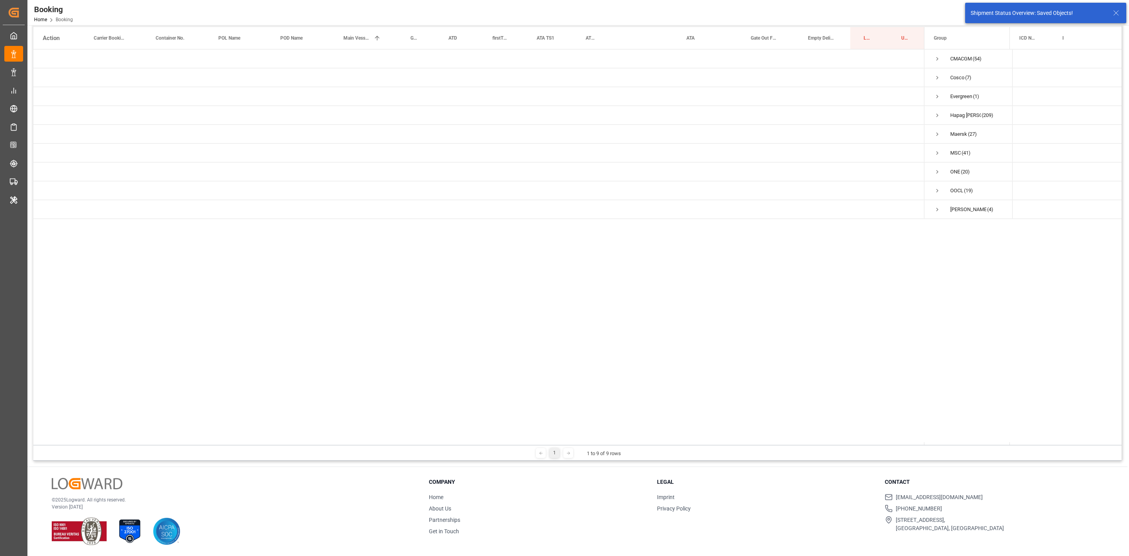
scroll to position [112, 0]
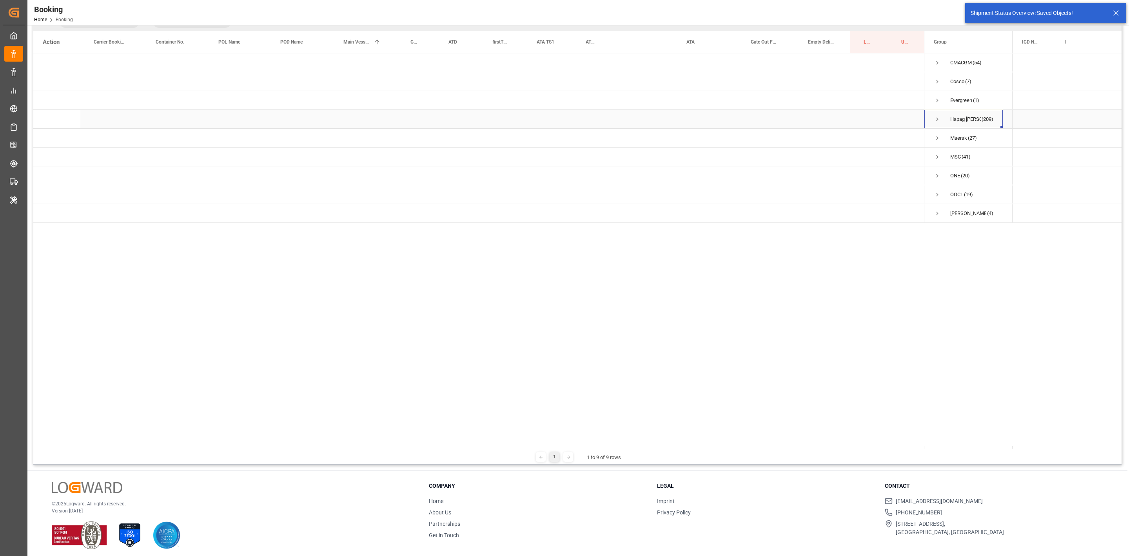
click at [939, 117] on span "Press SPACE to select this row." at bounding box center [937, 119] width 7 height 7
click at [950, 140] on span "Press SPACE to select this row." at bounding box center [953, 137] width 7 height 7
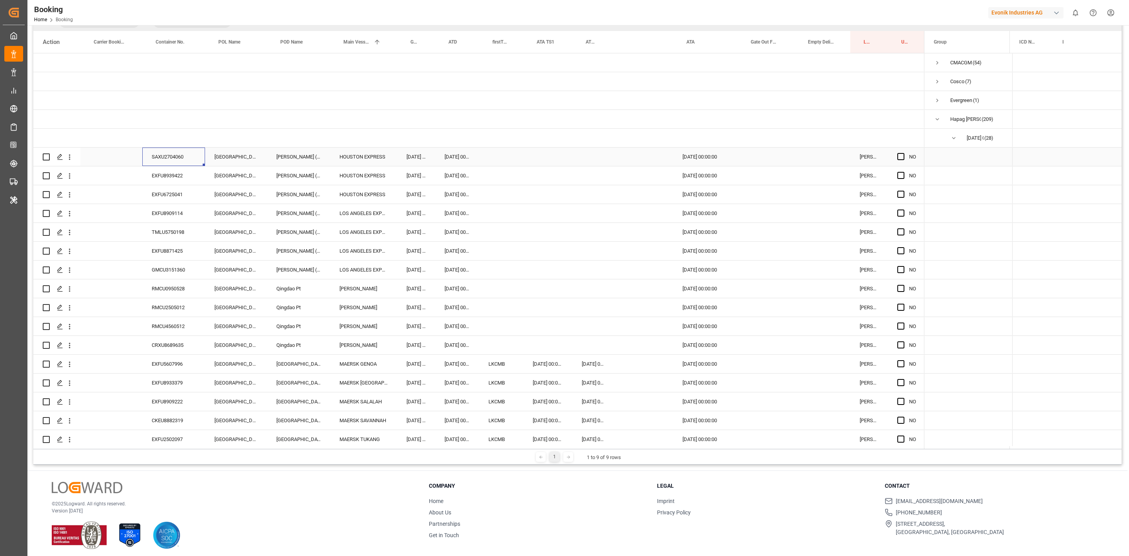
click at [181, 157] on div "SAXU2704060" at bounding box center [173, 156] width 63 height 18
click at [899, 153] on span "Press SPACE to select this row." at bounding box center [900, 156] width 7 height 7
click at [903, 153] on input "Press SPACE to select this row." at bounding box center [903, 153] width 0 height 0
click at [156, 172] on div "EXFU8939422" at bounding box center [173, 175] width 63 height 18
drag, startPoint x: 900, startPoint y: 174, endPoint x: 461, endPoint y: 205, distance: 439.7
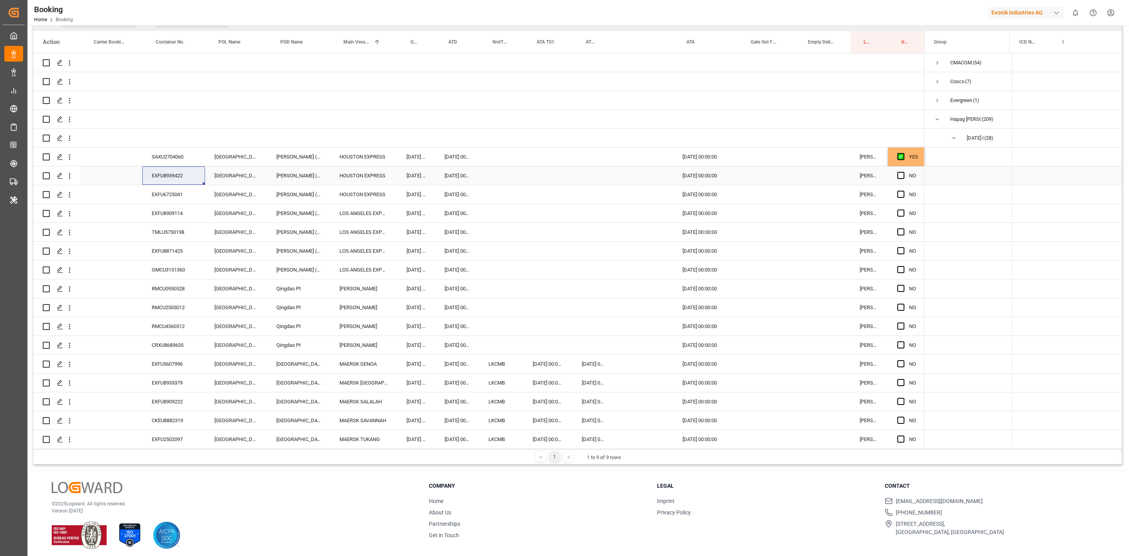
click at [900, 174] on span "Press SPACE to select this row." at bounding box center [900, 175] width 7 height 7
click at [903, 172] on input "Press SPACE to select this row." at bounding box center [903, 172] width 0 height 0
click at [170, 191] on div "EXFU6725041" at bounding box center [173, 194] width 63 height 18
click at [900, 195] on span "Press SPACE to select this row." at bounding box center [900, 194] width 7 height 7
click at [903, 191] on input "Press SPACE to select this row." at bounding box center [903, 191] width 0 height 0
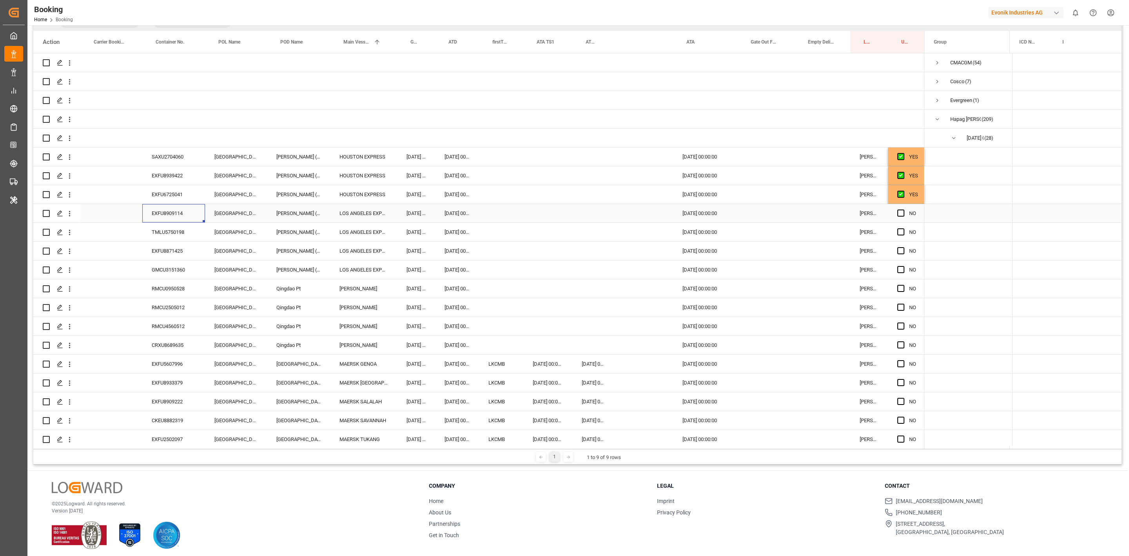
click at [181, 207] on div "EXFU8909114" at bounding box center [173, 213] width 63 height 18
click at [178, 239] on div "TMLU5750198" at bounding box center [173, 232] width 63 height 18
drag, startPoint x: 899, startPoint y: 234, endPoint x: 361, endPoint y: 193, distance: 539.0
click at [899, 234] on span "Press SPACE to select this row." at bounding box center [900, 231] width 7 height 7
click at [903, 228] on input "Press SPACE to select this row." at bounding box center [903, 228] width 0 height 0
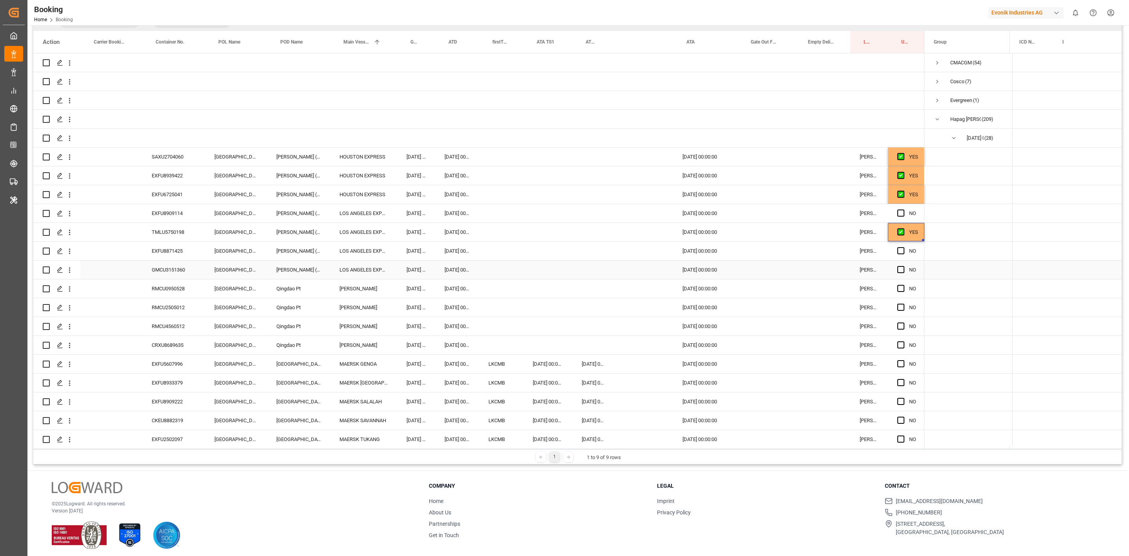
click at [187, 272] on div "GMCU3151360" at bounding box center [173, 269] width 63 height 18
drag, startPoint x: 900, startPoint y: 253, endPoint x: 900, endPoint y: 225, distance: 28.2
click at [900, 253] on span "Press SPACE to select this row." at bounding box center [900, 250] width 7 height 7
click at [903, 247] on input "Press SPACE to select this row." at bounding box center [903, 247] width 0 height 0
click at [899, 212] on span "Press SPACE to select this row." at bounding box center [900, 212] width 7 height 7
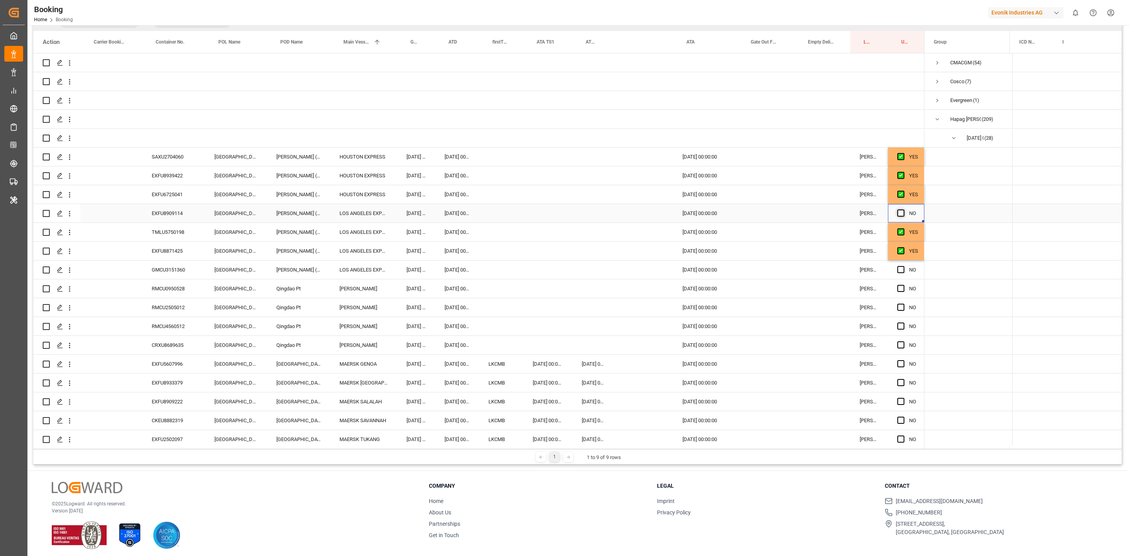
click at [903, 209] on input "Press SPACE to select this row." at bounding box center [903, 209] width 0 height 0
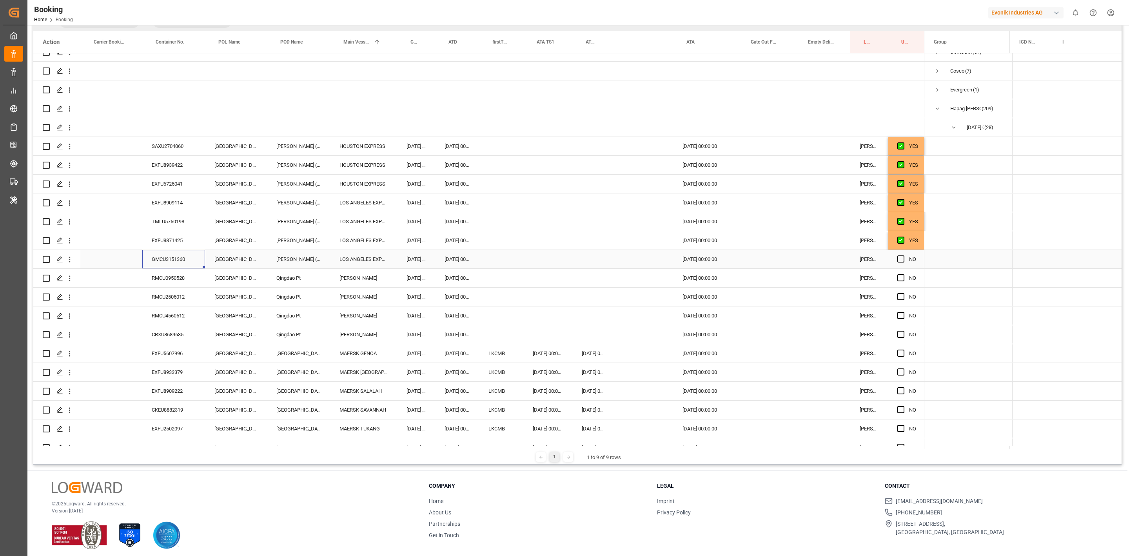
click at [174, 259] on div "GMCU3151360" at bounding box center [173, 259] width 63 height 18
click at [898, 257] on span "Press SPACE to select this row." at bounding box center [900, 258] width 7 height 7
click at [903, 255] on input "Press SPACE to select this row." at bounding box center [903, 255] width 0 height 0
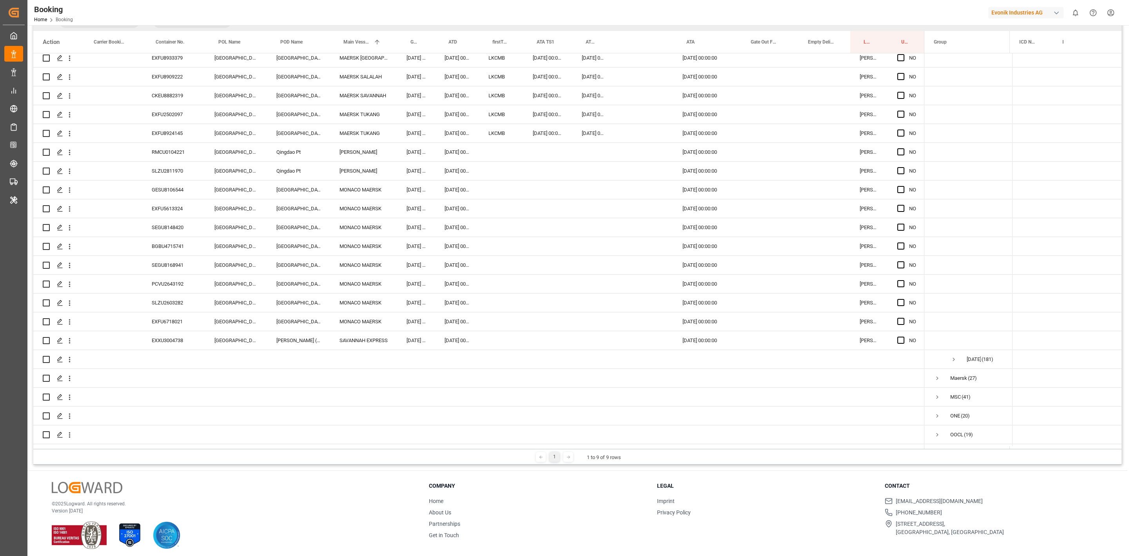
scroll to position [343, 0]
click at [176, 318] on div "EXXU3004738" at bounding box center [173, 323] width 63 height 18
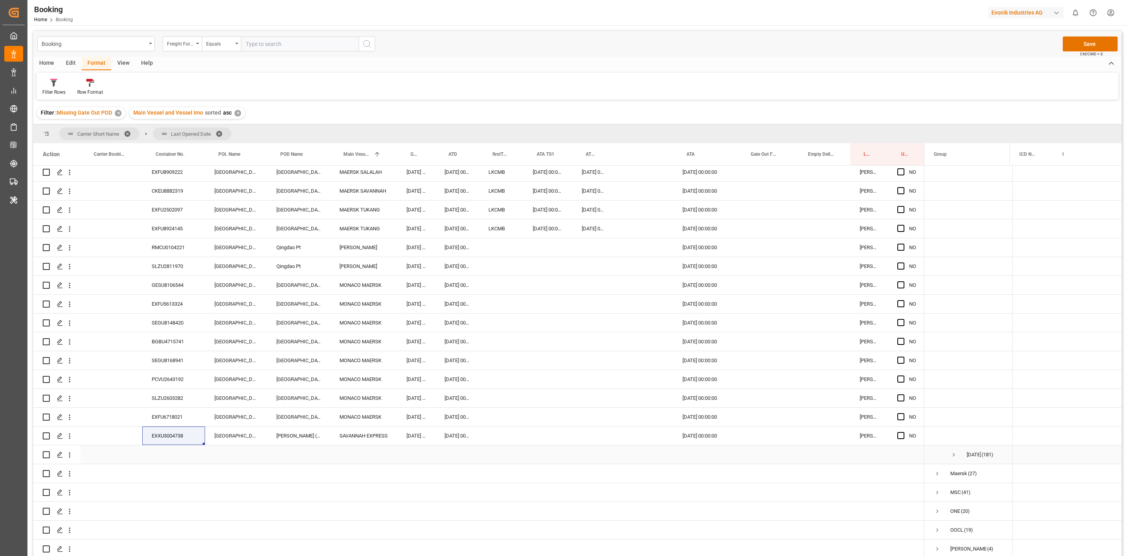
click at [166, 435] on div "EXXU3004738" at bounding box center [173, 435] width 63 height 18
click at [901, 432] on span "Press SPACE to select this row." at bounding box center [900, 435] width 7 height 7
click at [903, 432] on input "Press SPACE to select this row." at bounding box center [903, 432] width 0 height 0
click at [178, 418] on div "EXFU6718021" at bounding box center [173, 416] width 63 height 18
click at [746, 415] on div "Press SPACE to select this row." at bounding box center [765, 416] width 57 height 18
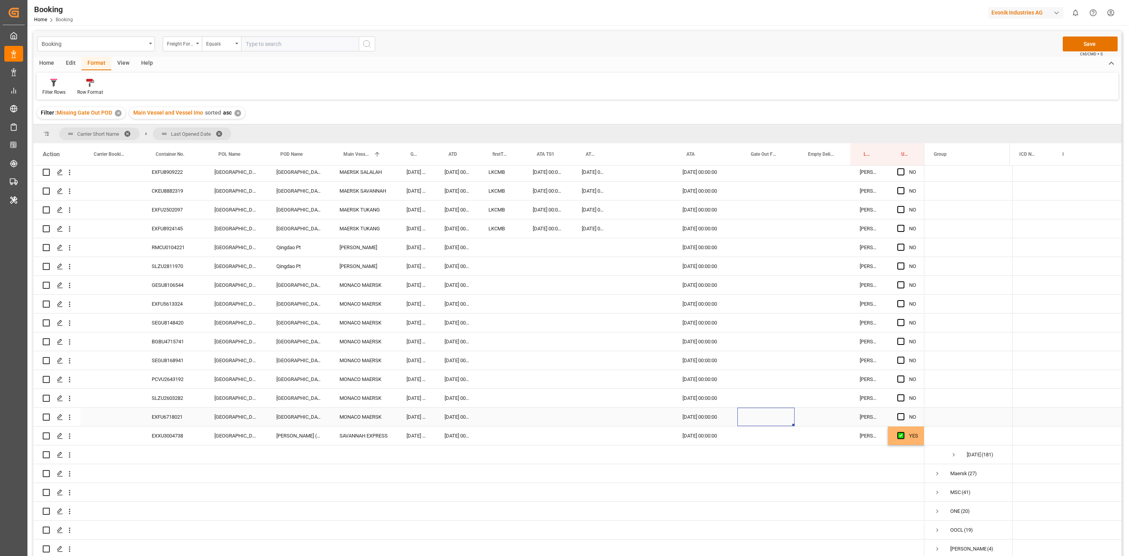
click at [746, 415] on div "Press SPACE to select this row." at bounding box center [765, 416] width 57 height 18
click at [797, 516] on span "21" at bounding box center [799, 515] width 5 height 5
type input "[DATE] 00:00"
click at [182, 398] on div "SLZU2603282" at bounding box center [173, 397] width 63 height 18
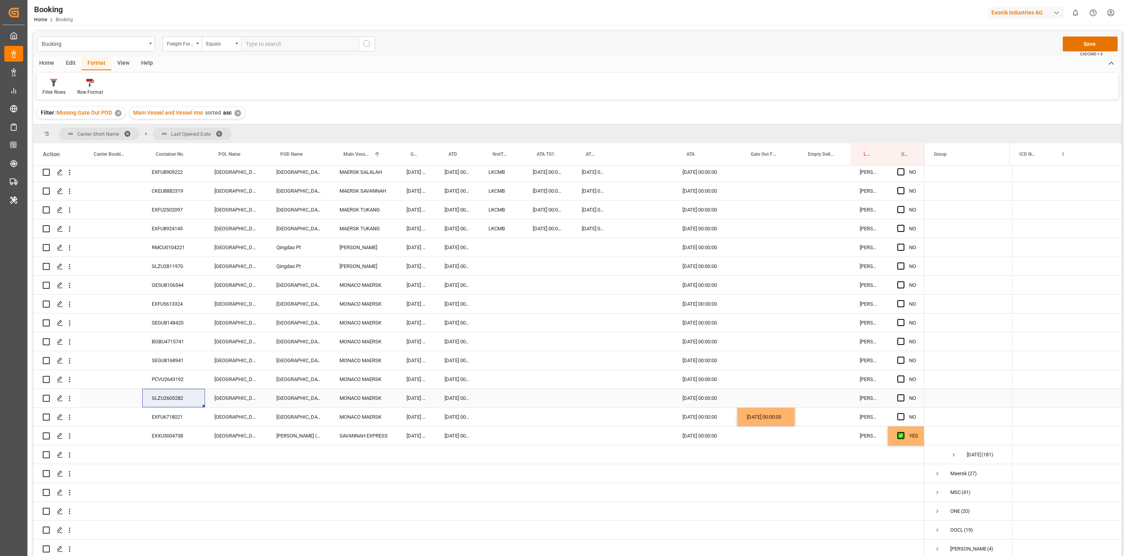
click at [899, 394] on span "Press SPACE to select this row." at bounding box center [900, 397] width 7 height 7
click at [903, 394] on input "Press SPACE to select this row." at bounding box center [903, 394] width 0 height 0
click at [172, 374] on div "PCVU2643192" at bounding box center [173, 379] width 63 height 18
click at [751, 374] on div "Press SPACE to select this row." at bounding box center [765, 379] width 57 height 18
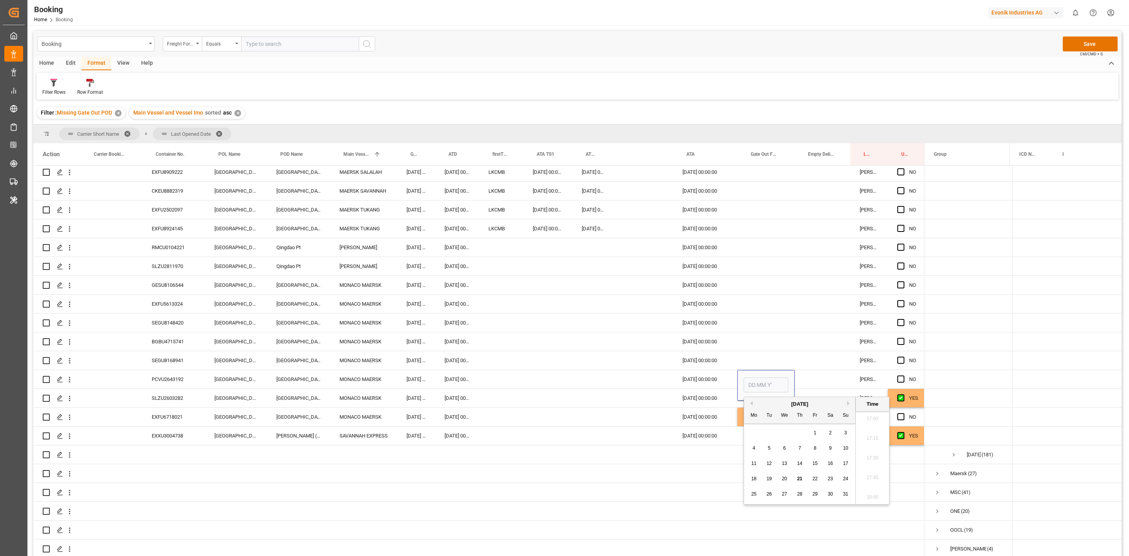
drag, startPoint x: 797, startPoint y: 477, endPoint x: 781, endPoint y: 436, distance: 43.6
click at [800, 477] on span "21" at bounding box center [799, 478] width 5 height 5
type input "[DATE] 00:00"
click at [757, 343] on div "Press SPACE to select this row." at bounding box center [765, 341] width 57 height 18
click at [177, 359] on div "SEGU8168941" at bounding box center [173, 360] width 63 height 18
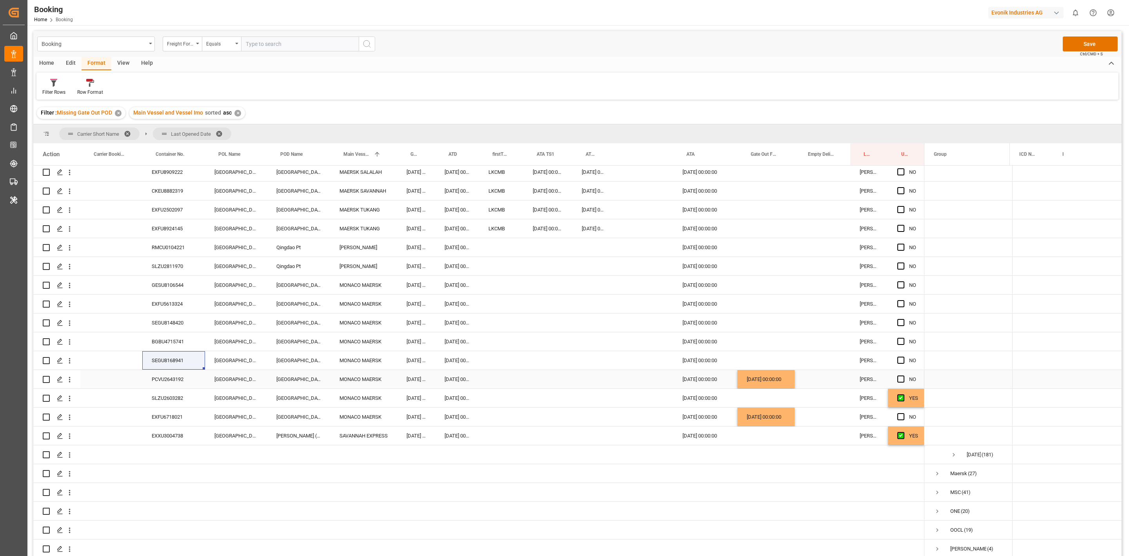
click at [754, 379] on div "[DATE] 00:00:00" at bounding box center [765, 379] width 57 height 18
click at [747, 358] on div "Press SPACE to select this row." at bounding box center [765, 360] width 57 height 18
click at [737, 338] on div "Press SPACE to select this row." at bounding box center [765, 341] width 57 height 18
click at [172, 338] on div "BGBU4715741" at bounding box center [173, 341] width 63 height 18
click at [754, 320] on div "Press SPACE to select this row." at bounding box center [765, 322] width 57 height 18
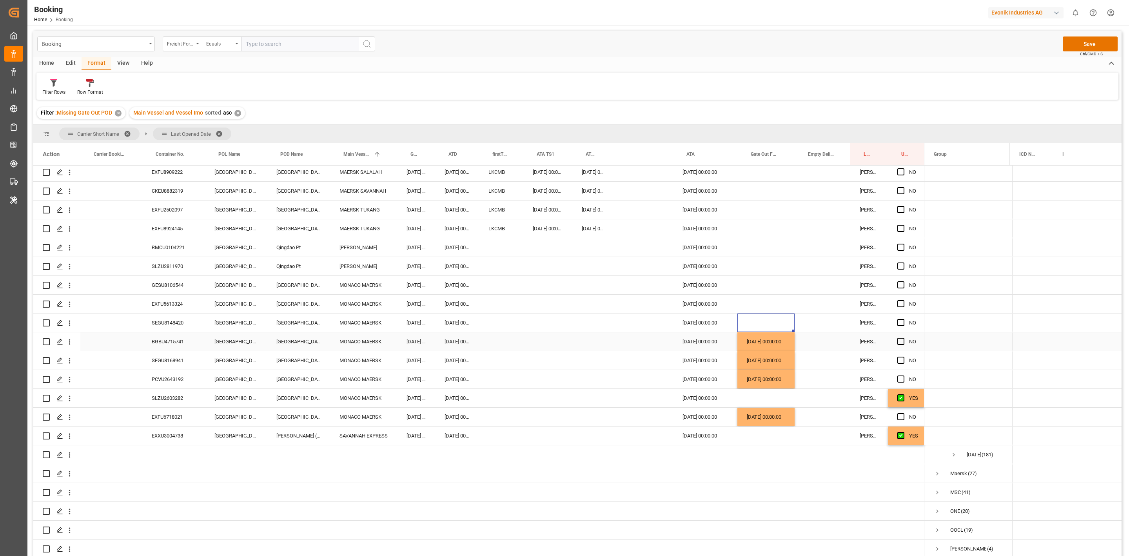
click at [755, 334] on div "[DATE] 00:00:00" at bounding box center [765, 341] width 57 height 18
click at [900, 320] on span "Press SPACE to select this row." at bounding box center [900, 322] width 7 height 7
click at [903, 319] on input "Press SPACE to select this row." at bounding box center [903, 319] width 0 height 0
click at [173, 303] on div "EXFU5613324" at bounding box center [173, 303] width 63 height 18
drag, startPoint x: 897, startPoint y: 303, endPoint x: 404, endPoint y: 292, distance: 493.7
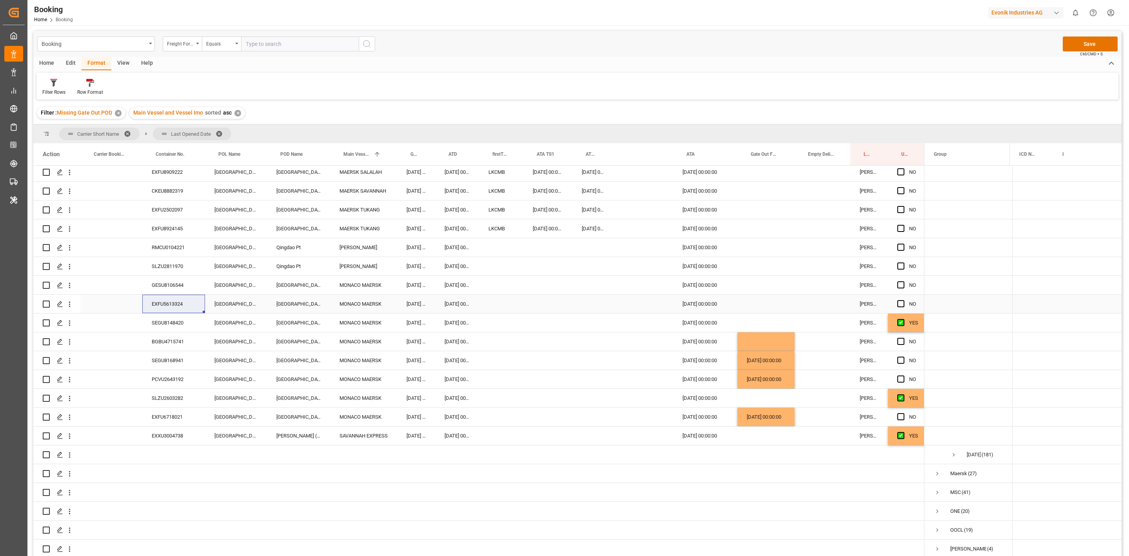
click at [897, 303] on span "Press SPACE to select this row." at bounding box center [900, 303] width 7 height 7
click at [903, 300] on input "Press SPACE to select this row." at bounding box center [903, 300] width 0 height 0
click at [182, 290] on div "GESU8106544" at bounding box center [173, 285] width 63 height 18
click at [747, 283] on div "Press SPACE to select this row." at bounding box center [765, 285] width 57 height 18
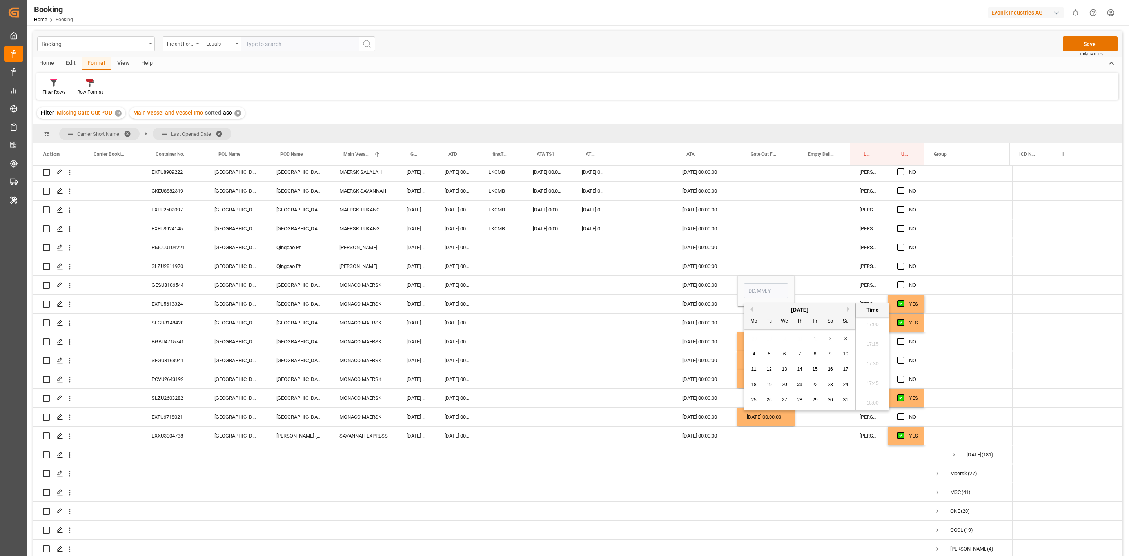
drag, startPoint x: 801, startPoint y: 385, endPoint x: 611, endPoint y: 322, distance: 200.6
click at [611, 322] on body "Created by potrace 1.15, written by Peter Selinger 2001-2017 Created by potrace…" at bounding box center [564, 278] width 1129 height 556
click at [611, 322] on div "Press SPACE to select this row." at bounding box center [592, 322] width 41 height 18
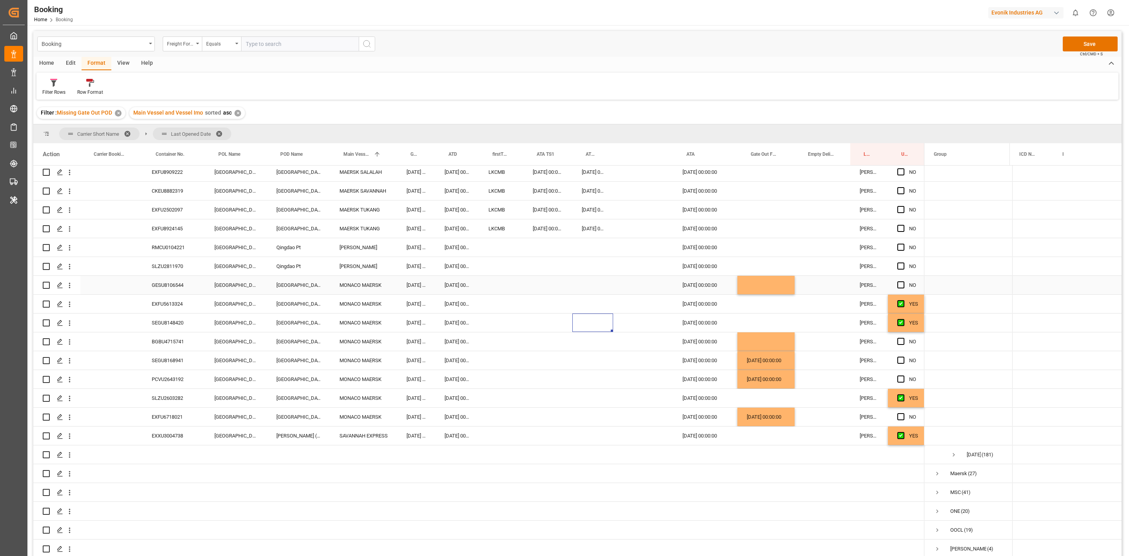
click at [749, 280] on div "Press SPACE to select this row." at bounding box center [765, 285] width 57 height 18
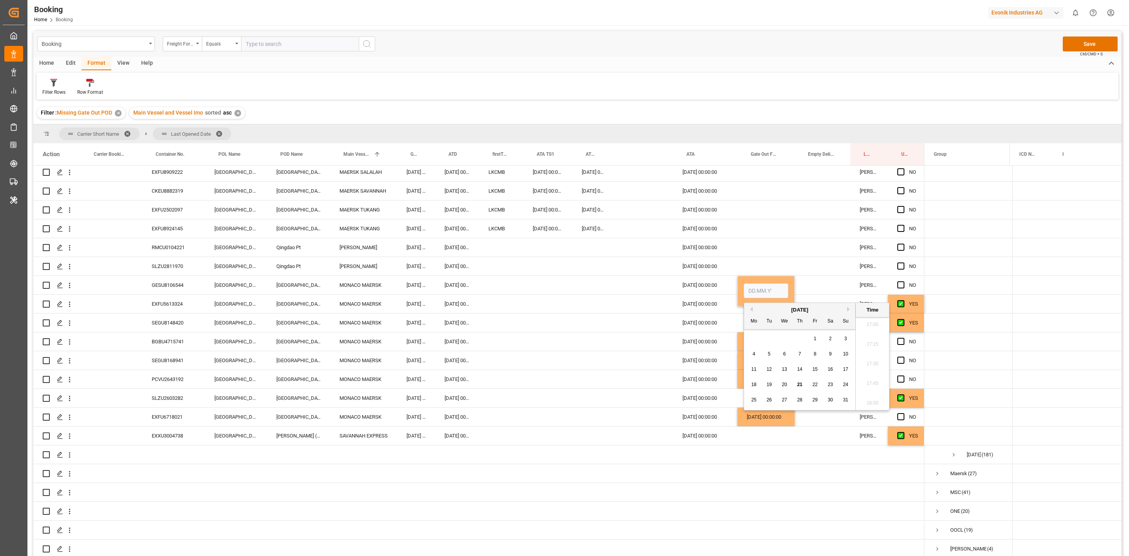
click at [795, 383] on div "21" at bounding box center [800, 384] width 10 height 9
type input "[DATE] 00:00"
click at [783, 253] on div "Press SPACE to select this row." at bounding box center [765, 247] width 57 height 18
drag, startPoint x: 783, startPoint y: 253, endPoint x: 271, endPoint y: 234, distance: 512.7
click at [506, 229] on div "YES" at bounding box center [478, 191] width 891 height 734
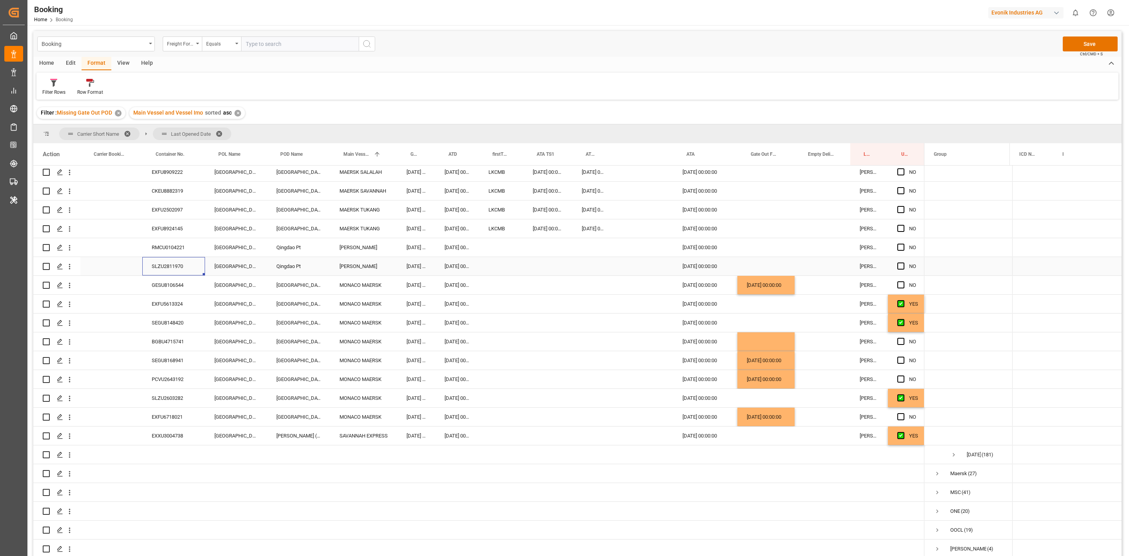
click at [173, 266] on div "SLZU2811970" at bounding box center [173, 266] width 63 height 18
drag, startPoint x: 173, startPoint y: 266, endPoint x: -396, endPoint y: 334, distance: 573.2
click at [0, 334] on html "Created by potrace 1.15, written by Peter Selinger 2001-2017 Created by potrace…" at bounding box center [564, 278] width 1129 height 556
click at [904, 266] on span "Press SPACE to select this row." at bounding box center [900, 265] width 7 height 7
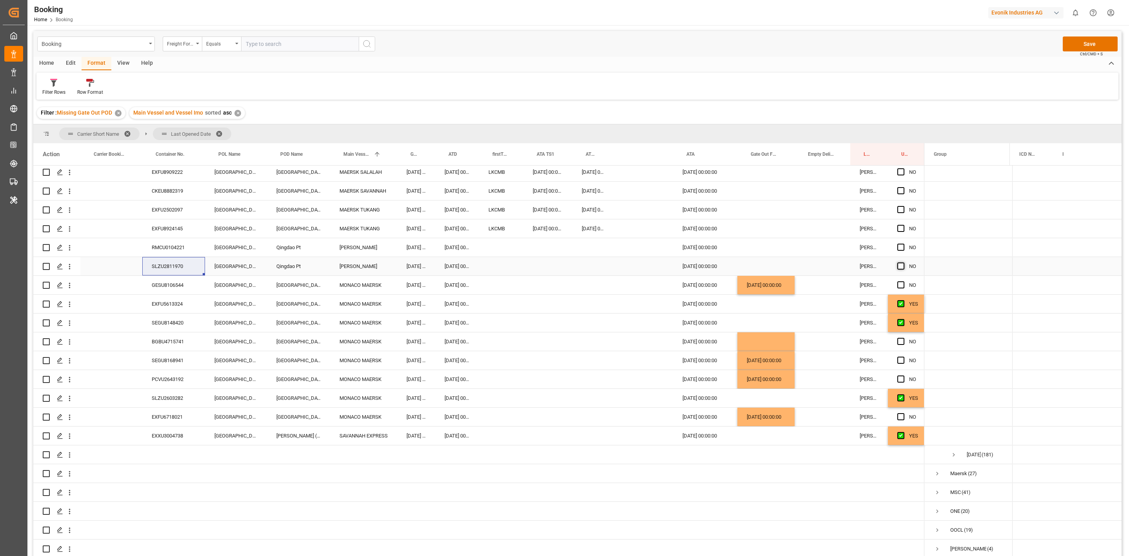
click at [903, 262] on input "Press SPACE to select this row." at bounding box center [903, 262] width 0 height 0
click at [901, 246] on span "Press SPACE to select this row." at bounding box center [900, 246] width 7 height 7
click at [903, 243] on input "Press SPACE to select this row." at bounding box center [903, 243] width 0 height 0
click at [173, 241] on div "RMCU0104221" at bounding box center [173, 247] width 63 height 18
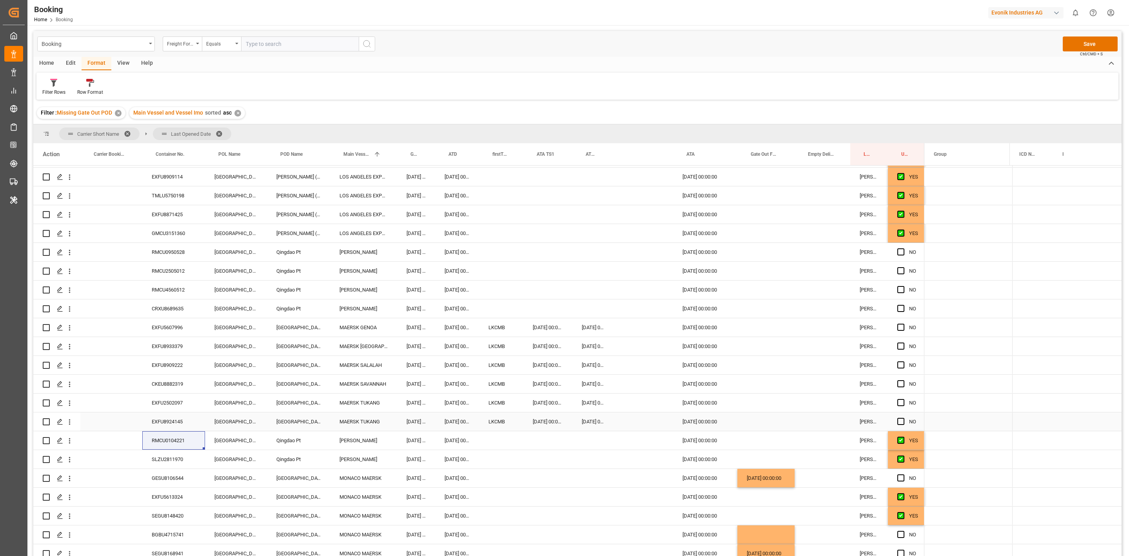
scroll to position [148, 0]
click at [180, 256] on div "RMCU0950528" at bounding box center [173, 252] width 63 height 18
drag, startPoint x: 900, startPoint y: 253, endPoint x: 900, endPoint y: 305, distance: 51.7
click at [900, 253] on span "Press SPACE to select this row." at bounding box center [900, 252] width 7 height 7
click at [903, 249] on input "Press SPACE to select this row." at bounding box center [903, 249] width 0 height 0
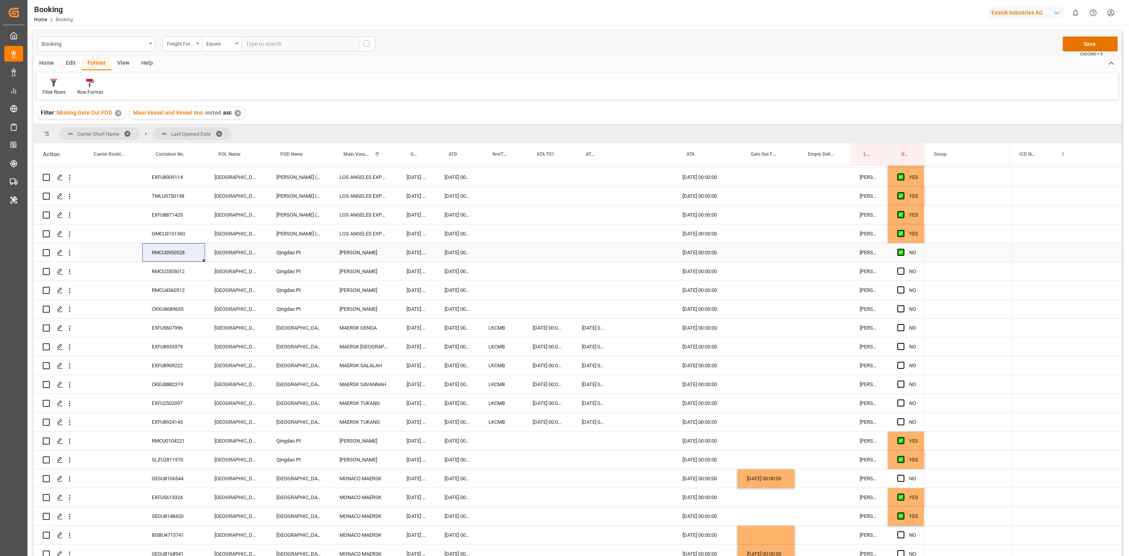
click at [901, 270] on span "Press SPACE to select this row." at bounding box center [900, 270] width 7 height 7
click at [903, 267] on input "Press SPACE to select this row." at bounding box center [903, 267] width 0 height 0
click at [900, 290] on span "Press SPACE to select this row." at bounding box center [900, 289] width 7 height 7
click at [903, 286] on input "Press SPACE to select this row." at bounding box center [903, 286] width 0 height 0
click at [900, 305] on div "Press SPACE to select this row." at bounding box center [903, 309] width 12 height 18
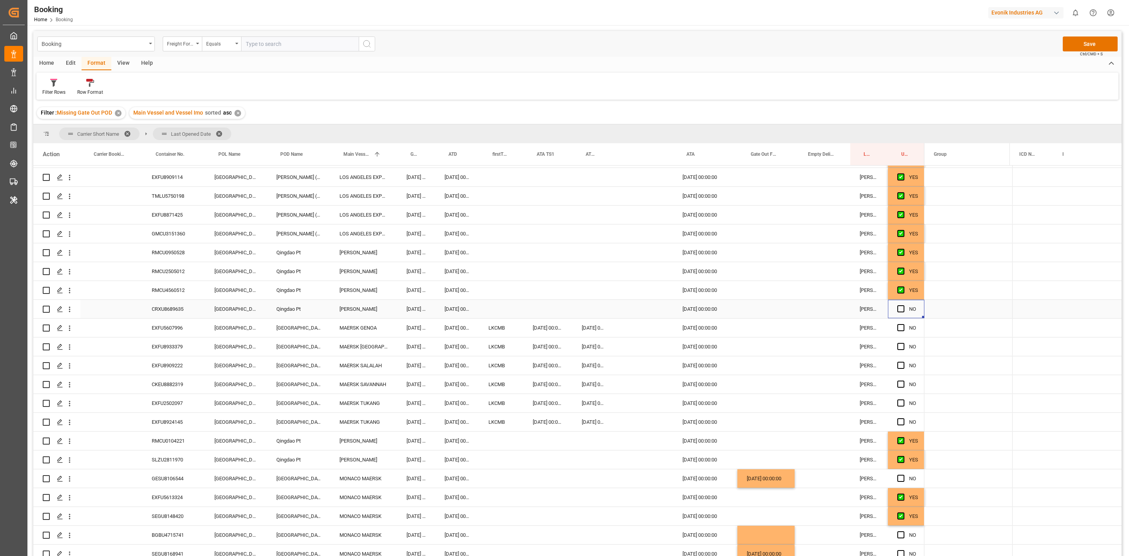
click at [902, 311] on span "Press SPACE to select this row." at bounding box center [900, 308] width 7 height 7
click at [903, 305] on input "Press SPACE to select this row." at bounding box center [903, 305] width 0 height 0
drag, startPoint x: 198, startPoint y: 309, endPoint x: 177, endPoint y: 307, distance: 20.8
click at [198, 309] on div "CRXU8689635" at bounding box center [173, 309] width 63 height 18
click at [173, 307] on div "CRXU8689635" at bounding box center [173, 309] width 63 height 18
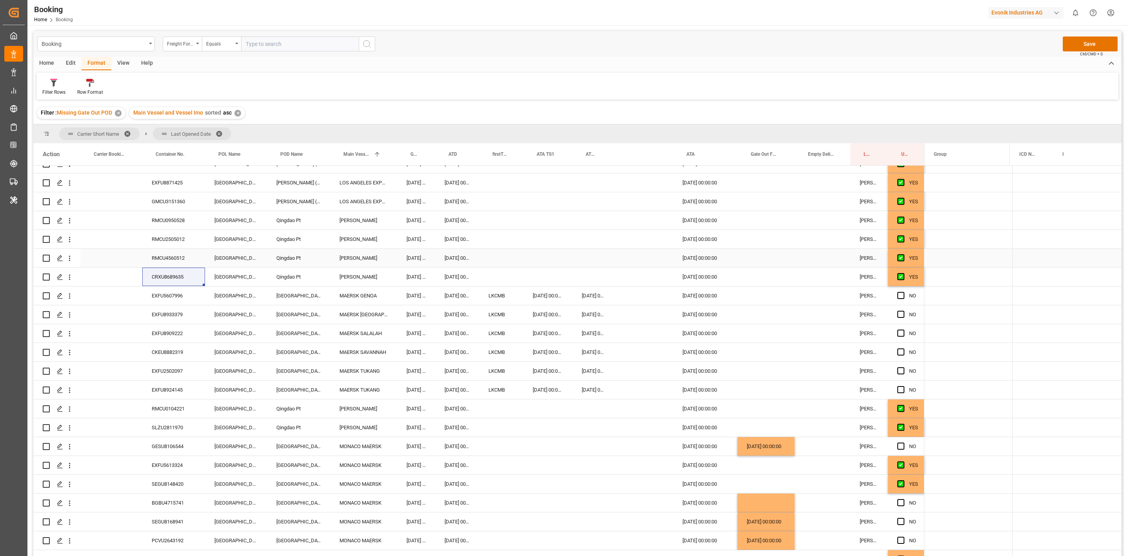
scroll to position [207, 0]
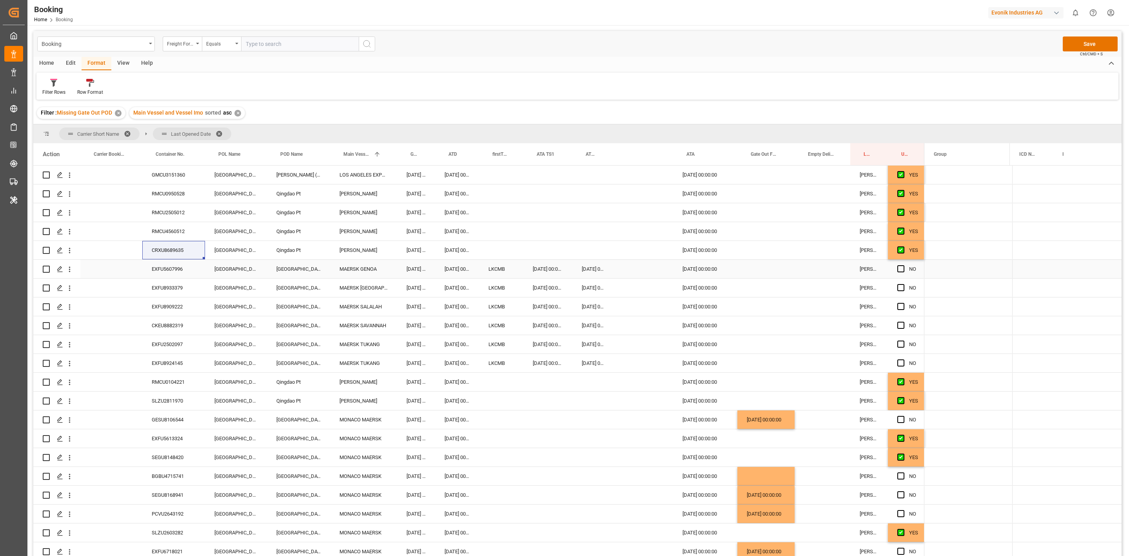
drag, startPoint x: 171, startPoint y: 267, endPoint x: 25, endPoint y: 261, distance: 146.3
click at [171, 267] on div "EXFU5607996" at bounding box center [173, 269] width 63 height 18
drag, startPoint x: 902, startPoint y: 269, endPoint x: 278, endPoint y: 278, distance: 624.6
click at [902, 269] on span "Press SPACE to select this row." at bounding box center [900, 268] width 7 height 7
click at [903, 265] on input "Press SPACE to select this row." at bounding box center [903, 265] width 0 height 0
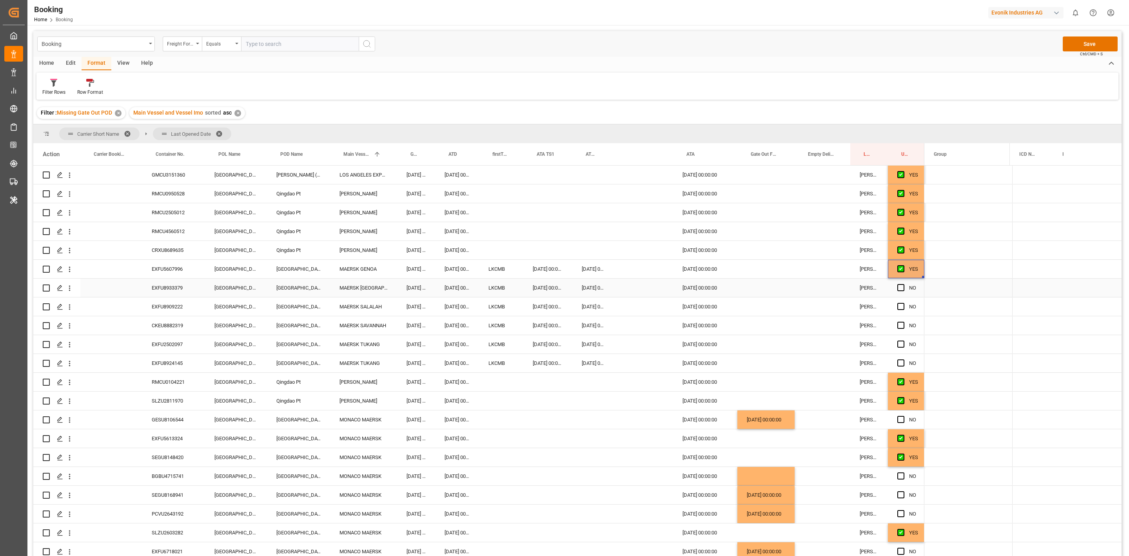
click at [166, 285] on div "EXFU8933379" at bounding box center [173, 287] width 63 height 18
drag, startPoint x: 904, startPoint y: 285, endPoint x: 632, endPoint y: 319, distance: 275.0
click at [904, 285] on span "Press SPACE to select this row." at bounding box center [900, 287] width 7 height 7
click at [903, 284] on input "Press SPACE to select this row." at bounding box center [903, 284] width 0 height 0
click at [172, 312] on div "EXFU8909222" at bounding box center [173, 306] width 63 height 18
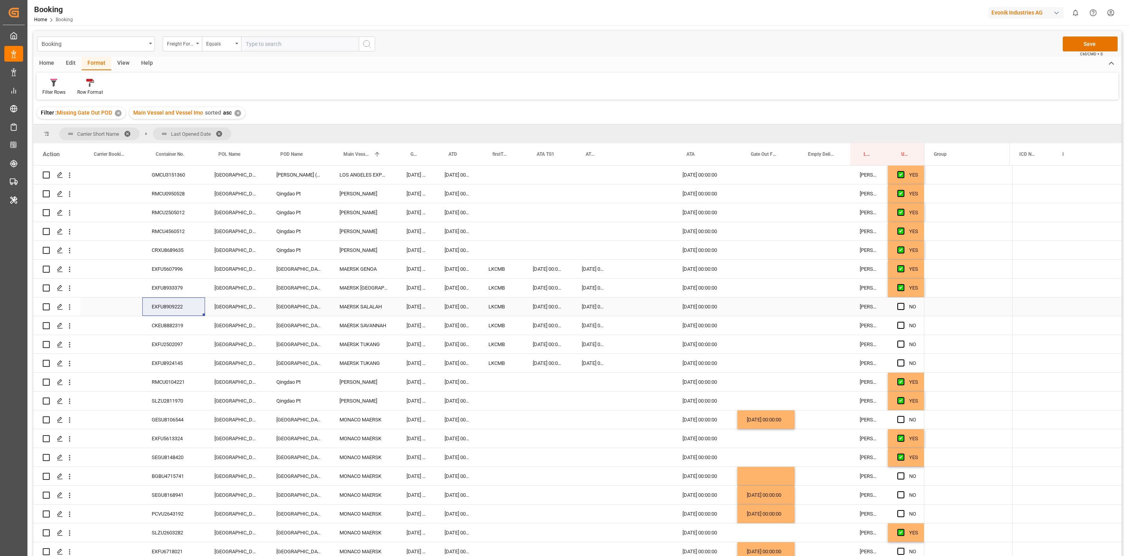
drag, startPoint x: 899, startPoint y: 306, endPoint x: 314, endPoint y: 333, distance: 585.1
click at [899, 306] on span "Press SPACE to select this row." at bounding box center [900, 306] width 7 height 7
click at [903, 303] on input "Press SPACE to select this row." at bounding box center [903, 303] width 0 height 0
click at [174, 323] on div "CKEU8882319" at bounding box center [173, 325] width 63 height 18
drag, startPoint x: 897, startPoint y: 325, endPoint x: 282, endPoint y: 357, distance: 615.9
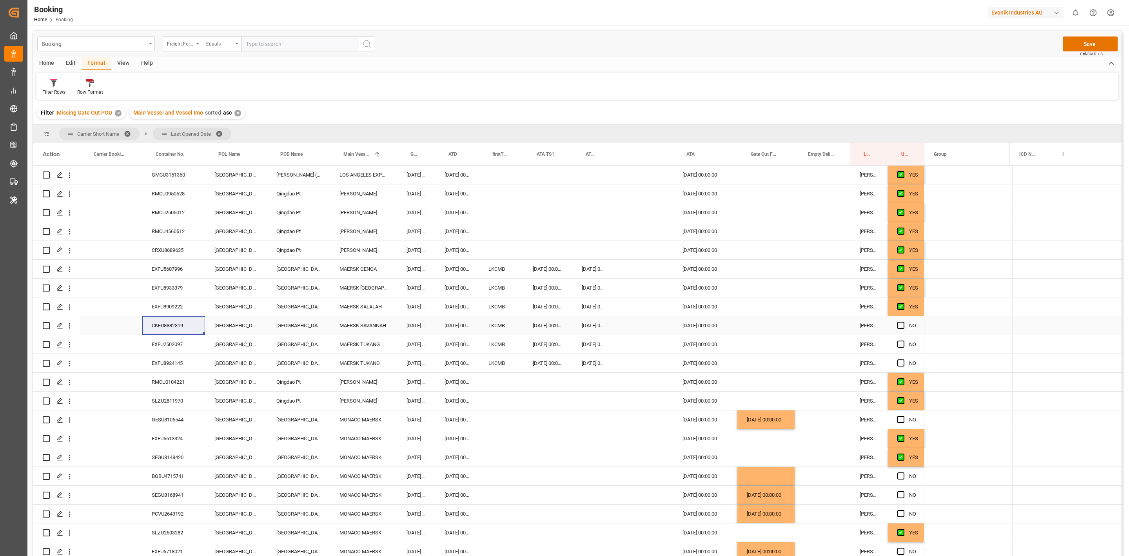
click at [897, 325] on span "Press SPACE to select this row." at bounding box center [900, 324] width 7 height 7
click at [903, 321] on input "Press SPACE to select this row." at bounding box center [903, 321] width 0 height 0
click at [172, 346] on div "EXFU2502097" at bounding box center [173, 344] width 63 height 18
drag, startPoint x: 901, startPoint y: 360, endPoint x: 903, endPoint y: 345, distance: 15.5
click at [901, 360] on span "Press SPACE to select this row." at bounding box center [900, 362] width 7 height 7
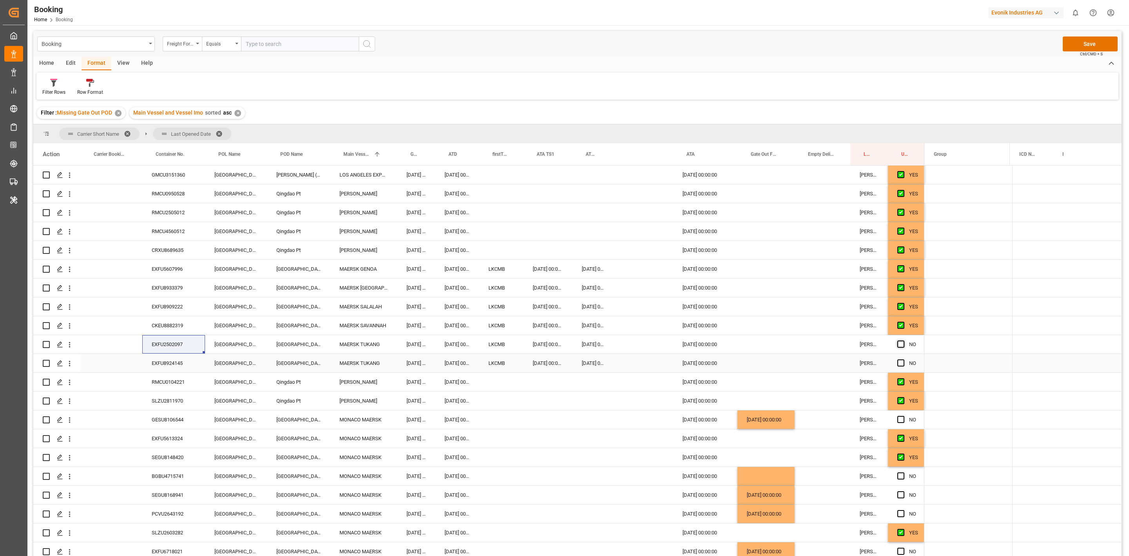
click at [903, 359] on input "Press SPACE to select this row." at bounding box center [903, 359] width 0 height 0
click at [900, 342] on span "Press SPACE to select this row." at bounding box center [900, 343] width 7 height 7
click at [903, 340] on input "Press SPACE to select this row." at bounding box center [903, 340] width 0 height 0
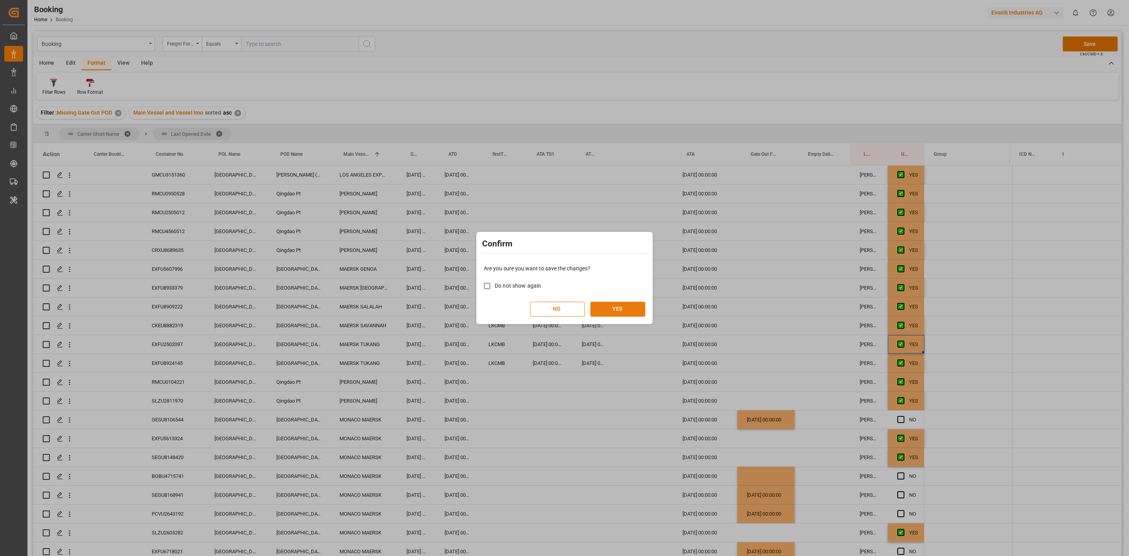
click at [628, 302] on button "YES" at bounding box center [617, 308] width 55 height 15
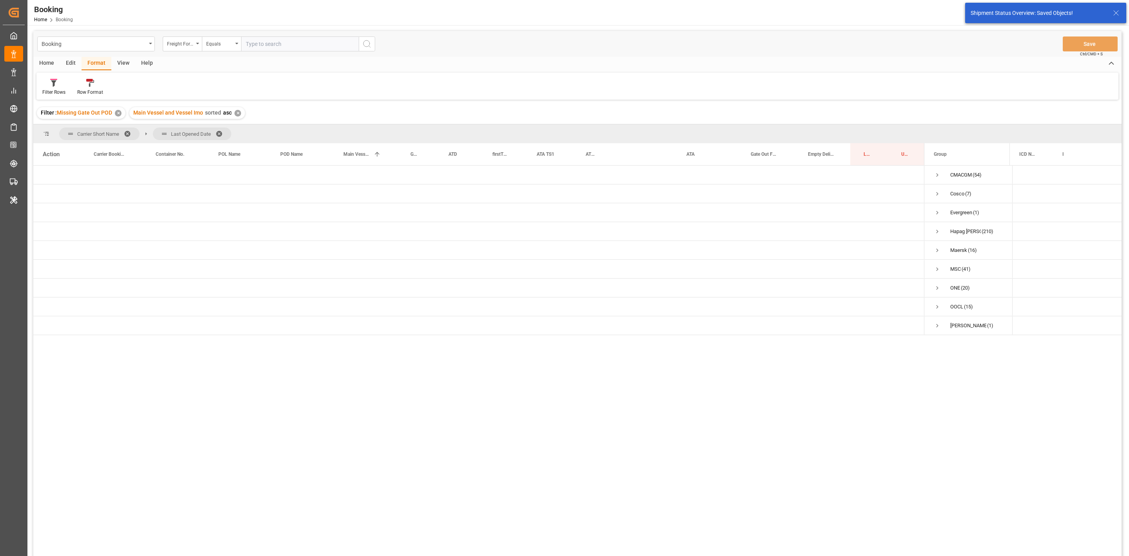
scroll to position [0, 0]
click at [933, 232] on div "Hapag Lloyd (210)" at bounding box center [963, 231] width 78 height 18
click at [938, 229] on span "Press SPACE to select this row." at bounding box center [937, 231] width 7 height 7
click at [953, 249] on span "Press SPACE to select this row." at bounding box center [953, 250] width 7 height 7
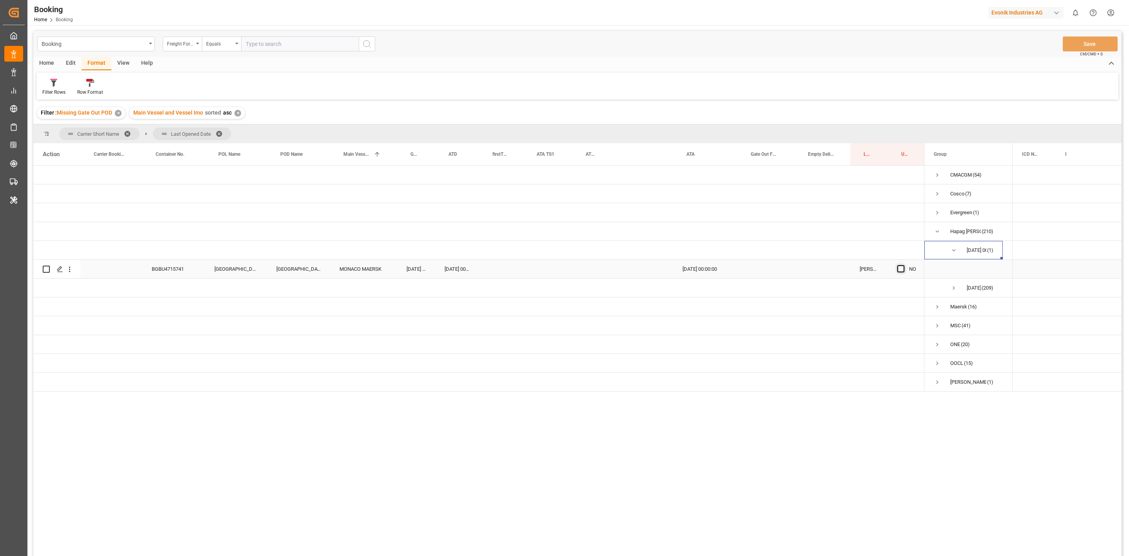
click at [901, 268] on span "Press SPACE to select this row." at bounding box center [900, 268] width 7 height 7
click at [903, 265] on input "Press SPACE to select this row." at bounding box center [903, 265] width 0 height 0
click at [182, 269] on div "BGBU4715741" at bounding box center [173, 269] width 63 height 18
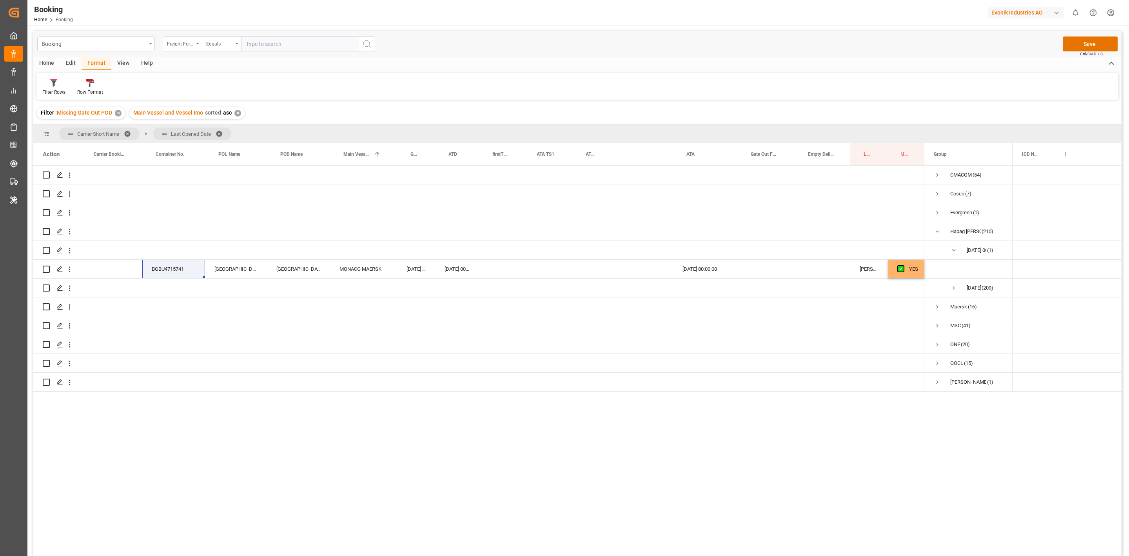
click at [639, 107] on div "Filter : Missing Gate Out POD ✕ Main Vessel and Vessel Imo sorted asc ✕" at bounding box center [577, 113] width 1088 height 22
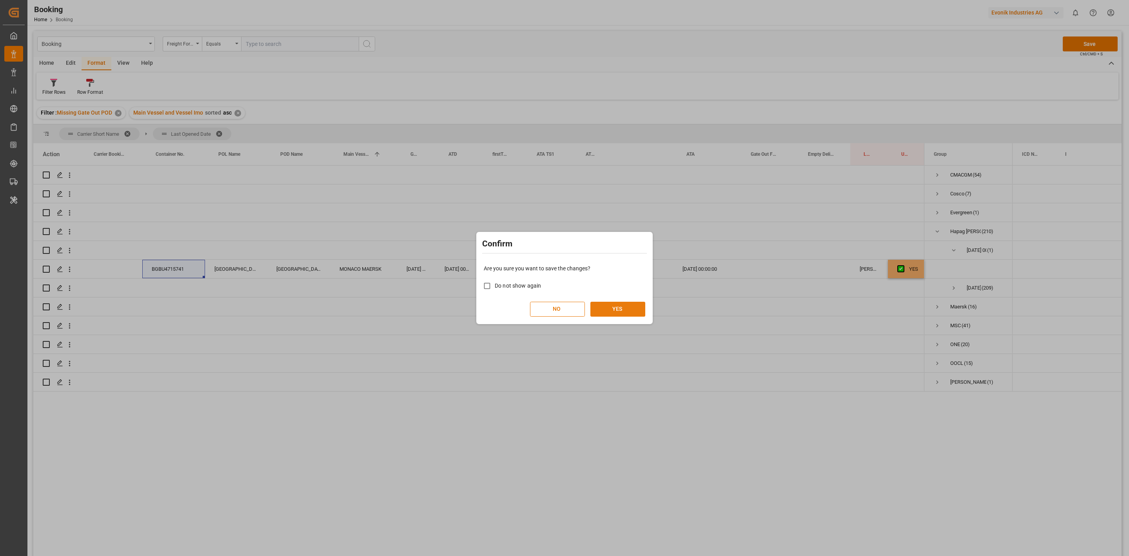
click at [620, 304] on button "YES" at bounding box center [617, 308] width 55 height 15
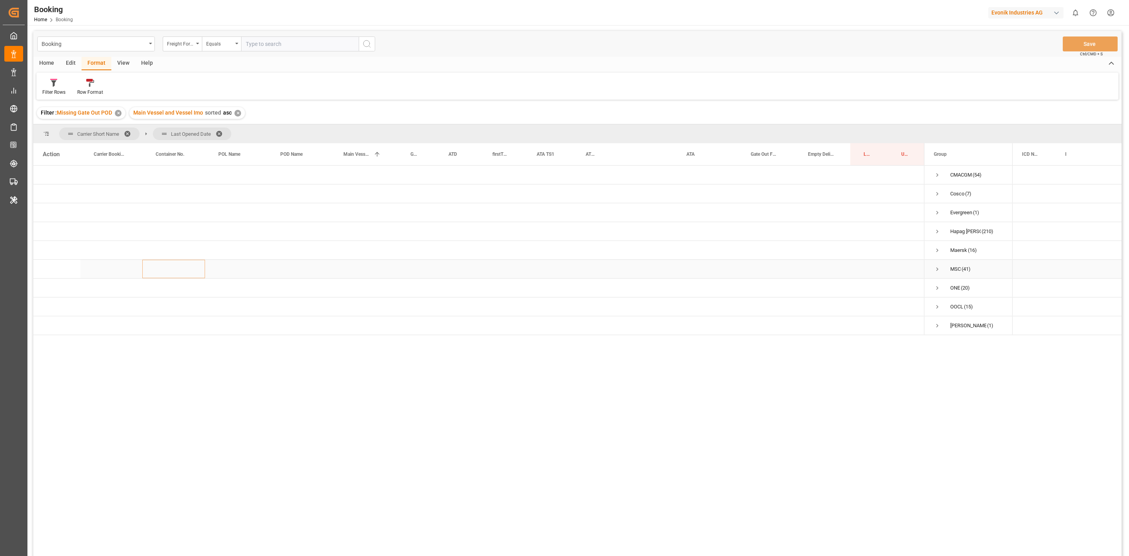
click at [934, 267] on span "Press SPACE to select this row." at bounding box center [937, 268] width 7 height 7
click at [950, 286] on span "Press SPACE to select this row." at bounding box center [953, 287] width 7 height 7
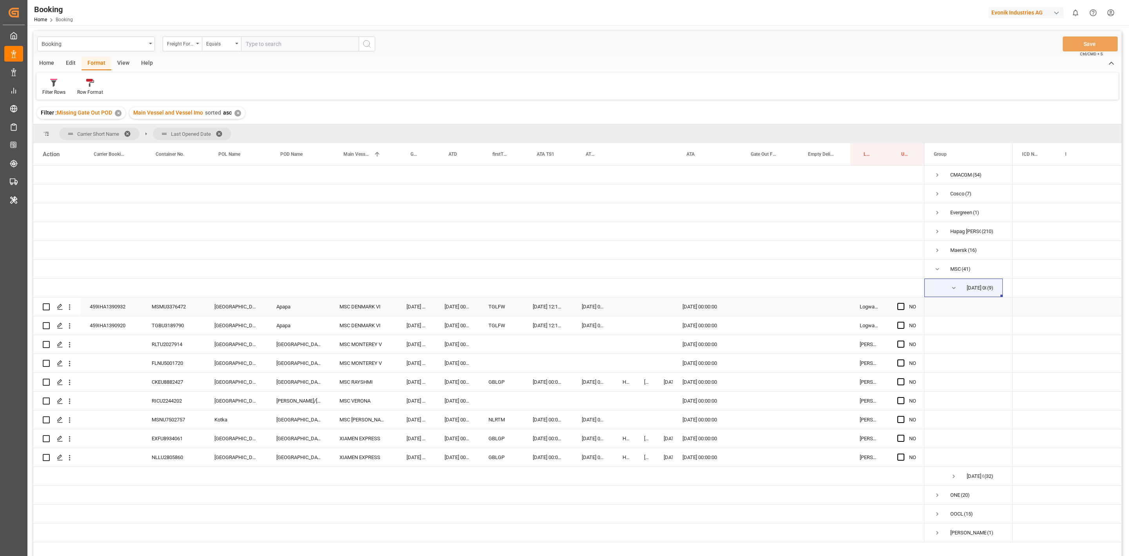
drag, startPoint x: 178, startPoint y: 307, endPoint x: 543, endPoint y: 310, distance: 365.8
click at [177, 307] on div "MSMU3376472" at bounding box center [173, 306] width 63 height 18
click at [903, 303] on span "Press SPACE to select this row." at bounding box center [900, 306] width 7 height 7
click at [903, 303] on input "Press SPACE to select this row." at bounding box center [903, 303] width 0 height 0
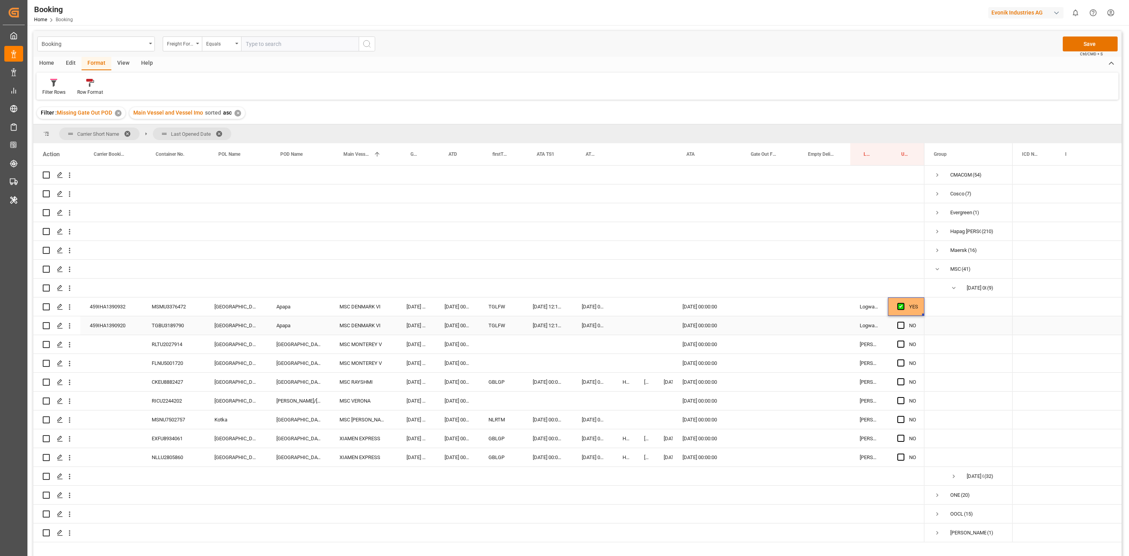
click at [158, 325] on div "TGBU3189790" at bounding box center [173, 325] width 63 height 18
drag, startPoint x: 900, startPoint y: 320, endPoint x: 404, endPoint y: 340, distance: 496.7
click at [901, 320] on div "Press SPACE to select this row." at bounding box center [903, 325] width 12 height 18
click at [173, 349] on div "RLTU2027914" at bounding box center [173, 344] width 63 height 18
click at [746, 347] on div "Press SPACE to select this row." at bounding box center [765, 344] width 57 height 18
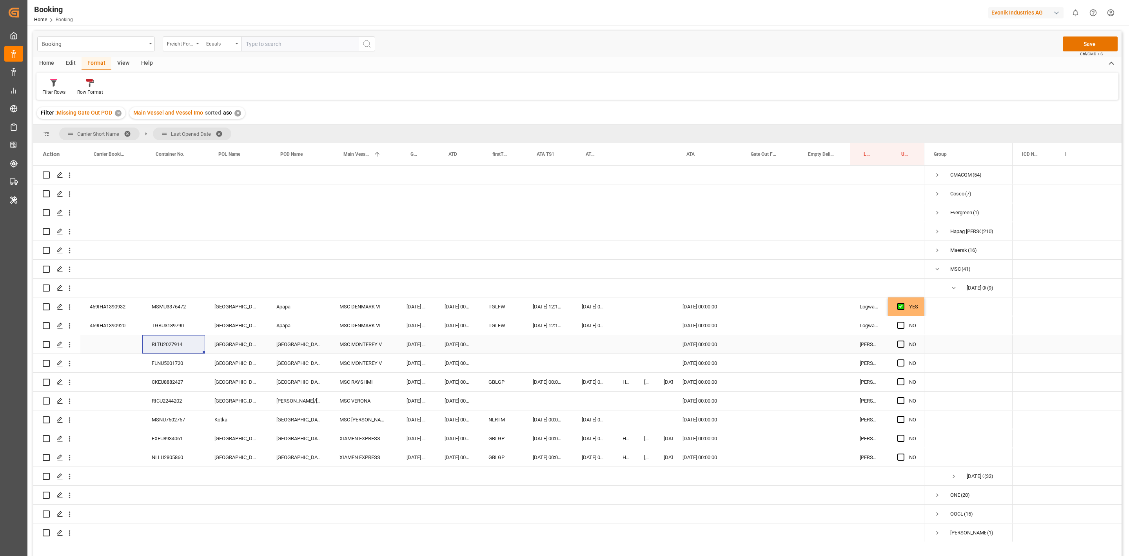
click at [746, 347] on div "Press SPACE to select this row." at bounding box center [765, 344] width 57 height 18
click at [778, 446] on div "18 19 20 21 22 23 24" at bounding box center [799, 445] width 107 height 15
click at [787, 445] on div "20" at bounding box center [785, 445] width 10 height 9
type input "20.08.2025 00:00"
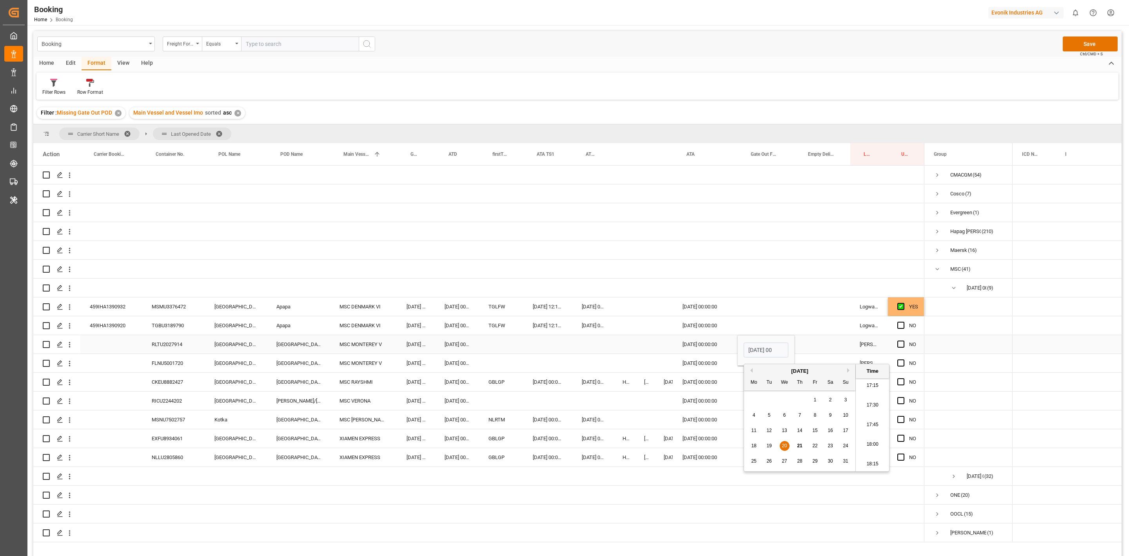
click at [689, 332] on div "09.08.2025 00:00:00" at bounding box center [705, 325] width 64 height 18
click at [172, 363] on div "FLNU5001720" at bounding box center [173, 363] width 63 height 18
click at [749, 361] on div "Press SPACE to select this row." at bounding box center [765, 363] width 57 height 18
click at [784, 463] on span "20" at bounding box center [784, 463] width 5 height 5
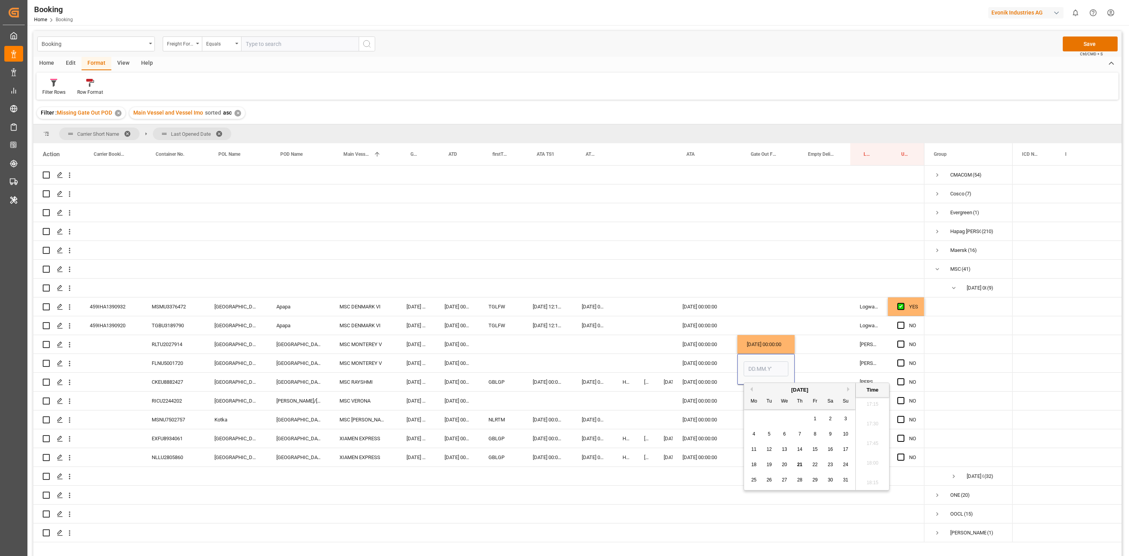
type input "20.08.2025 00:00"
click at [906, 381] on div "Press SPACE to select this row." at bounding box center [903, 382] width 12 height 18
click at [898, 384] on span "Press SPACE to select this row." at bounding box center [900, 381] width 7 height 7
click at [903, 378] on input "Press SPACE to select this row." at bounding box center [903, 378] width 0 height 0
click at [177, 401] on div "RICU2244202" at bounding box center [173, 400] width 63 height 18
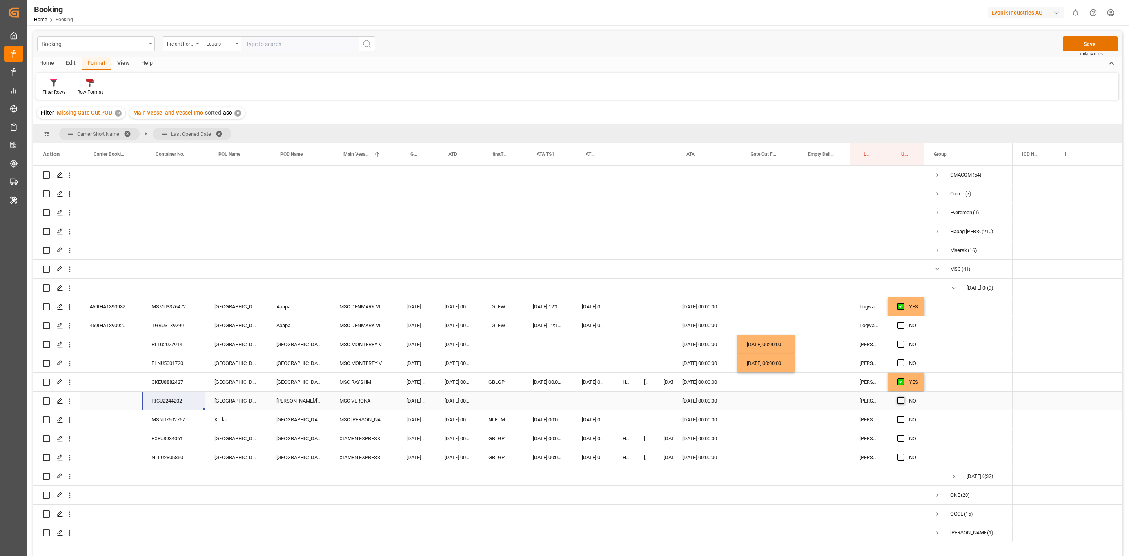
click at [901, 399] on span "Press SPACE to select this row." at bounding box center [900, 400] width 7 height 7
click at [903, 397] on input "Press SPACE to select this row." at bounding box center [903, 397] width 0 height 0
click at [170, 420] on div "MSNU7502757" at bounding box center [173, 419] width 63 height 18
click at [747, 419] on div "Press SPACE to select this row." at bounding box center [765, 419] width 57 height 18
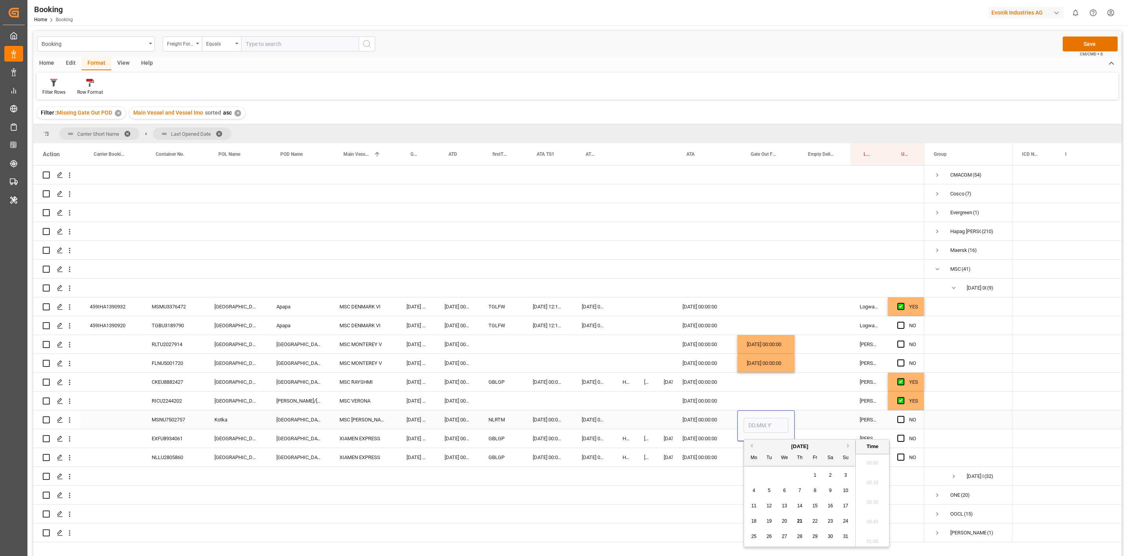
scroll to position [1355, 0]
click at [786, 515] on div "18 19 20 21 22 23 24" at bounding box center [799, 520] width 107 height 15
click at [784, 516] on div "20" at bounding box center [785, 520] width 10 height 9
type input "[DATE] 00:00"
click at [807, 427] on div "Press SPACE to select this row." at bounding box center [823, 419] width 56 height 18
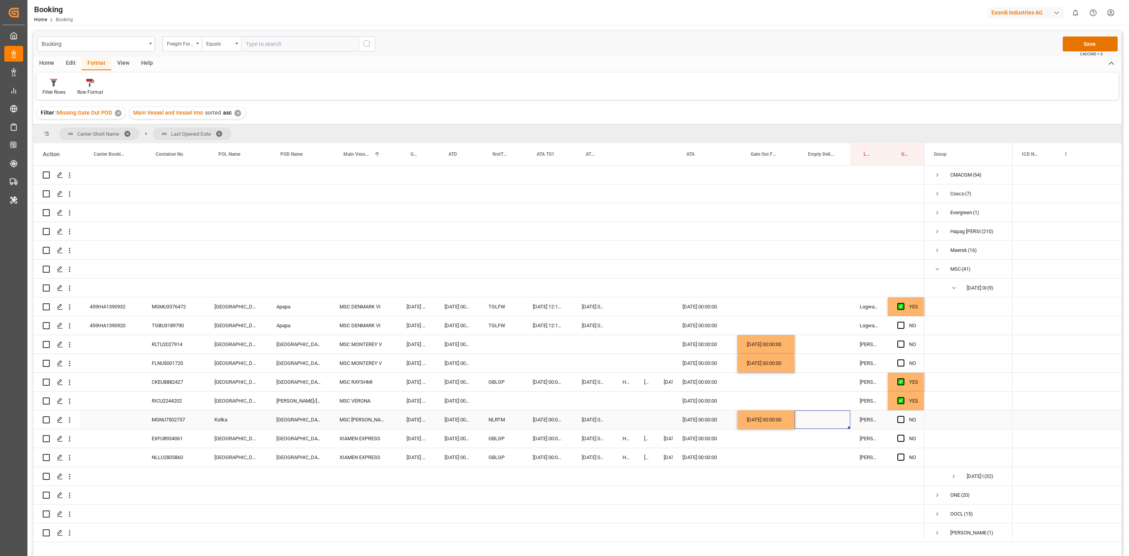
click at [804, 426] on div "Press SPACE to select this row." at bounding box center [823, 419] width 56 height 18
click at [850, 520] on div "18 19 20 21 22 23 24" at bounding box center [857, 520] width 107 height 15
click at [855, 519] on span "21" at bounding box center [856, 520] width 5 height 5
type input "[DATE] 00:00"
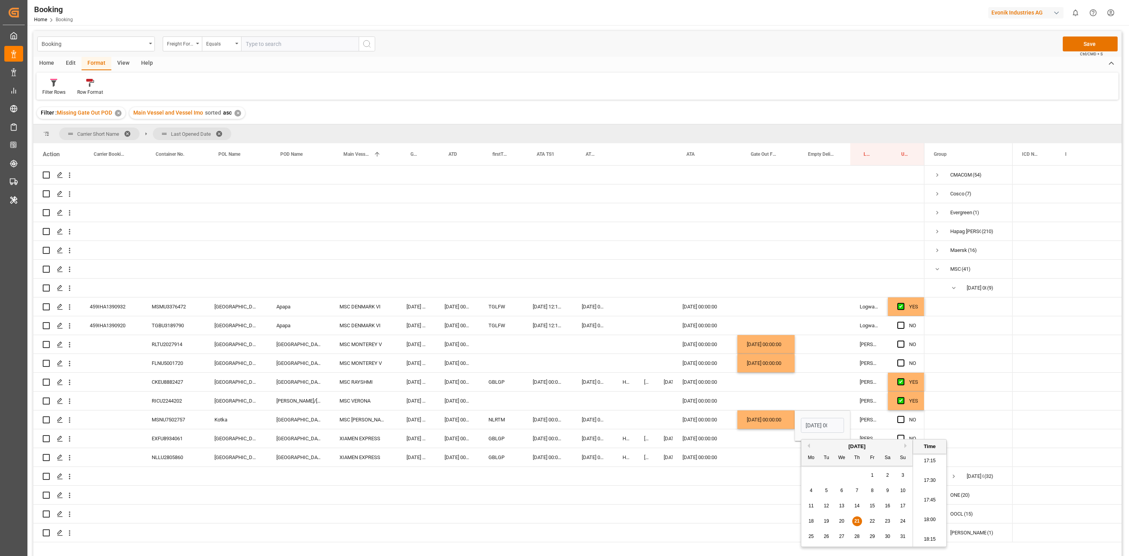
click at [857, 521] on span "21" at bounding box center [856, 520] width 5 height 5
click at [439, 396] on div "[DATE] 00:00:00" at bounding box center [457, 400] width 44 height 18
click at [165, 455] on div "NLLU2805860" at bounding box center [173, 457] width 63 height 18
click at [895, 458] on div "NO" at bounding box center [906, 457] width 36 height 18
click at [897, 458] on div "NO" at bounding box center [906, 457] width 36 height 18
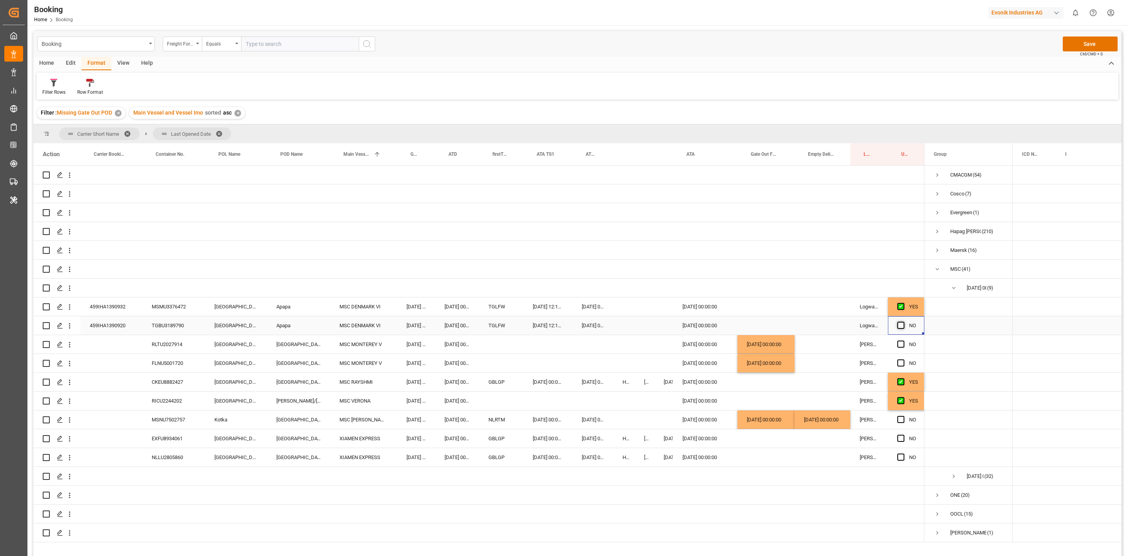
click at [904, 326] on span "Press SPACE to select this row." at bounding box center [900, 324] width 7 height 7
click at [903, 321] on input "Press SPACE to select this row." at bounding box center [903, 321] width 0 height 0
click at [903, 457] on span "Press SPACE to select this row." at bounding box center [900, 456] width 7 height 7
click at [903, 453] on input "Press SPACE to select this row." at bounding box center [903, 453] width 0 height 0
click at [161, 437] on div "EXFU8934061" at bounding box center [173, 438] width 63 height 18
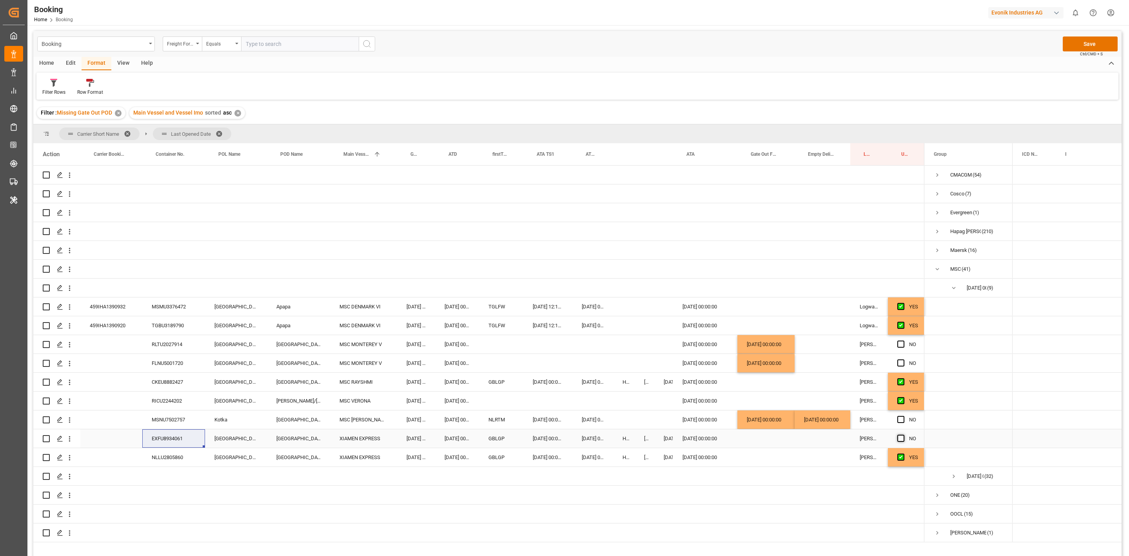
click at [902, 441] on span "Press SPACE to select this row." at bounding box center [900, 437] width 7 height 7
click at [903, 434] on input "Press SPACE to select this row." at bounding box center [903, 434] width 0 height 0
click at [511, 36] on div "Booking Freight Forwarder's Reference No. Equals Save Ctrl/CMD + S" at bounding box center [577, 44] width 1088 height 26
click at [681, 45] on div "Booking Freight Forwarder's Reference No. Equals Save Ctrl/CMD + S" at bounding box center [577, 44] width 1088 height 26
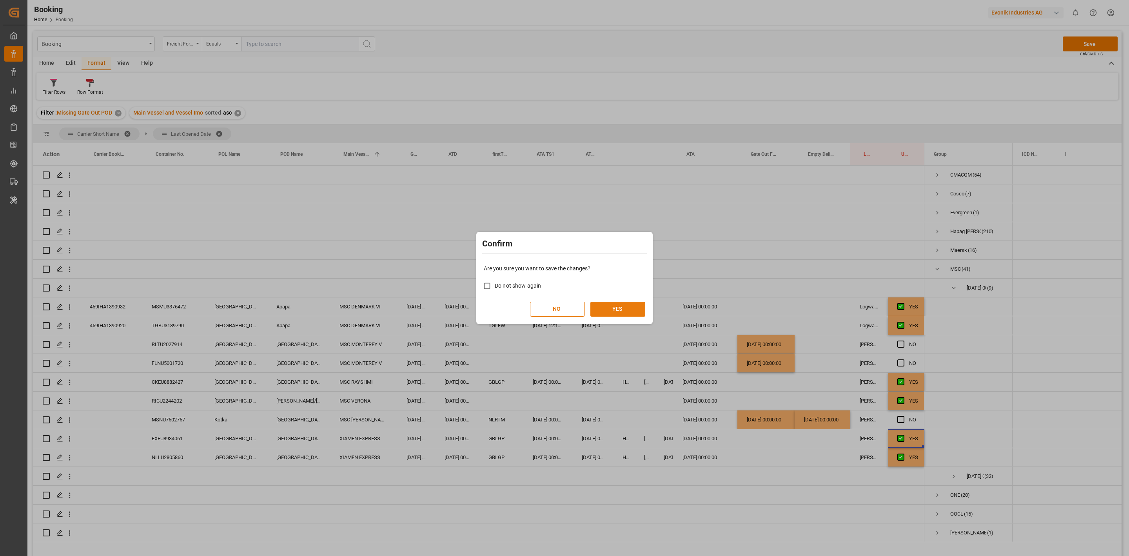
click at [621, 302] on button "YES" at bounding box center [617, 308] width 55 height 15
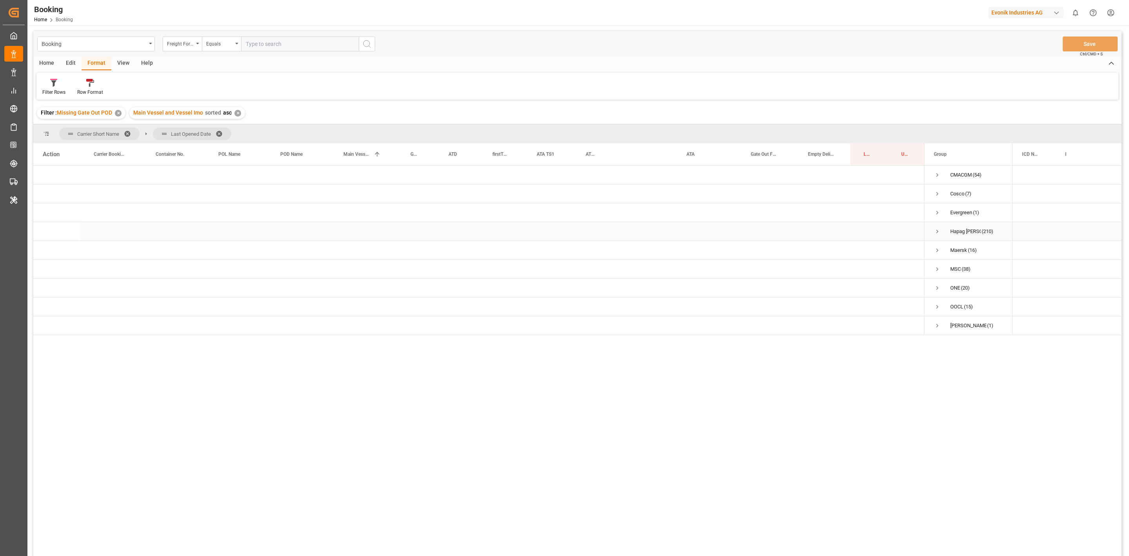
click at [938, 232] on span "Press SPACE to select this row." at bounding box center [937, 231] width 7 height 7
click at [936, 269] on span "Press SPACE to select this row." at bounding box center [937, 268] width 7 height 7
click at [951, 285] on span "Press SPACE to select this row." at bounding box center [953, 287] width 7 height 7
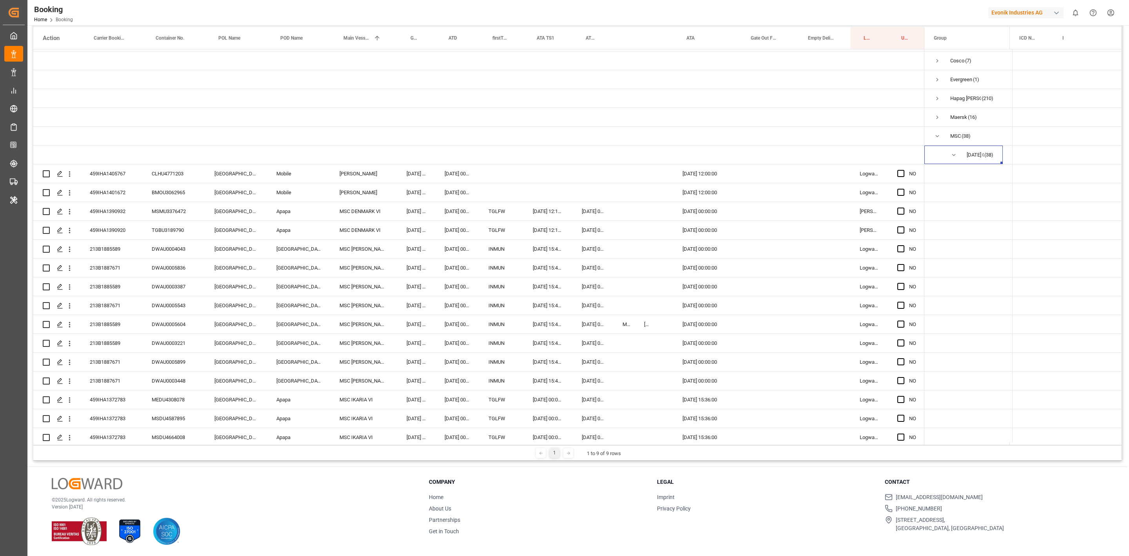
scroll to position [0, 0]
click at [176, 188] on div "CLHU4771203" at bounding box center [173, 190] width 63 height 18
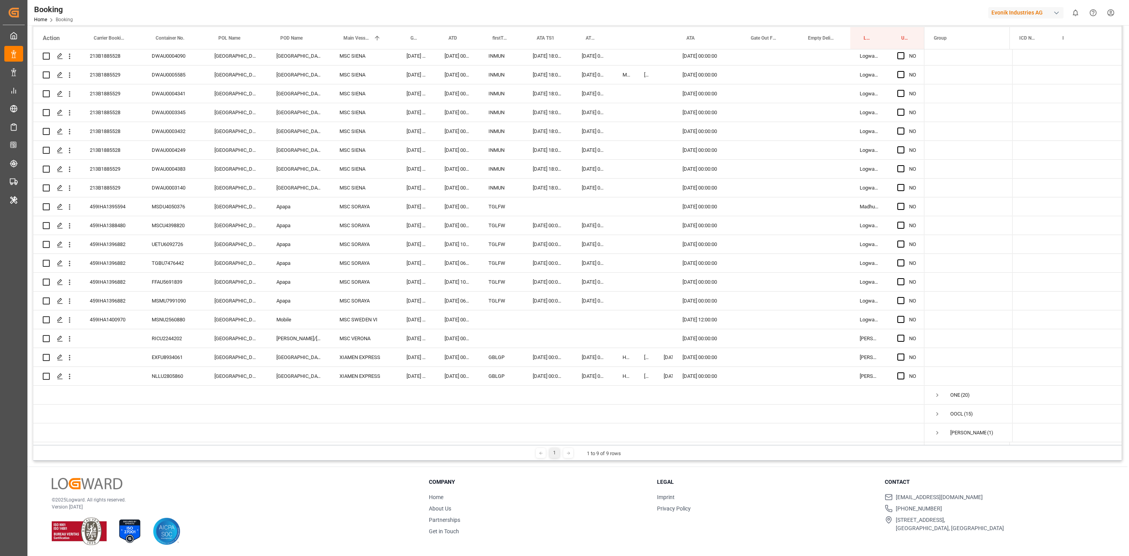
scroll to position [513, 0]
drag, startPoint x: 124, startPoint y: 319, endPoint x: 545, endPoint y: 401, distance: 429.1
click at [124, 319] on div "459IHA1400970" at bounding box center [111, 319] width 62 height 18
click at [116, 295] on div "459IHA1396882" at bounding box center [111, 300] width 62 height 18
click at [910, 238] on div "NO" at bounding box center [912, 244] width 7 height 18
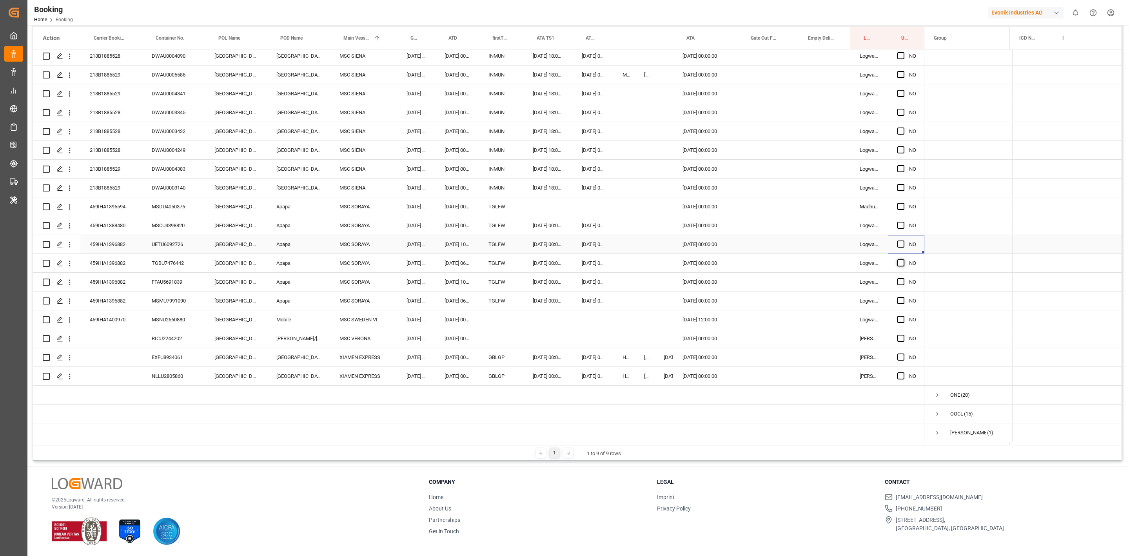
click at [902, 241] on span "Press SPACE to select this row." at bounding box center [900, 243] width 7 height 7
click at [903, 240] on input "Press SPACE to select this row." at bounding box center [903, 240] width 0 height 0
click at [901, 260] on span "Press SPACE to select this row." at bounding box center [900, 262] width 7 height 7
click at [903, 259] on input "Press SPACE to select this row." at bounding box center [903, 259] width 0 height 0
click at [901, 278] on span "Press SPACE to select this row." at bounding box center [900, 281] width 7 height 7
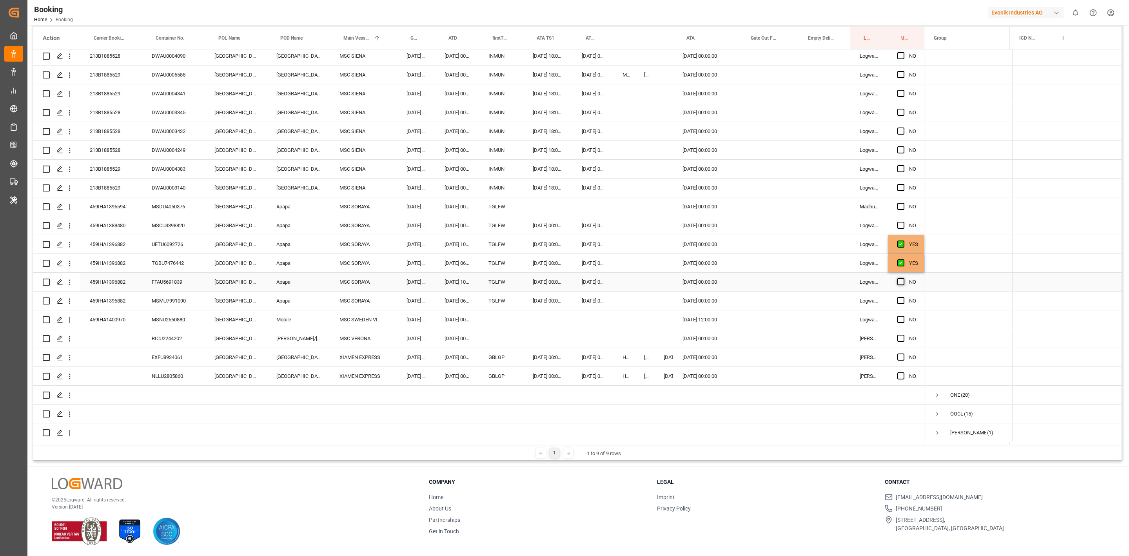
click at [903, 278] on input "Press SPACE to select this row." at bounding box center [903, 278] width 0 height 0
click at [900, 299] on span "Press SPACE to select this row." at bounding box center [900, 300] width 7 height 7
click at [903, 297] on input "Press SPACE to select this row." at bounding box center [903, 297] width 0 height 0
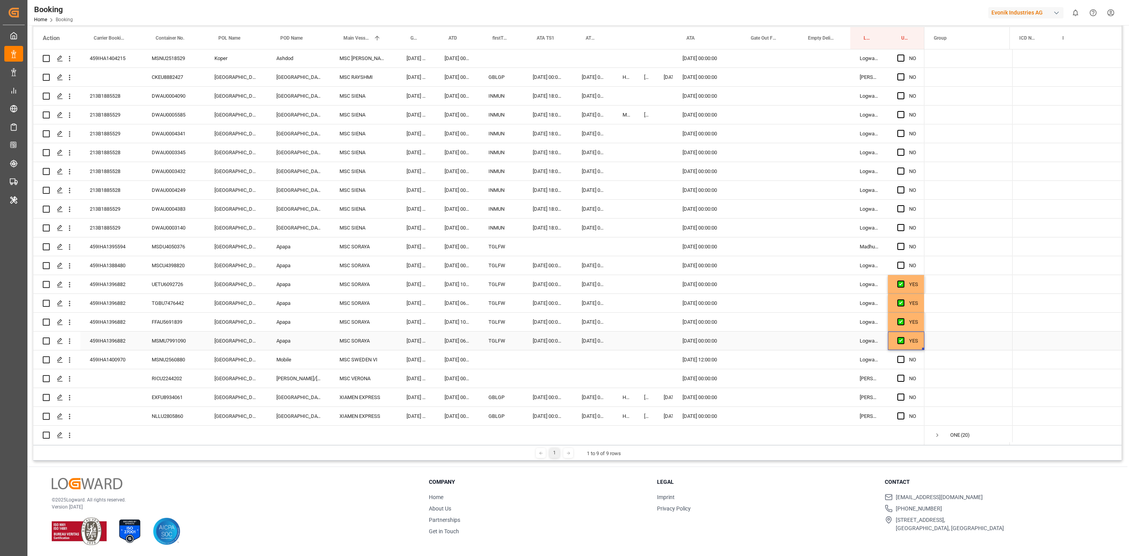
scroll to position [454, 0]
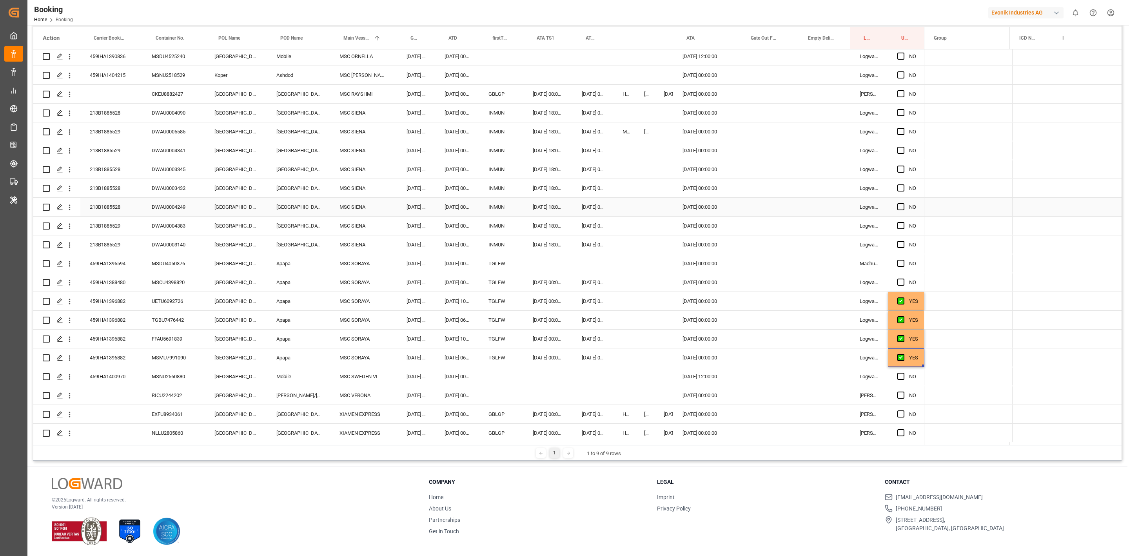
click at [116, 209] on div "213B1885528" at bounding box center [111, 207] width 62 height 18
click at [902, 112] on span "Press SPACE to select this row." at bounding box center [900, 112] width 7 height 7
click at [903, 109] on input "Press SPACE to select this row." at bounding box center [903, 109] width 0 height 0
click at [900, 207] on span "Press SPACE to select this row." at bounding box center [900, 206] width 7 height 7
click at [903, 203] on input "Press SPACE to select this row." at bounding box center [903, 203] width 0 height 0
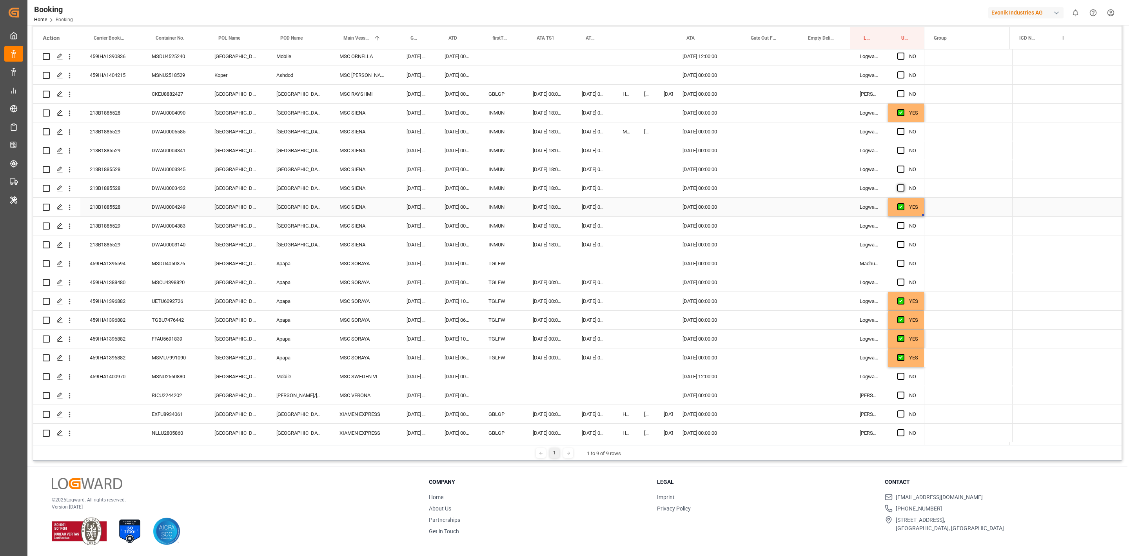
click at [899, 186] on span "Press SPACE to select this row." at bounding box center [900, 187] width 7 height 7
click at [903, 184] on input "Press SPACE to select this row." at bounding box center [903, 184] width 0 height 0
click at [901, 169] on span "Press SPACE to select this row." at bounding box center [900, 168] width 7 height 7
click at [903, 165] on input "Press SPACE to select this row." at bounding box center [903, 165] width 0 height 0
click at [115, 224] on div "213B1885529" at bounding box center [111, 225] width 62 height 18
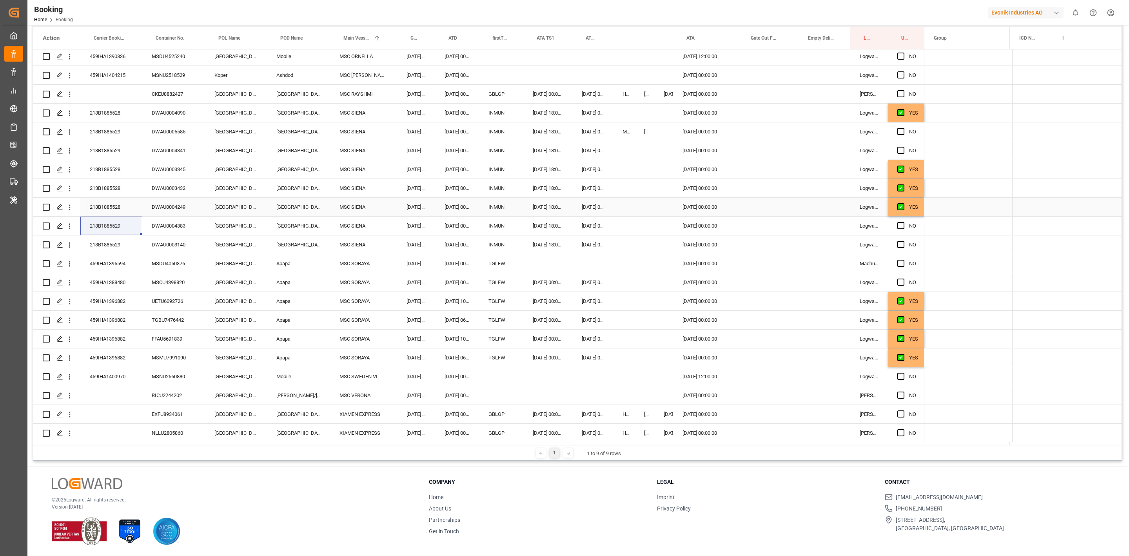
click at [968, 208] on span "Press SPACE to select this row." at bounding box center [964, 207] width 60 height 18
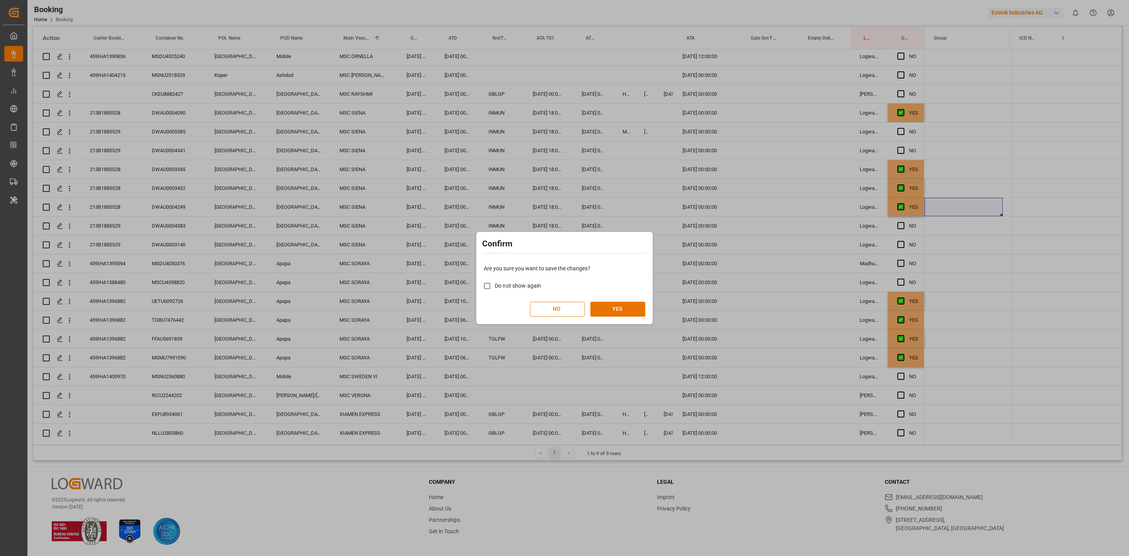
click at [563, 312] on button "NO" at bounding box center [557, 308] width 55 height 15
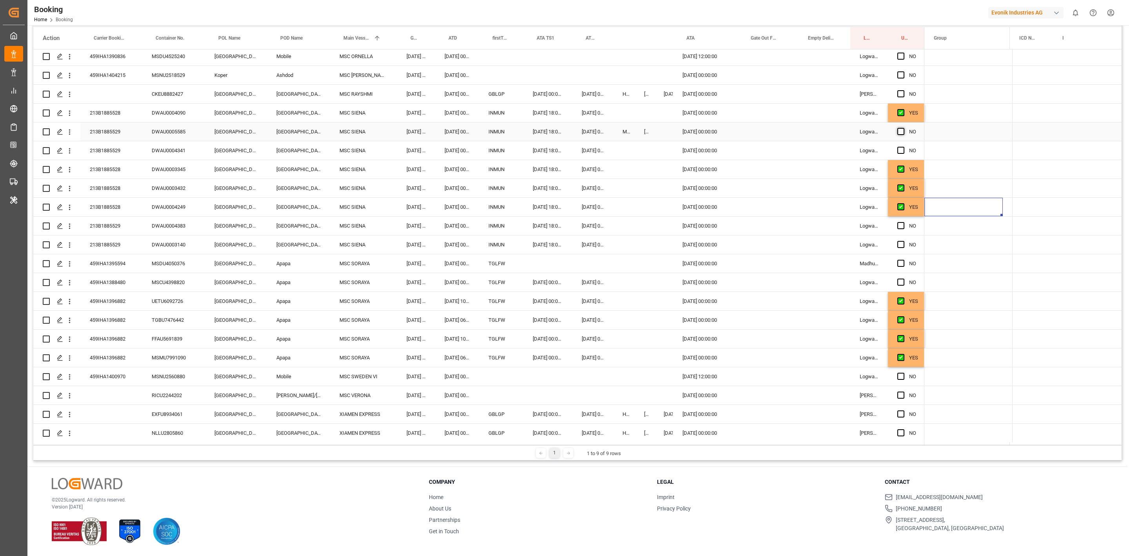
click at [901, 131] on span "Press SPACE to select this row." at bounding box center [900, 131] width 7 height 7
click at [903, 128] on input "Press SPACE to select this row." at bounding box center [903, 128] width 0 height 0
click at [901, 131] on span "Press SPACE to select this row." at bounding box center [900, 131] width 7 height 7
click at [903, 128] on input "Press SPACE to select this row." at bounding box center [903, 128] width 0 height 0
click at [171, 113] on div "DWAU0004090" at bounding box center [173, 112] width 63 height 18
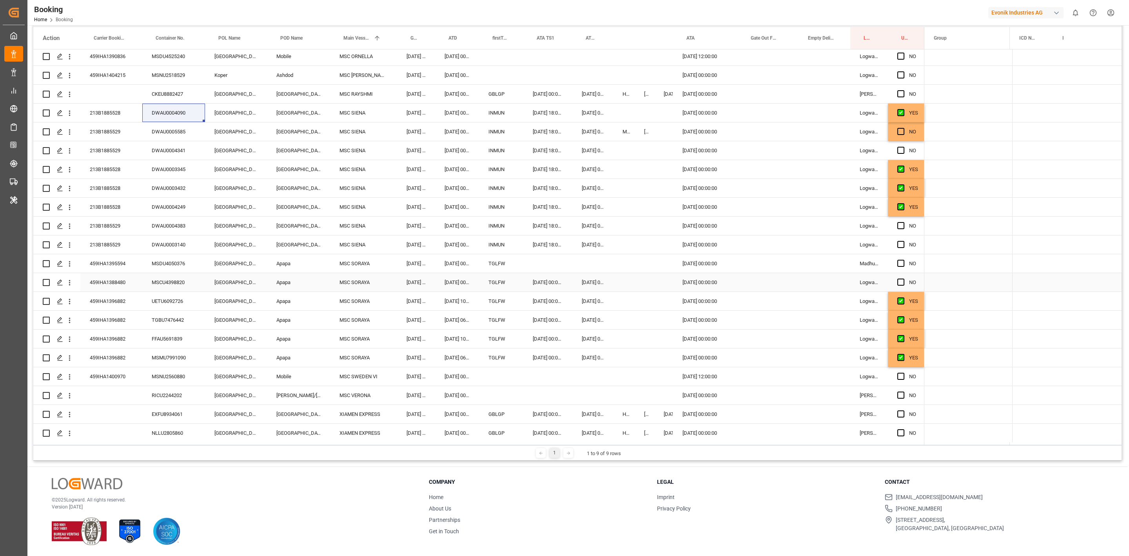
click at [954, 274] on span "Press SPACE to select this row." at bounding box center [964, 282] width 60 height 18
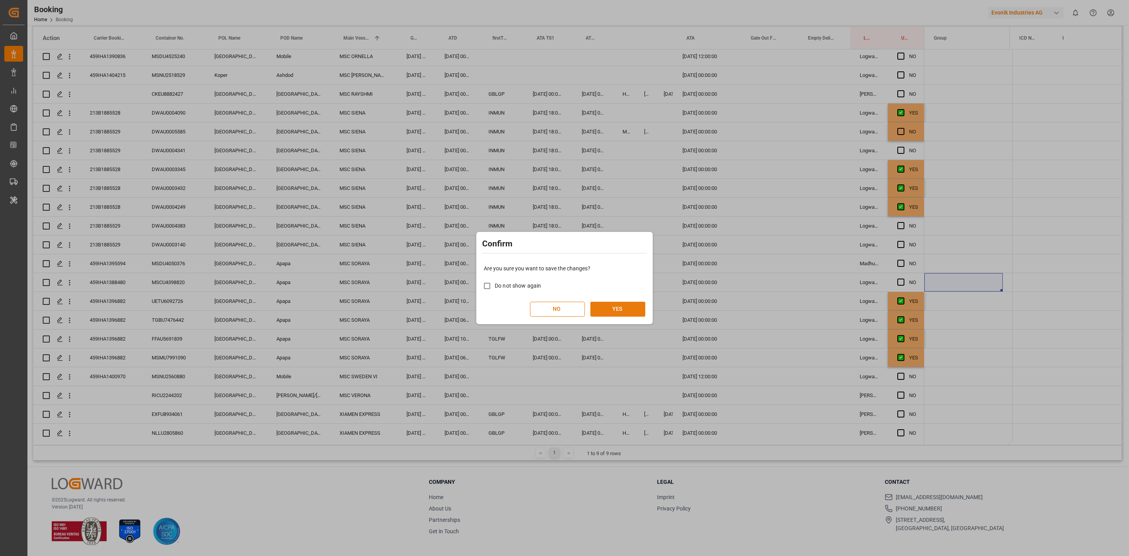
click at [630, 303] on button "YES" at bounding box center [617, 308] width 55 height 15
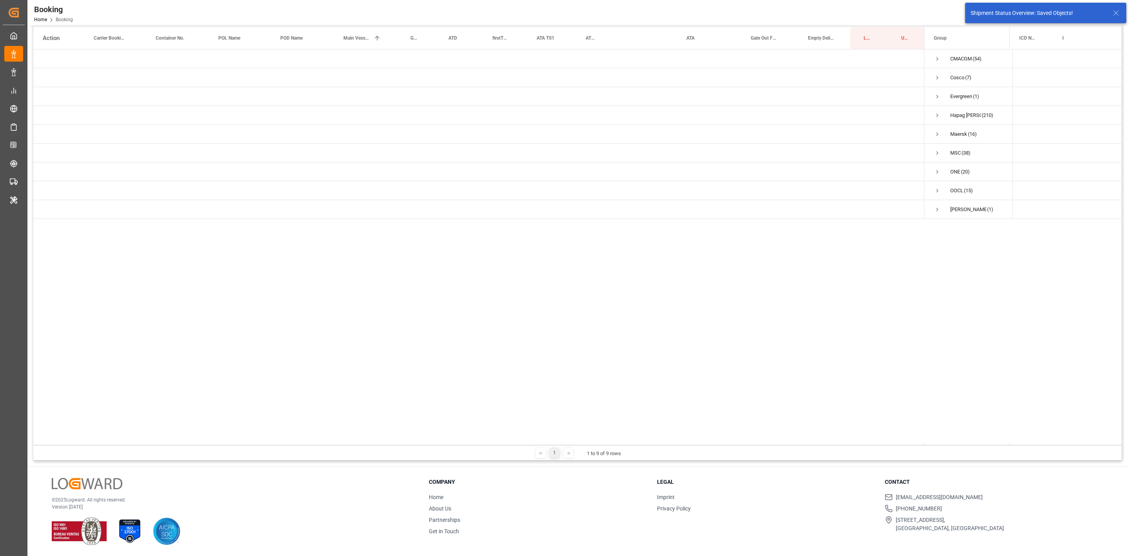
scroll to position [0, 0]
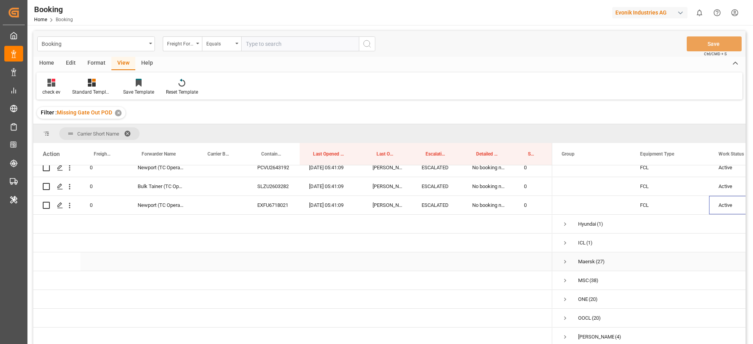
scroll to position [59, 0]
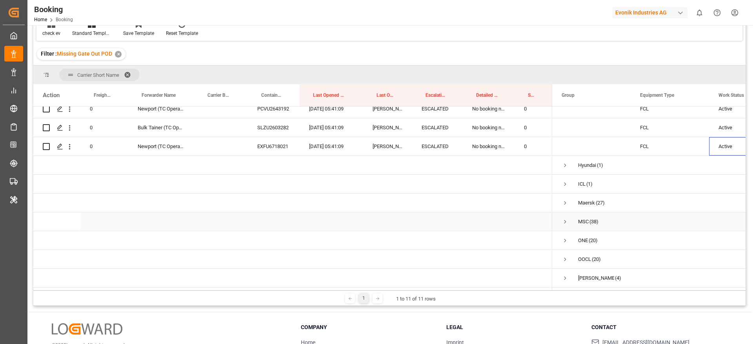
click at [566, 219] on span "Press SPACE to select this row." at bounding box center [564, 221] width 7 height 7
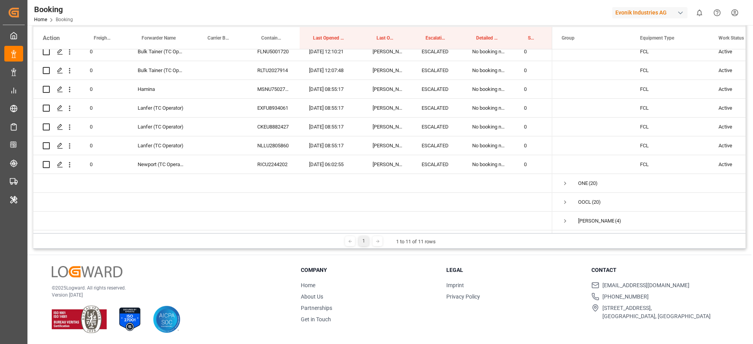
scroll to position [4392, 0]
